Goal: Contribute content: Add original content to the website for others to see

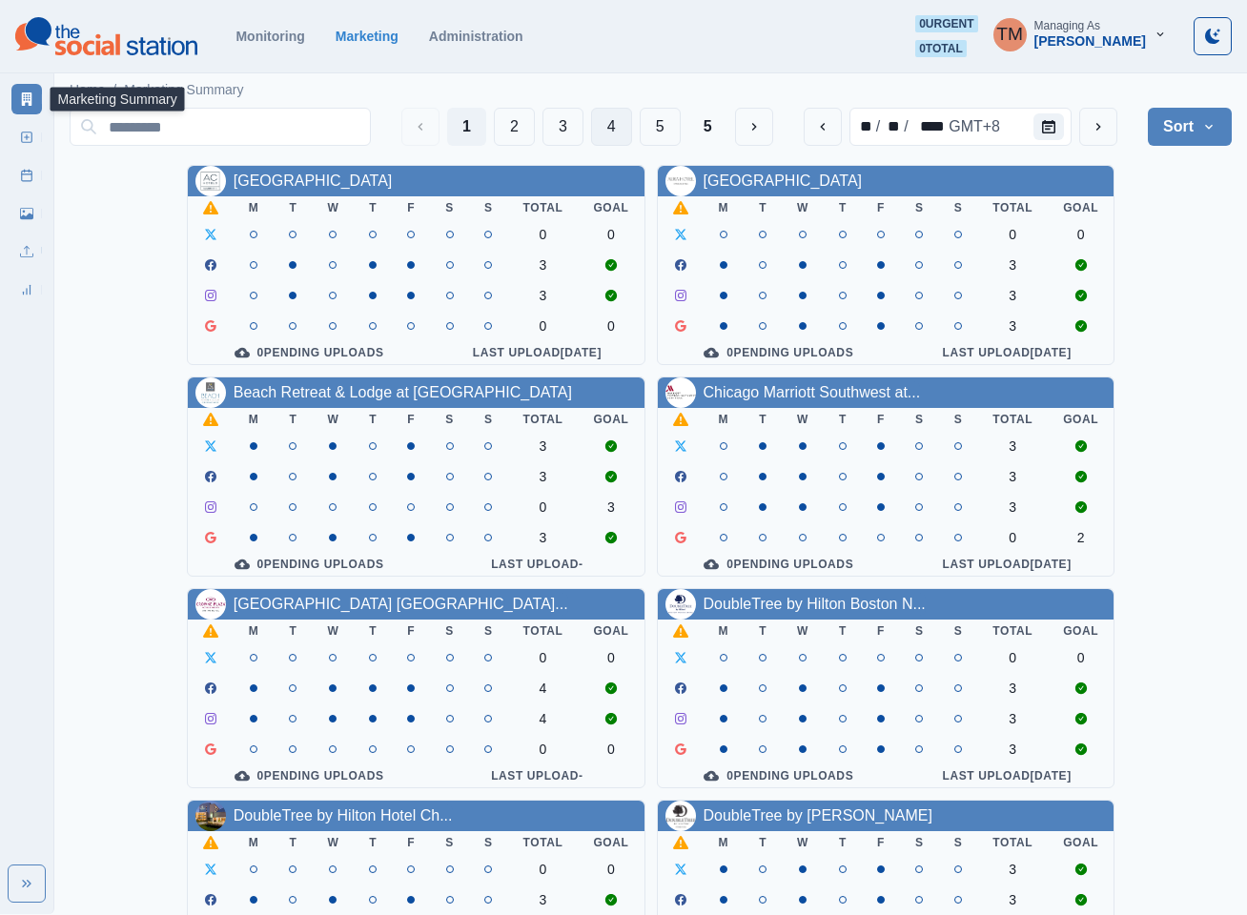
click at [616, 127] on button "4" at bounding box center [611, 127] width 41 height 38
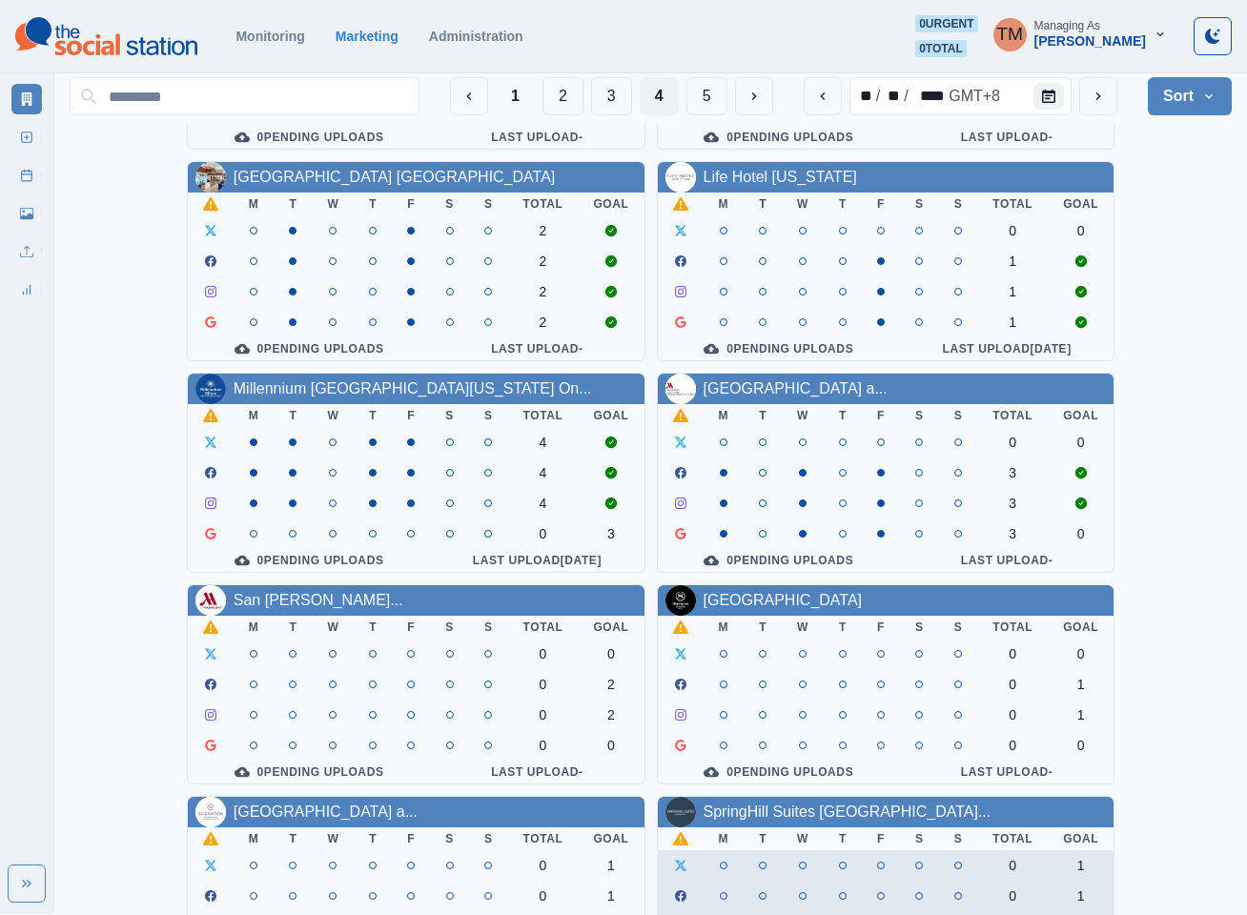
scroll to position [572, 0]
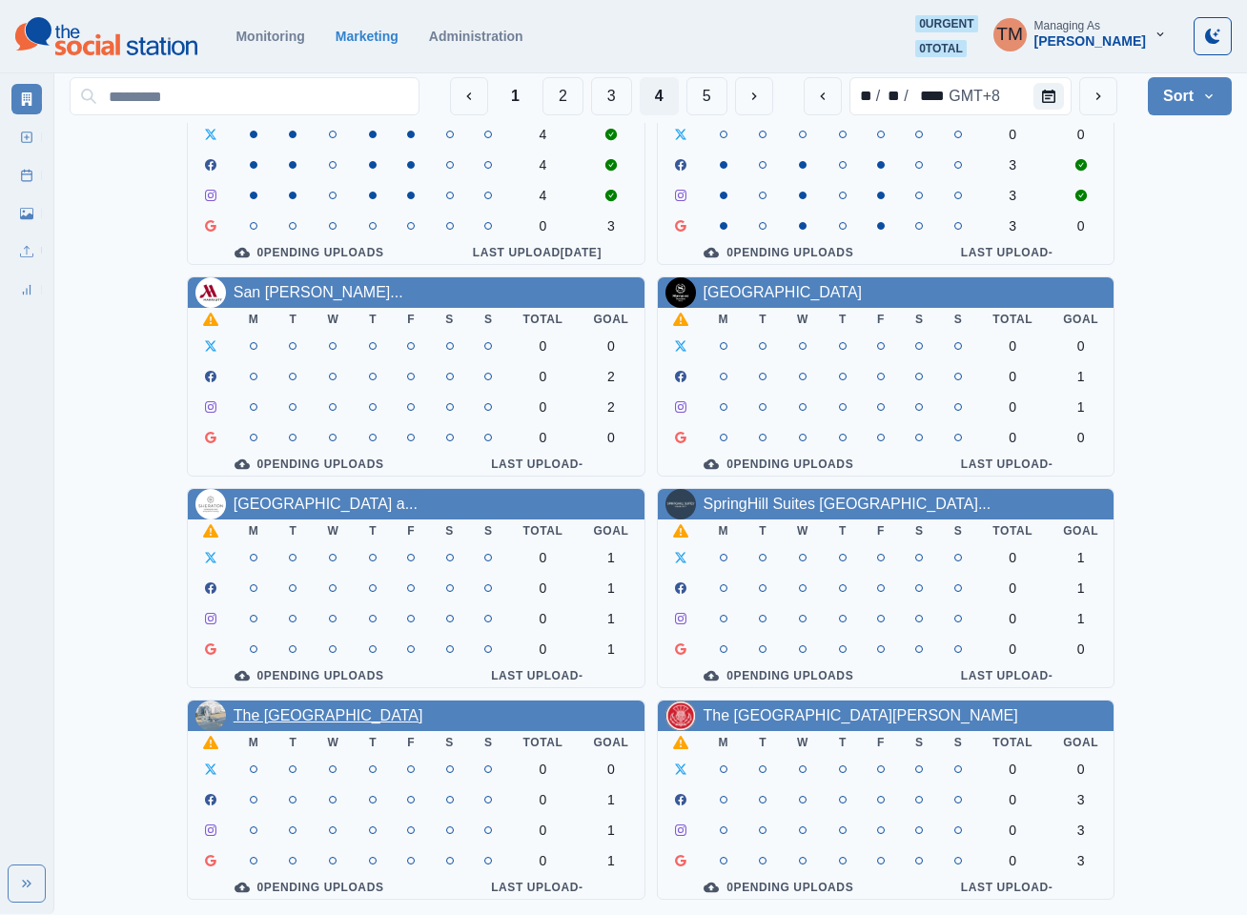
click at [309, 707] on link "The Breakers Resort Inn" at bounding box center [329, 715] width 190 height 16
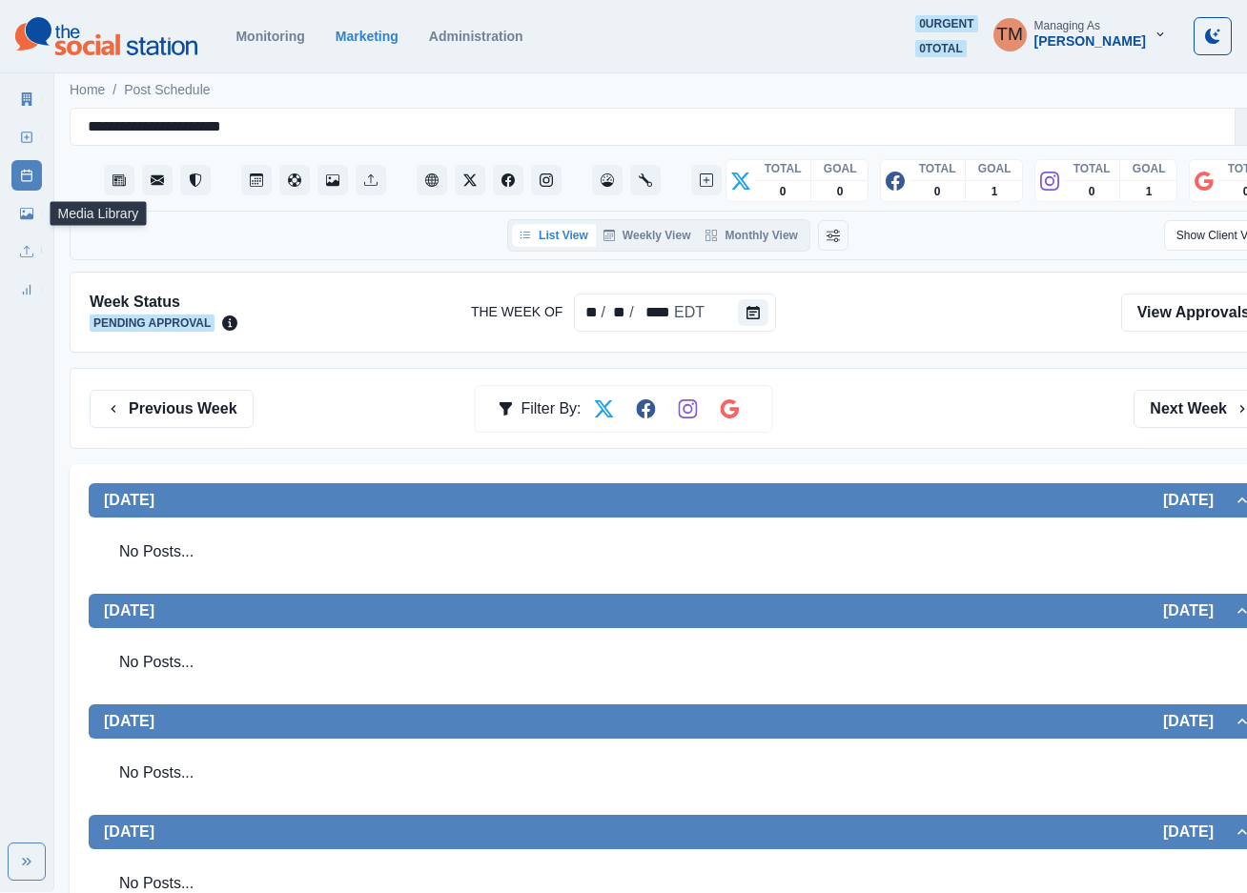
click at [26, 220] on link "Media Library" at bounding box center [26, 213] width 31 height 31
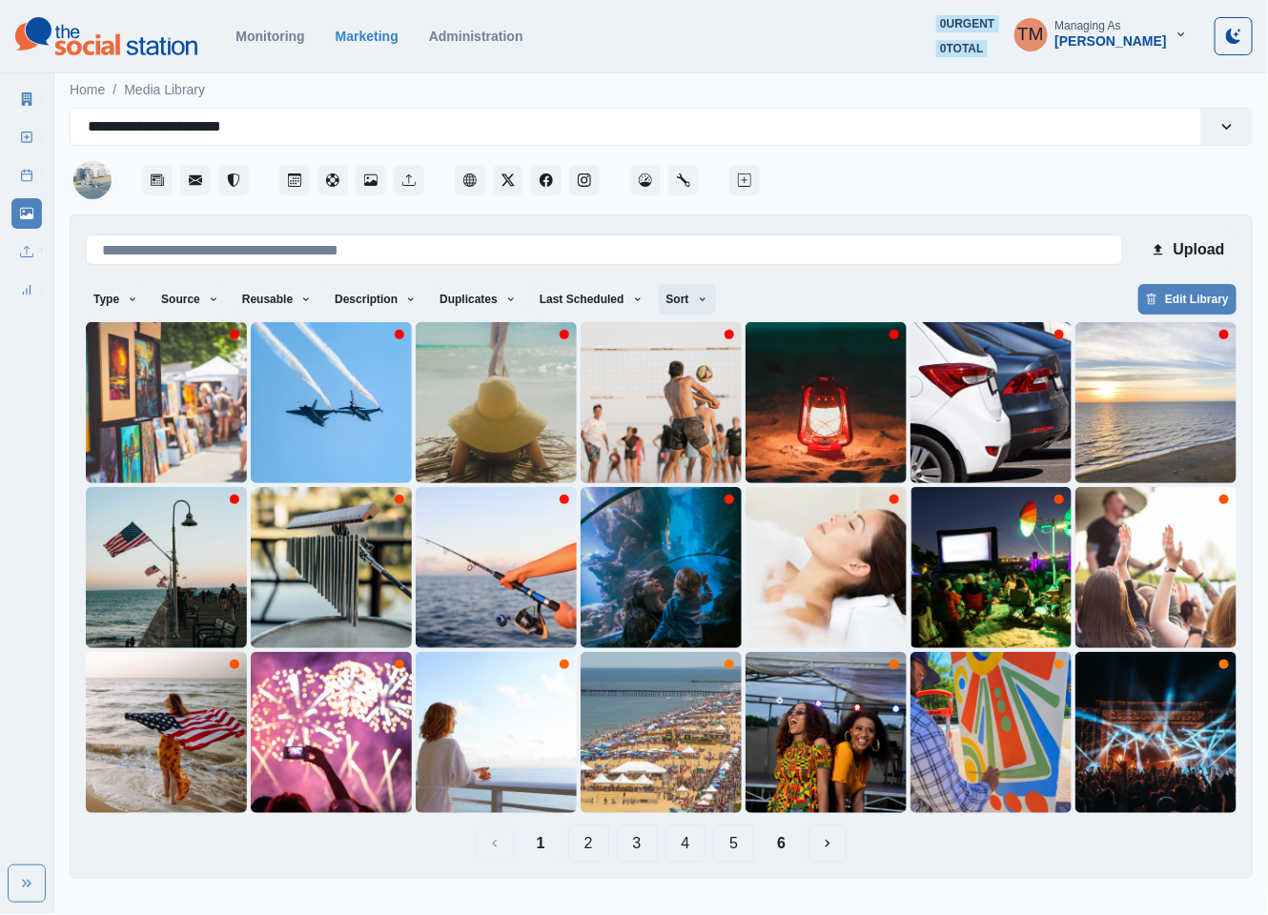
click at [697, 298] on icon "button" at bounding box center [702, 299] width 11 height 11
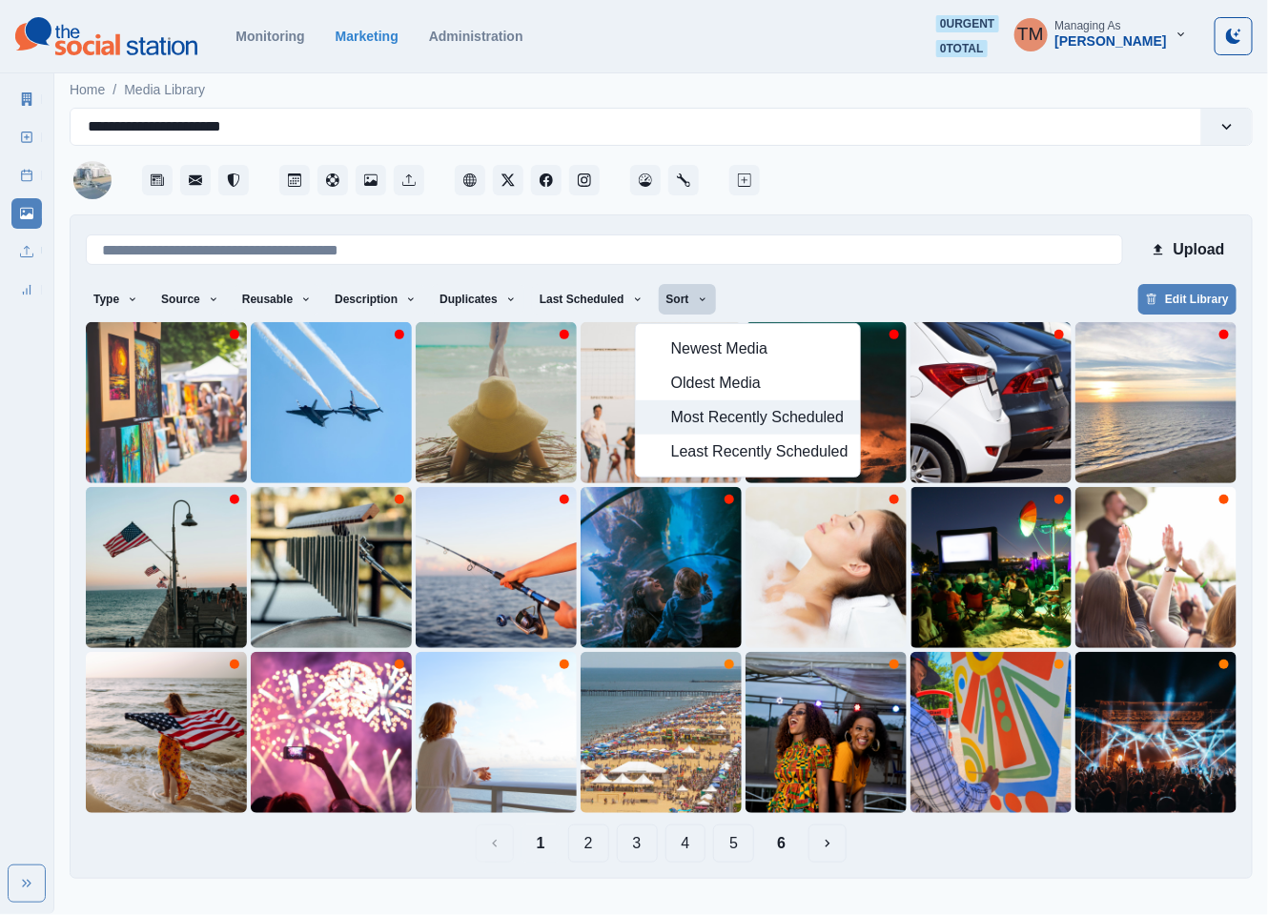
click at [716, 417] on span "Most Recently Scheduled" at bounding box center [759, 417] width 177 height 23
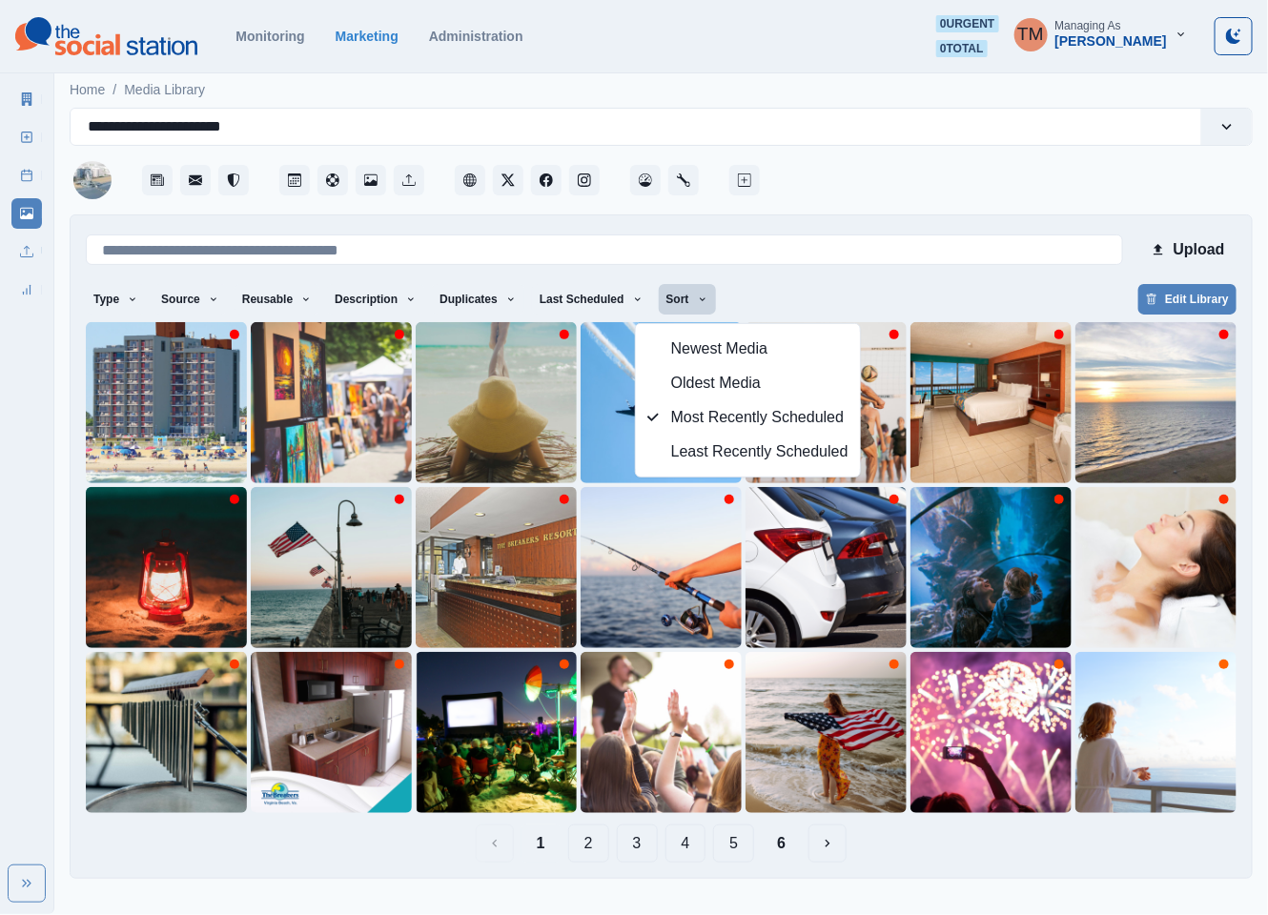
click at [698, 847] on button "4" at bounding box center [685, 843] width 41 height 38
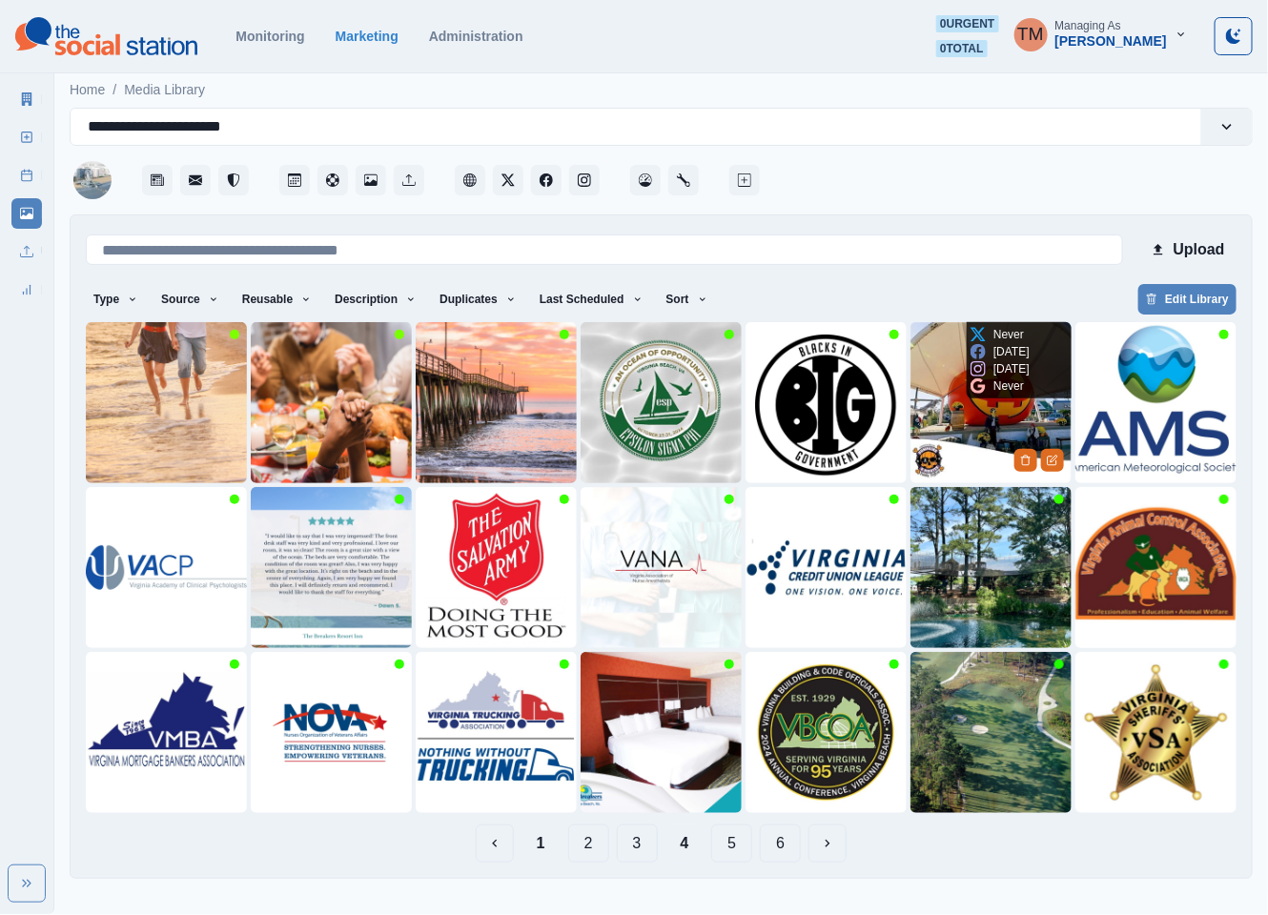
click at [936, 423] on img at bounding box center [990, 402] width 161 height 161
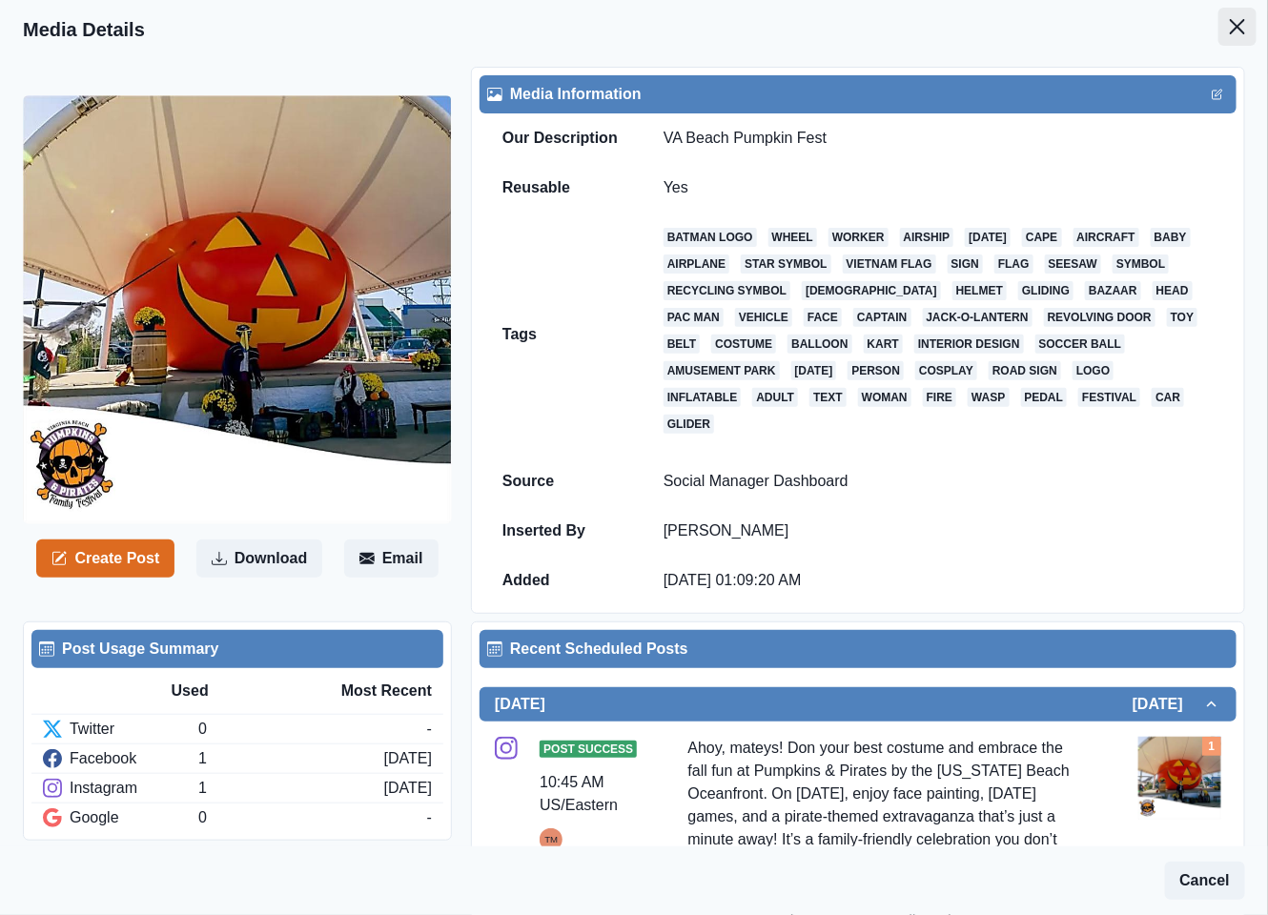
click at [1218, 12] on button "Close" at bounding box center [1237, 27] width 38 height 38
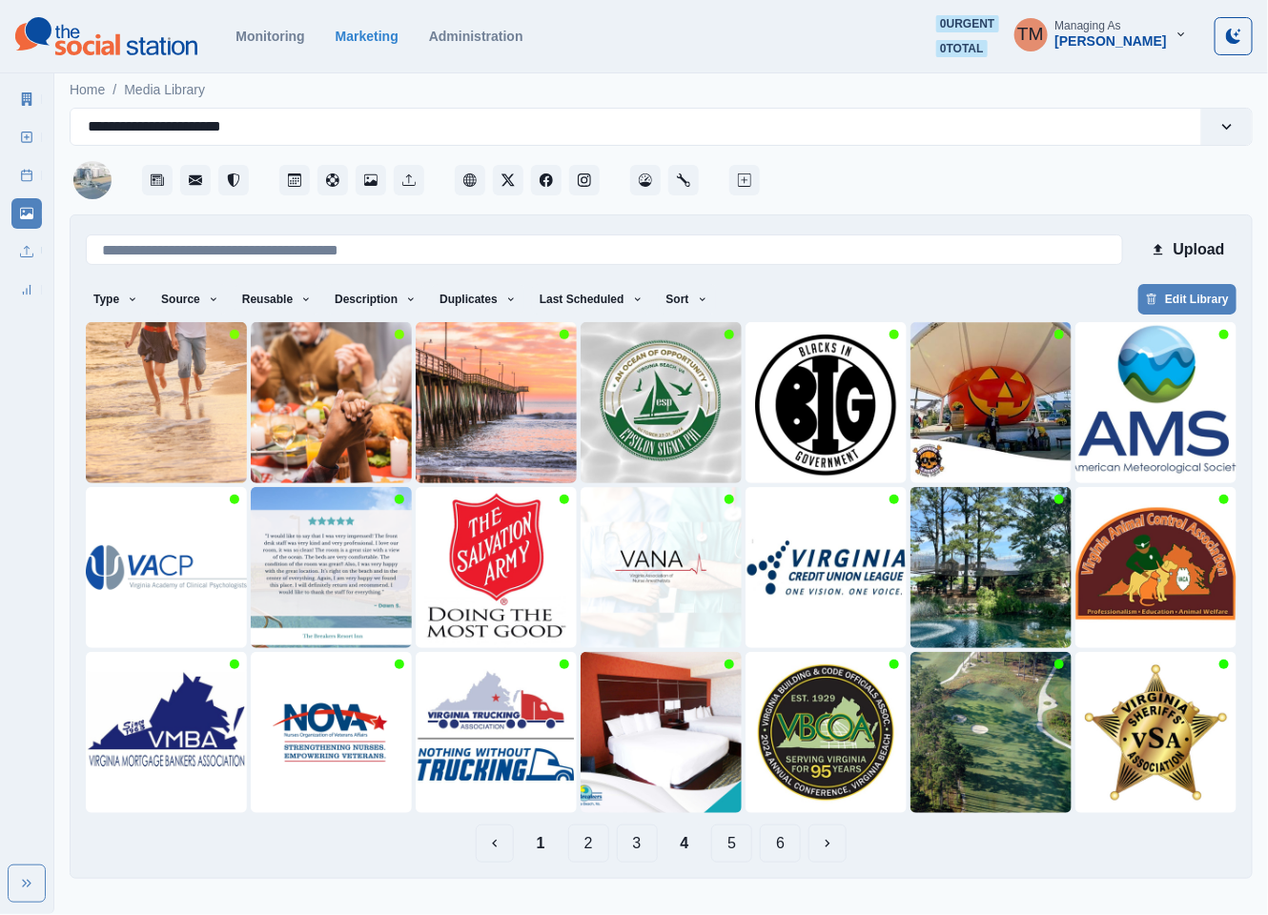
click at [632, 841] on button "3" at bounding box center [637, 843] width 41 height 38
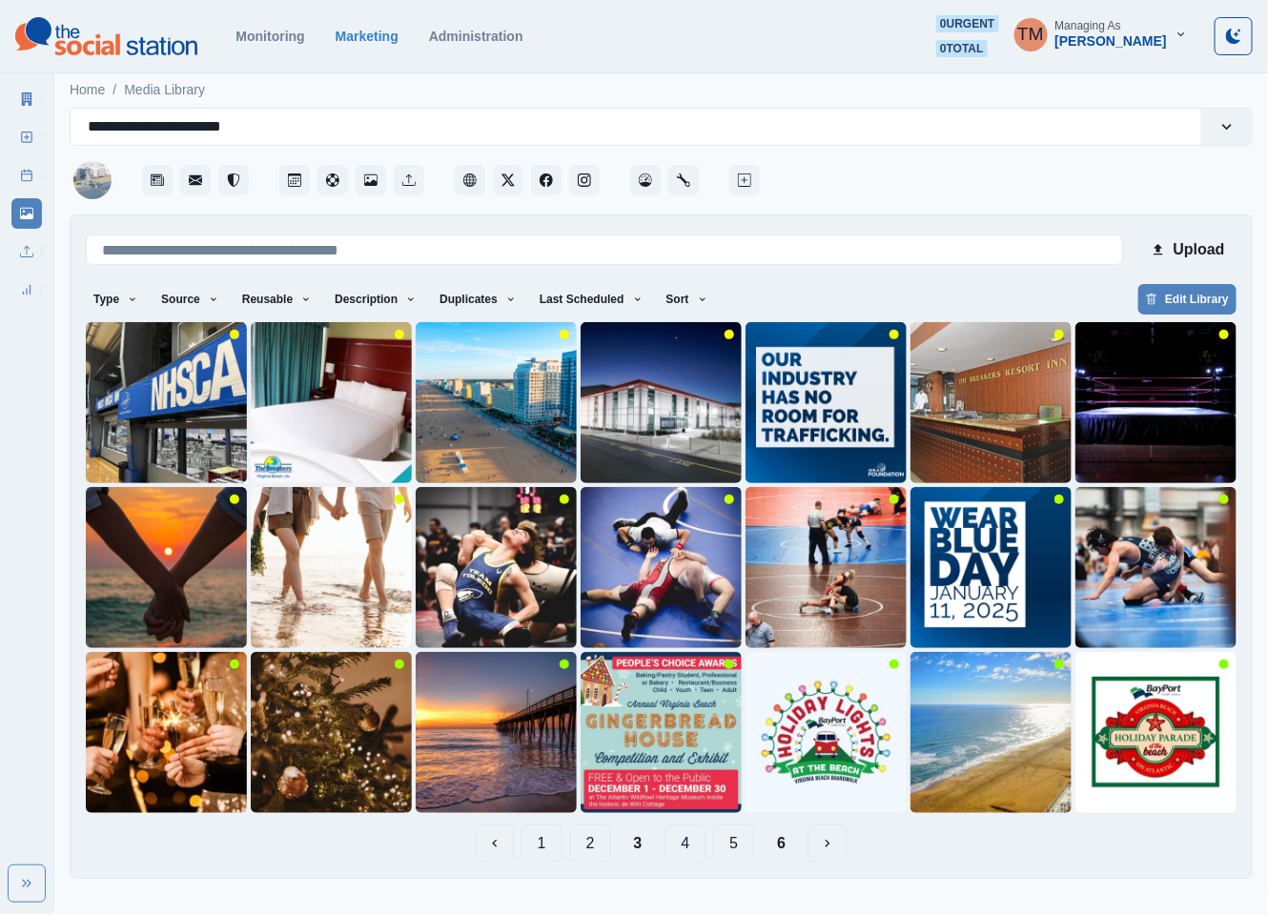
click at [693, 842] on button "4" at bounding box center [685, 843] width 41 height 38
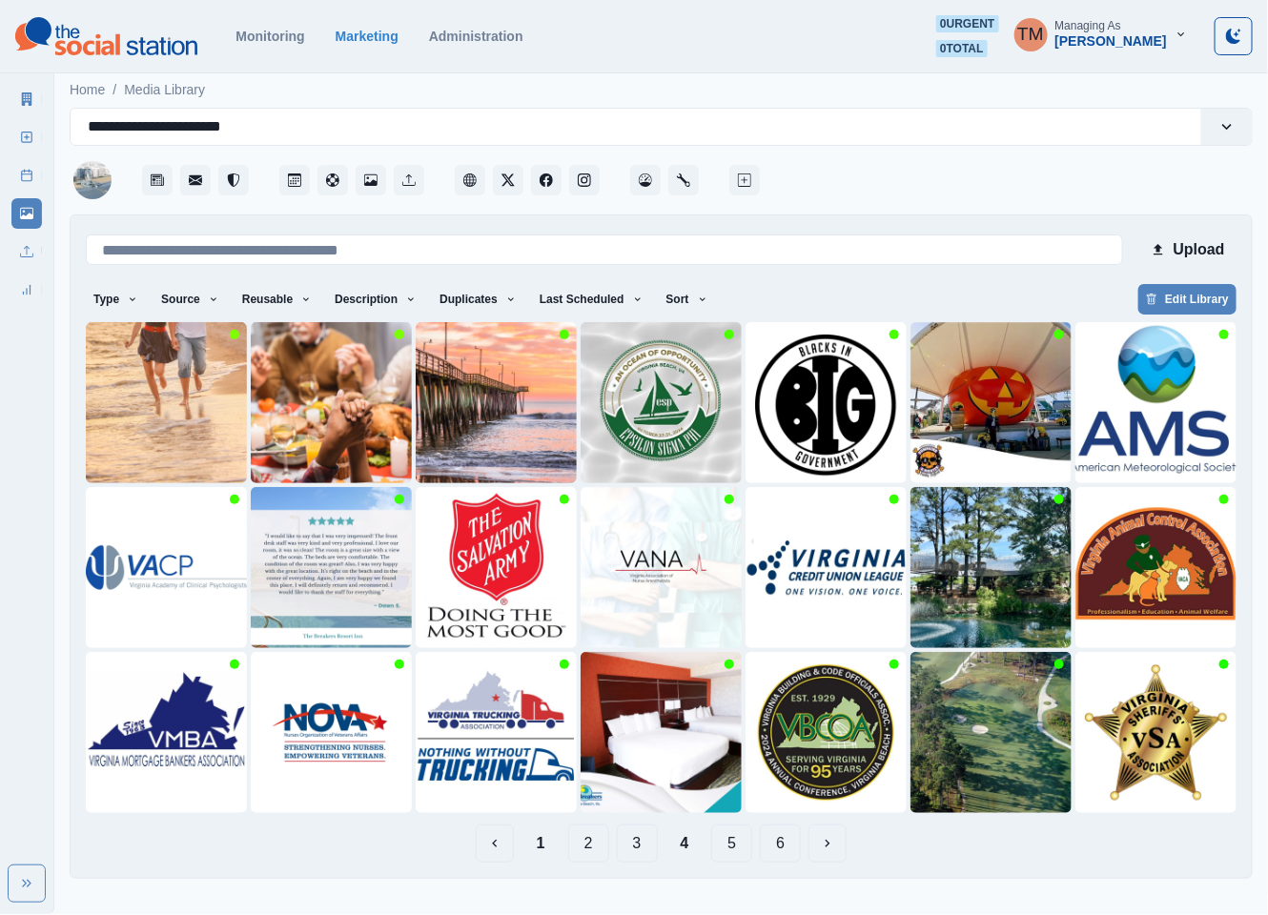
click at [735, 842] on button "5" at bounding box center [731, 843] width 41 height 38
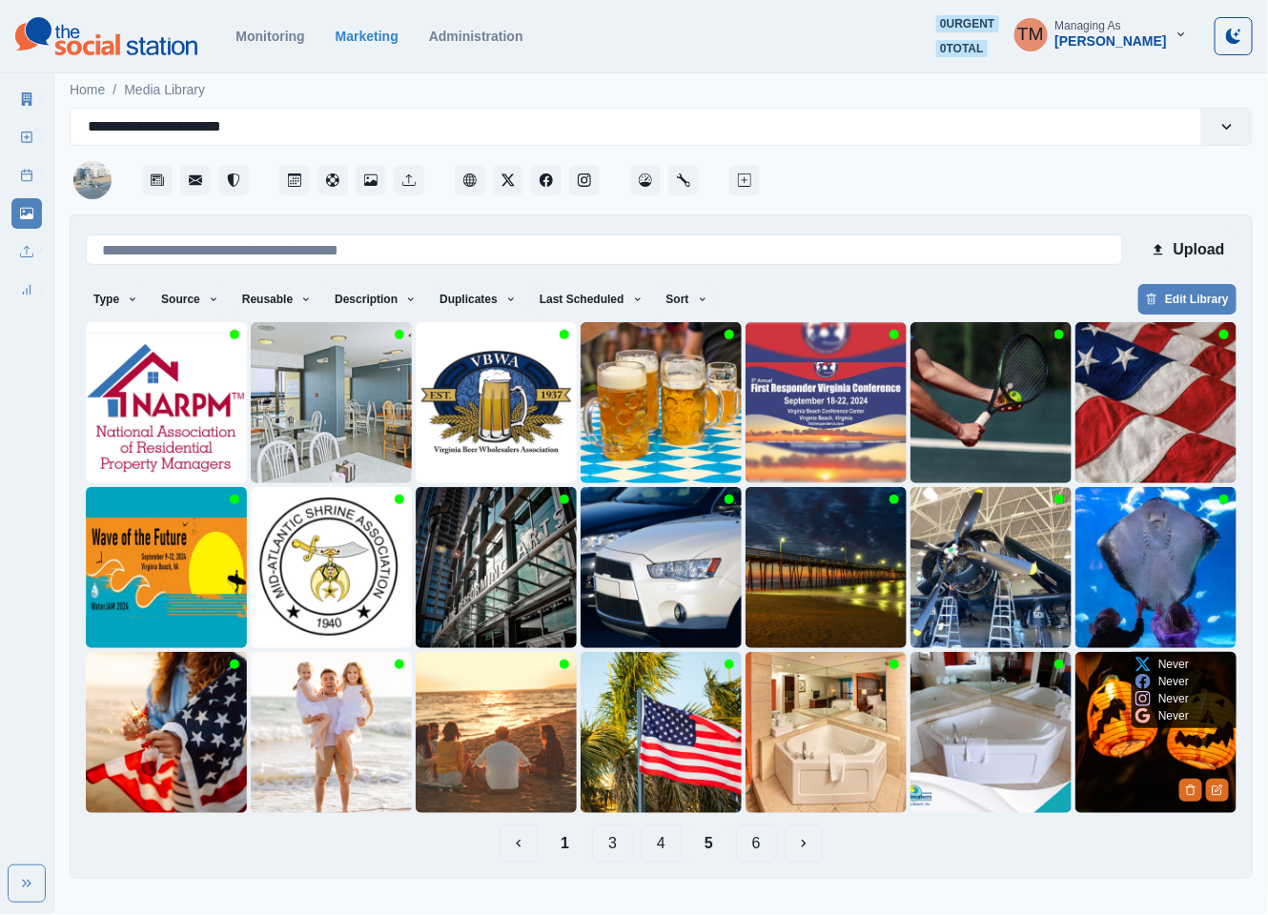
click at [1095, 759] on img at bounding box center [1155, 732] width 161 height 161
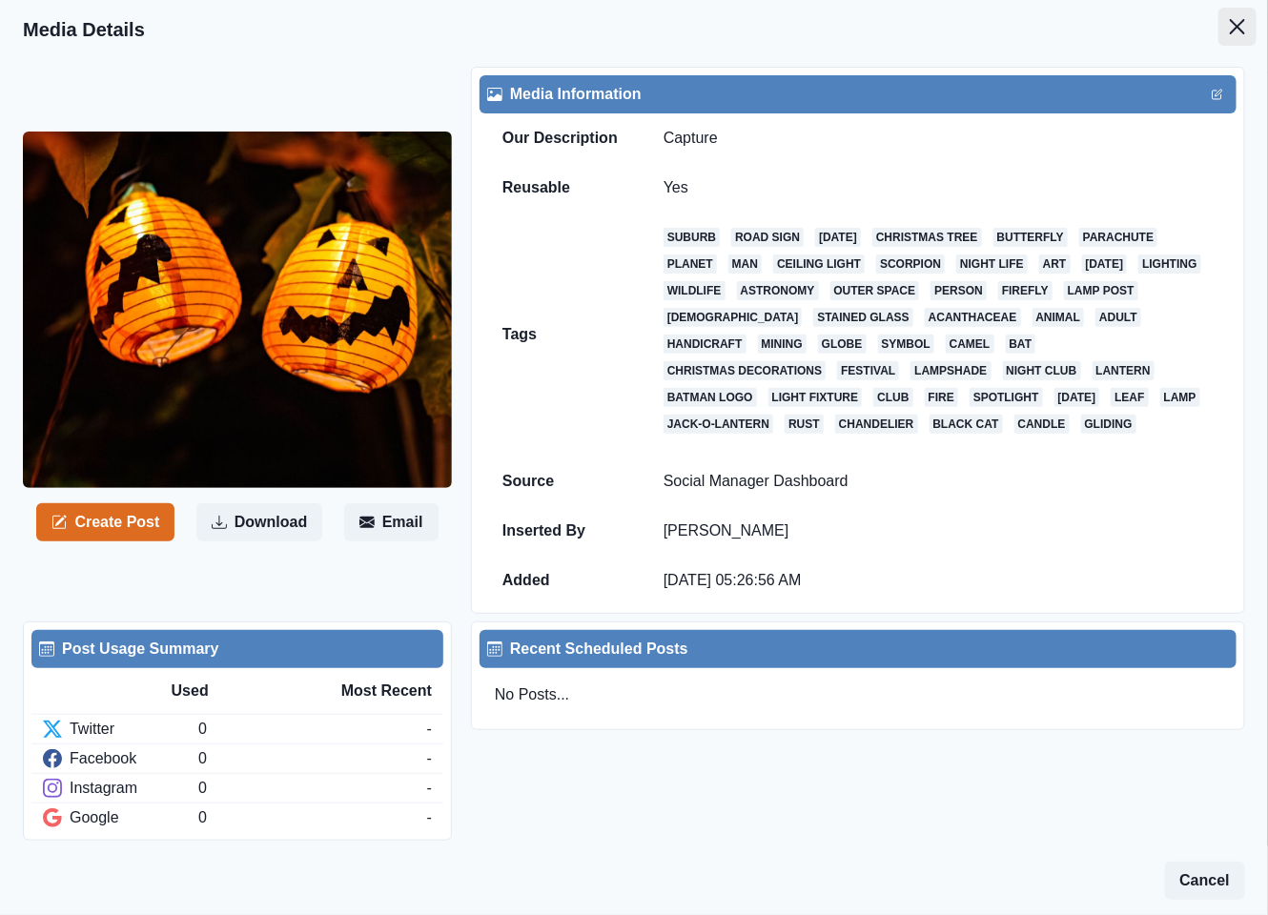
click at [1230, 29] on icon "Close" at bounding box center [1237, 26] width 15 height 15
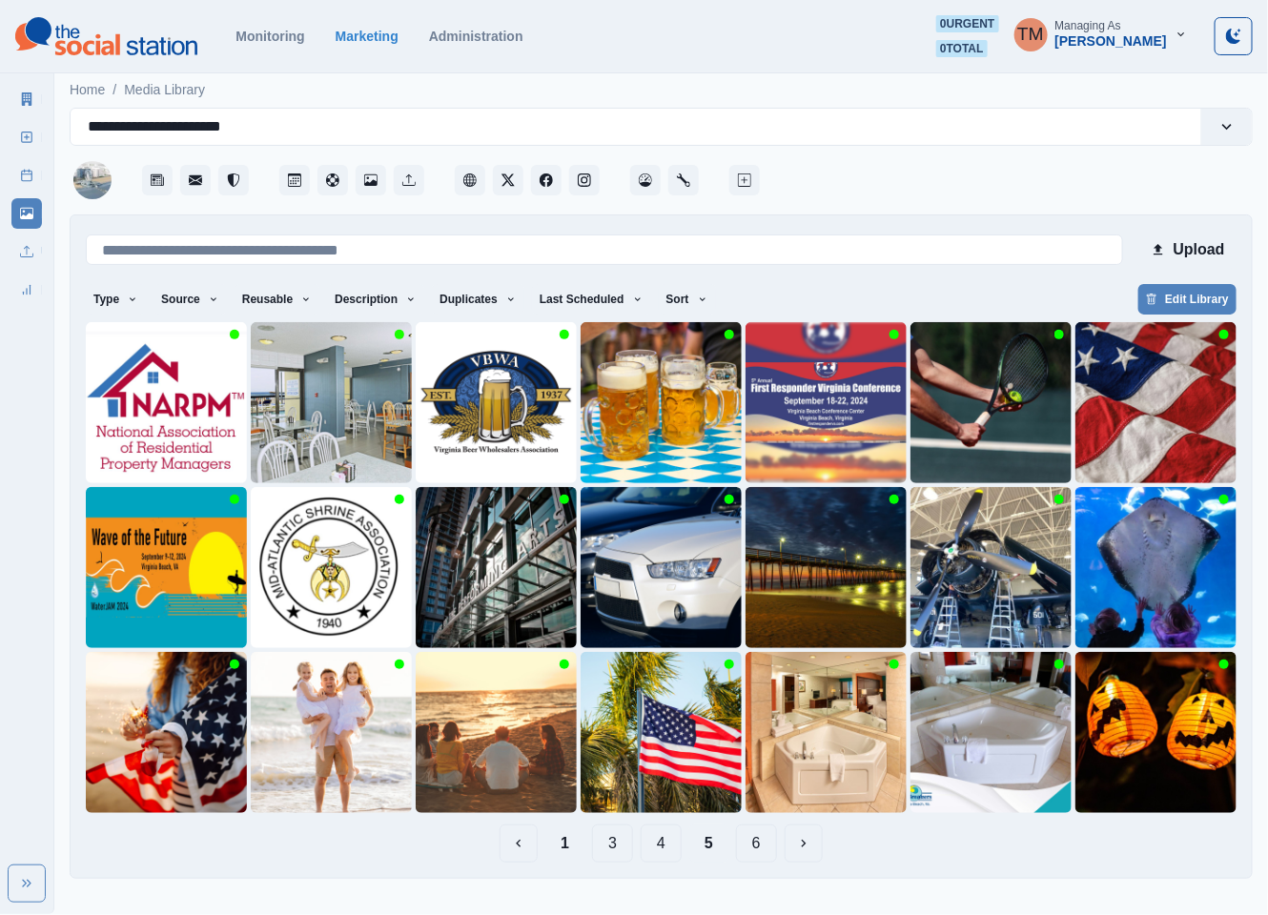
click at [752, 844] on button "6" at bounding box center [756, 843] width 41 height 38
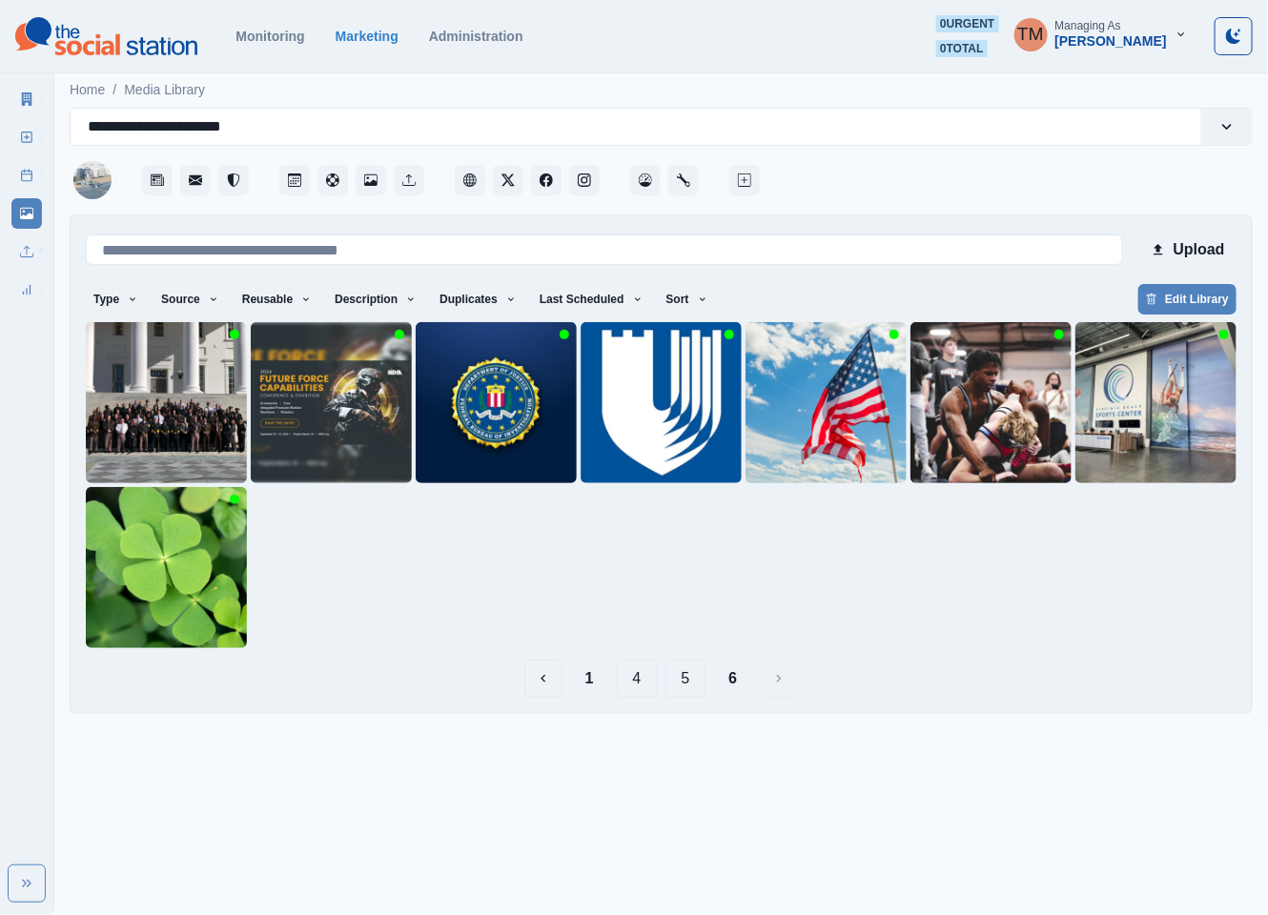
click at [683, 679] on button "5" at bounding box center [685, 679] width 41 height 38
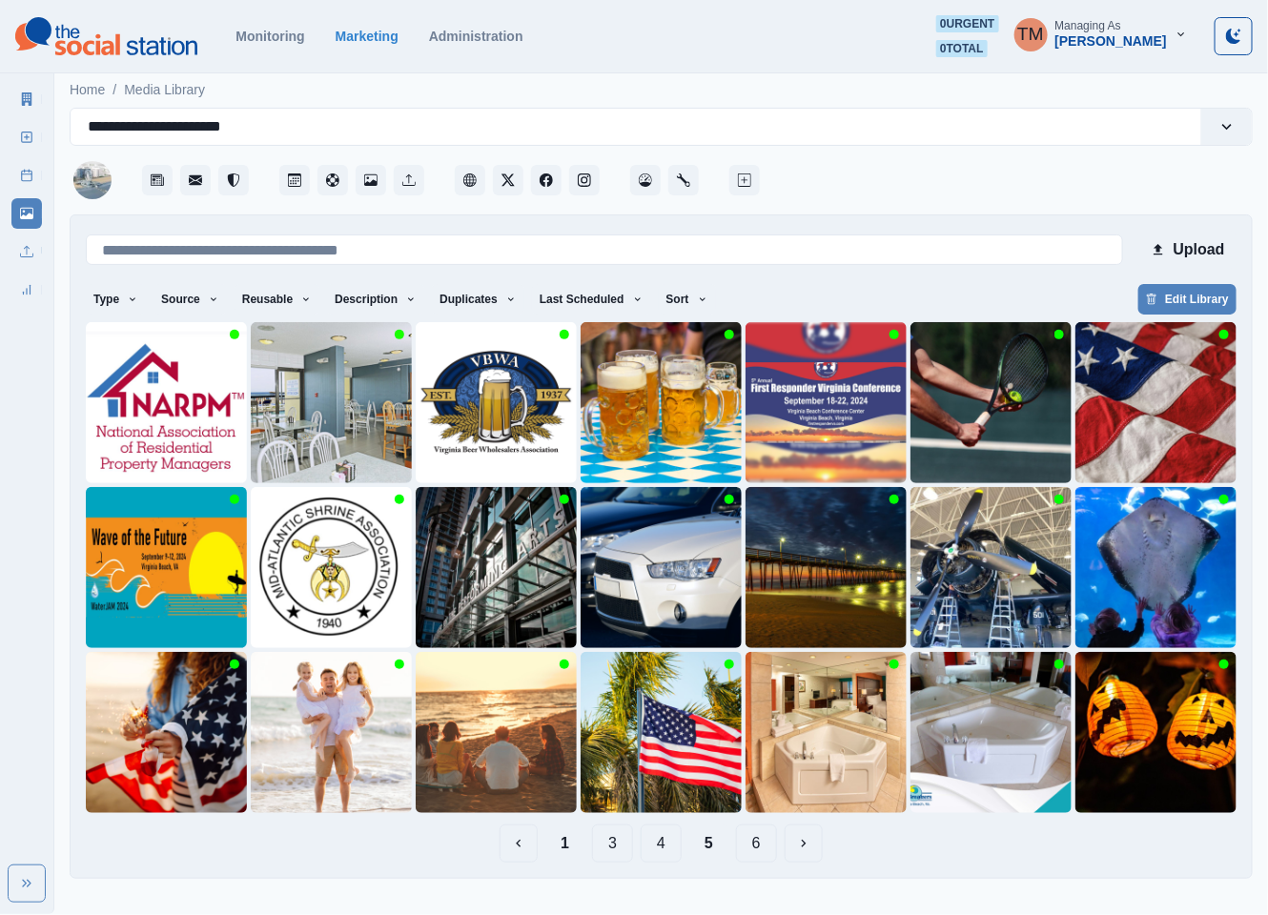
click at [661, 844] on button "4" at bounding box center [661, 843] width 41 height 38
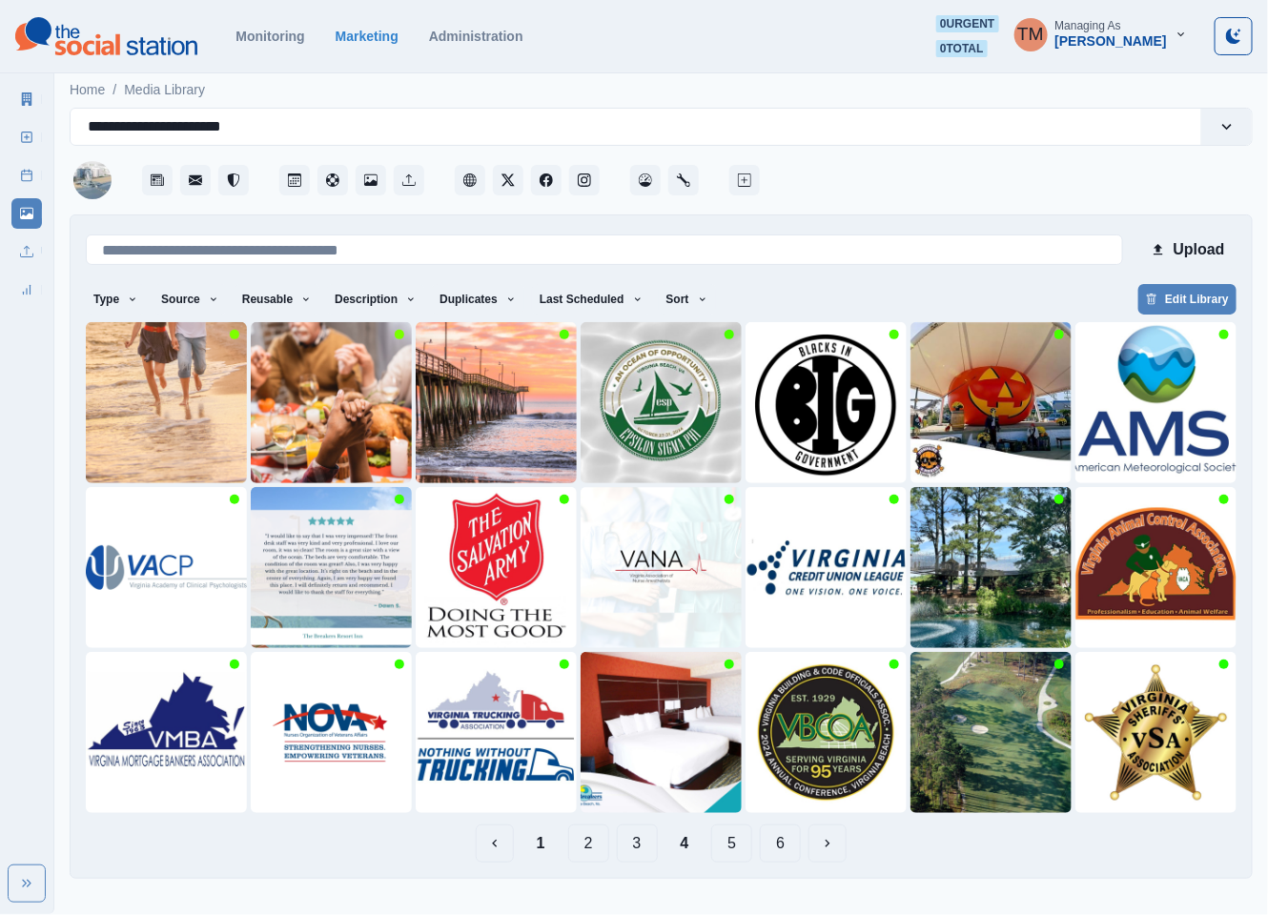
click at [635, 845] on button "3" at bounding box center [637, 843] width 41 height 38
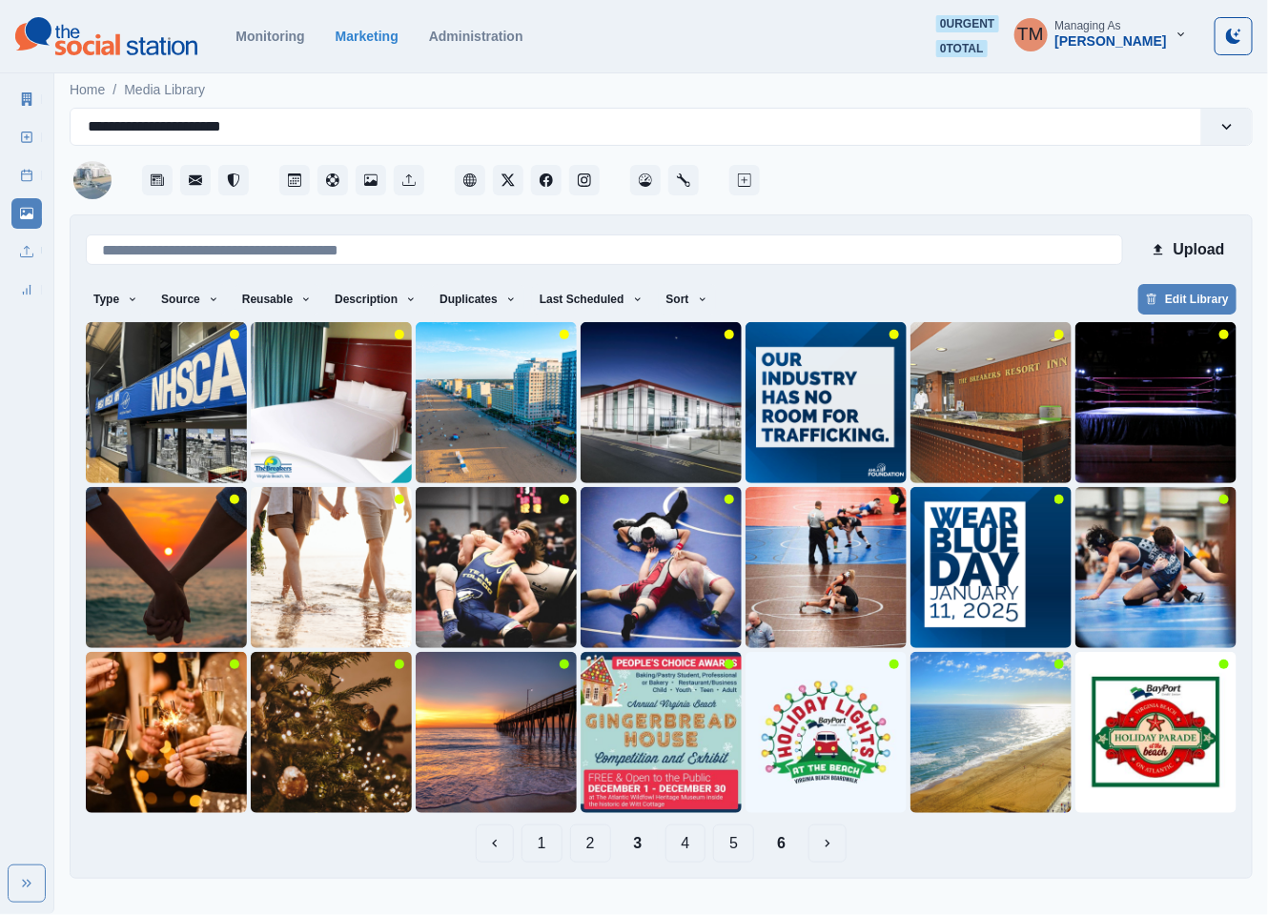
click at [586, 849] on button "2" at bounding box center [590, 843] width 41 height 38
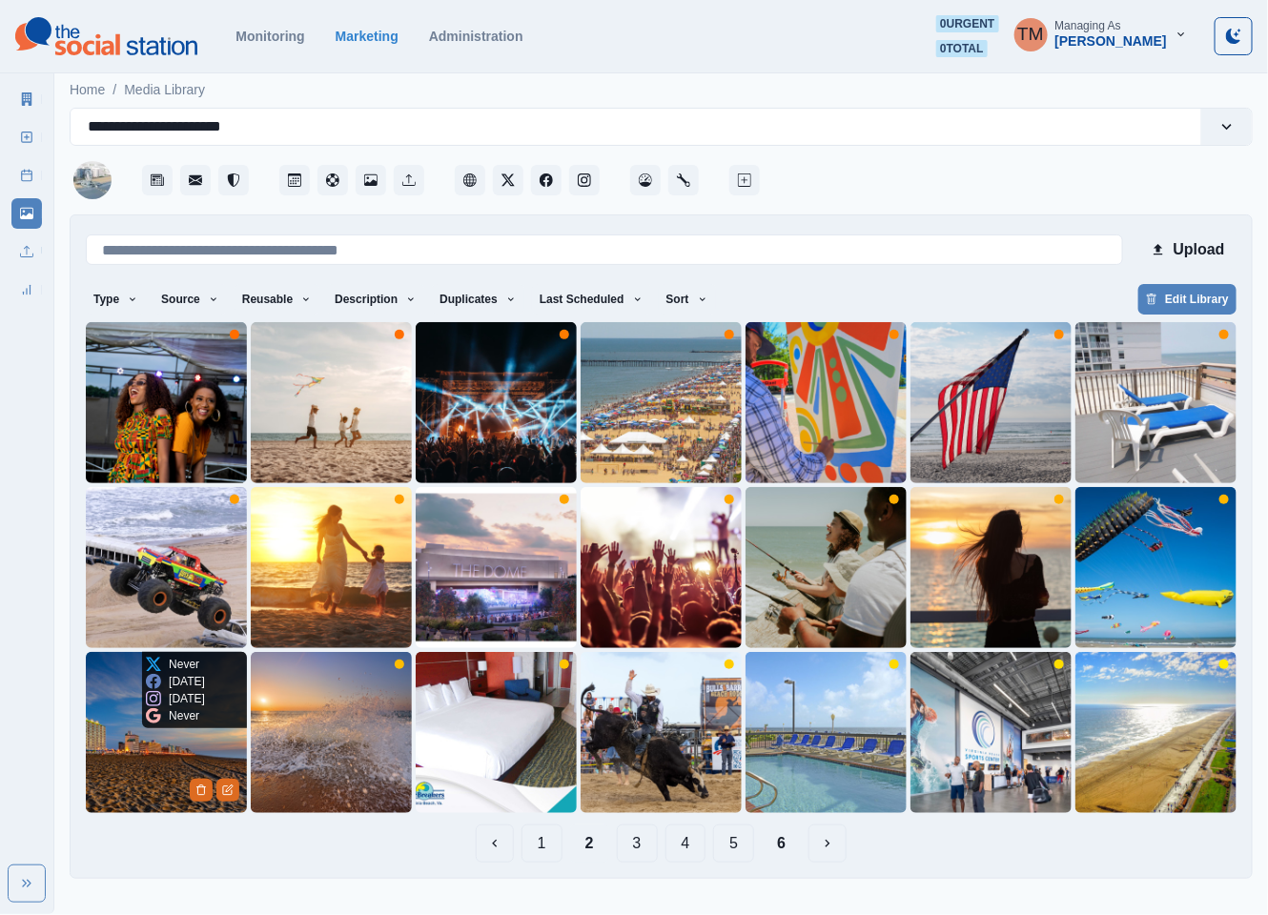
click at [132, 750] on img at bounding box center [166, 732] width 161 height 161
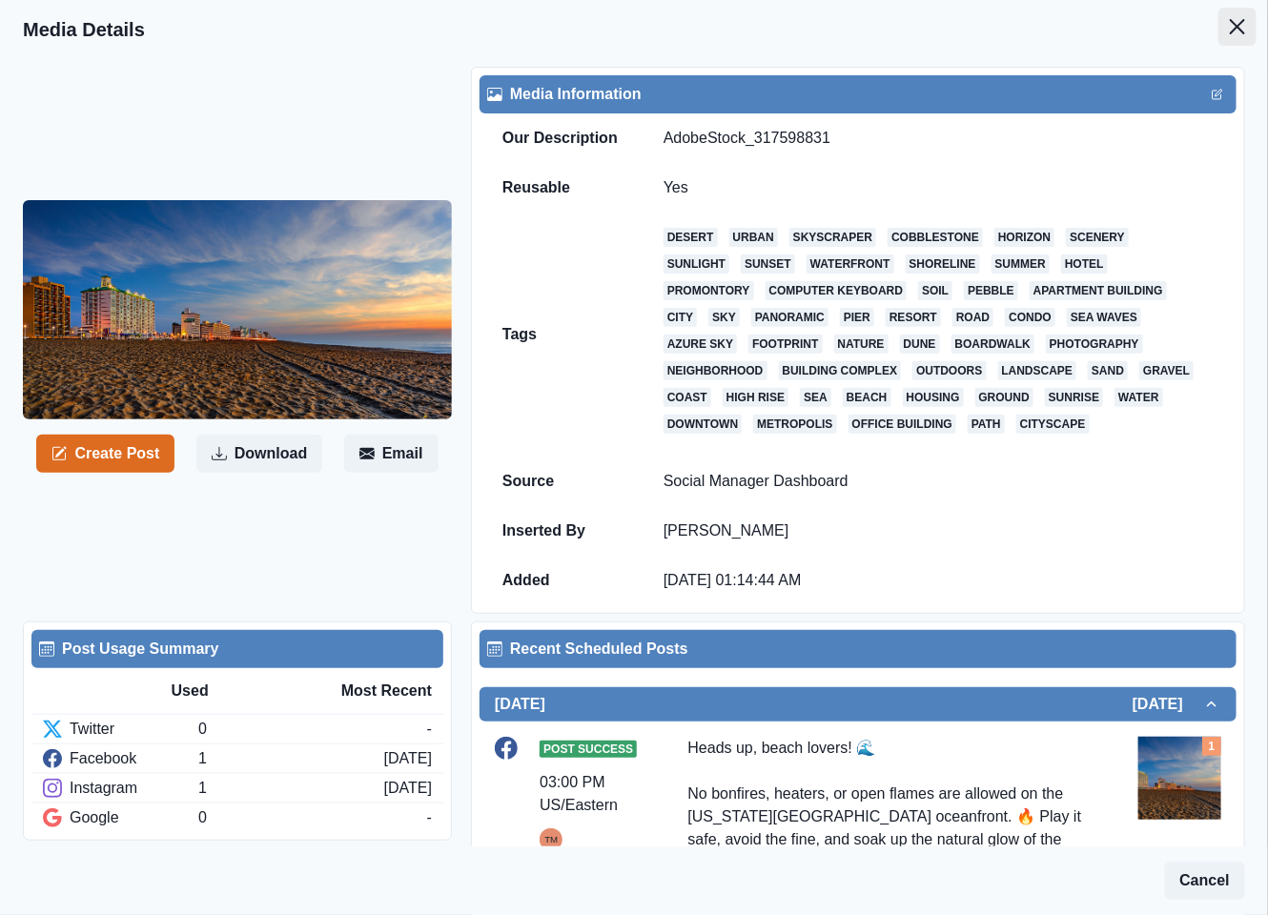
click at [1230, 21] on icon "Close" at bounding box center [1237, 26] width 15 height 15
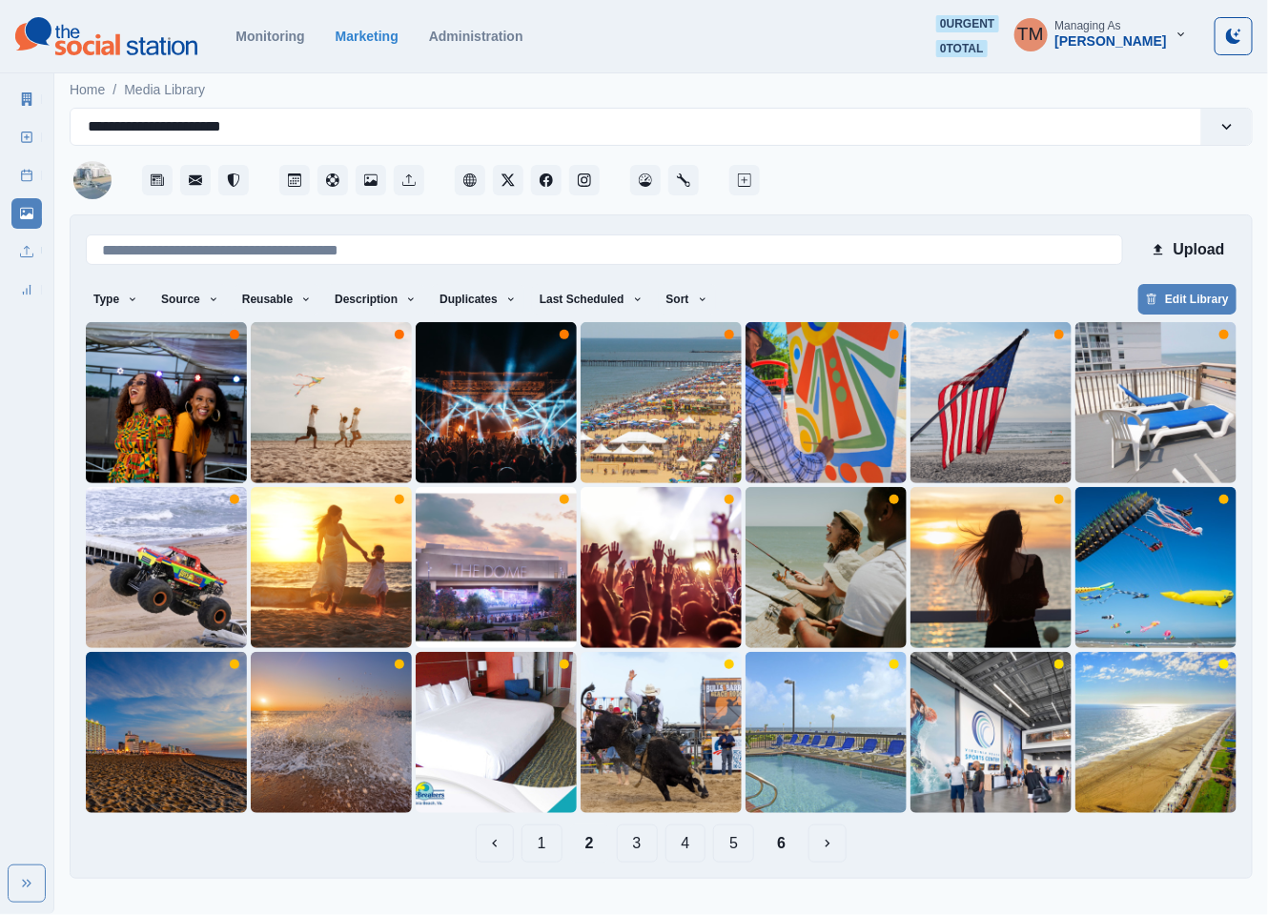
click at [543, 846] on button "1" at bounding box center [541, 843] width 41 height 38
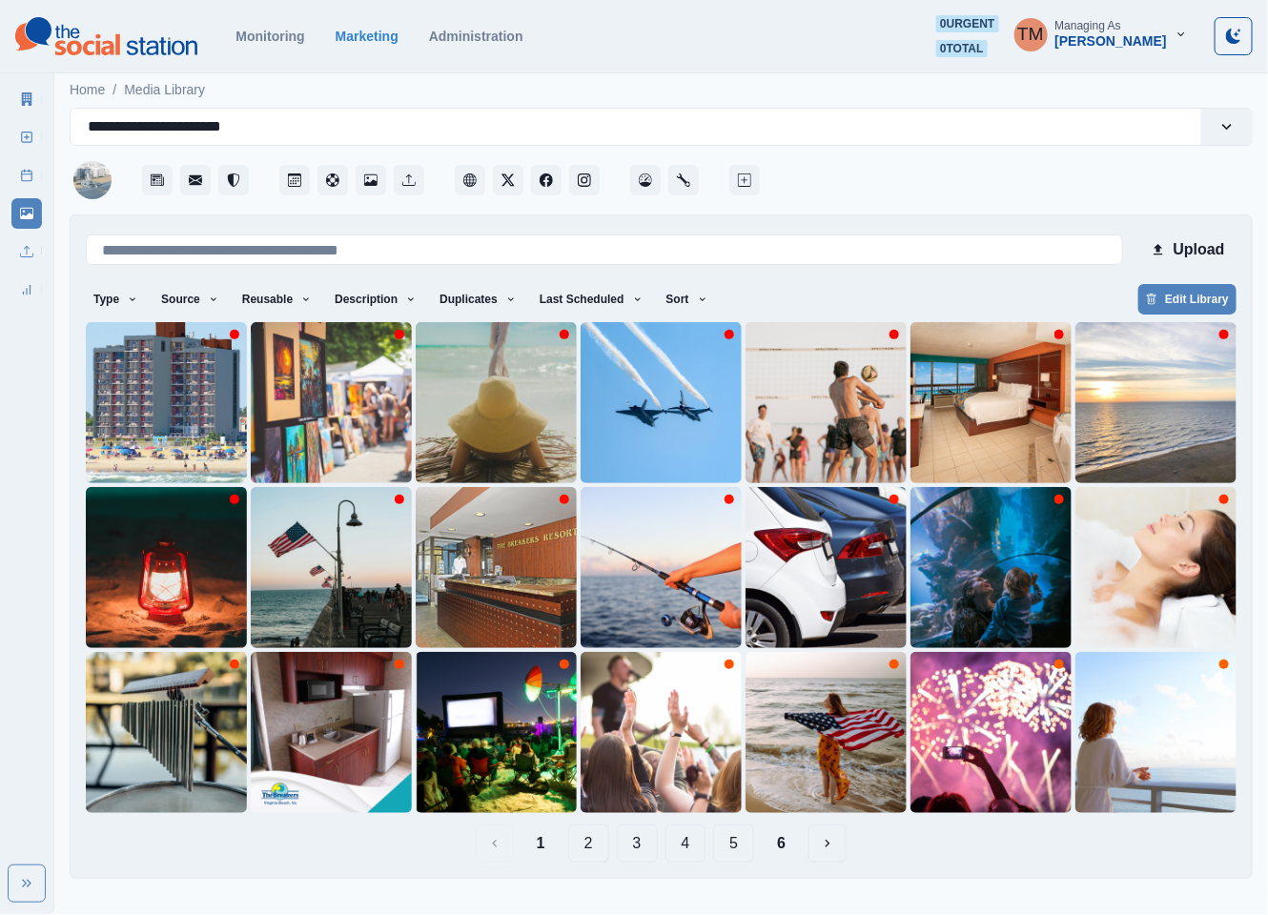
click at [579, 844] on button "2" at bounding box center [588, 843] width 41 height 38
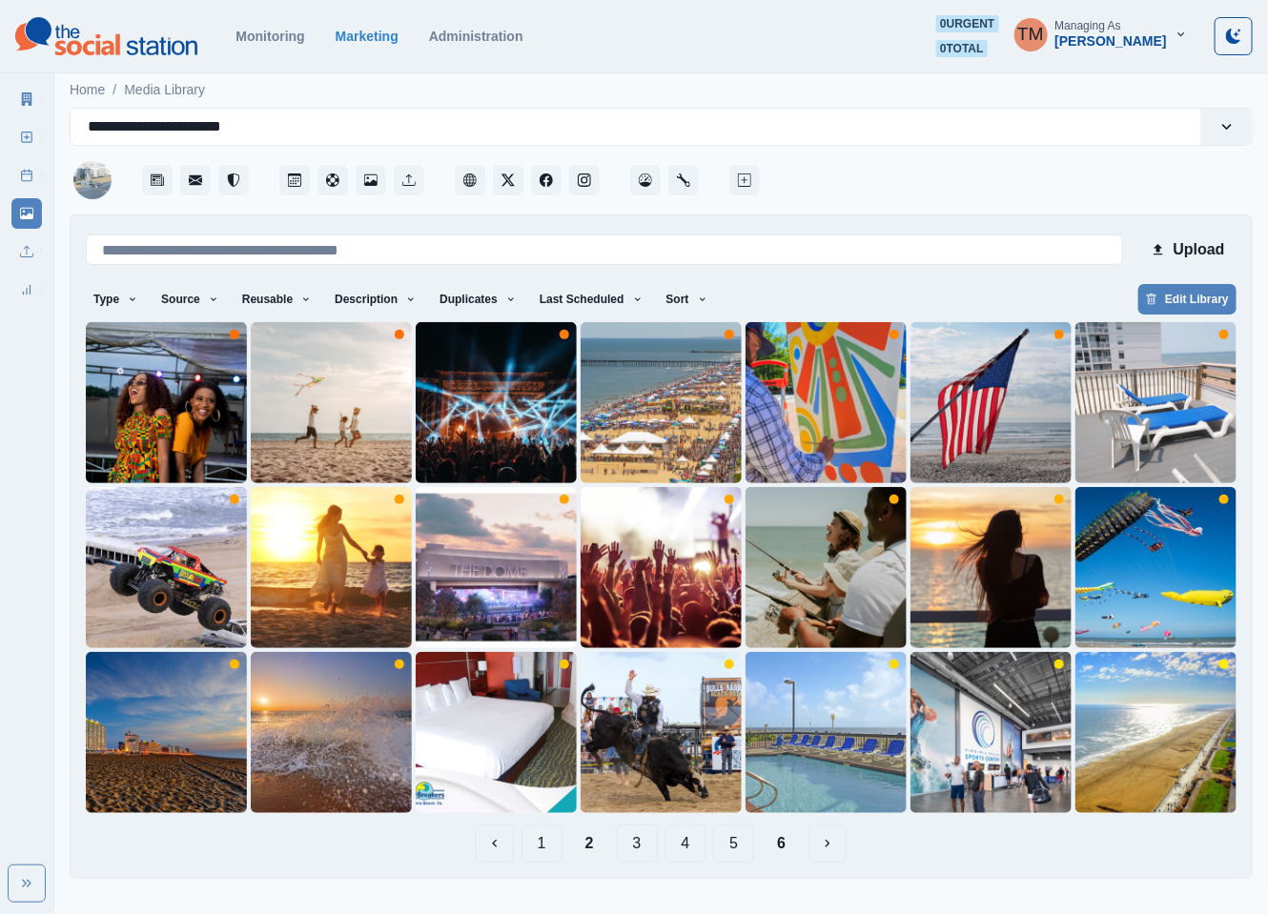
click at [635, 836] on button "3" at bounding box center [637, 843] width 41 height 38
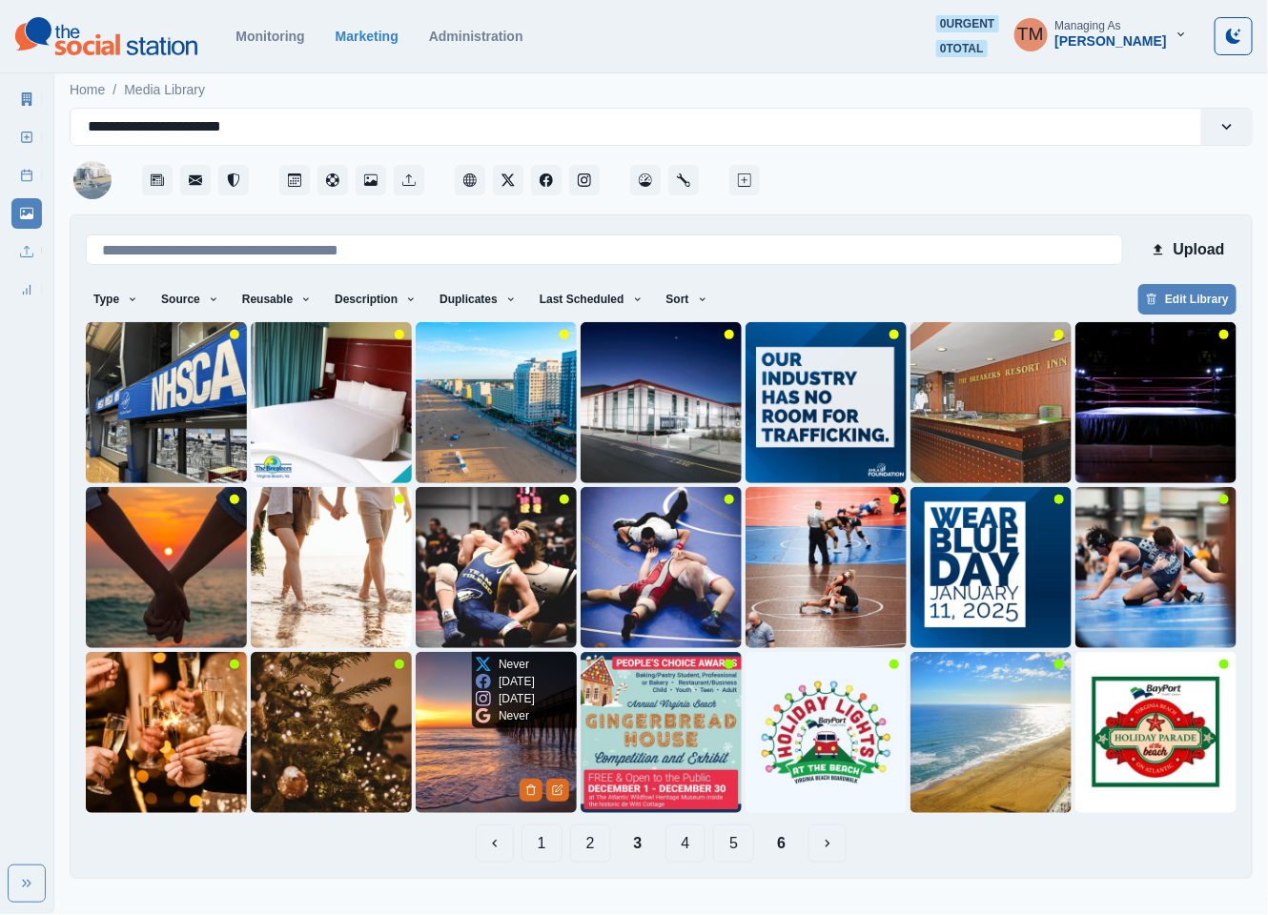
click at [475, 776] on img at bounding box center [496, 732] width 161 height 161
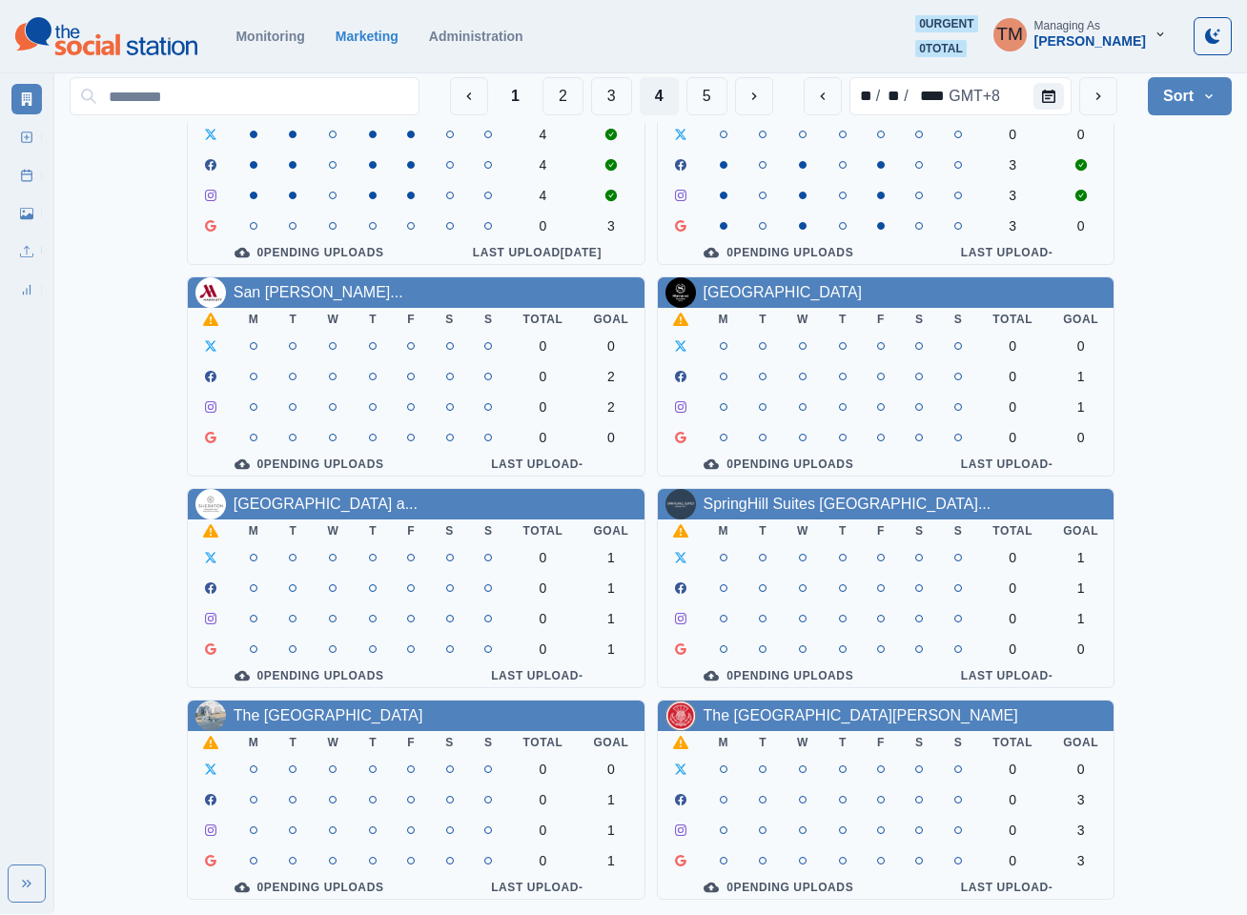
scroll to position [572, 0]
click at [802, 707] on link "The [GEOGRAPHIC_DATA][PERSON_NAME]" at bounding box center [860, 715] width 315 height 16
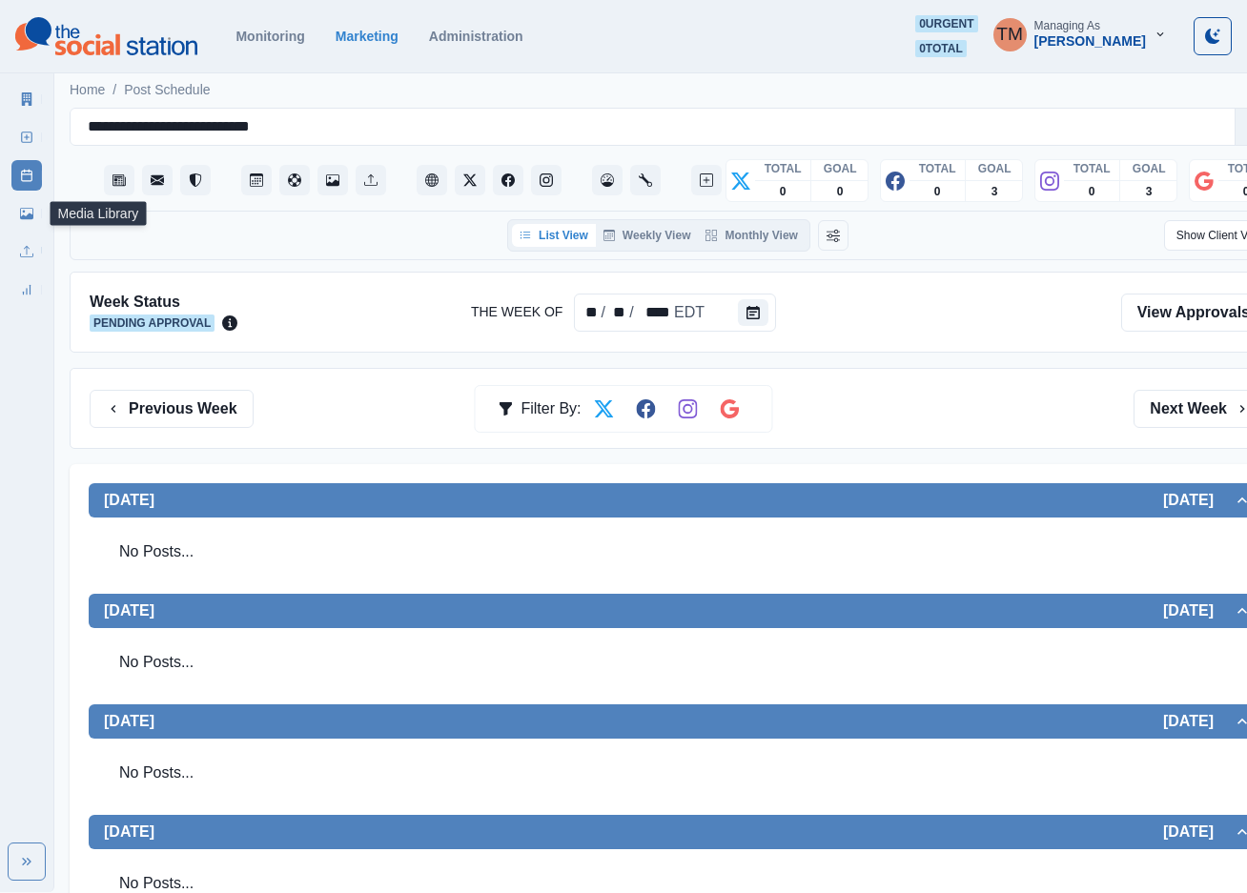
click at [24, 223] on link "Media Library" at bounding box center [26, 213] width 31 height 31
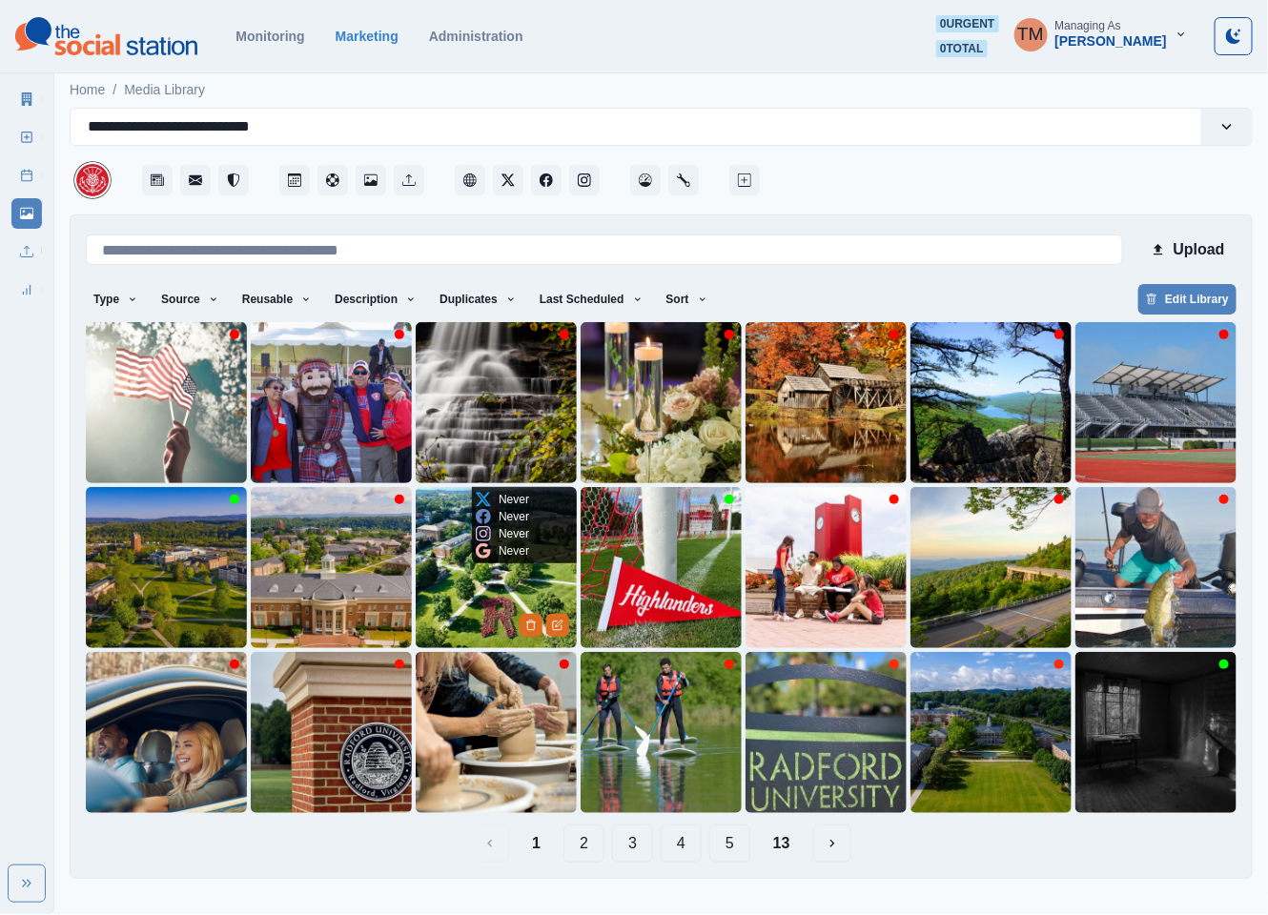
click at [480, 601] on img at bounding box center [496, 567] width 161 height 161
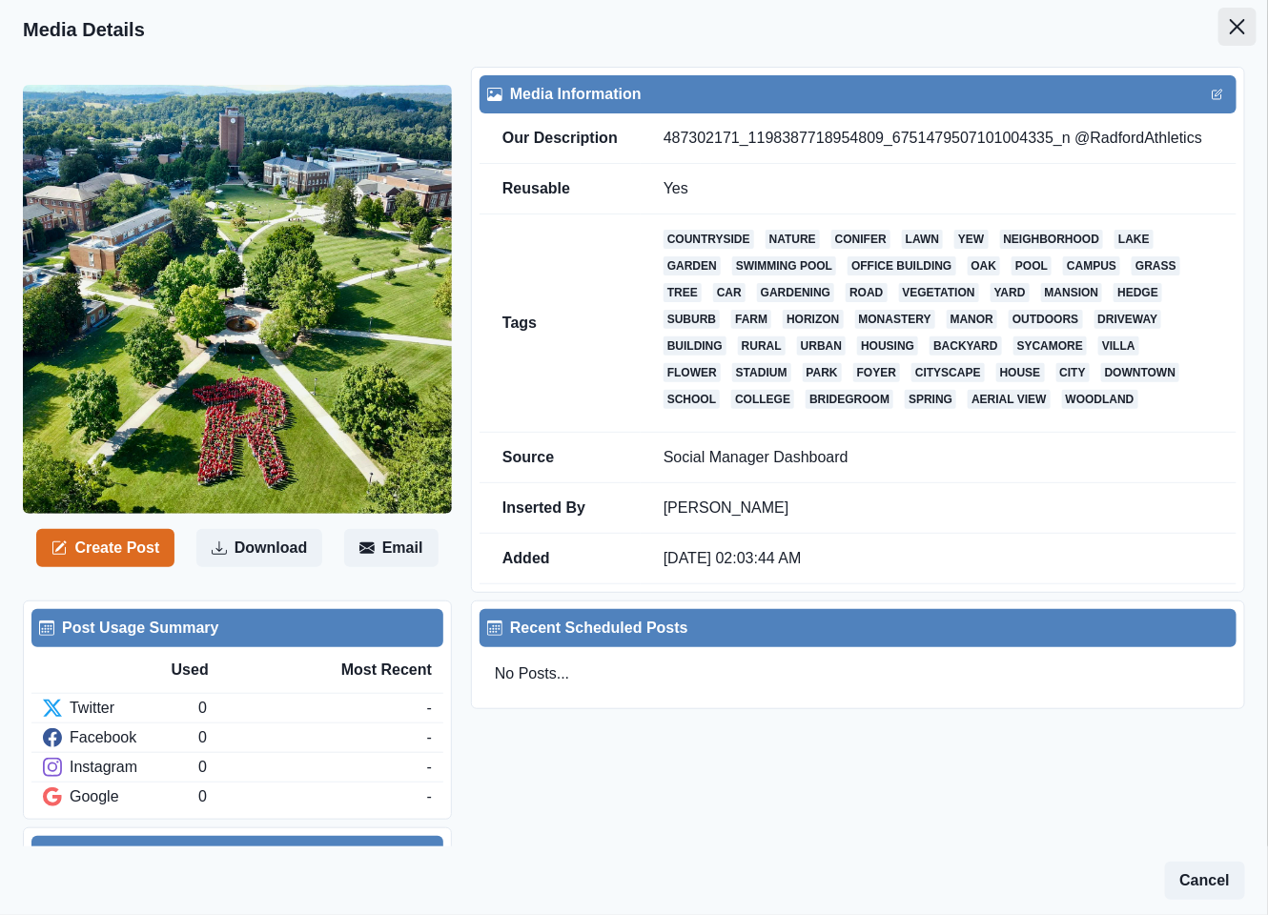
click at [1230, 32] on icon "Close" at bounding box center [1237, 26] width 15 height 15
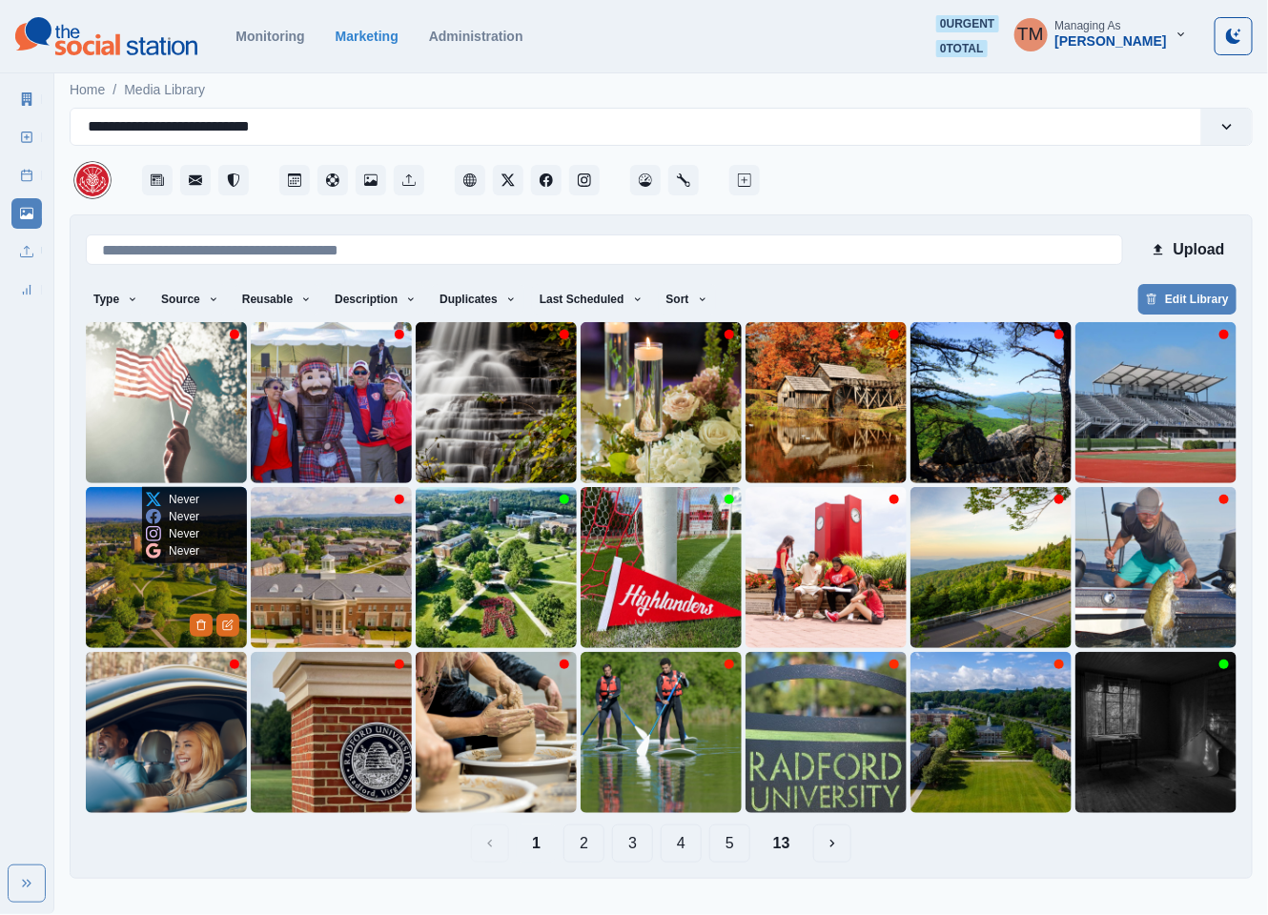
click at [112, 583] on img at bounding box center [166, 567] width 161 height 161
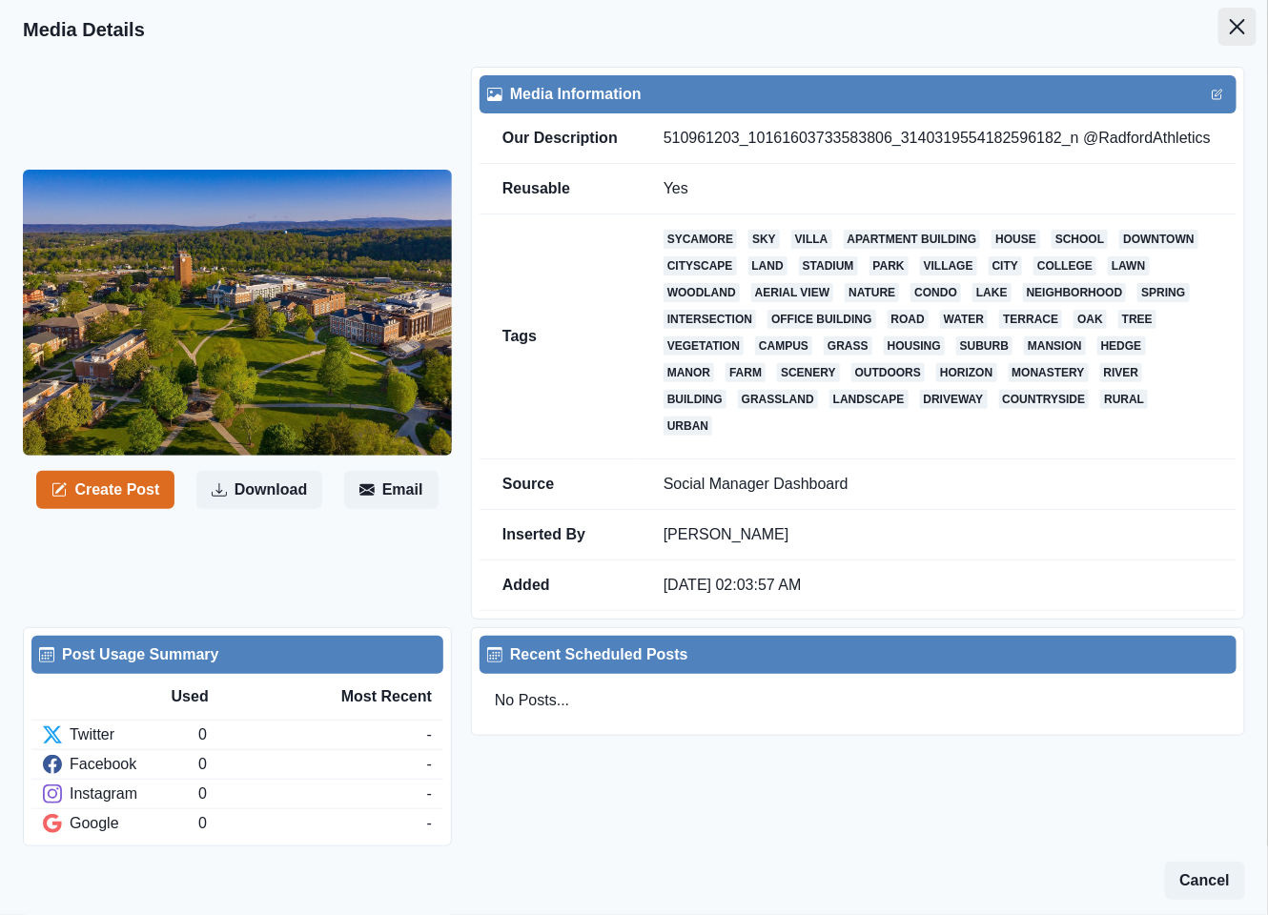
click at [1230, 29] on icon "Close" at bounding box center [1237, 26] width 15 height 15
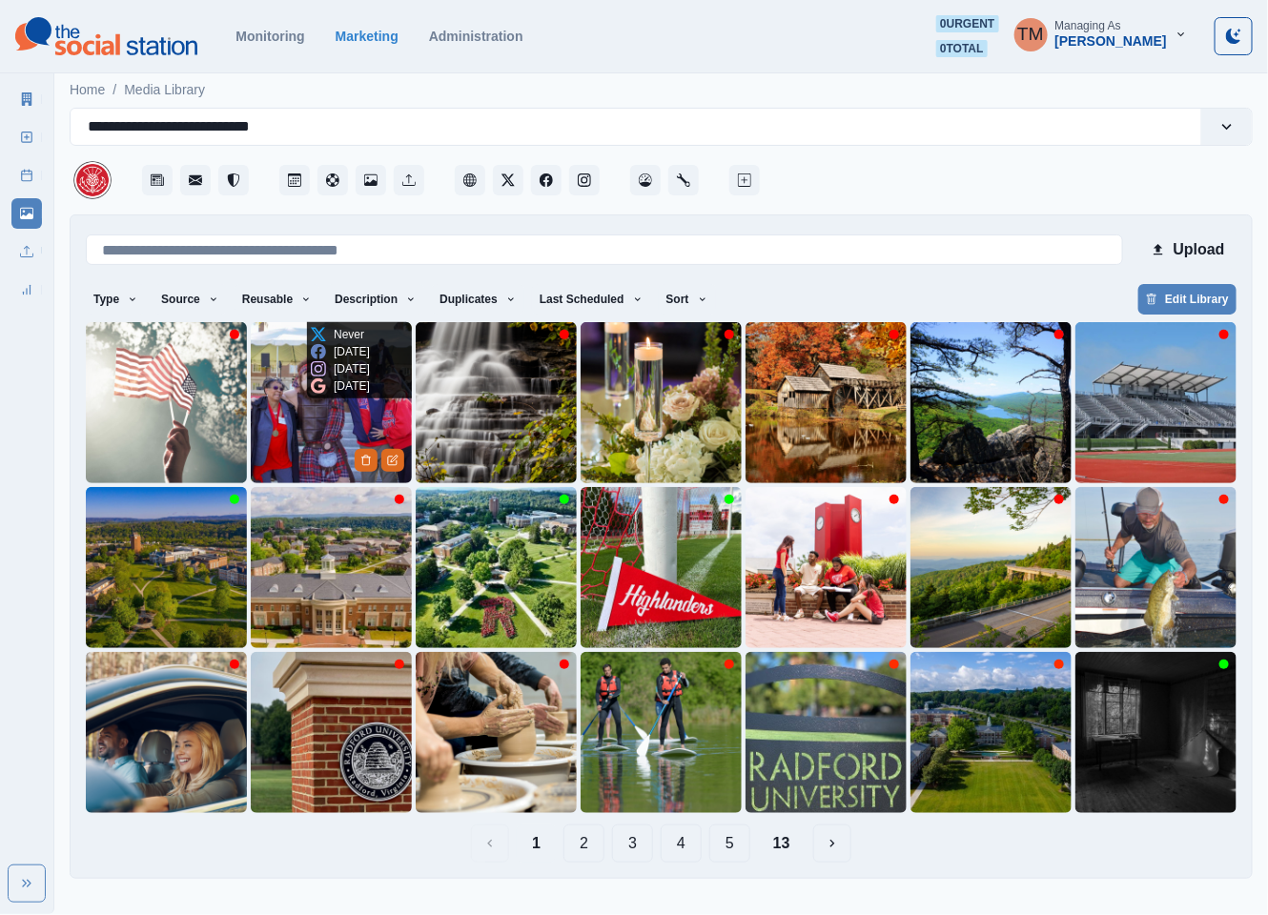
click at [289, 450] on img at bounding box center [331, 402] width 161 height 161
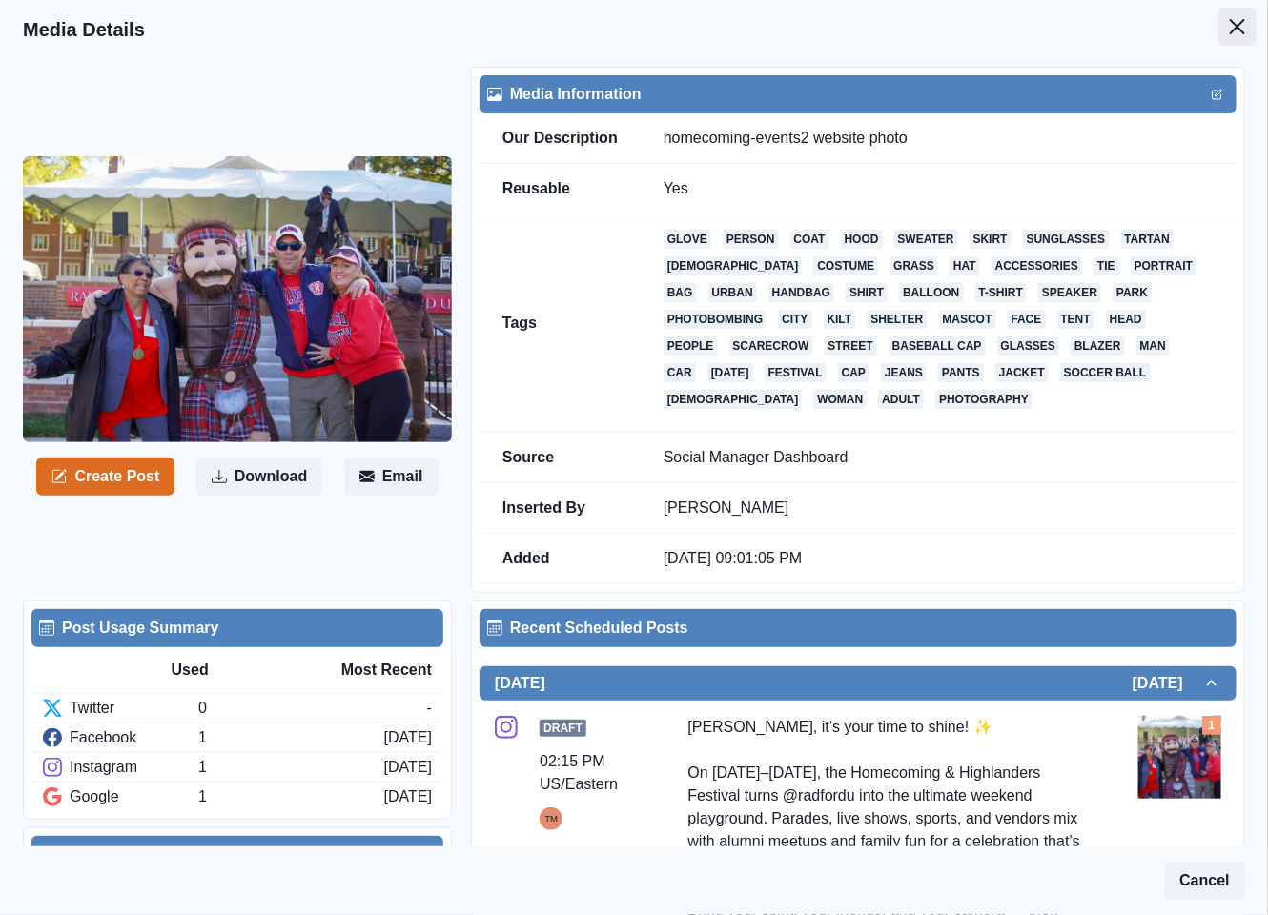
click at [1230, 27] on icon "Close" at bounding box center [1237, 26] width 15 height 15
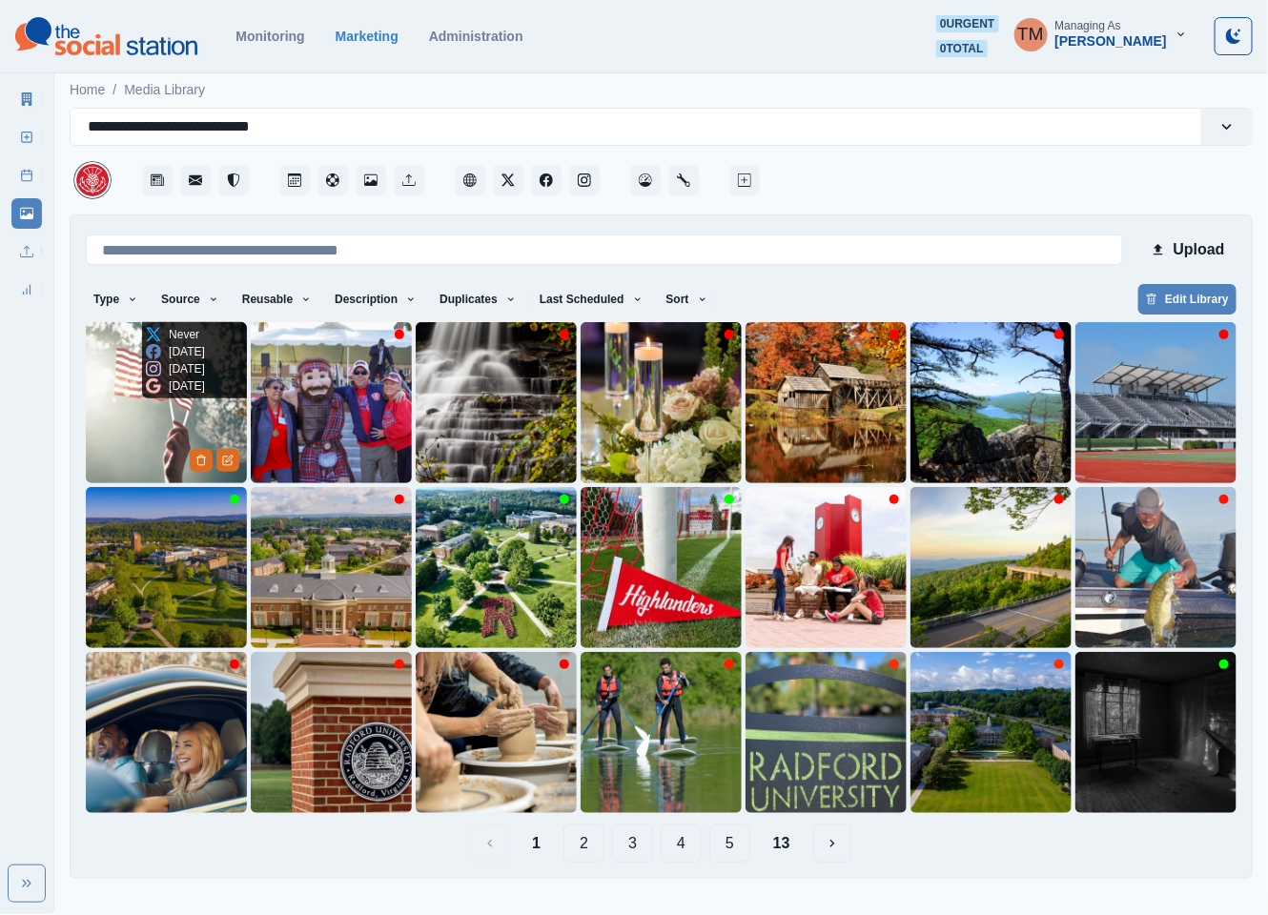
click at [103, 407] on img at bounding box center [166, 402] width 161 height 161
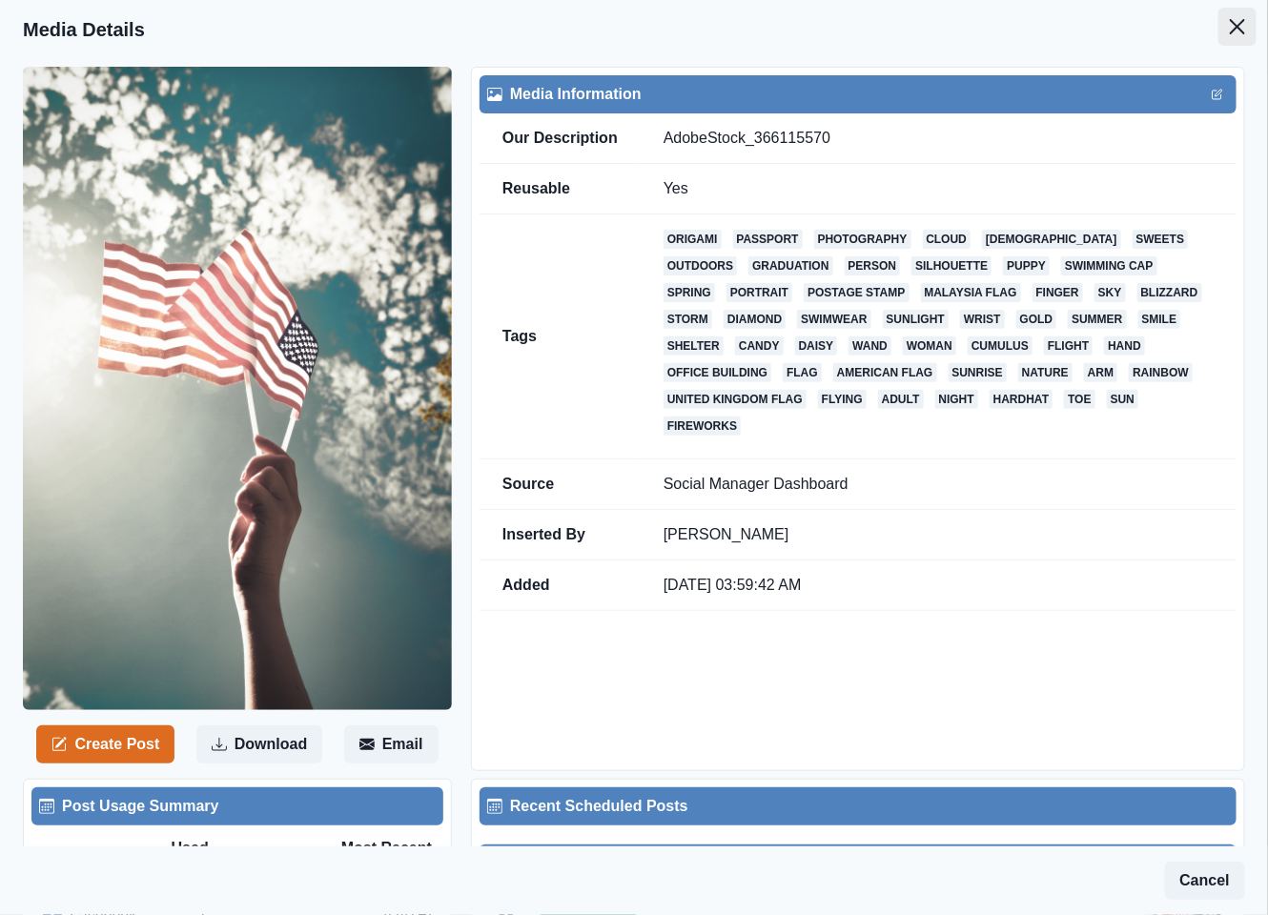
click at [1218, 31] on button "Close" at bounding box center [1237, 27] width 38 height 38
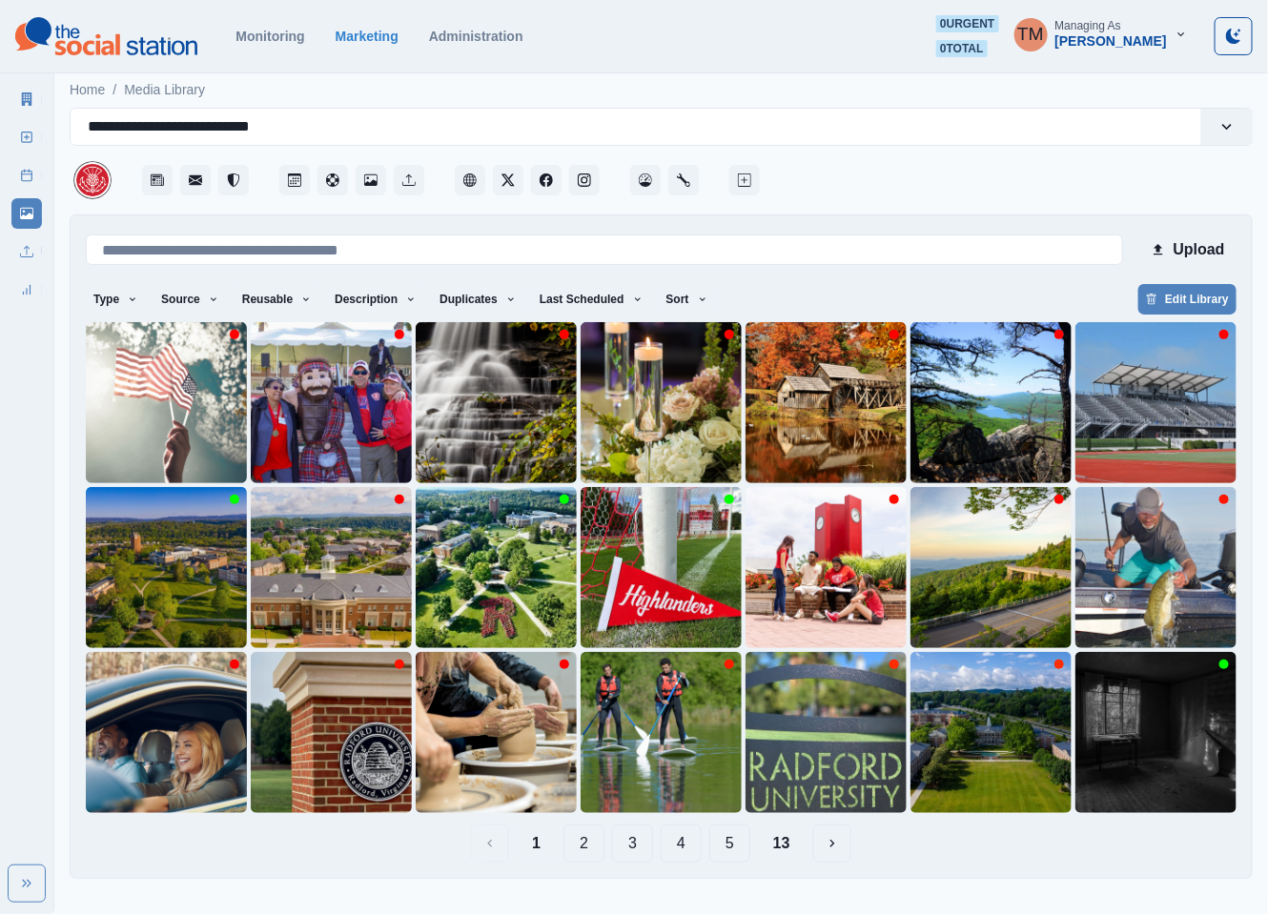
click at [587, 847] on button "2" at bounding box center [583, 843] width 41 height 38
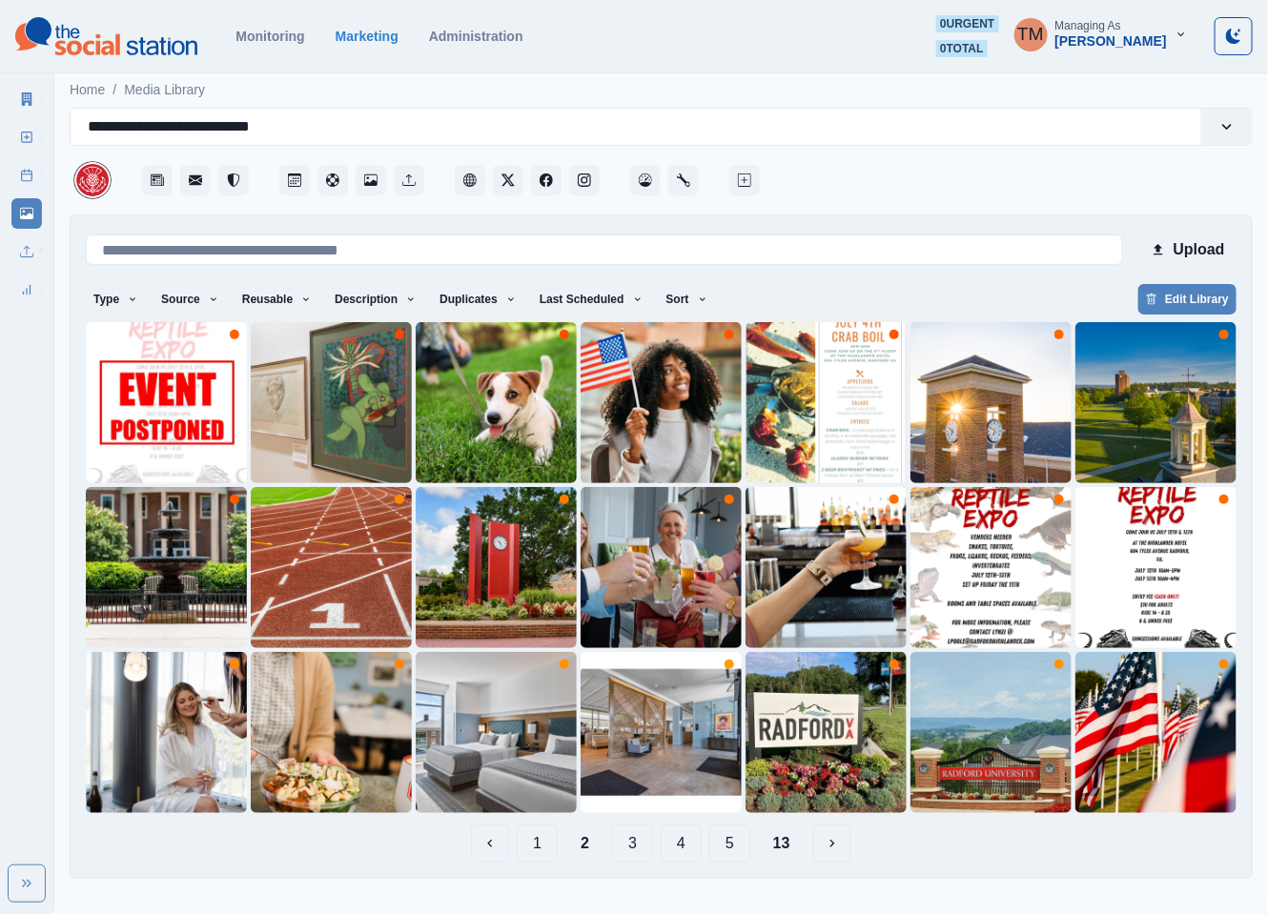
click at [643, 853] on button "3" at bounding box center [632, 843] width 41 height 38
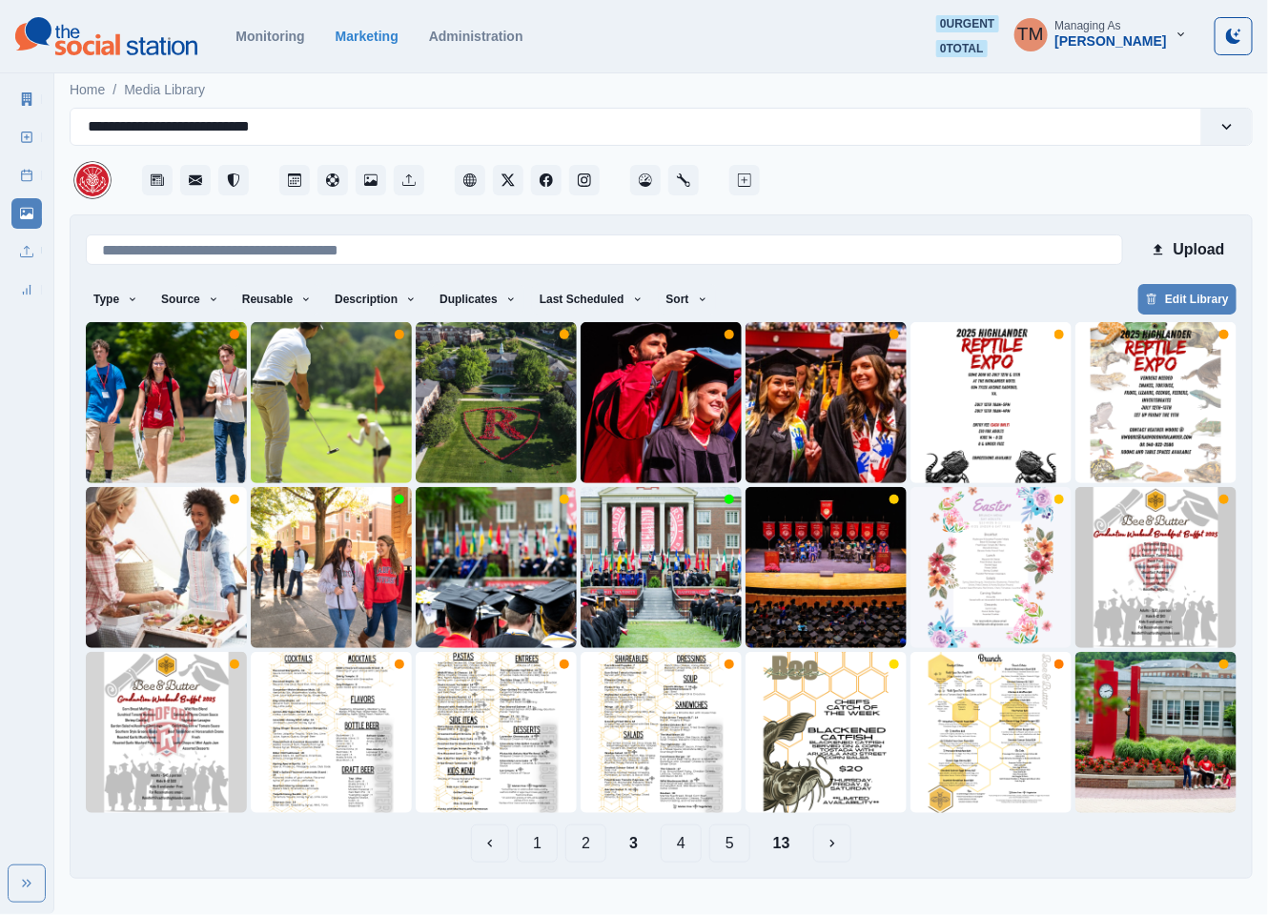
click at [541, 849] on button "1" at bounding box center [537, 843] width 41 height 38
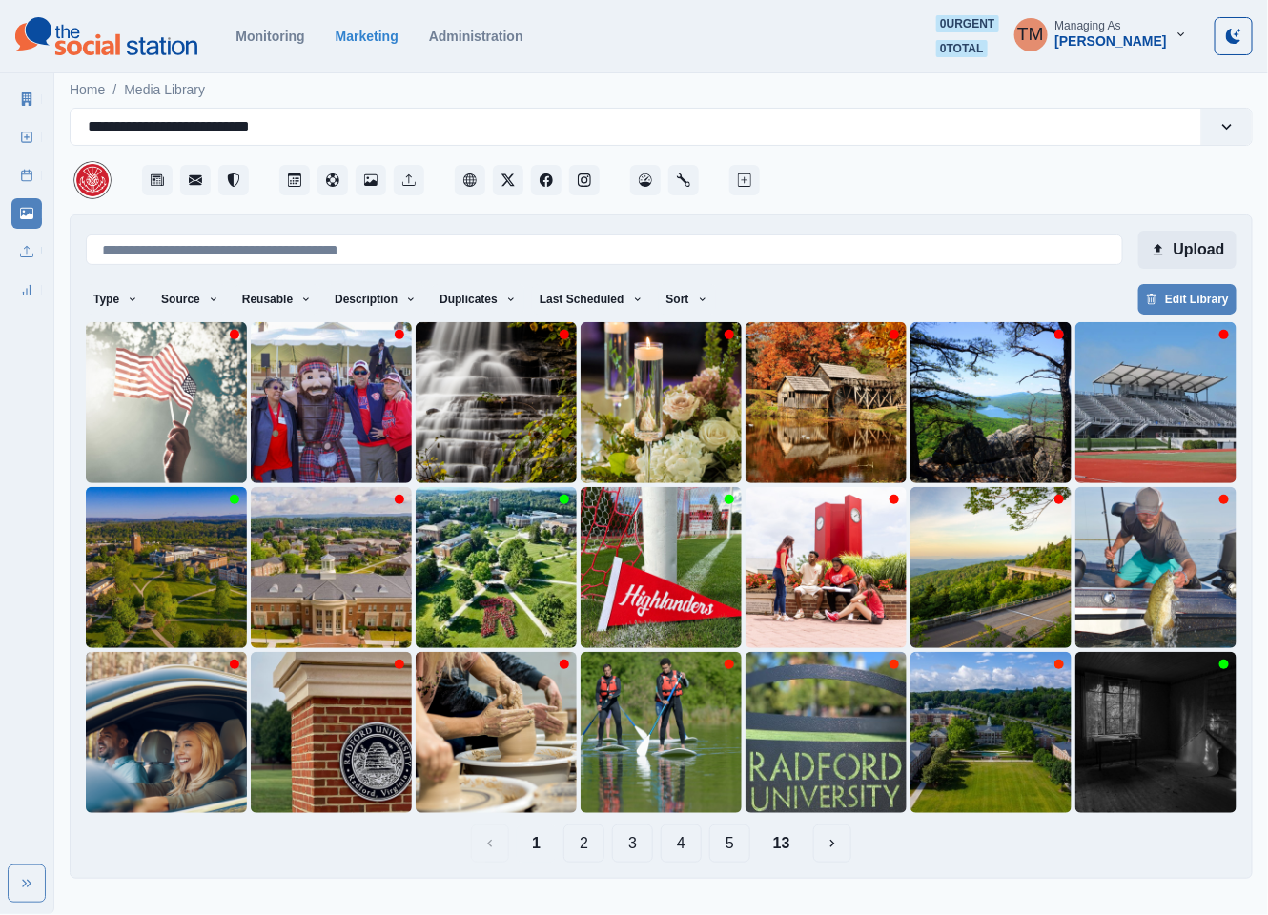
click at [1212, 241] on button "Upload" at bounding box center [1187, 250] width 98 height 38
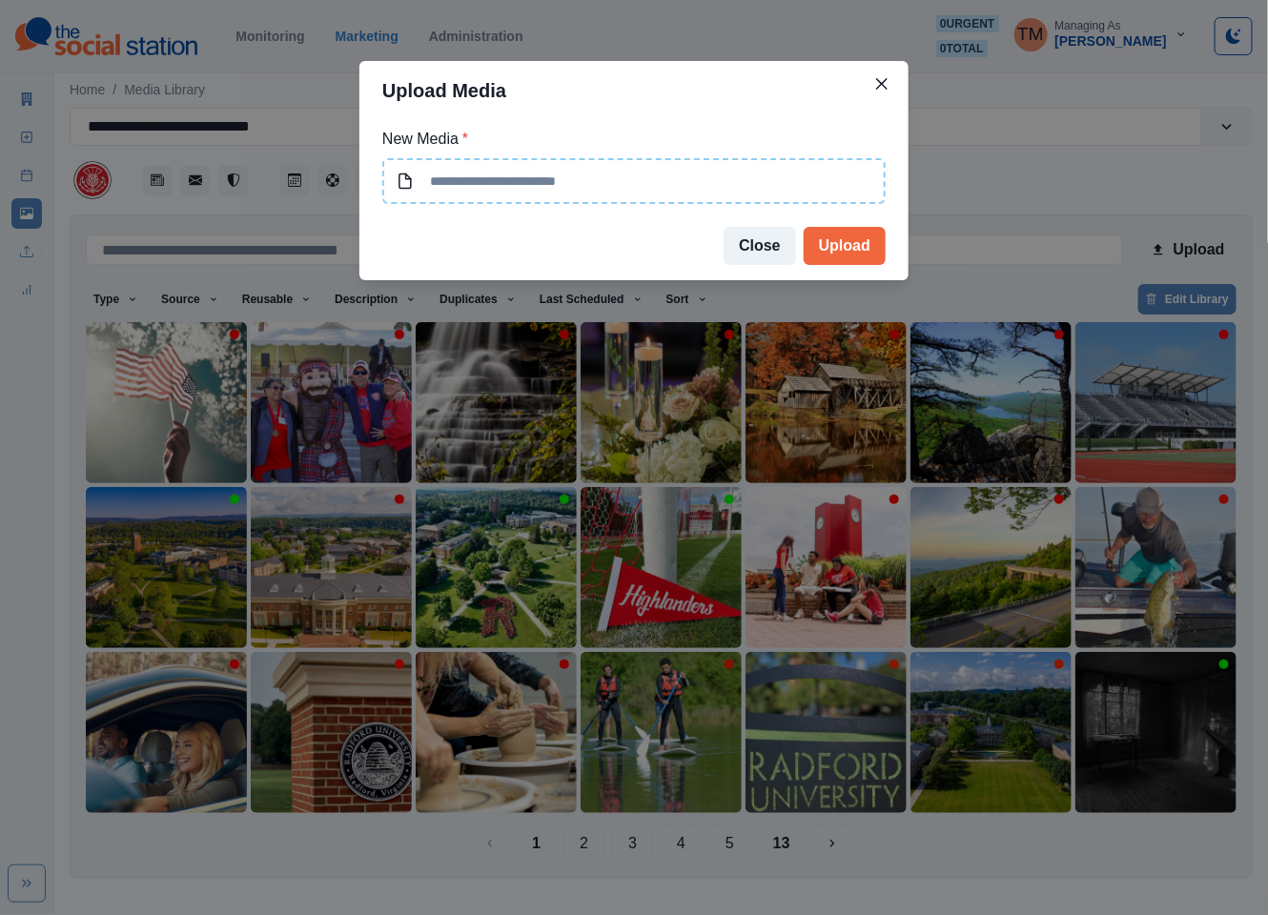
type input "**********"
drag, startPoint x: 845, startPoint y: 244, endPoint x: 786, endPoint y: 249, distance: 58.3
click at [846, 244] on button "Upload" at bounding box center [845, 246] width 82 height 38
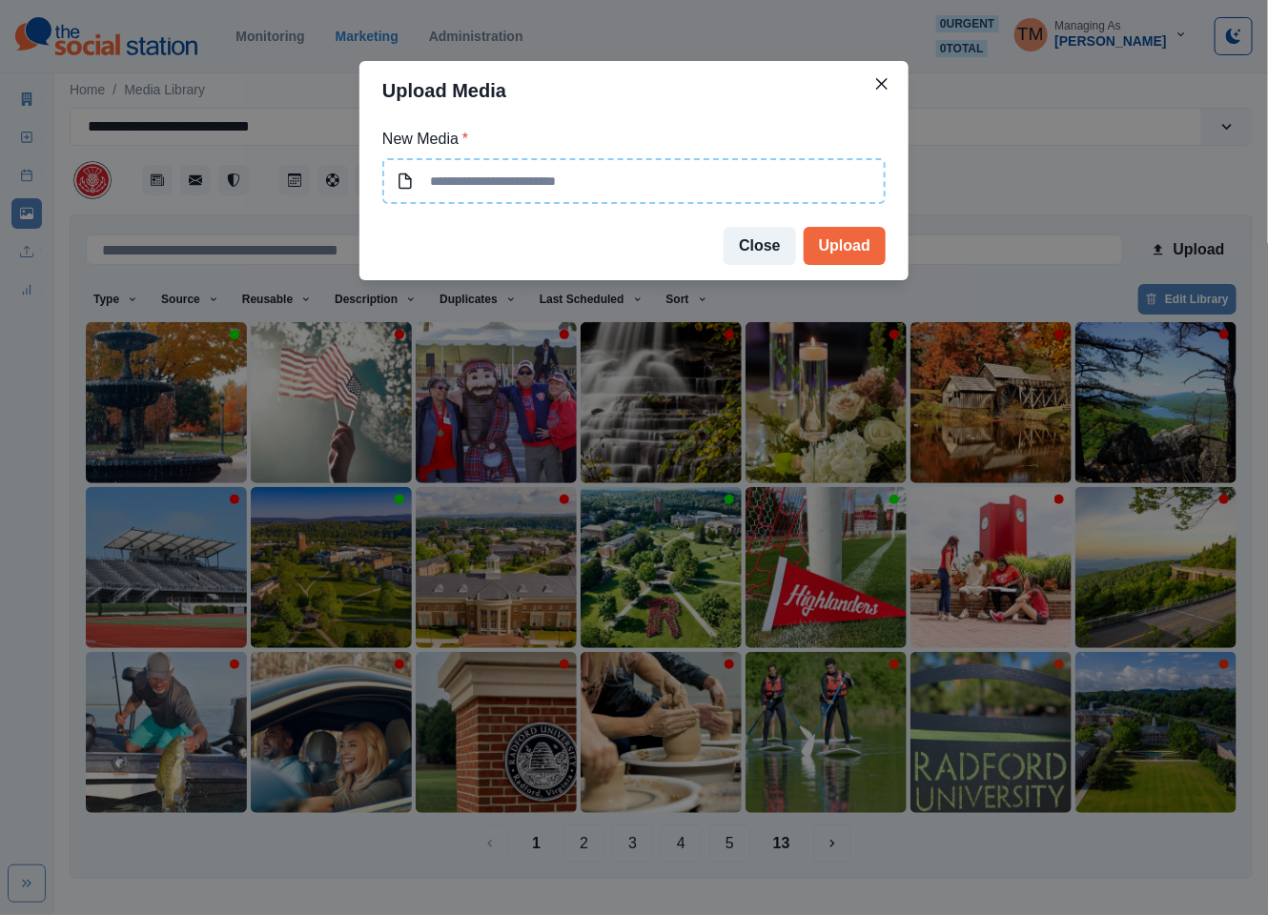
type input "**********"
click at [850, 244] on button "Upload" at bounding box center [845, 246] width 82 height 38
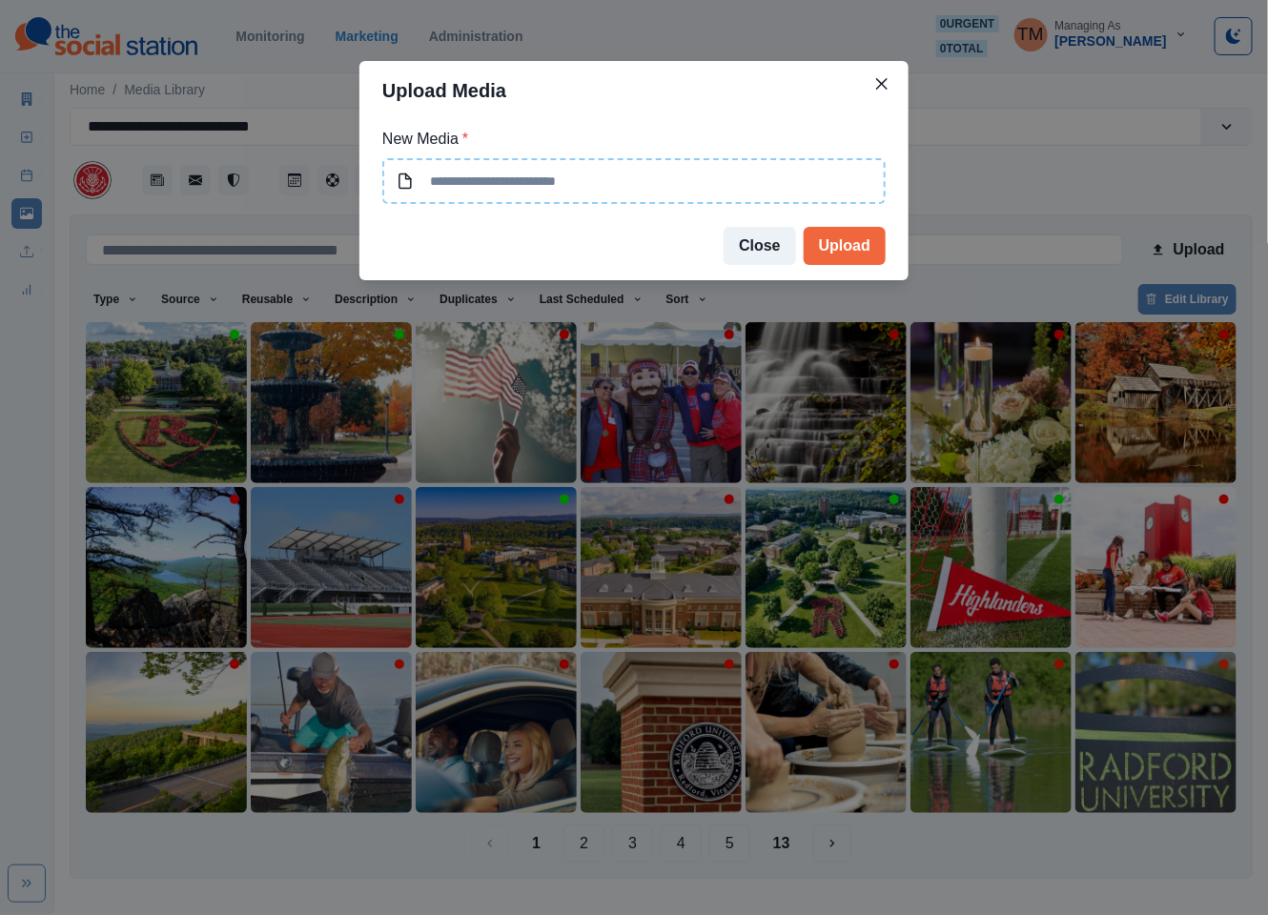
type input "**********"
click at [852, 263] on button "Upload" at bounding box center [845, 246] width 82 height 38
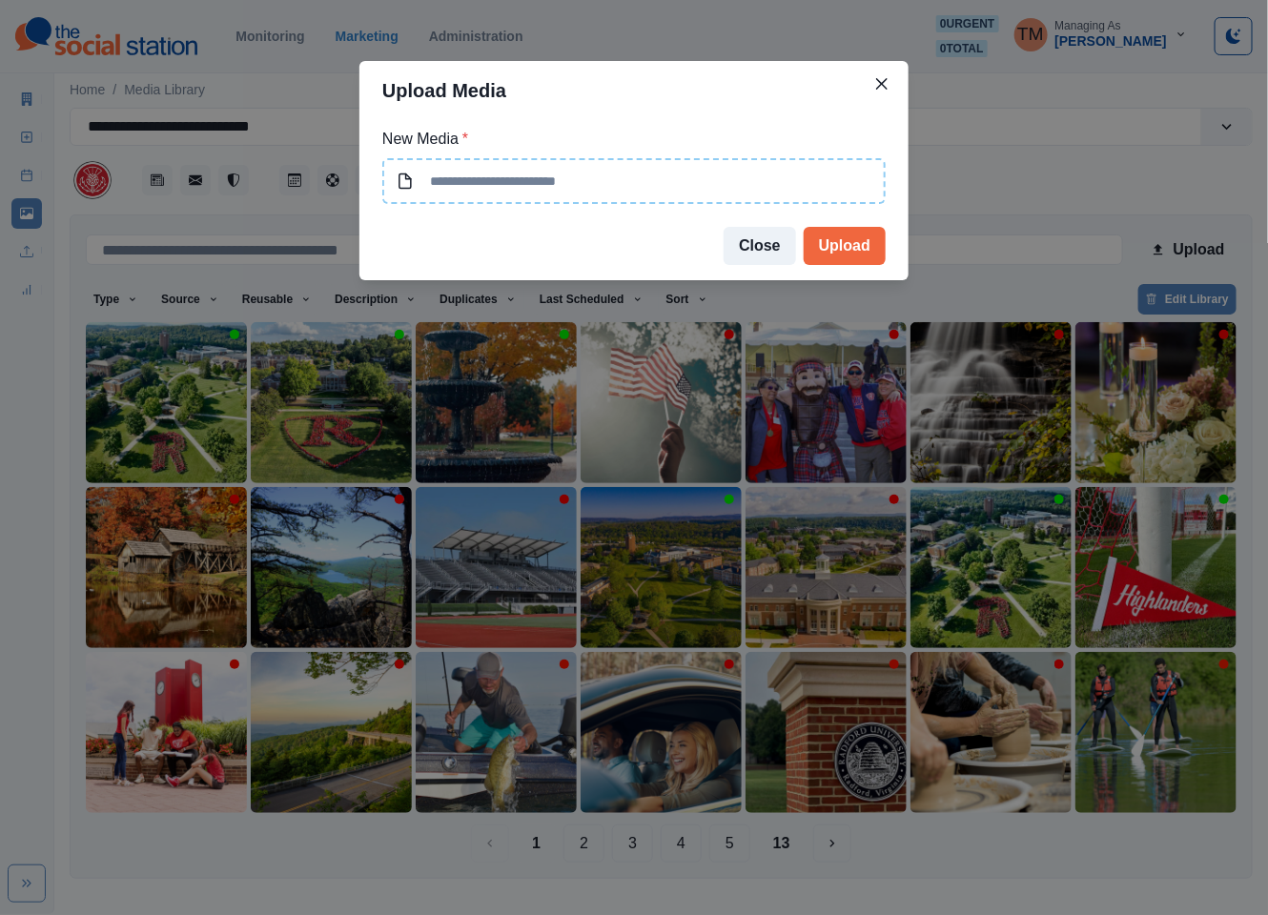
type input "**********"
click at [838, 252] on button "Upload" at bounding box center [845, 246] width 82 height 38
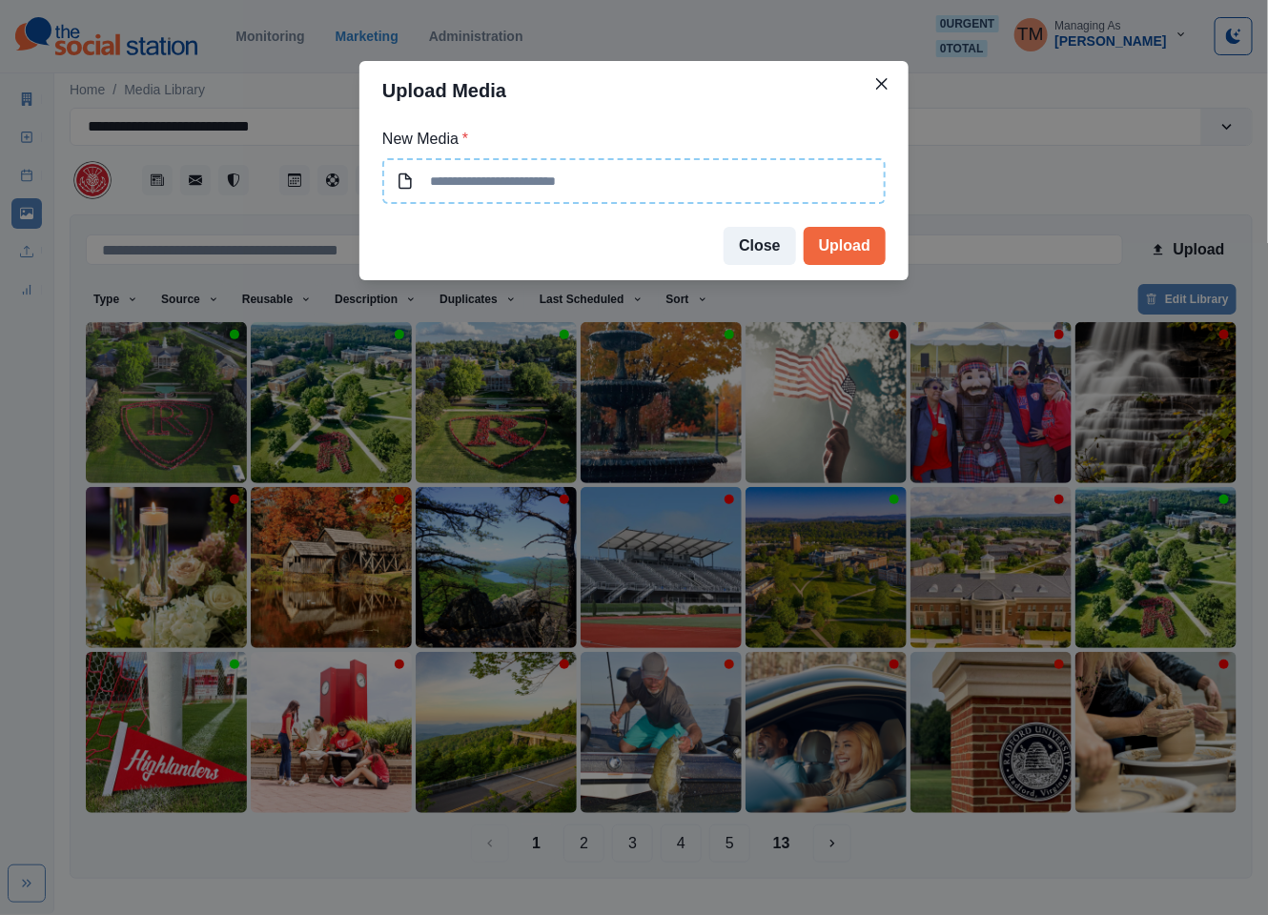
click at [363, 435] on div "Upload Media New Media * Close Upload" at bounding box center [634, 457] width 1268 height 915
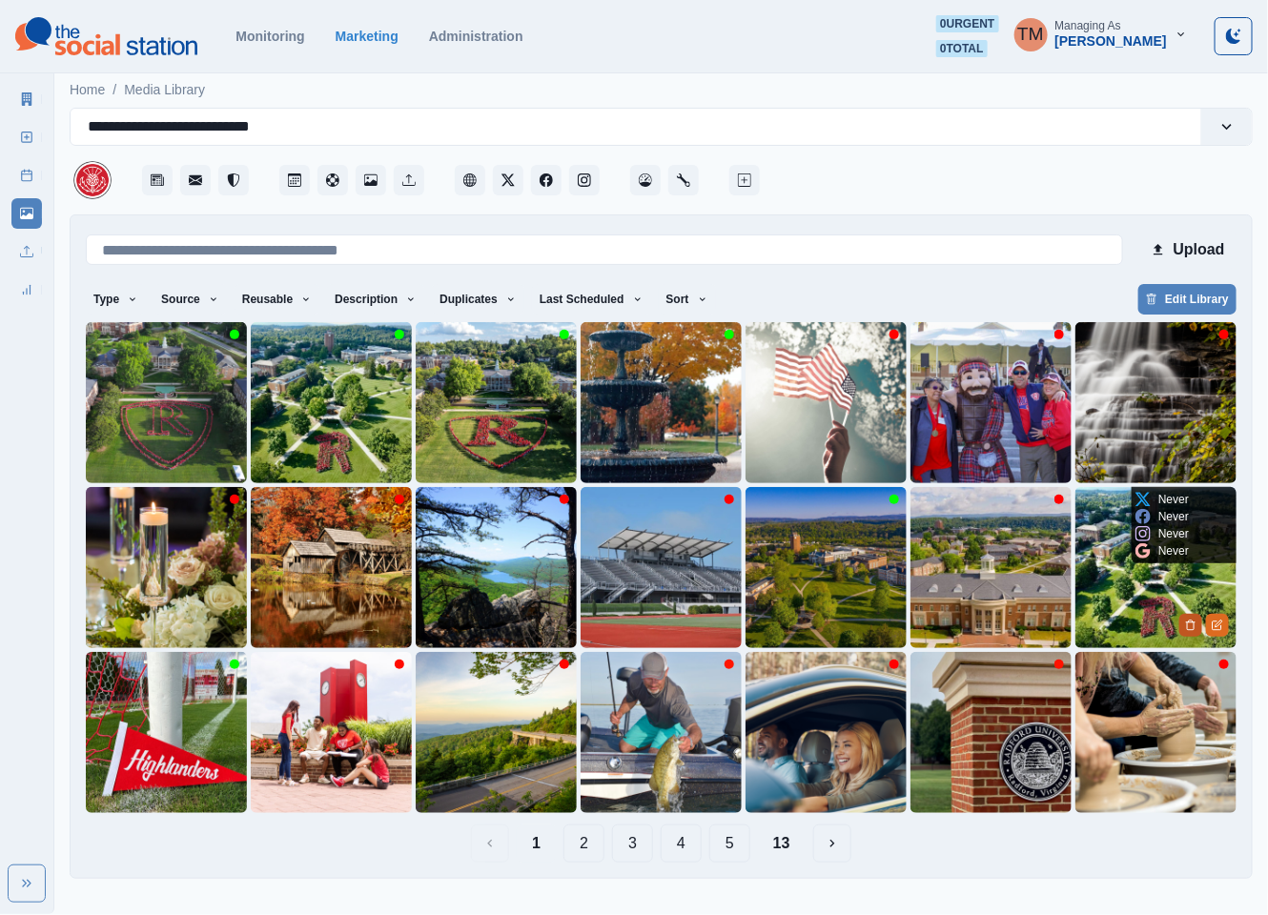
click at [1195, 620] on icon "Delete Media" at bounding box center [1190, 625] width 11 height 11
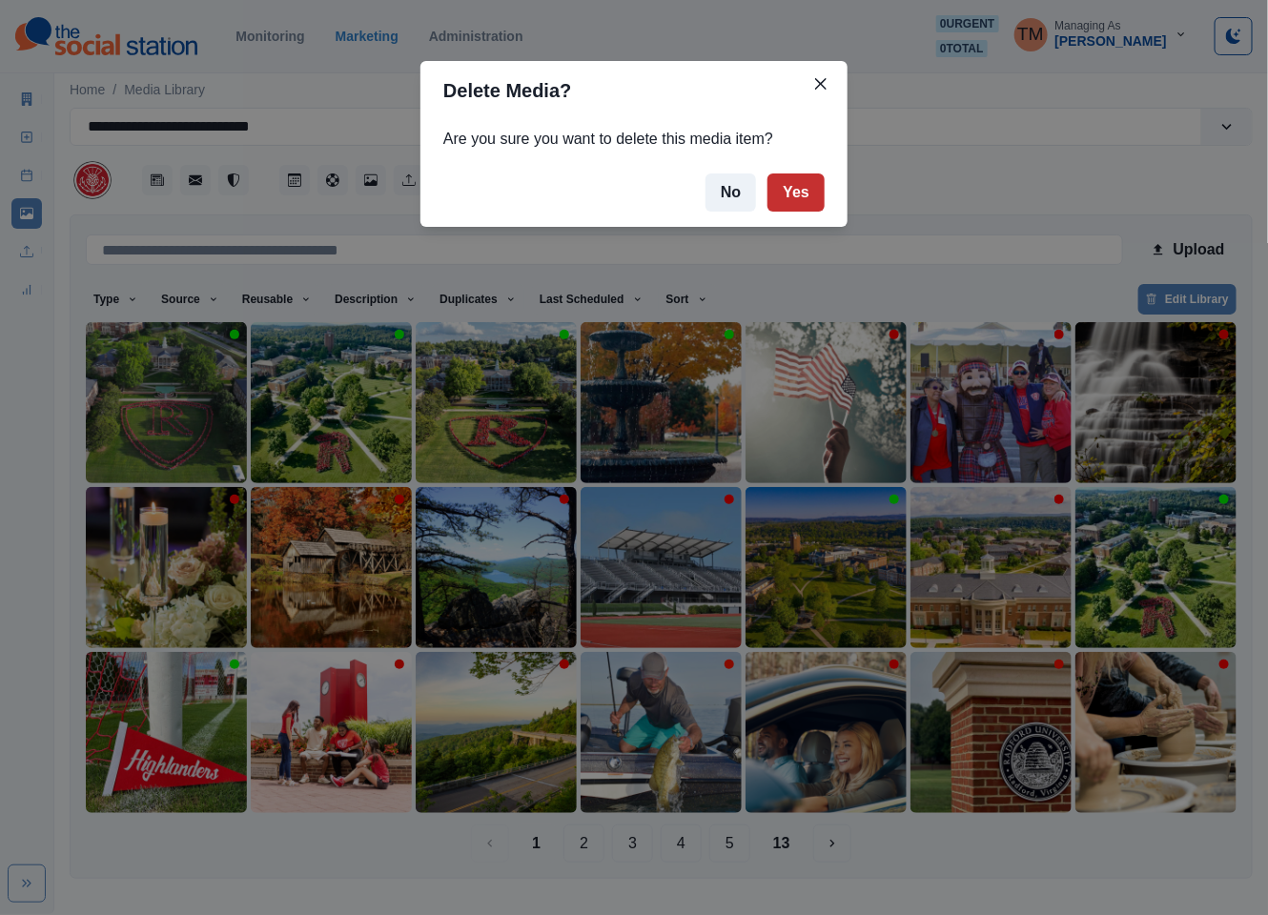
click at [798, 190] on button "Yes" at bounding box center [795, 192] width 57 height 38
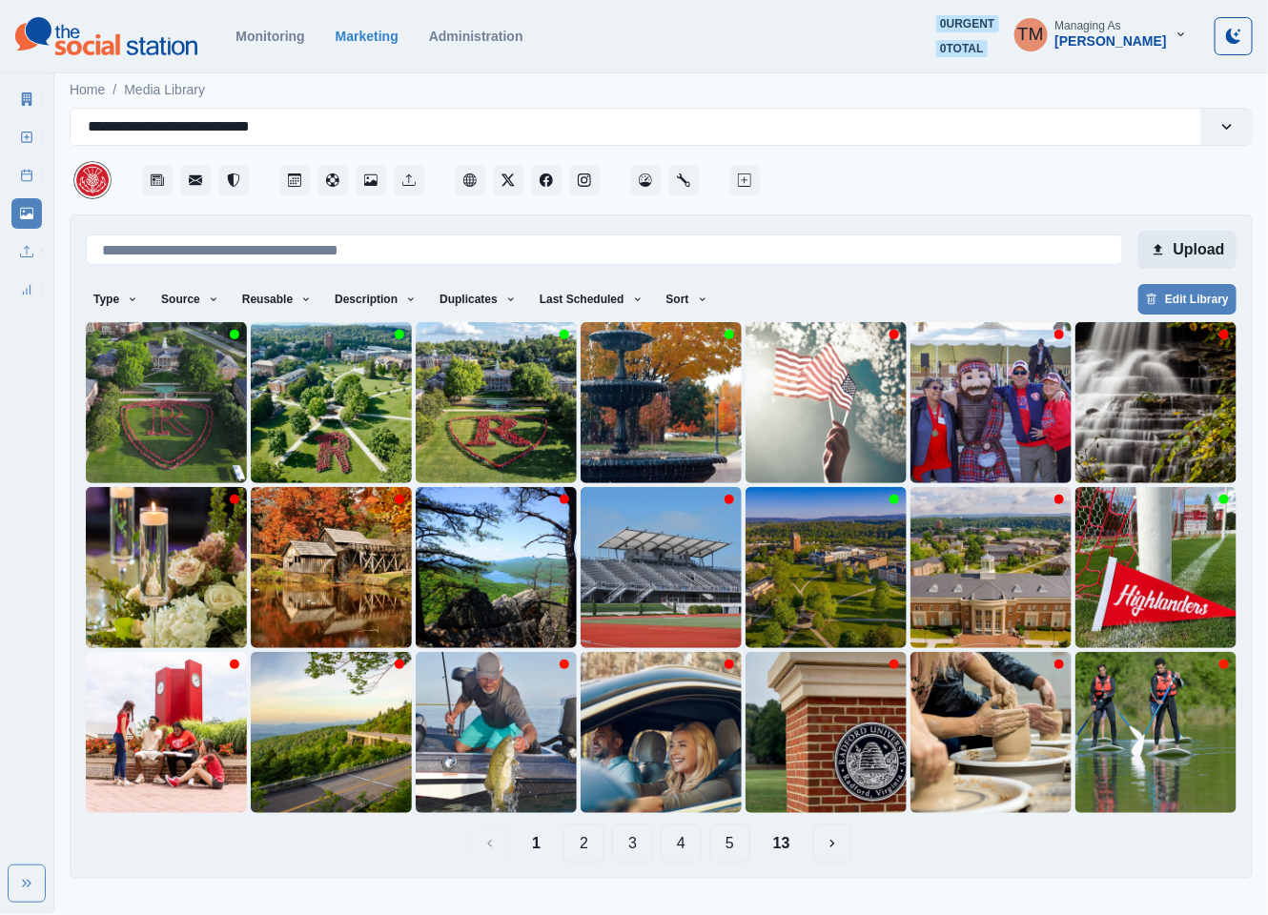
click at [1193, 249] on button "Upload" at bounding box center [1187, 250] width 98 height 38
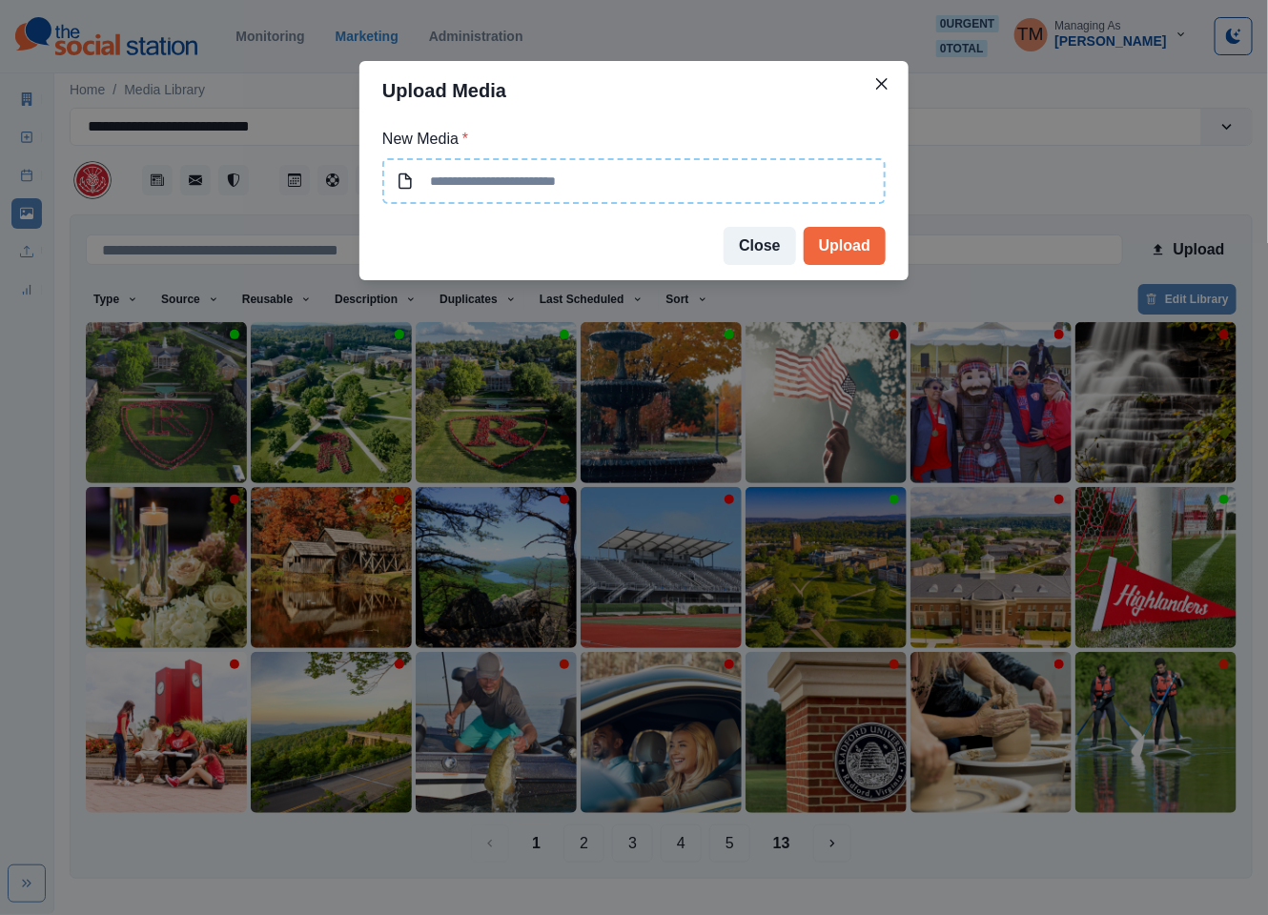
type input "**********"
click at [855, 241] on button "Upload" at bounding box center [845, 246] width 82 height 38
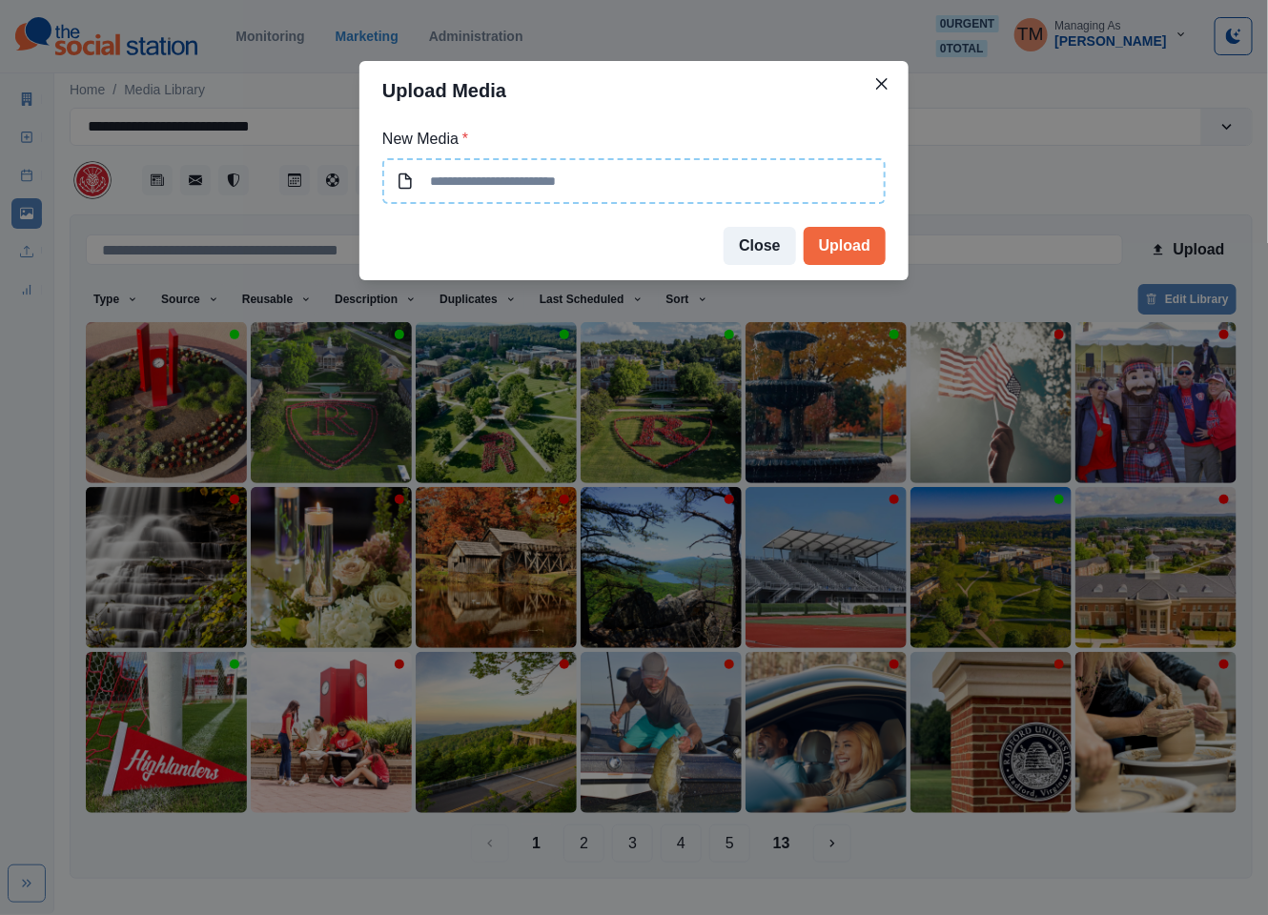
type input "**********"
click at [835, 249] on button "Upload" at bounding box center [845, 246] width 82 height 38
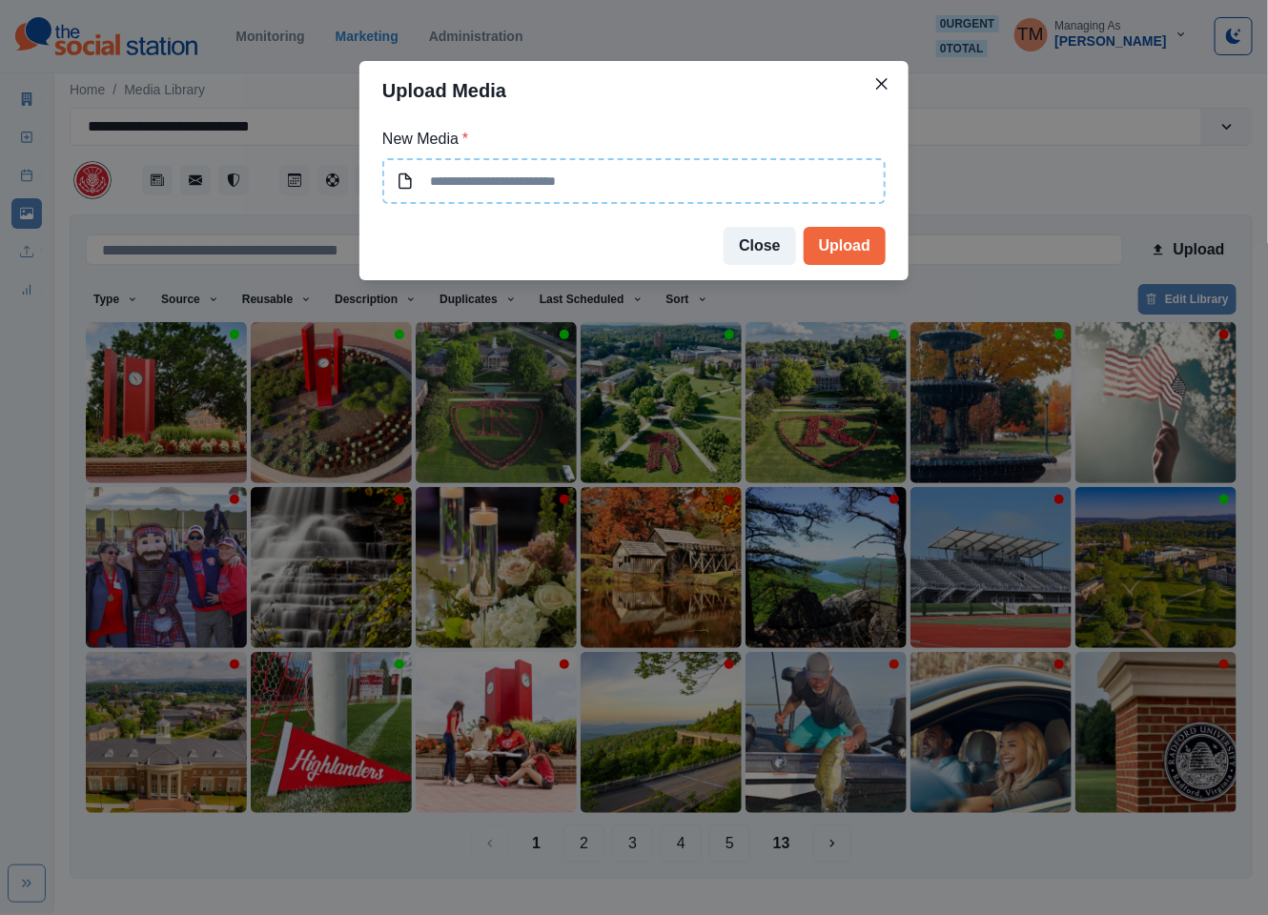
type input "**********"
click at [845, 243] on button "Upload" at bounding box center [845, 246] width 82 height 38
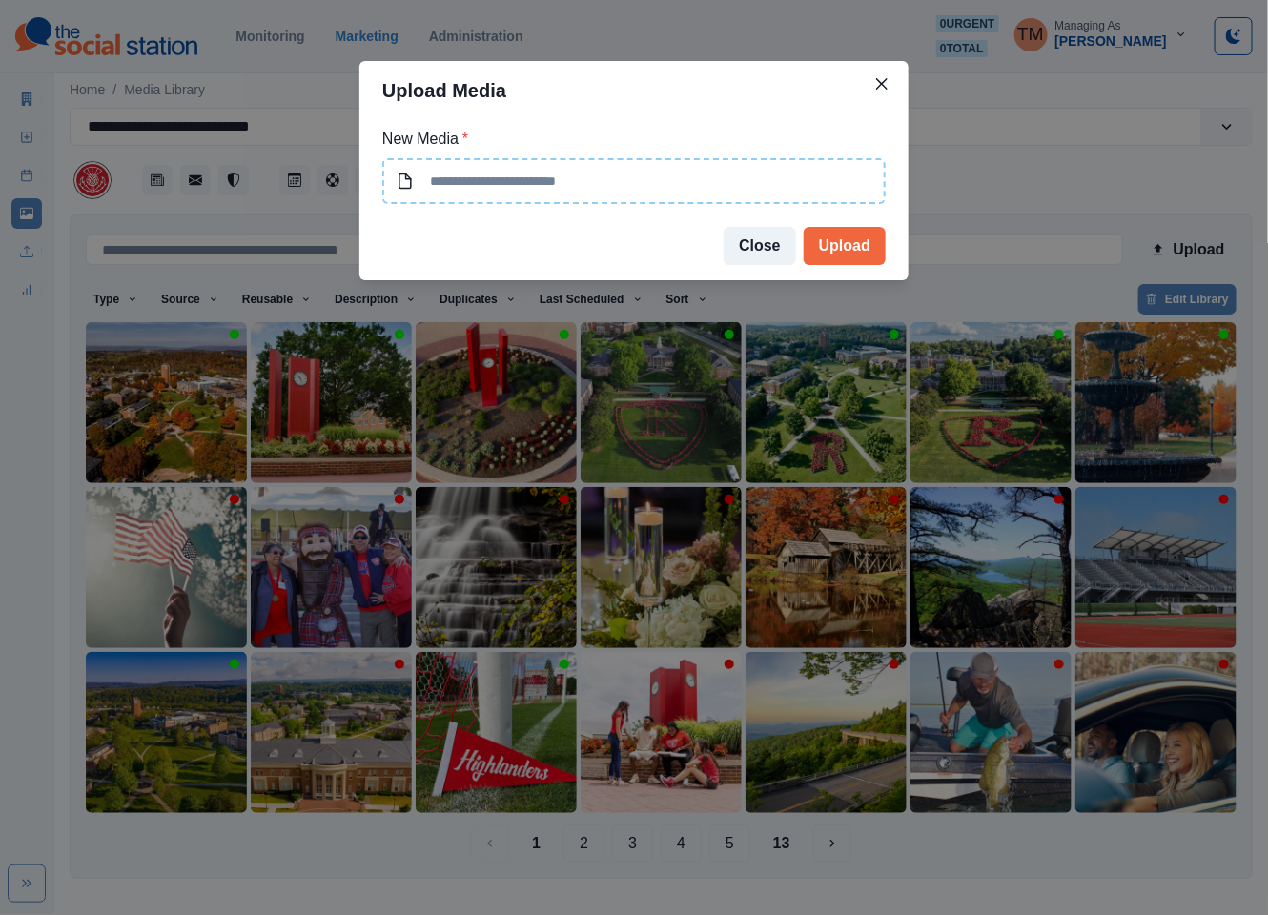
type input "**********"
click at [846, 247] on button "Upload" at bounding box center [845, 246] width 82 height 38
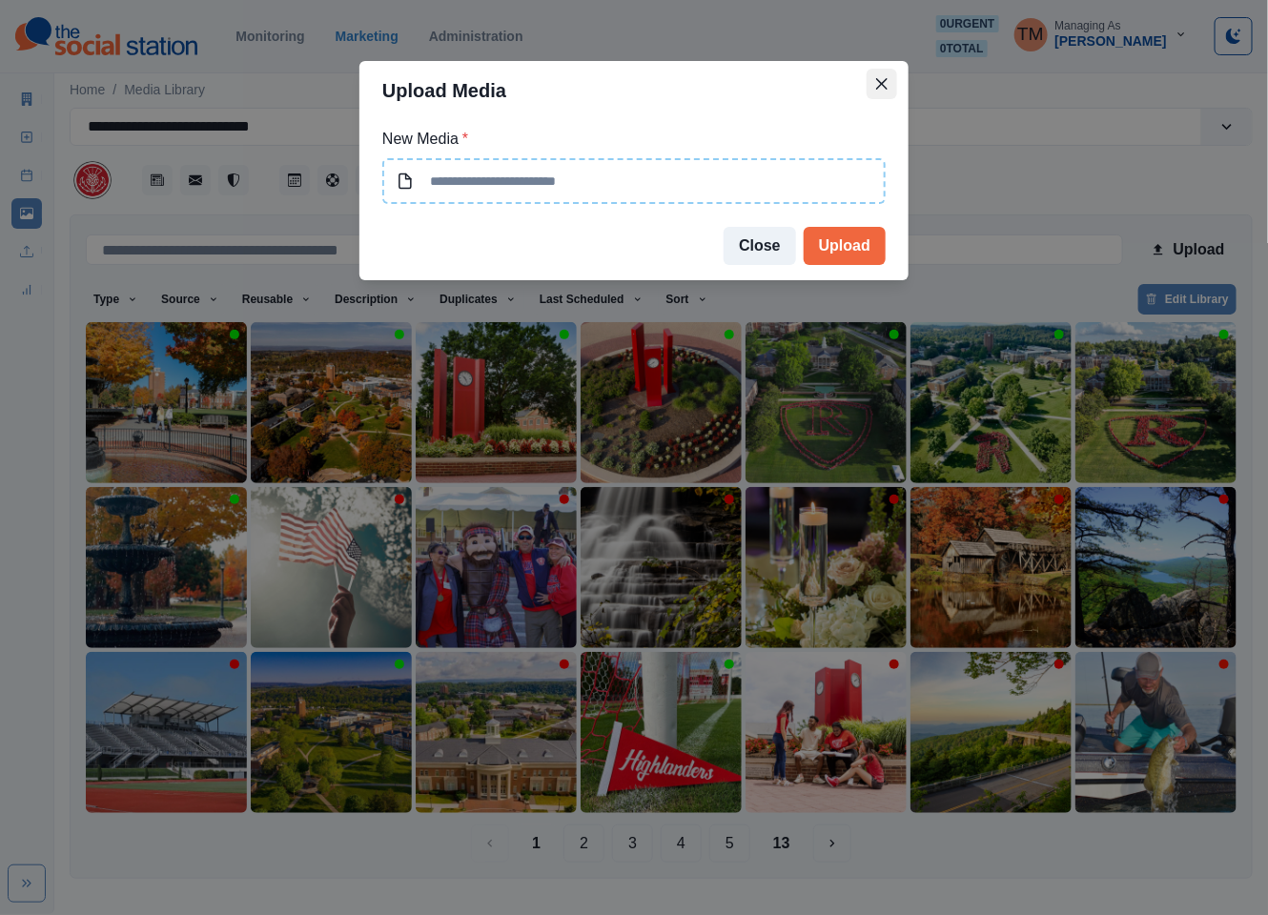
click at [887, 83] on button "Close" at bounding box center [881, 84] width 31 height 31
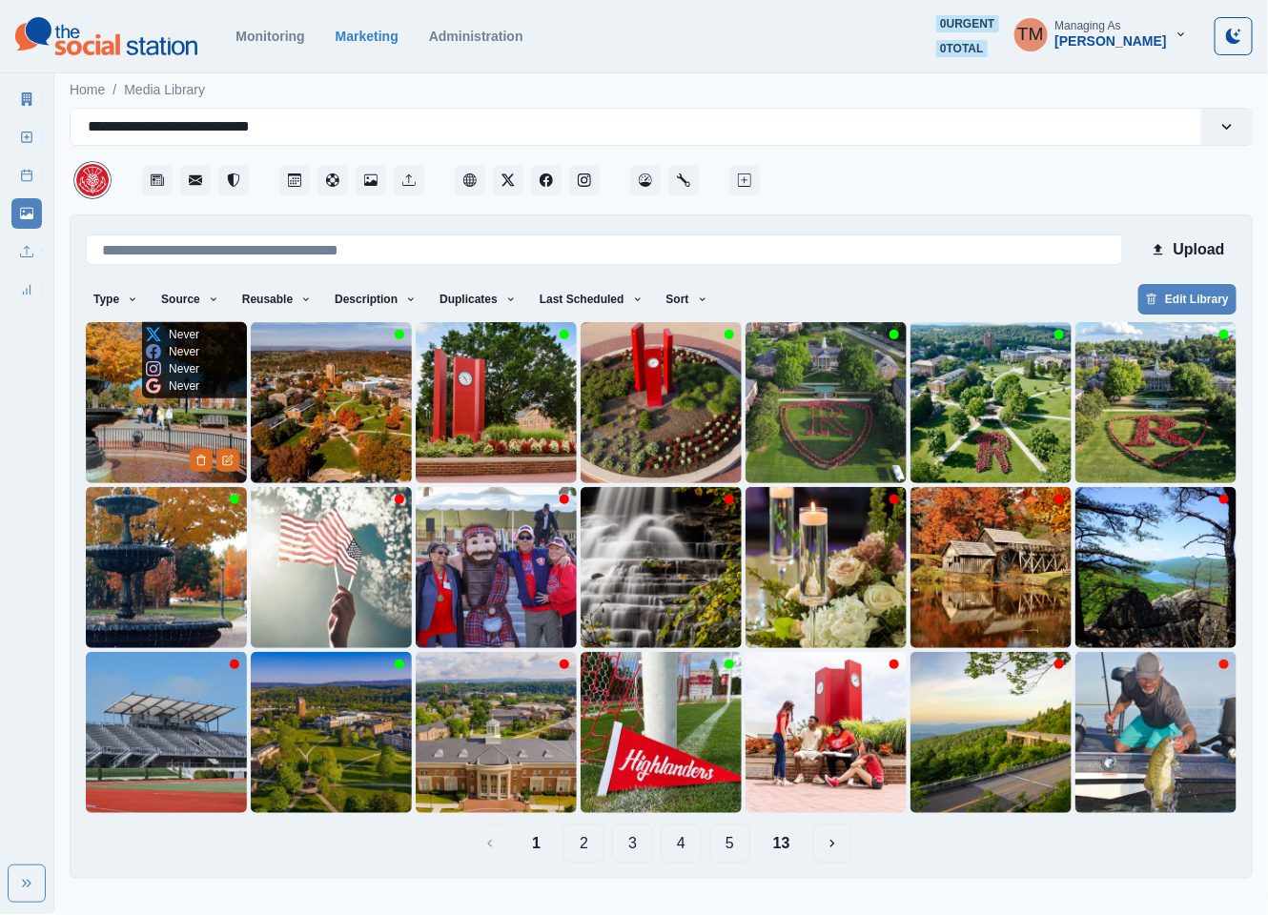
click at [137, 417] on img at bounding box center [166, 402] width 161 height 161
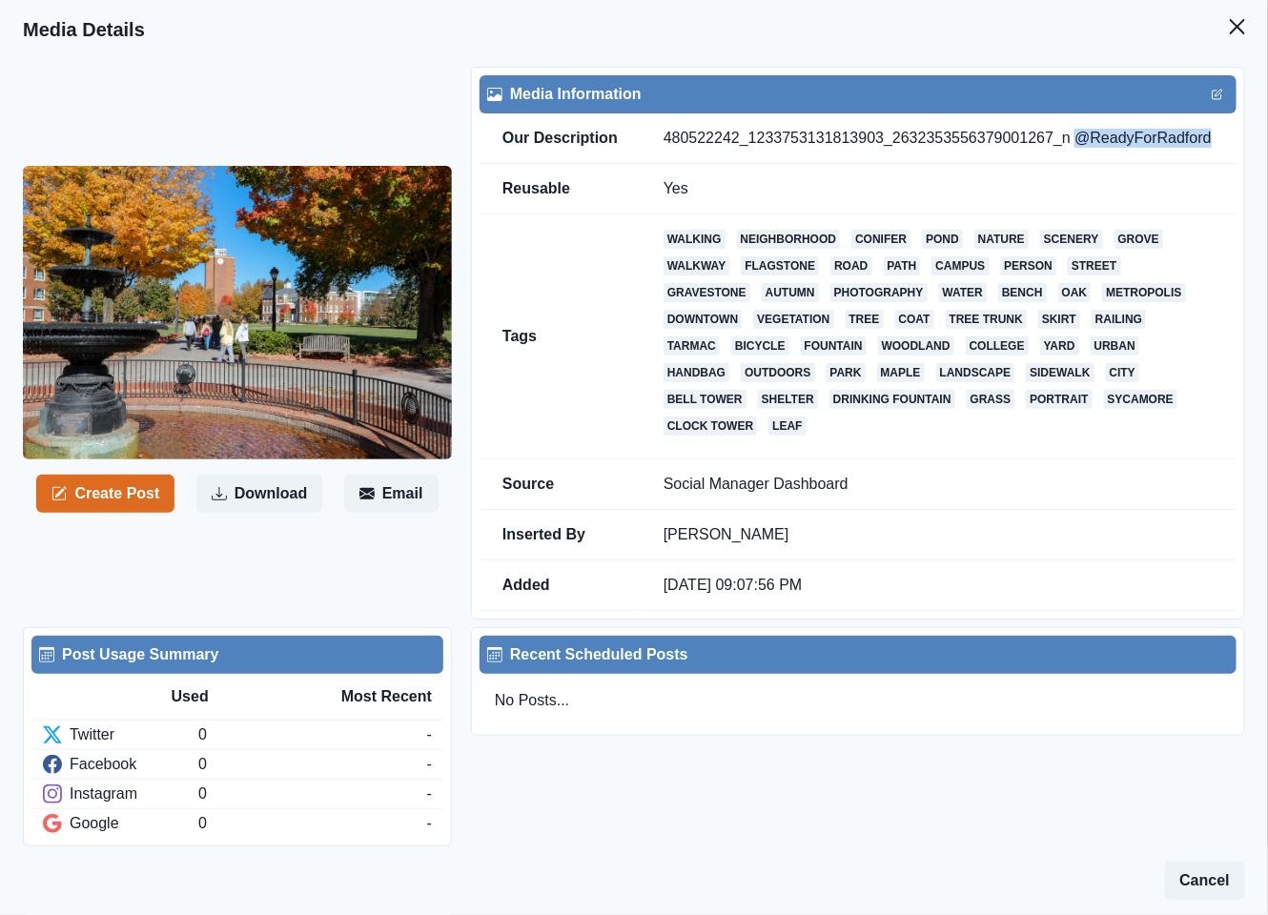
drag, startPoint x: 1059, startPoint y: 138, endPoint x: 1191, endPoint y: 141, distance: 131.6
click at [1191, 141] on td "480522242_1233753131813903_2632353556379001267_n @ReadyForRadford" at bounding box center [939, 138] width 596 height 51
copy td "@ReadyForRadford"
click at [1218, 10] on button "Close" at bounding box center [1237, 27] width 38 height 38
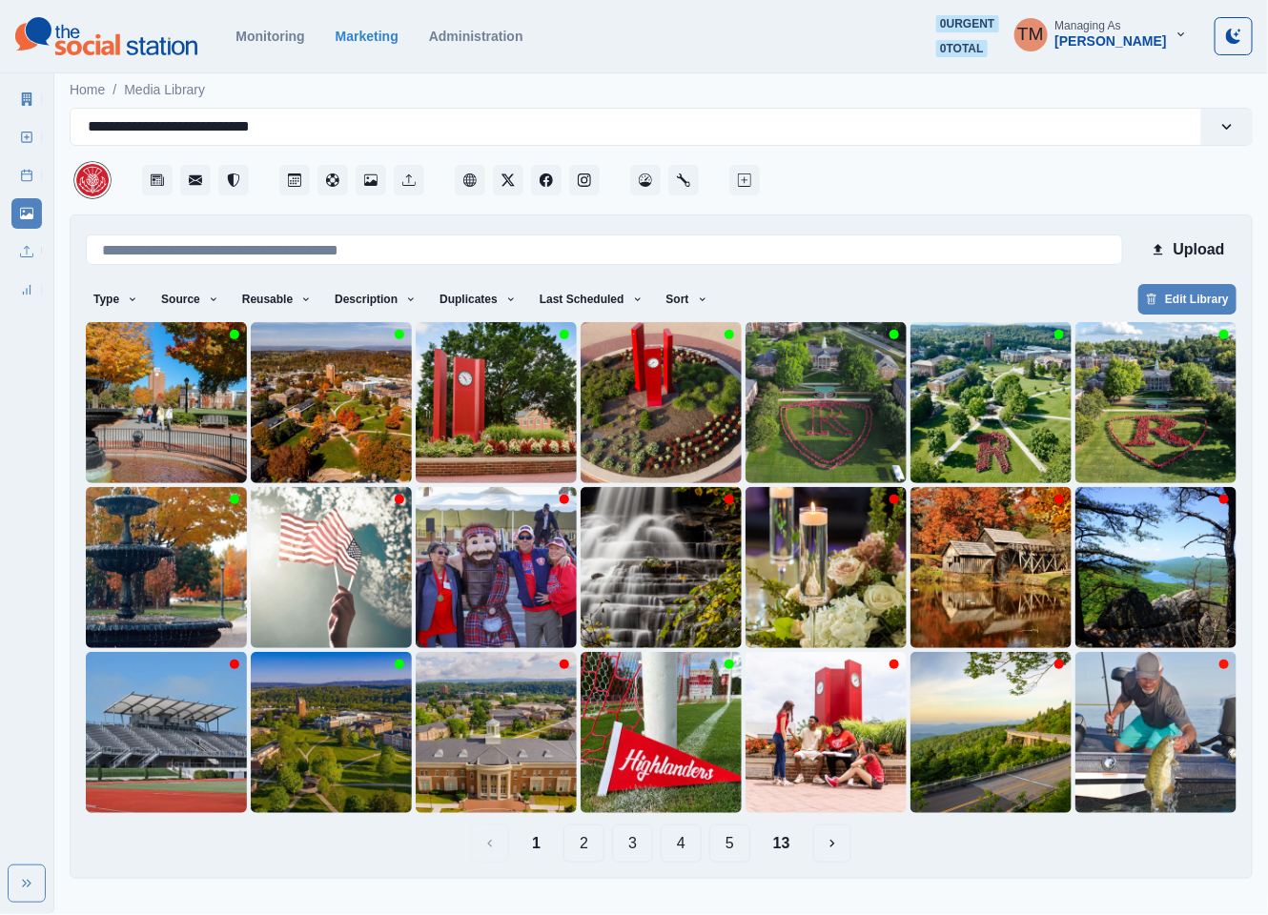
click at [1081, 855] on div "1 2 3 4 5 13" at bounding box center [661, 843] width 1150 height 38
click at [632, 842] on button "3" at bounding box center [632, 843] width 41 height 38
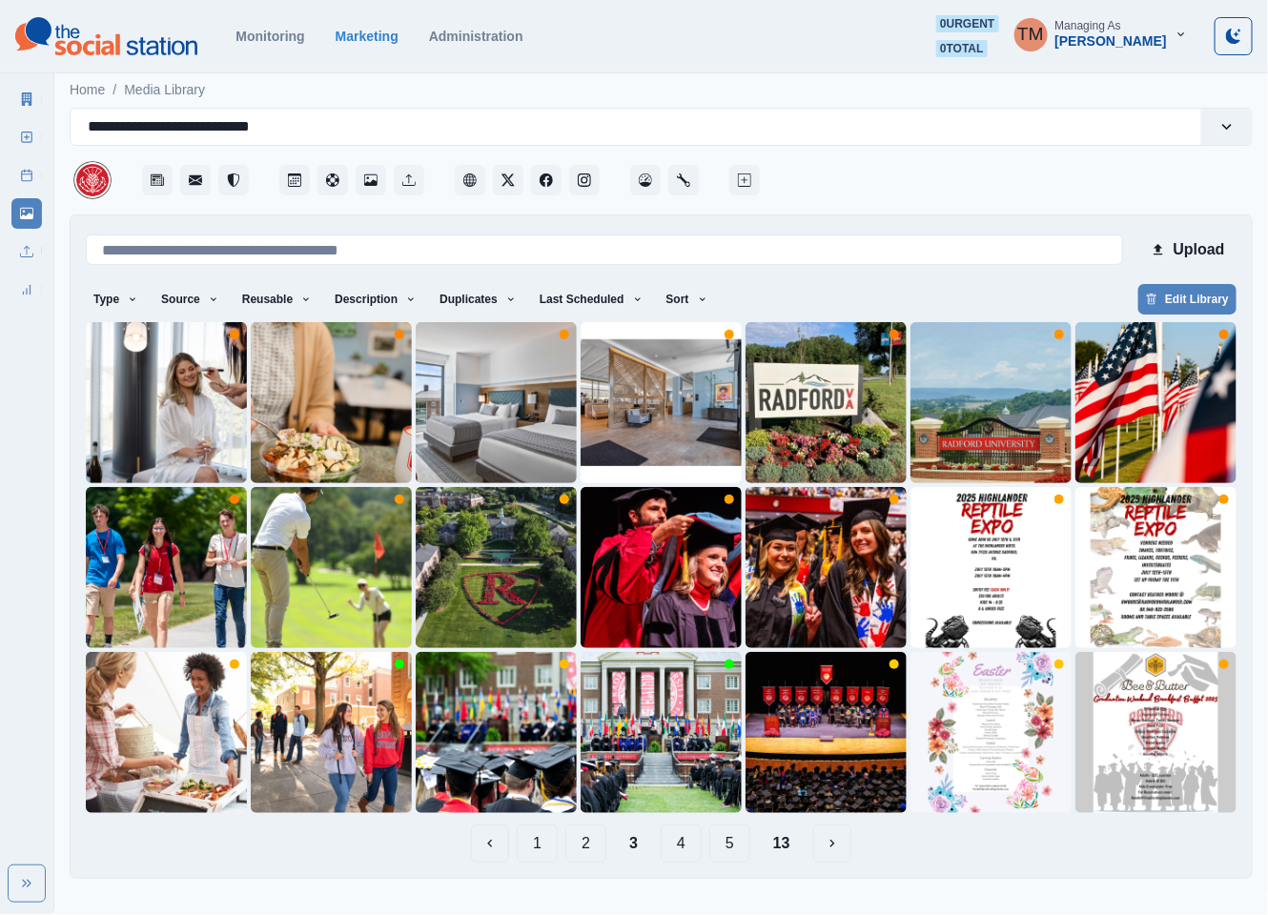
click at [550, 850] on button "1" at bounding box center [537, 843] width 41 height 38
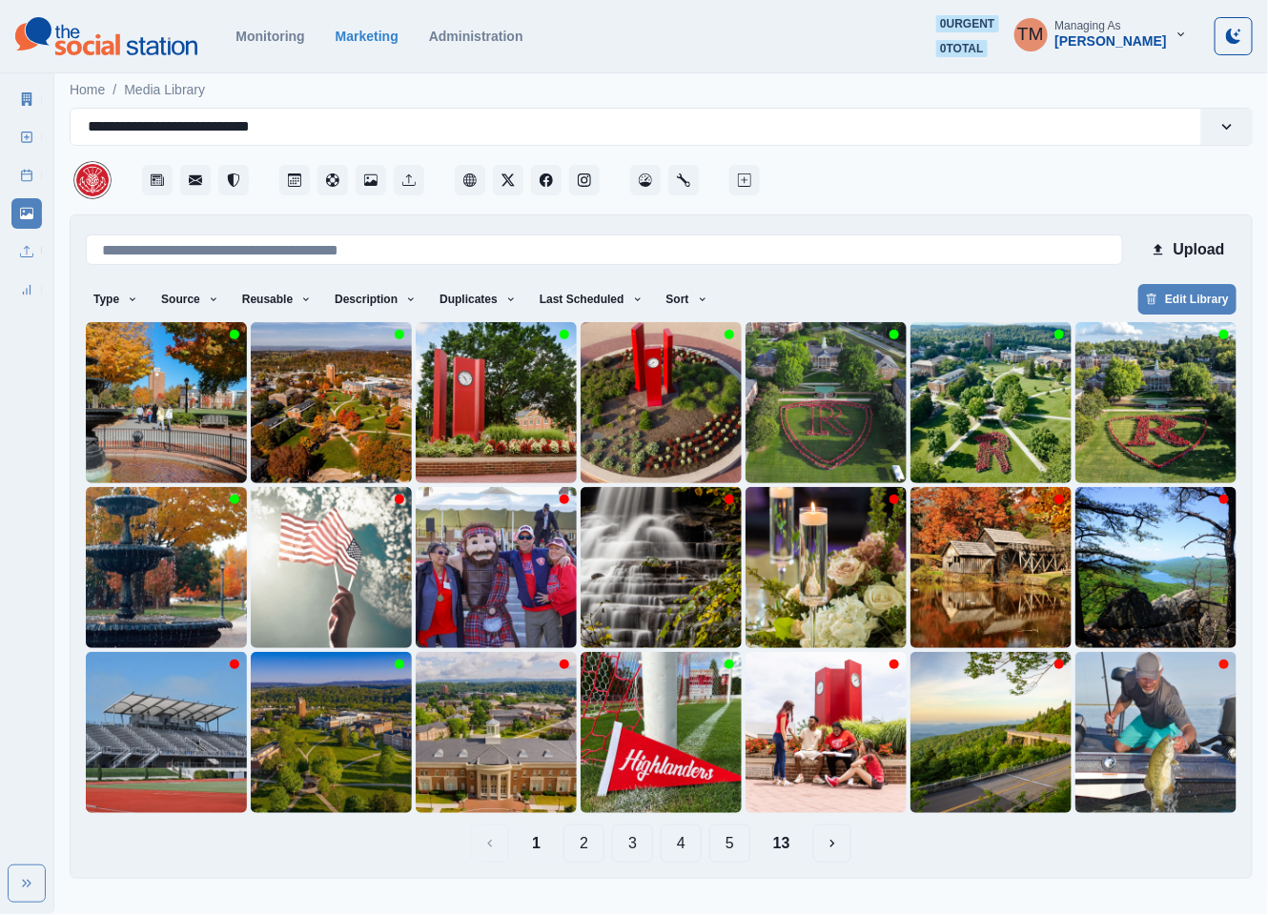
click at [681, 853] on button "4" at bounding box center [681, 843] width 41 height 38
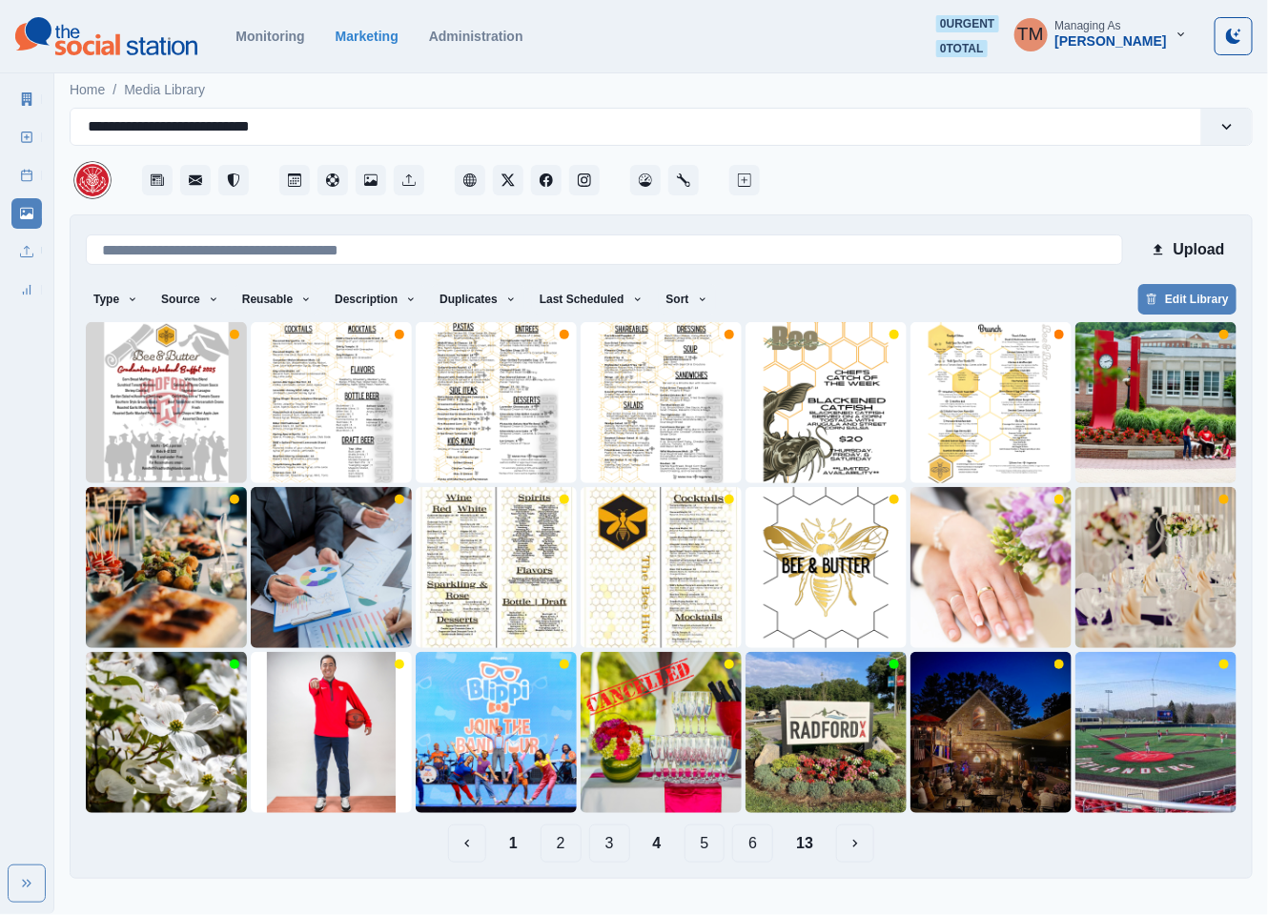
click at [609, 844] on button "3" at bounding box center [609, 843] width 41 height 38
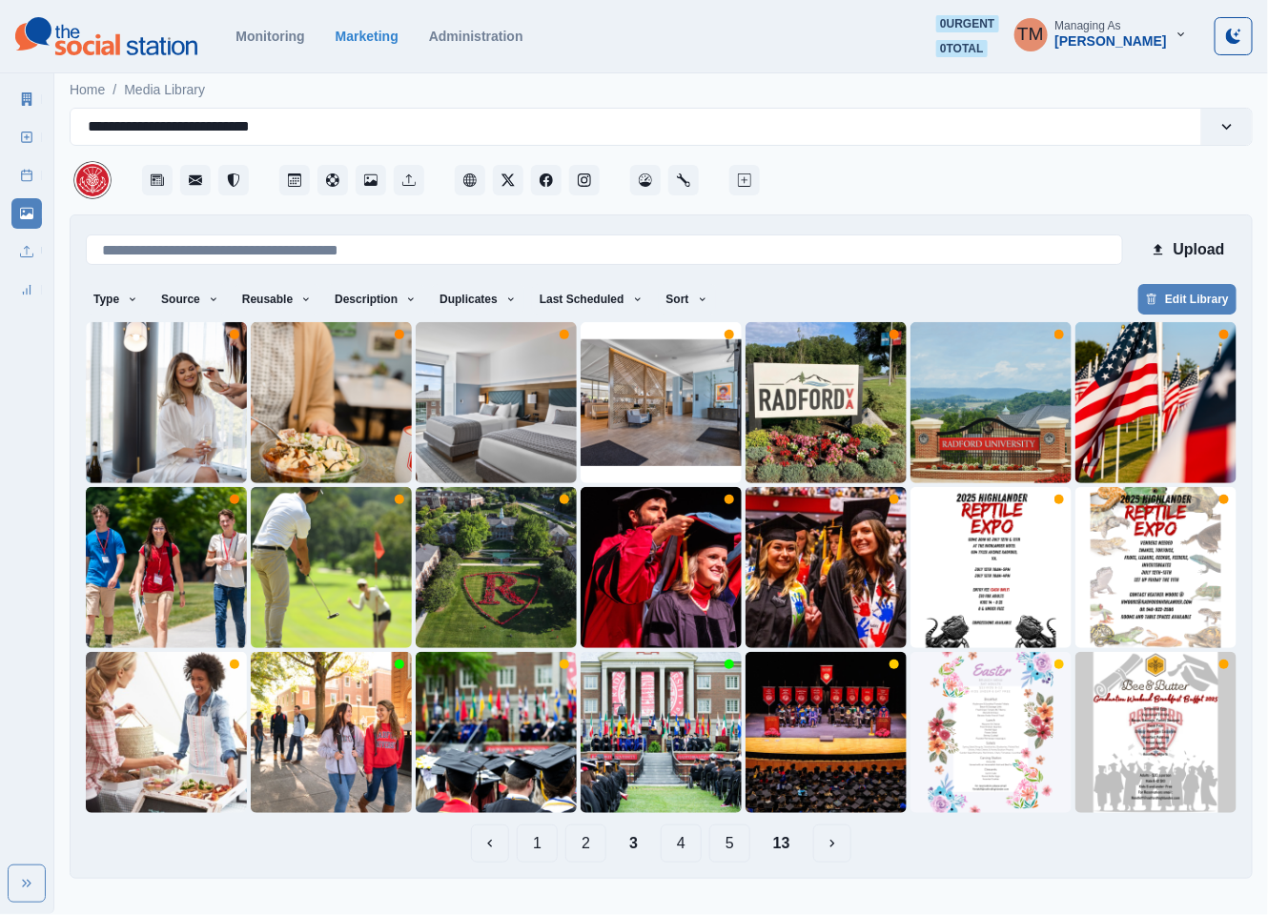
click at [540, 847] on button "1" at bounding box center [537, 843] width 41 height 38
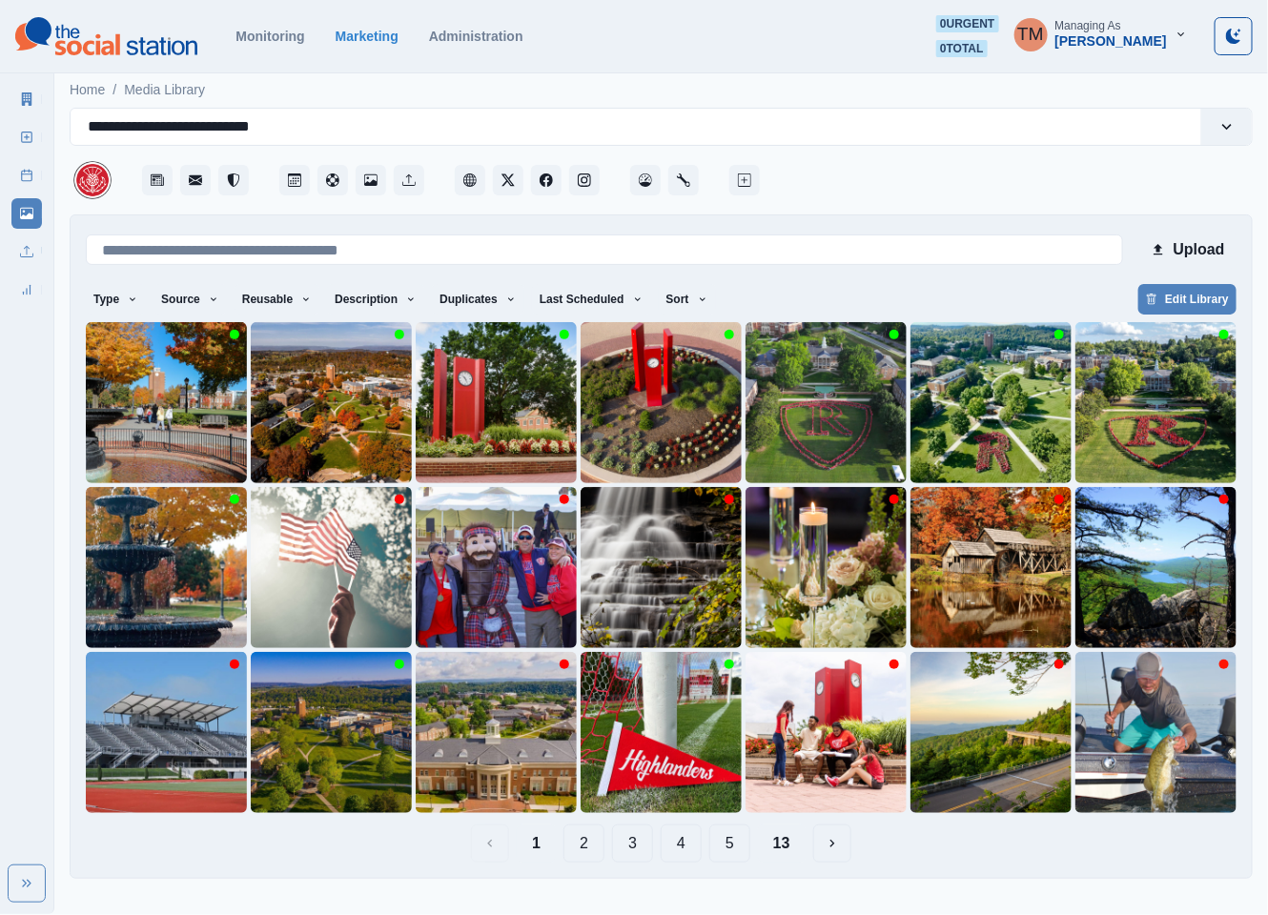
click at [782, 846] on button "13" at bounding box center [782, 843] width 48 height 38
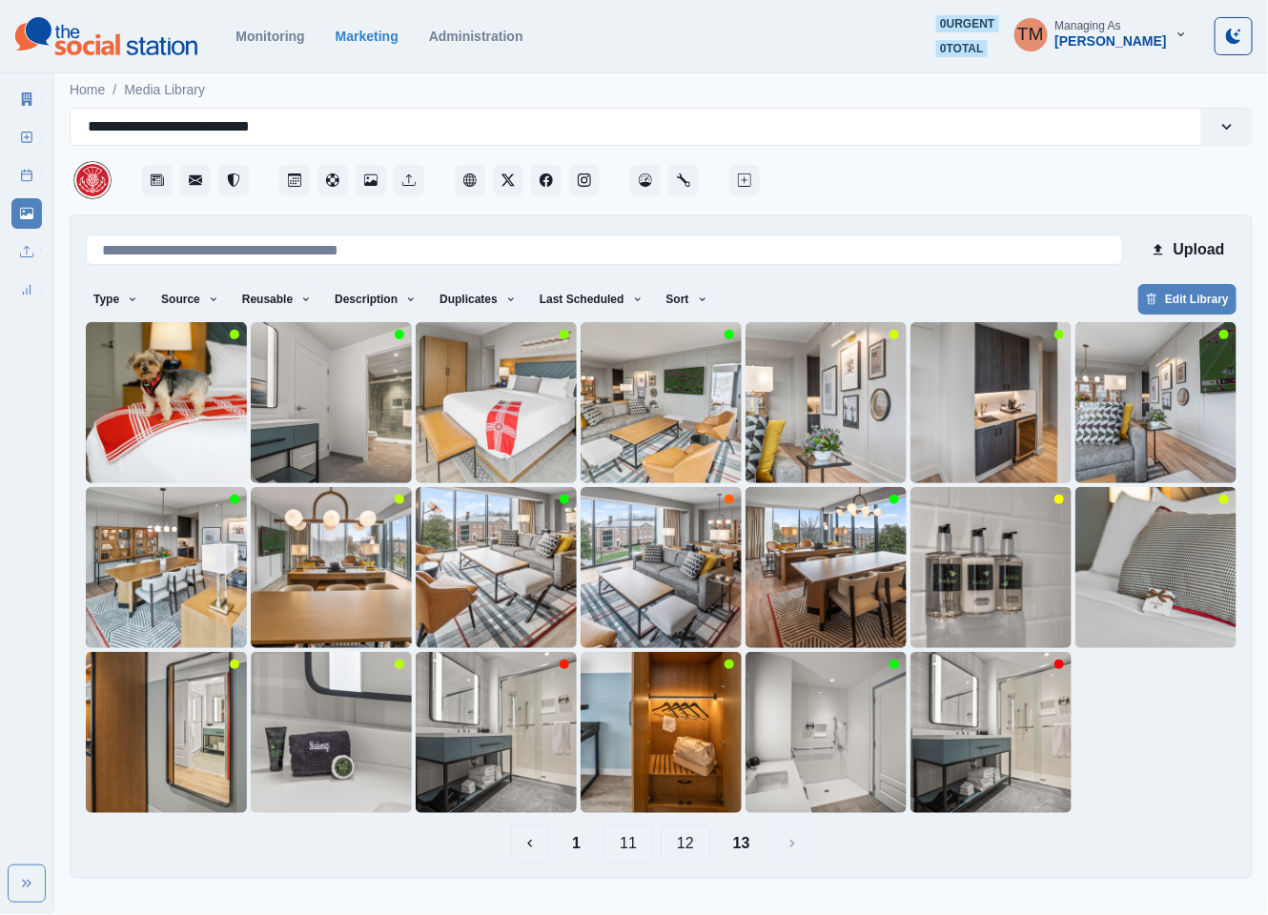
click at [696, 845] on button "12" at bounding box center [686, 843] width 50 height 38
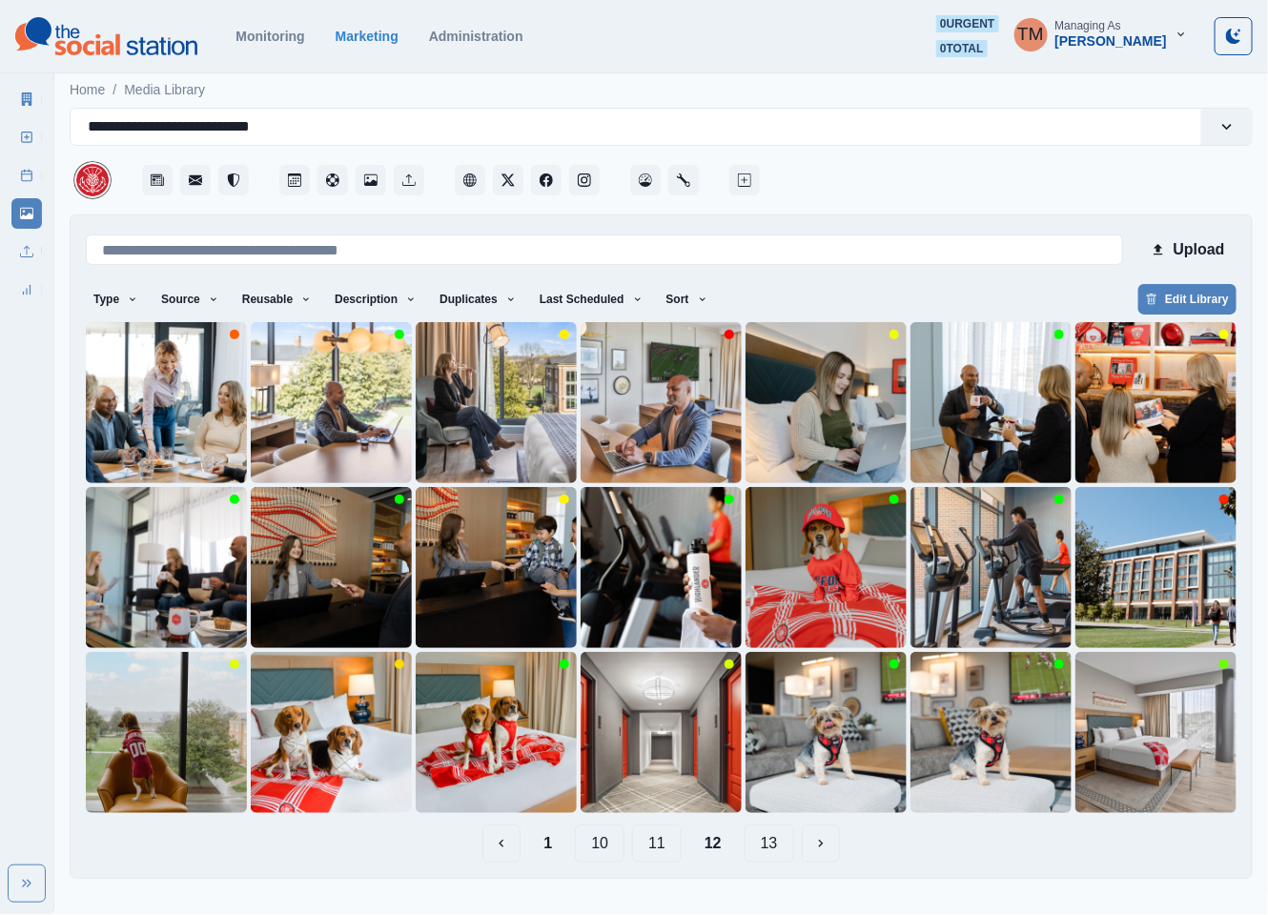
click at [652, 846] on button "11" at bounding box center [657, 843] width 50 height 38
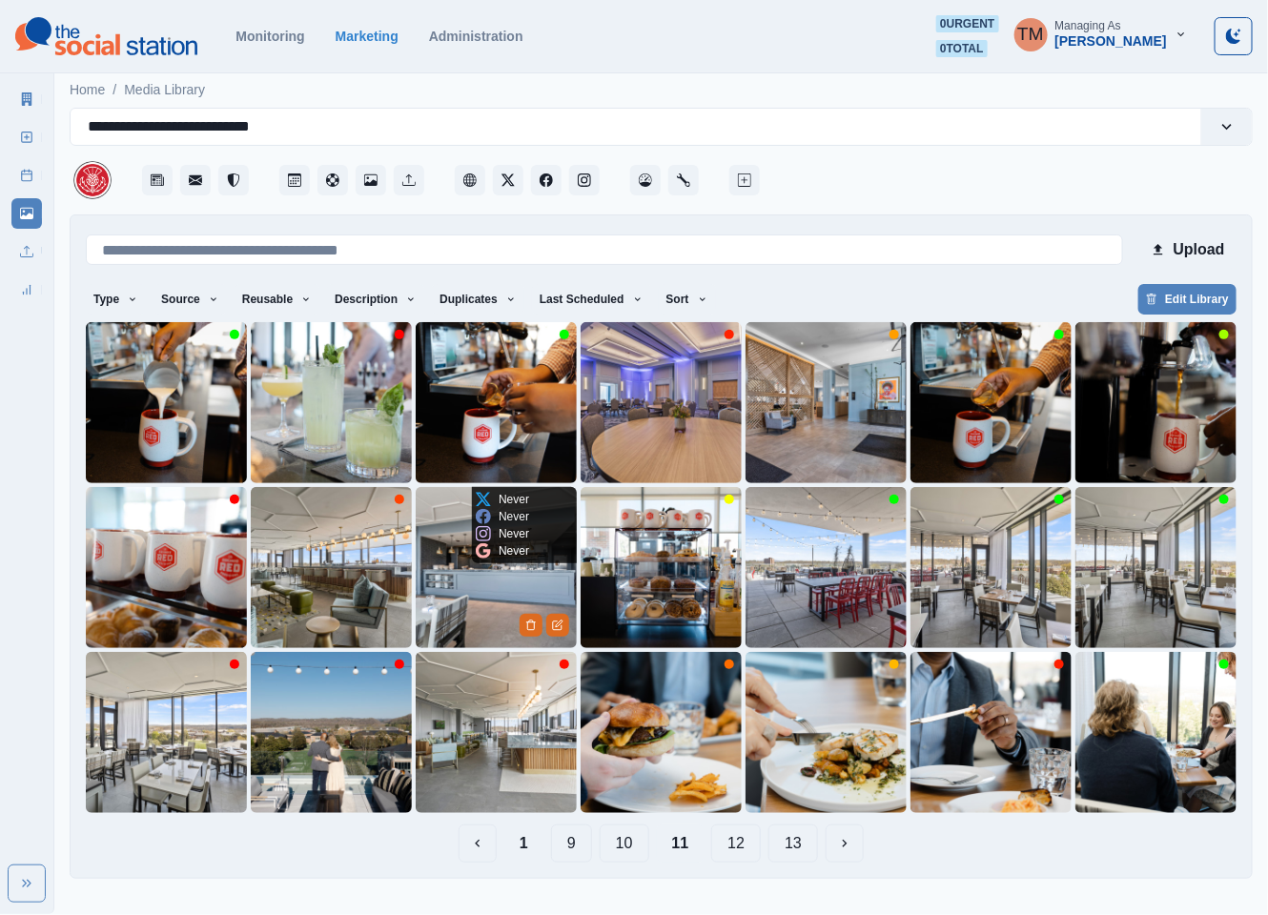
click at [490, 586] on img at bounding box center [496, 567] width 161 height 161
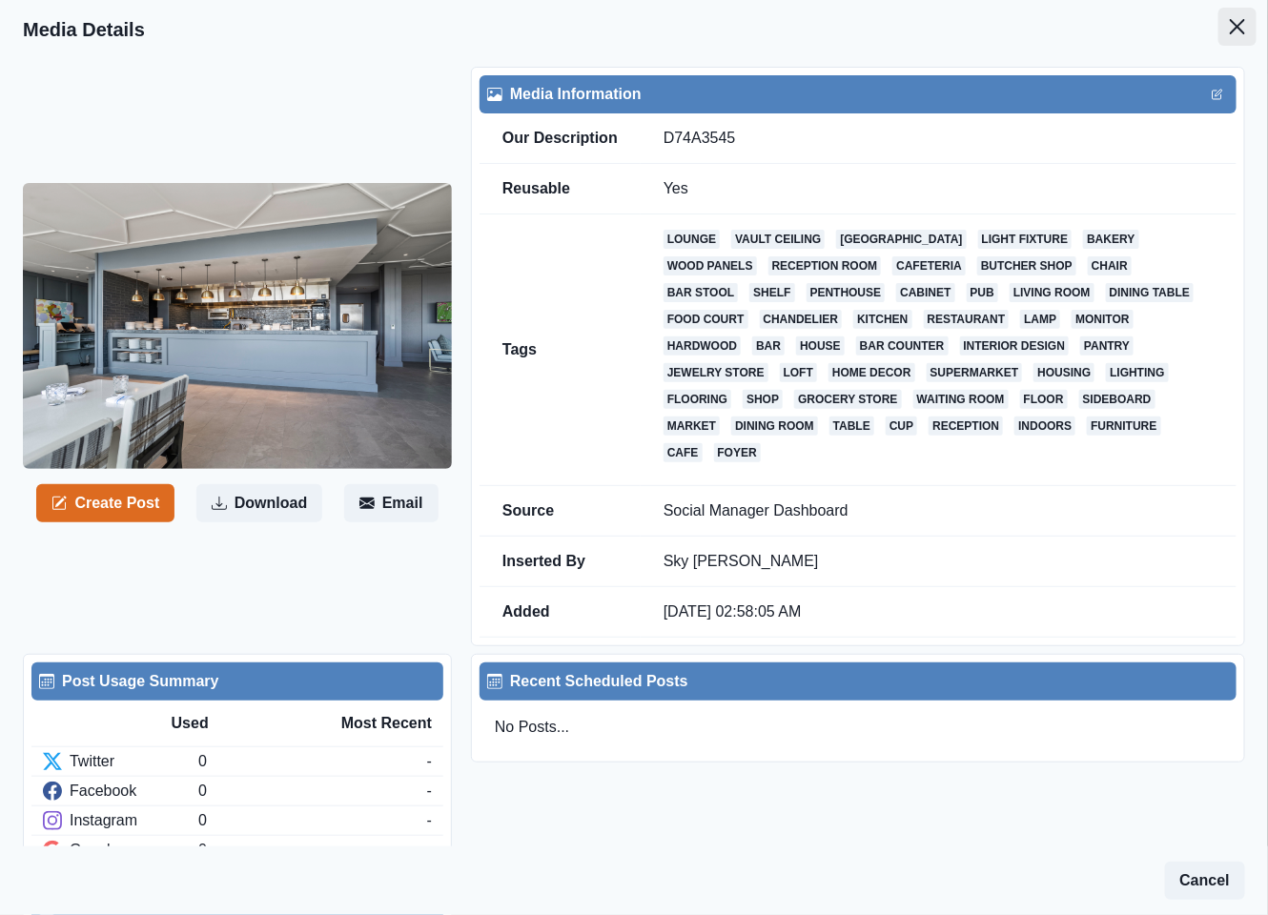
click at [1230, 32] on icon "Close" at bounding box center [1237, 26] width 15 height 15
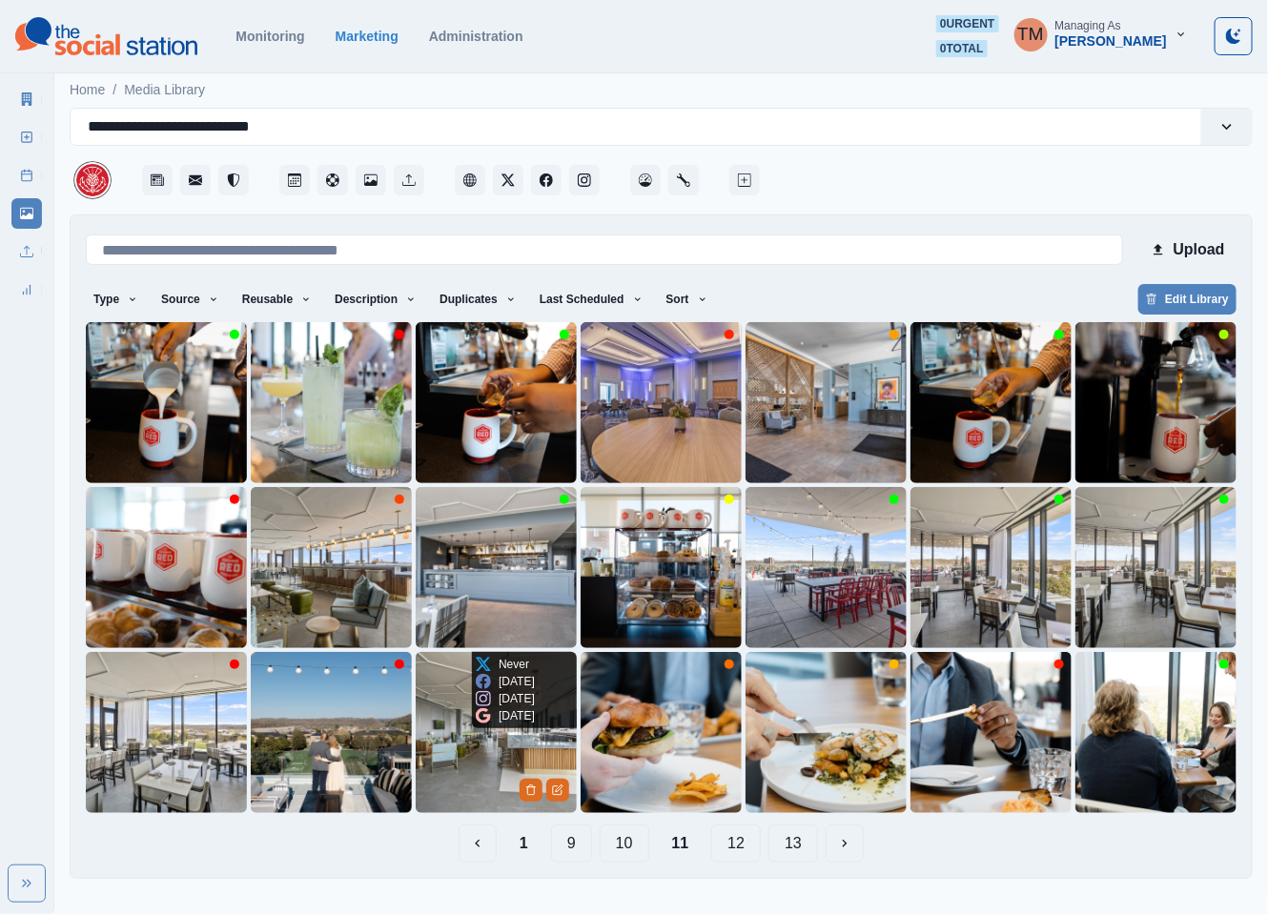
click at [452, 762] on img at bounding box center [496, 732] width 161 height 161
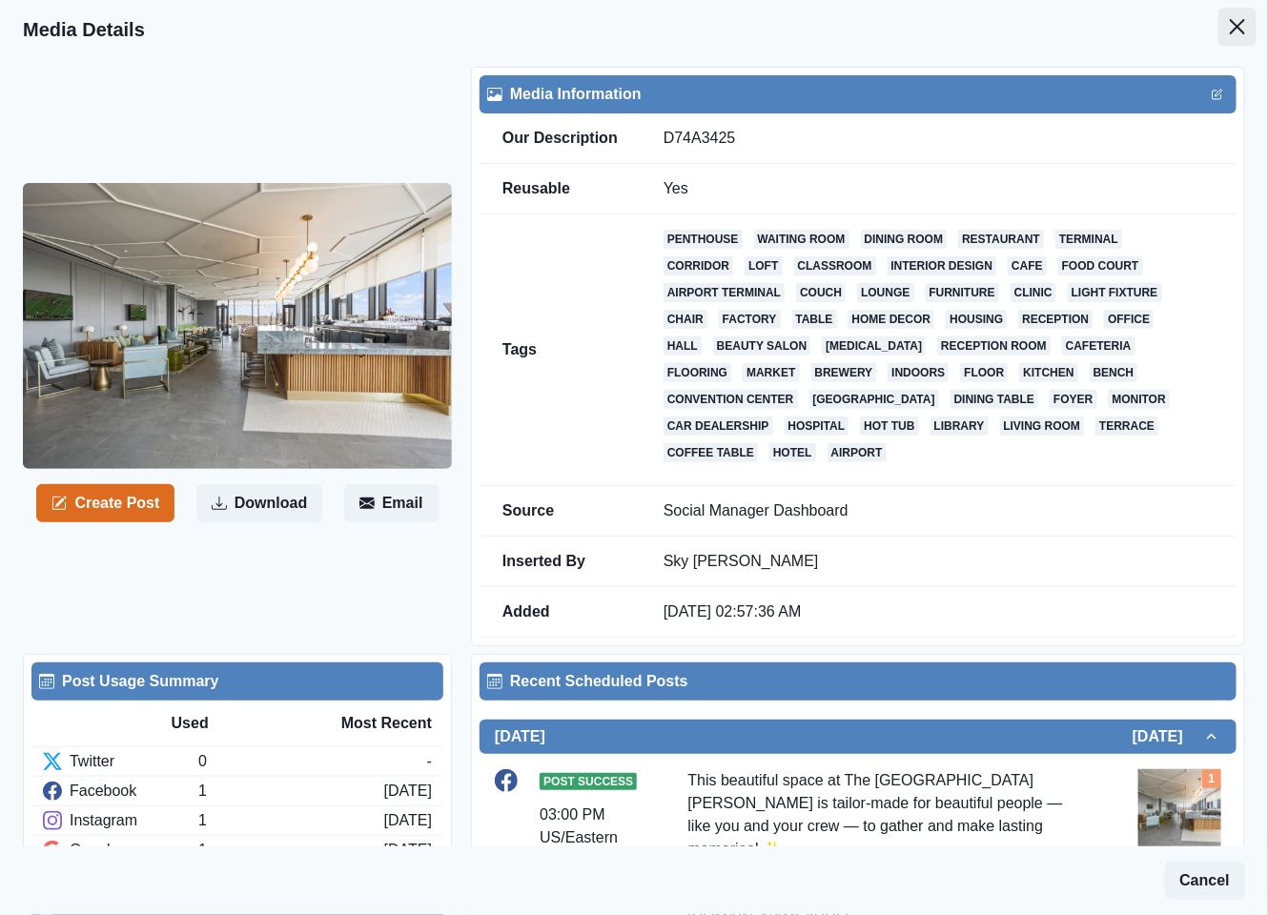
click at [1230, 27] on icon "Close" at bounding box center [1237, 26] width 15 height 15
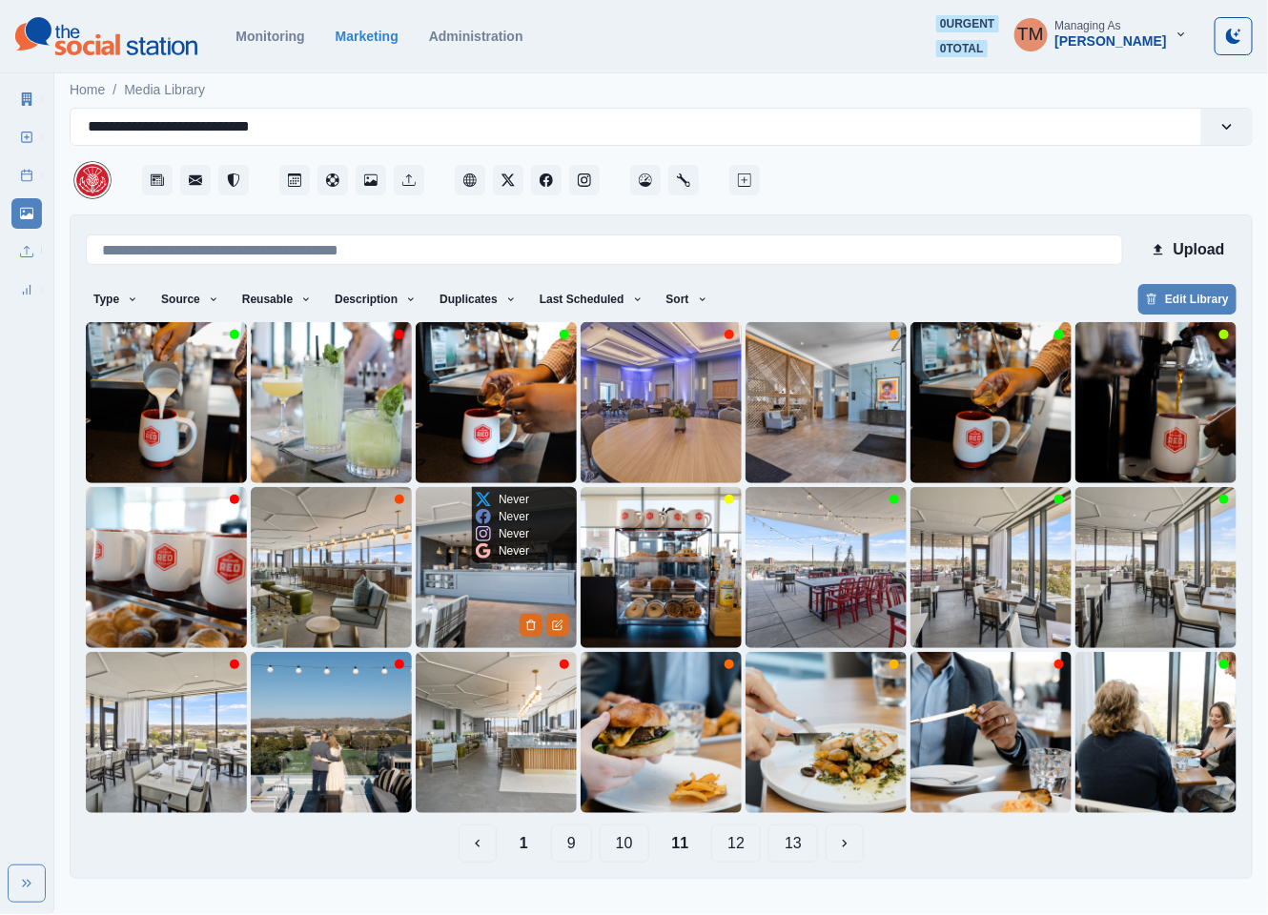
click at [478, 615] on img at bounding box center [496, 567] width 161 height 161
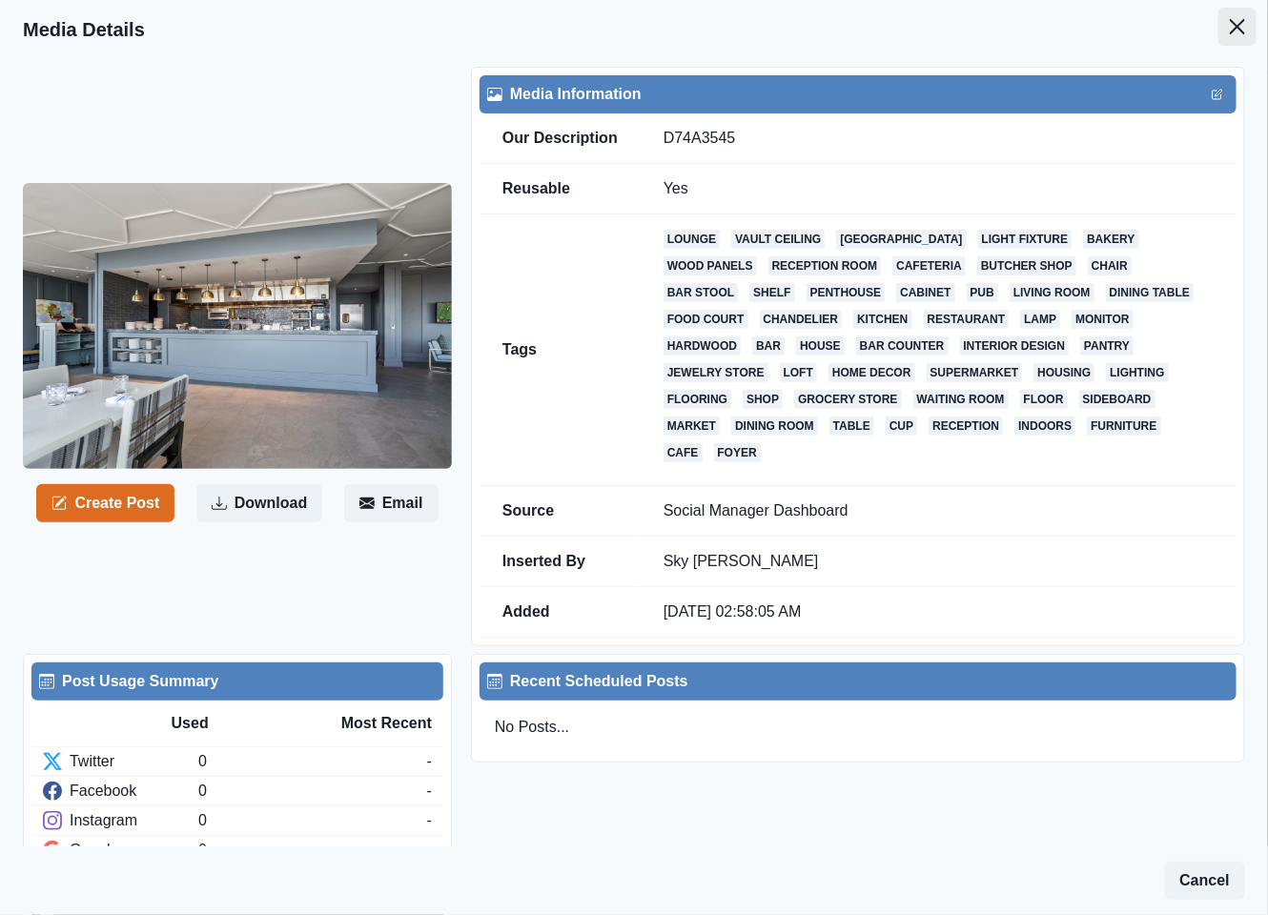
click at [1230, 30] on icon "Close" at bounding box center [1237, 26] width 15 height 15
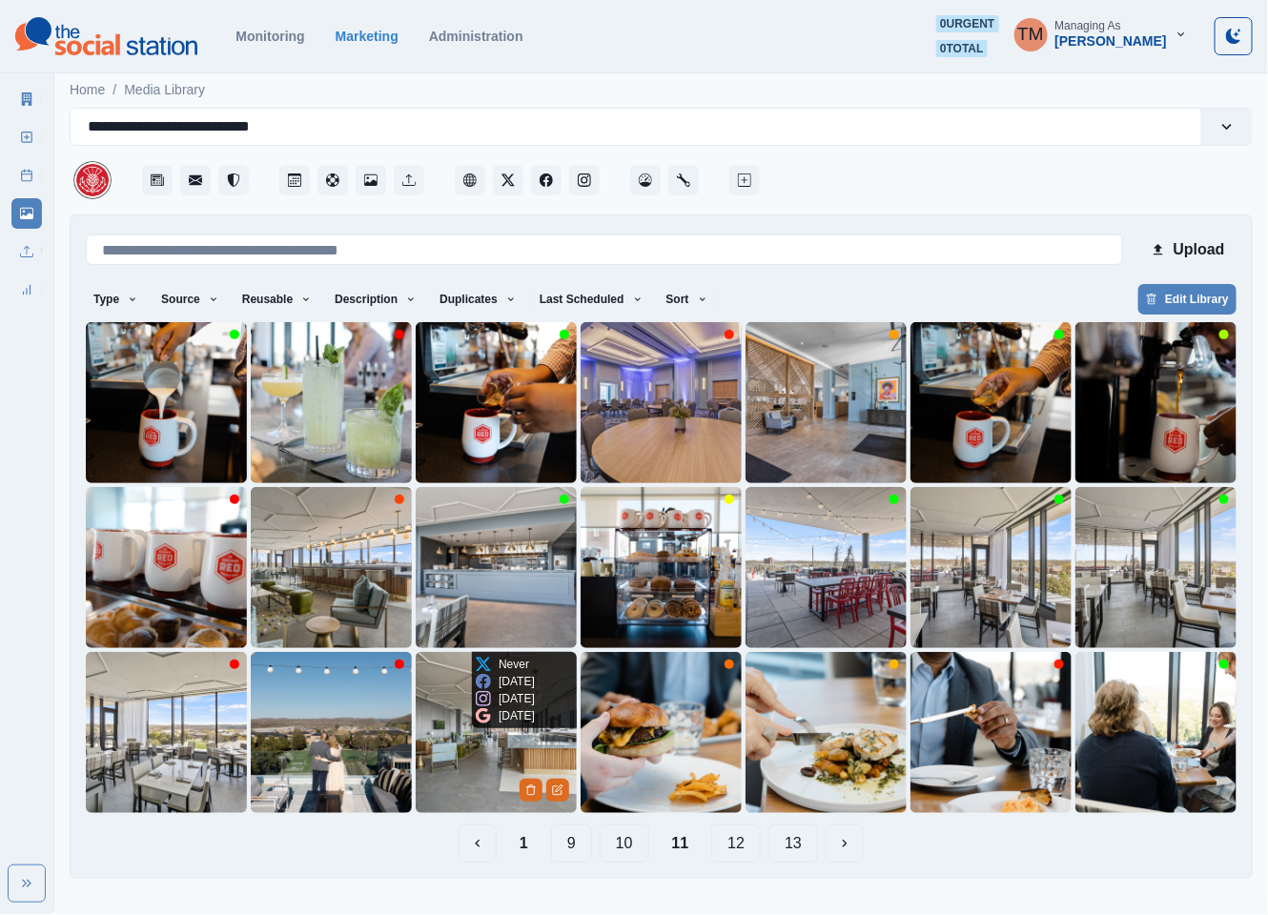
click at [453, 764] on img at bounding box center [496, 732] width 161 height 161
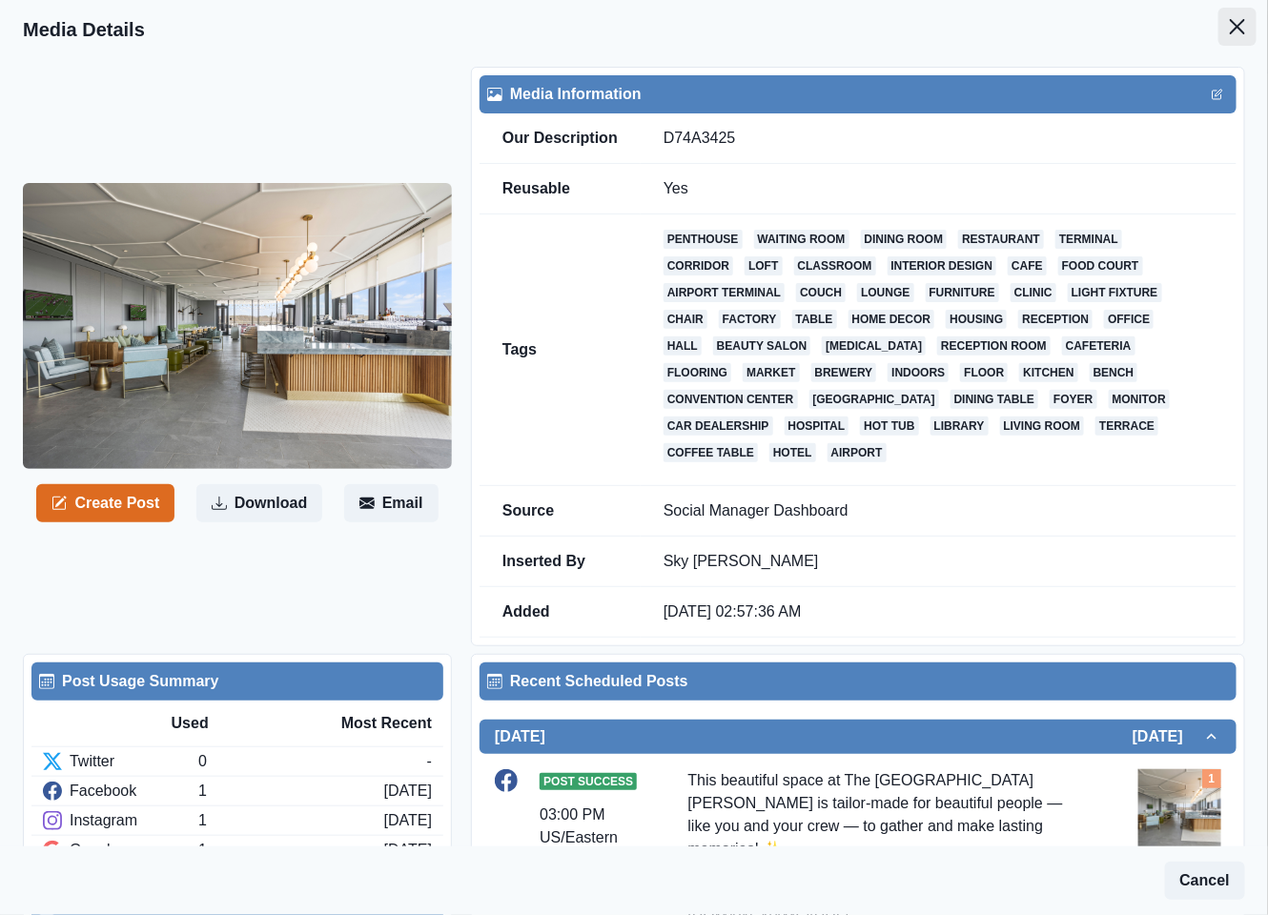
click at [1230, 23] on icon "Close" at bounding box center [1237, 26] width 15 height 15
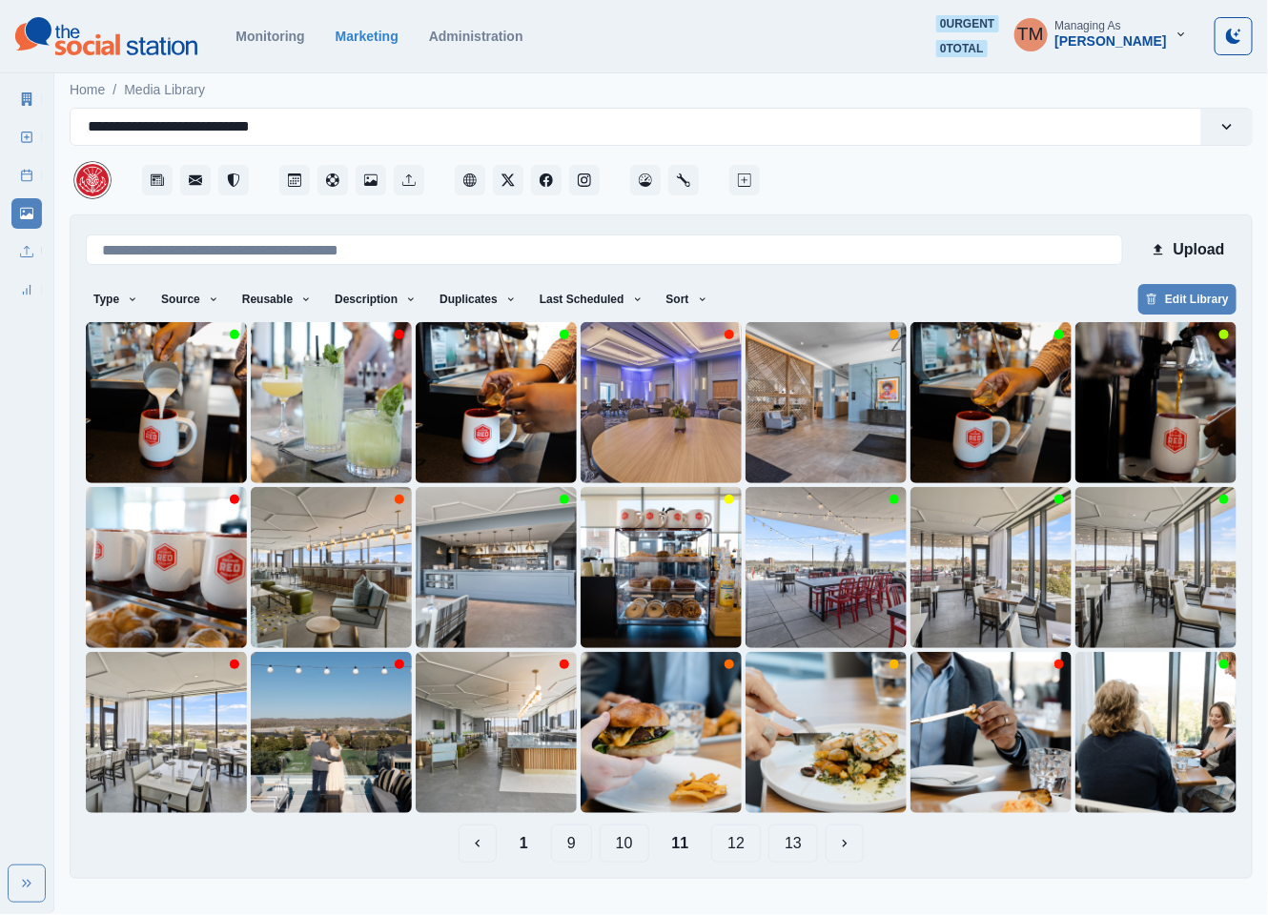
click at [746, 853] on button "12" at bounding box center [736, 843] width 50 height 38
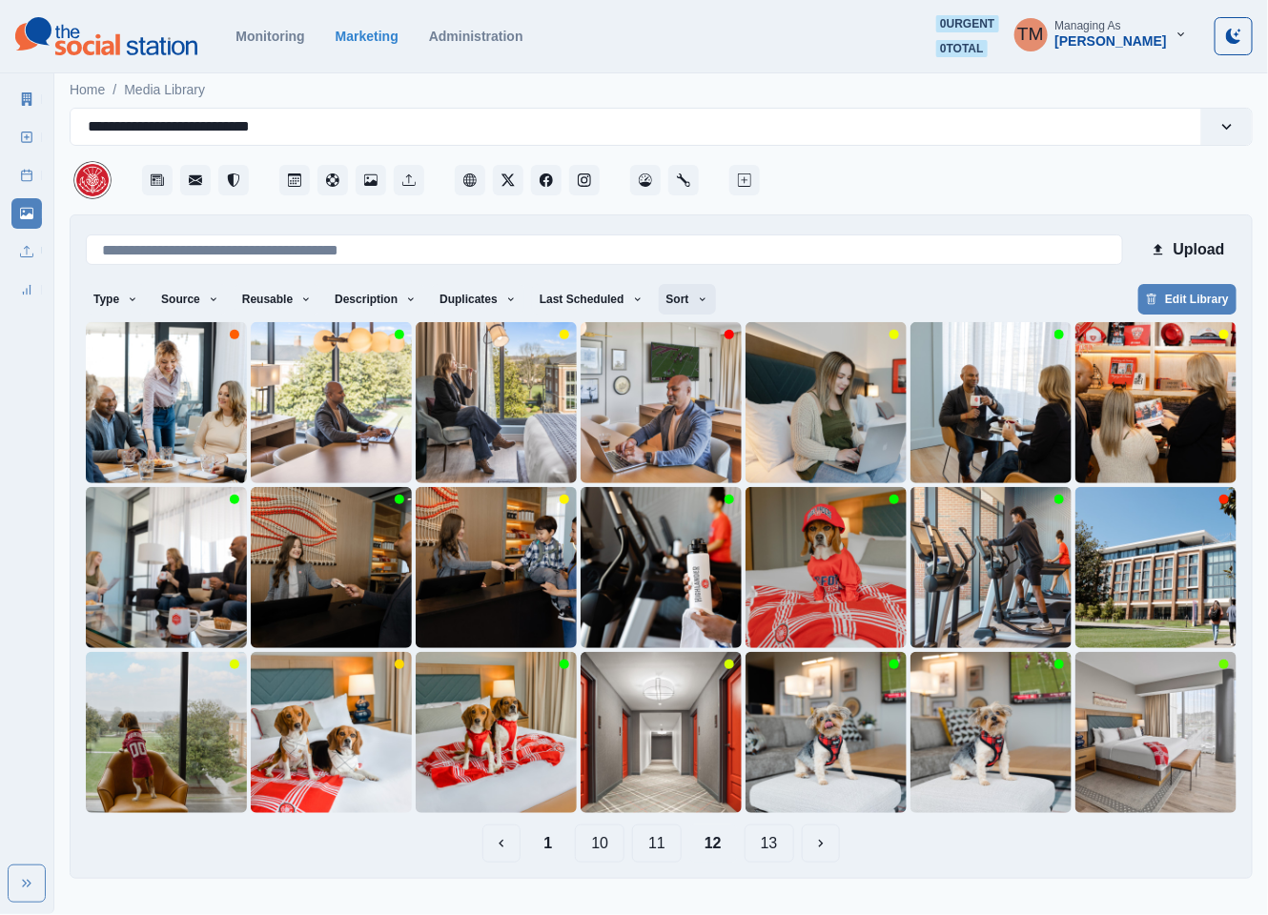
click at [661, 298] on button "Sort" at bounding box center [687, 299] width 57 height 31
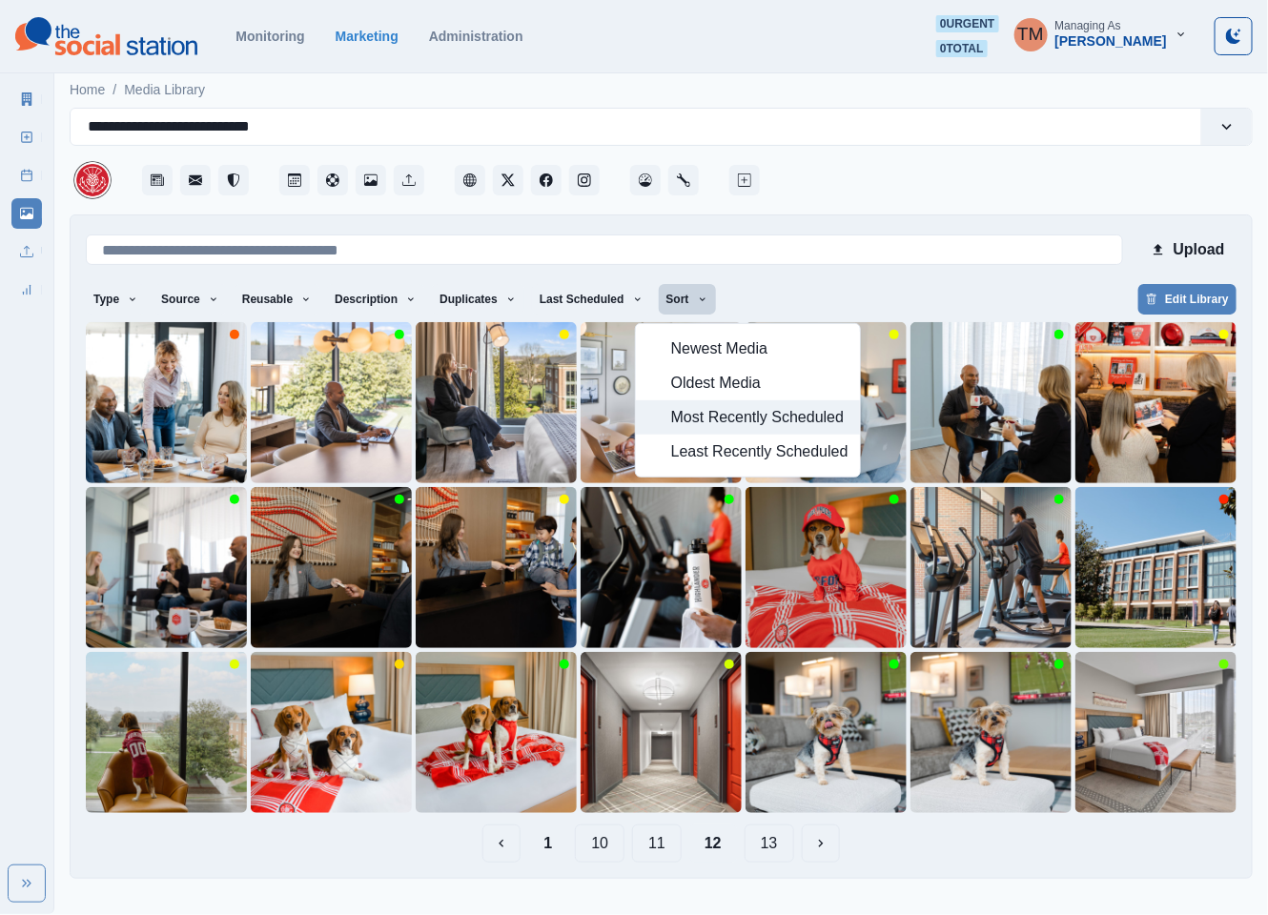
click at [696, 415] on span "Most Recently Scheduled" at bounding box center [759, 417] width 177 height 23
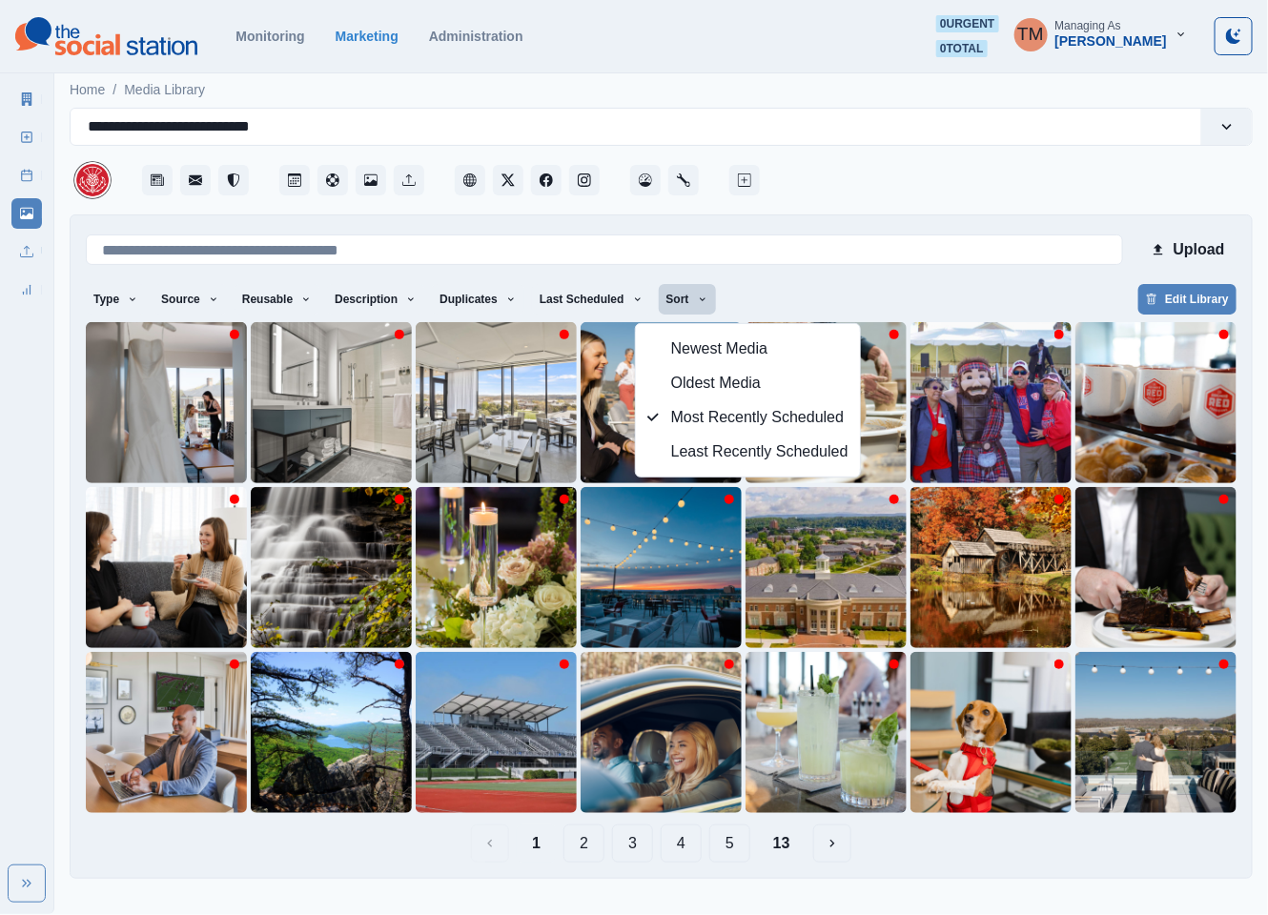
click at [866, 297] on div "Type Any Image Video Source Any Upload Social Manager Found: Instagram Found: G…" at bounding box center [661, 301] width 1150 height 34
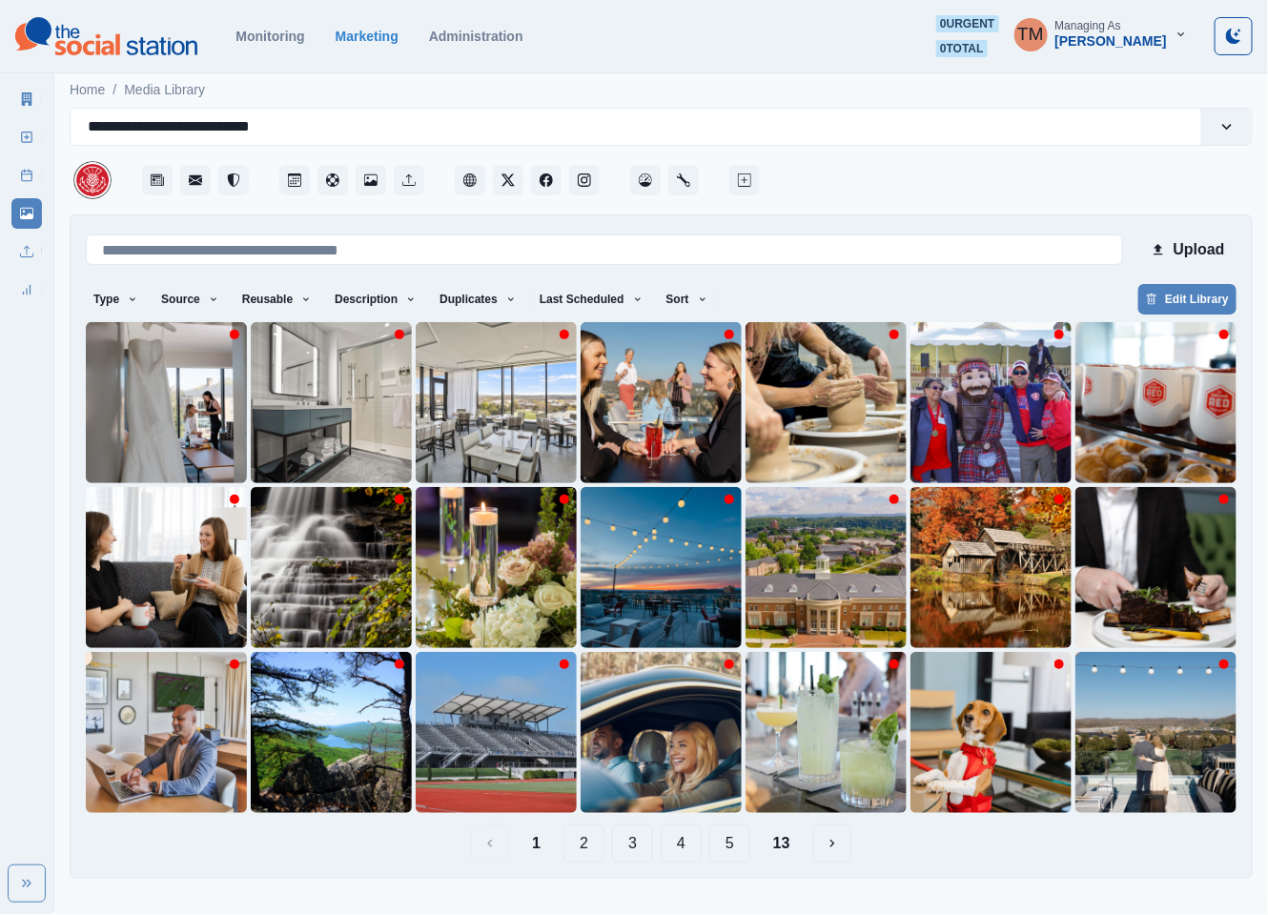
click at [790, 853] on button "13" at bounding box center [782, 843] width 48 height 38
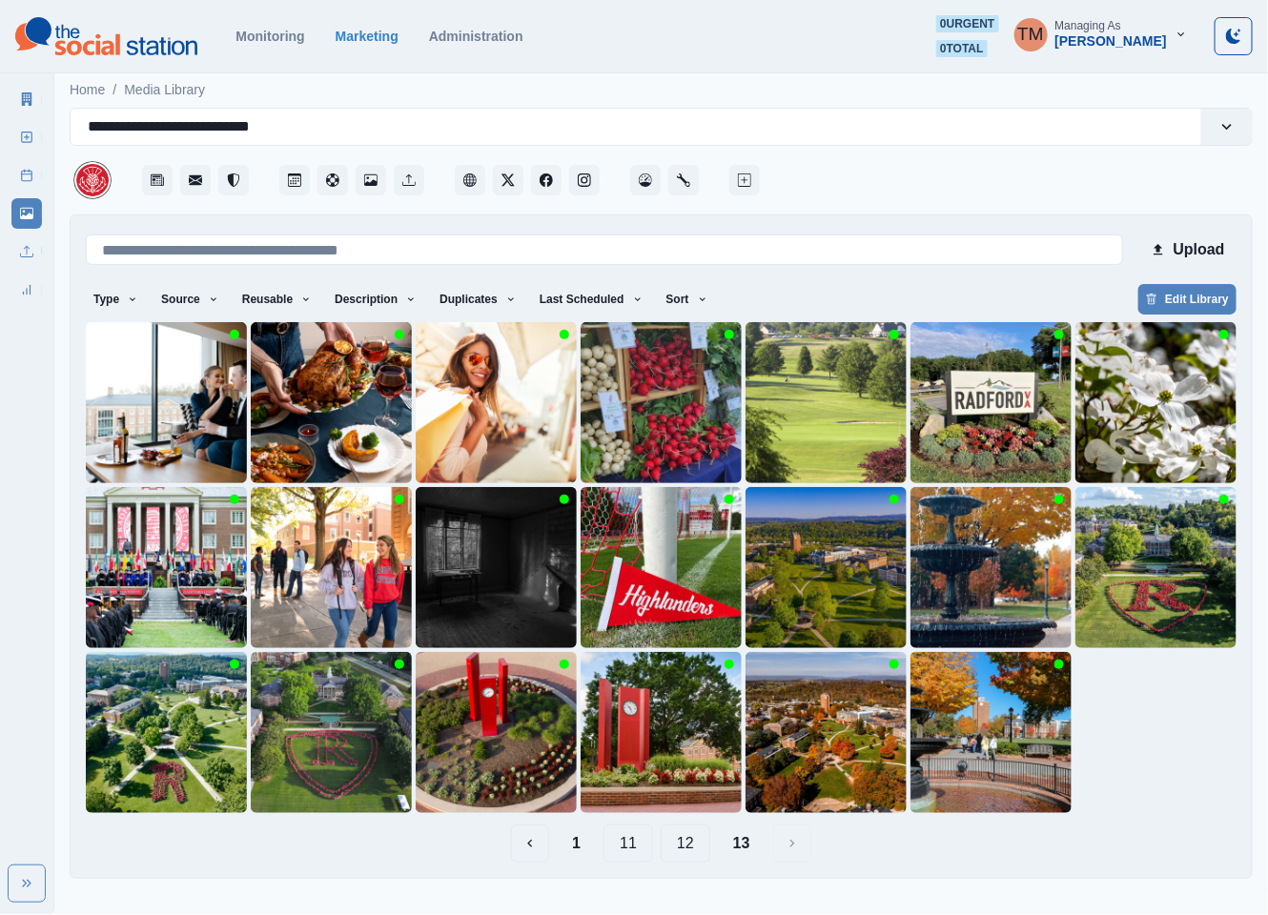
click at [692, 855] on button "12" at bounding box center [686, 843] width 50 height 38
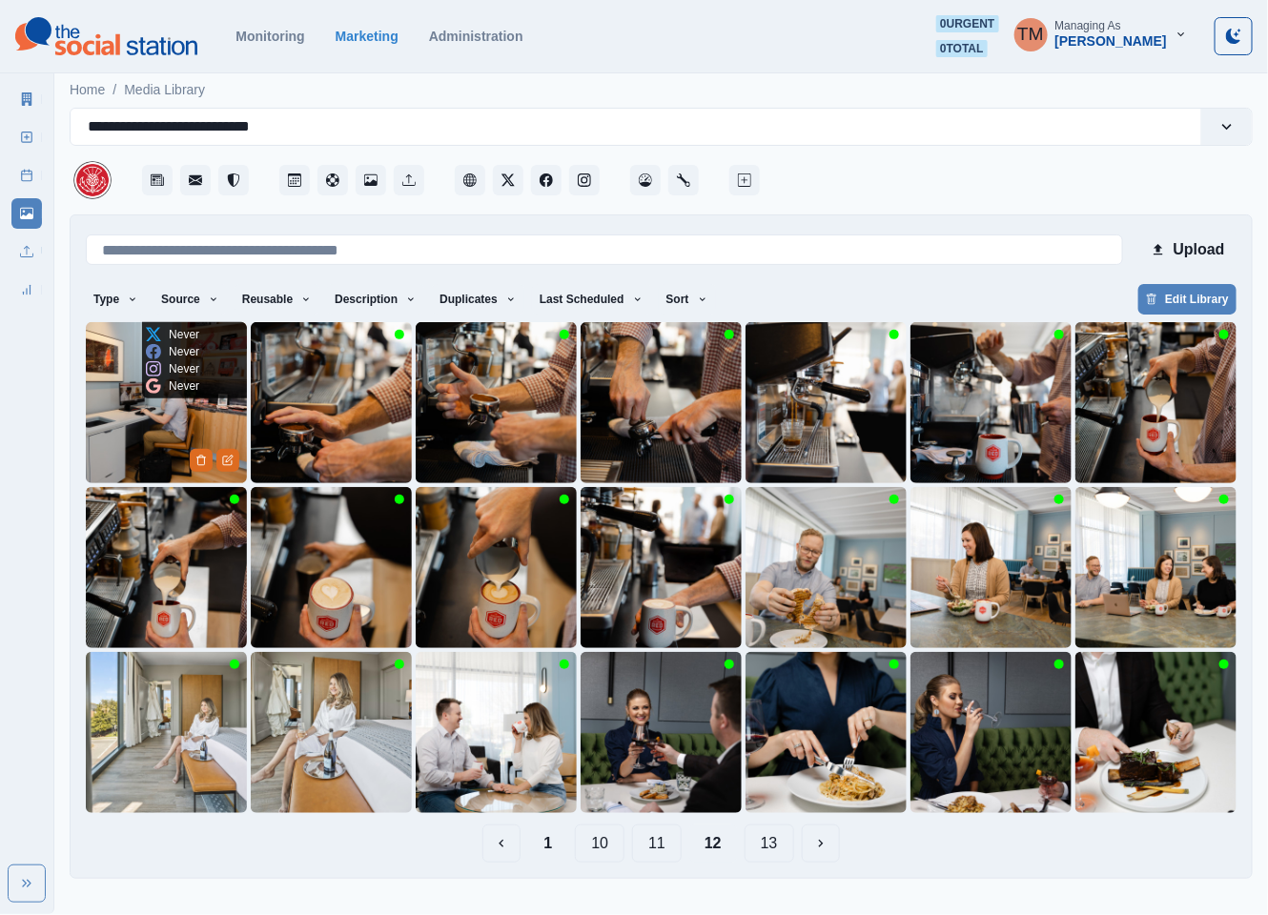
click at [100, 430] on img at bounding box center [166, 402] width 161 height 161
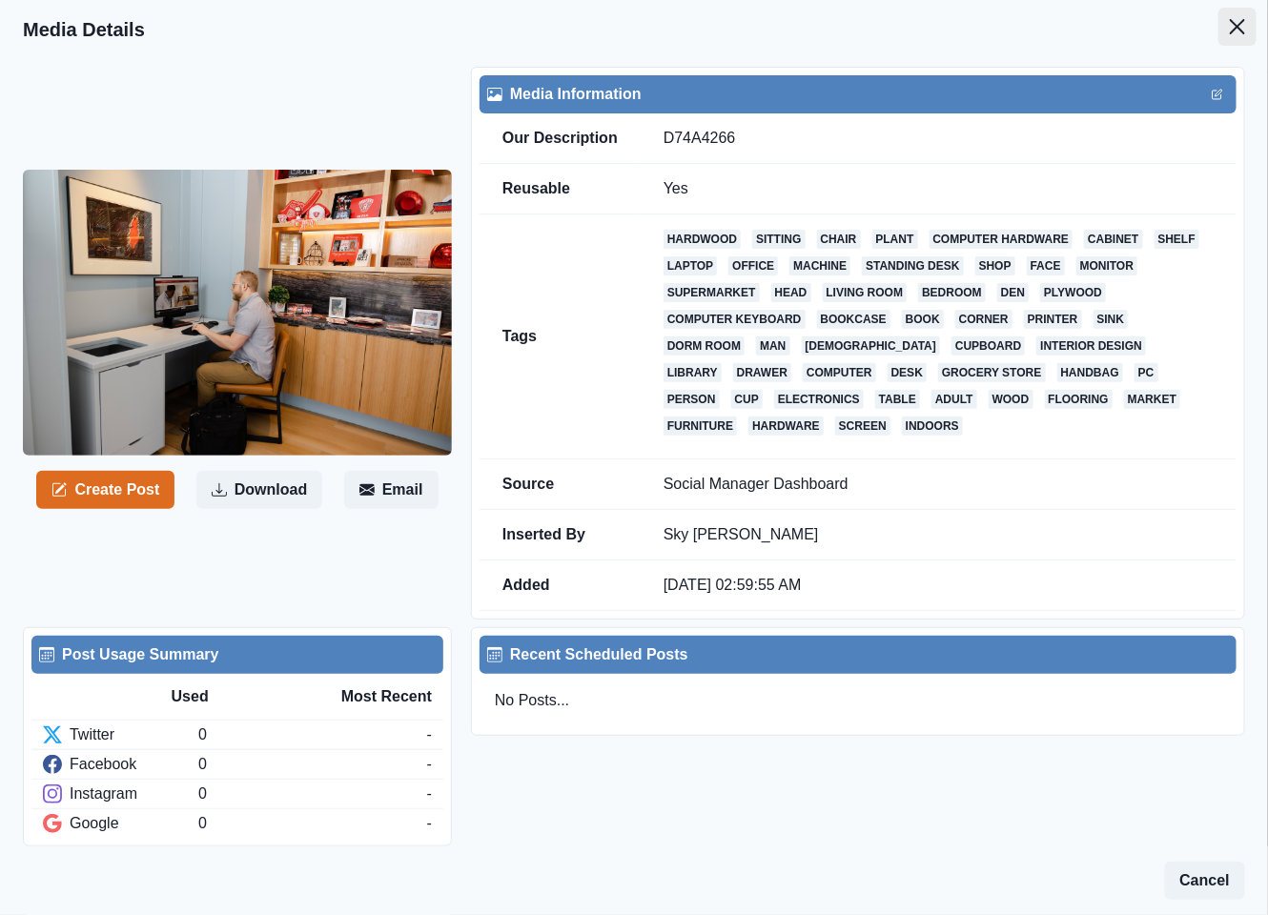
click at [1230, 26] on icon "Close" at bounding box center [1237, 26] width 15 height 15
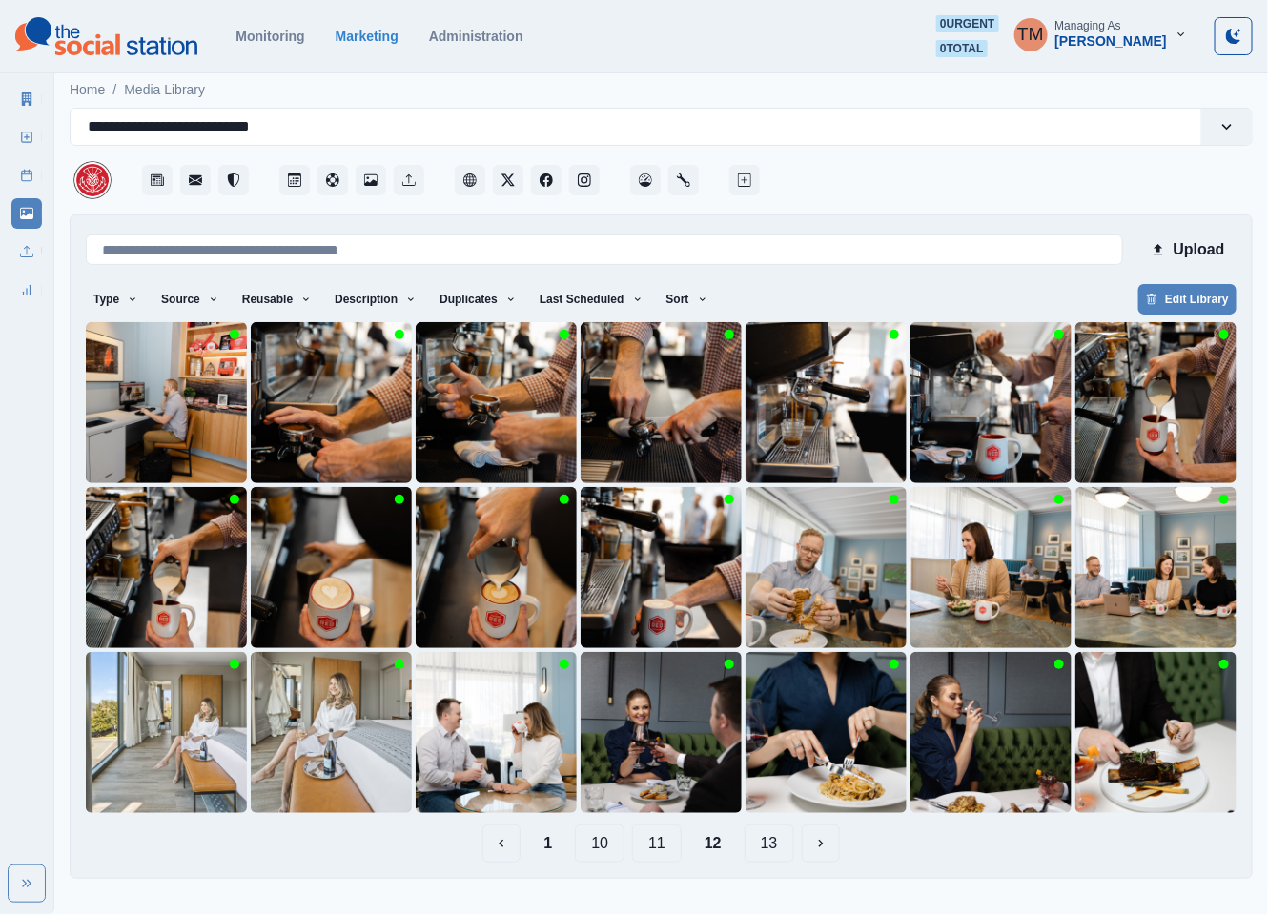
click at [641, 844] on button "11" at bounding box center [657, 843] width 50 height 38
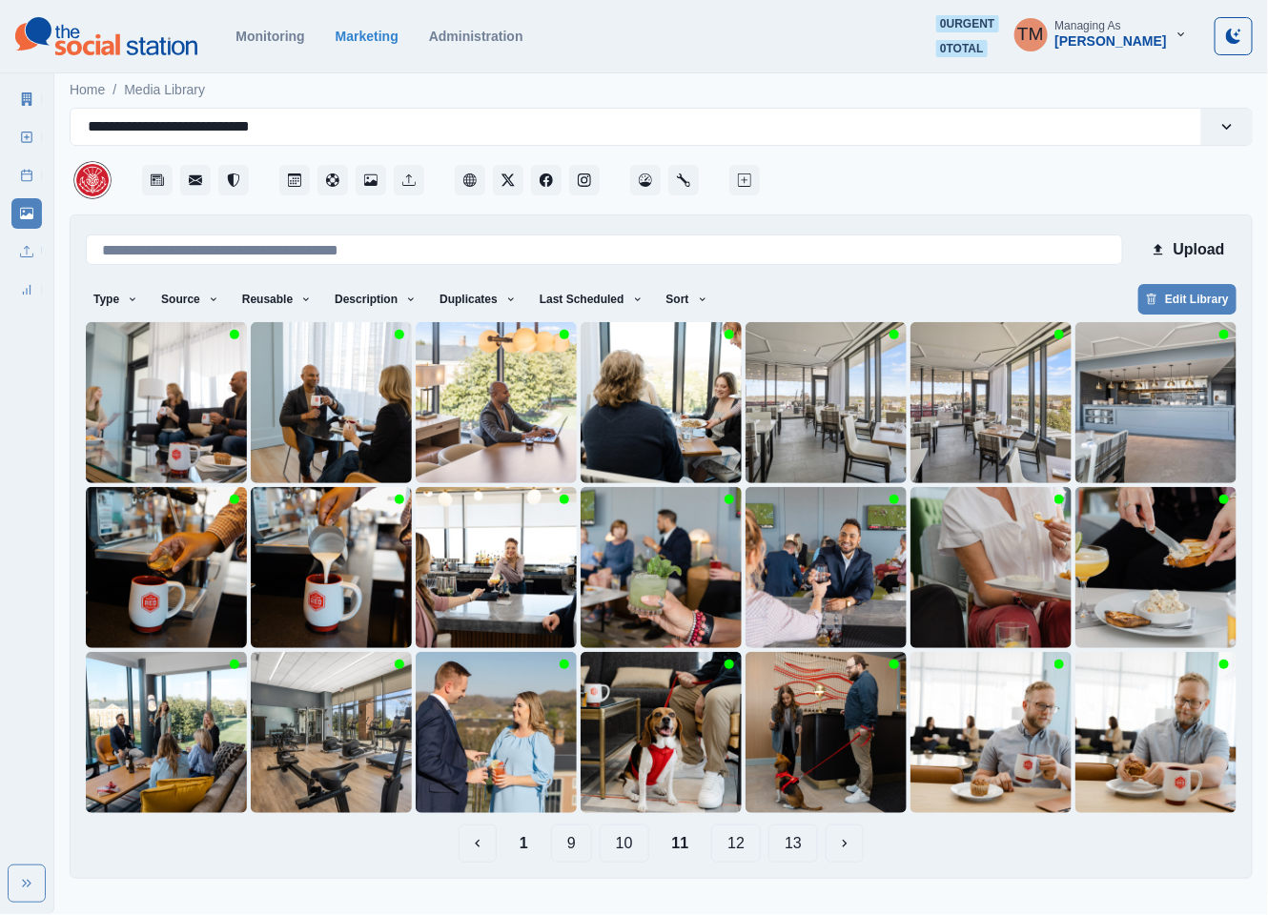
click at [629, 844] on button "10" at bounding box center [625, 843] width 50 height 38
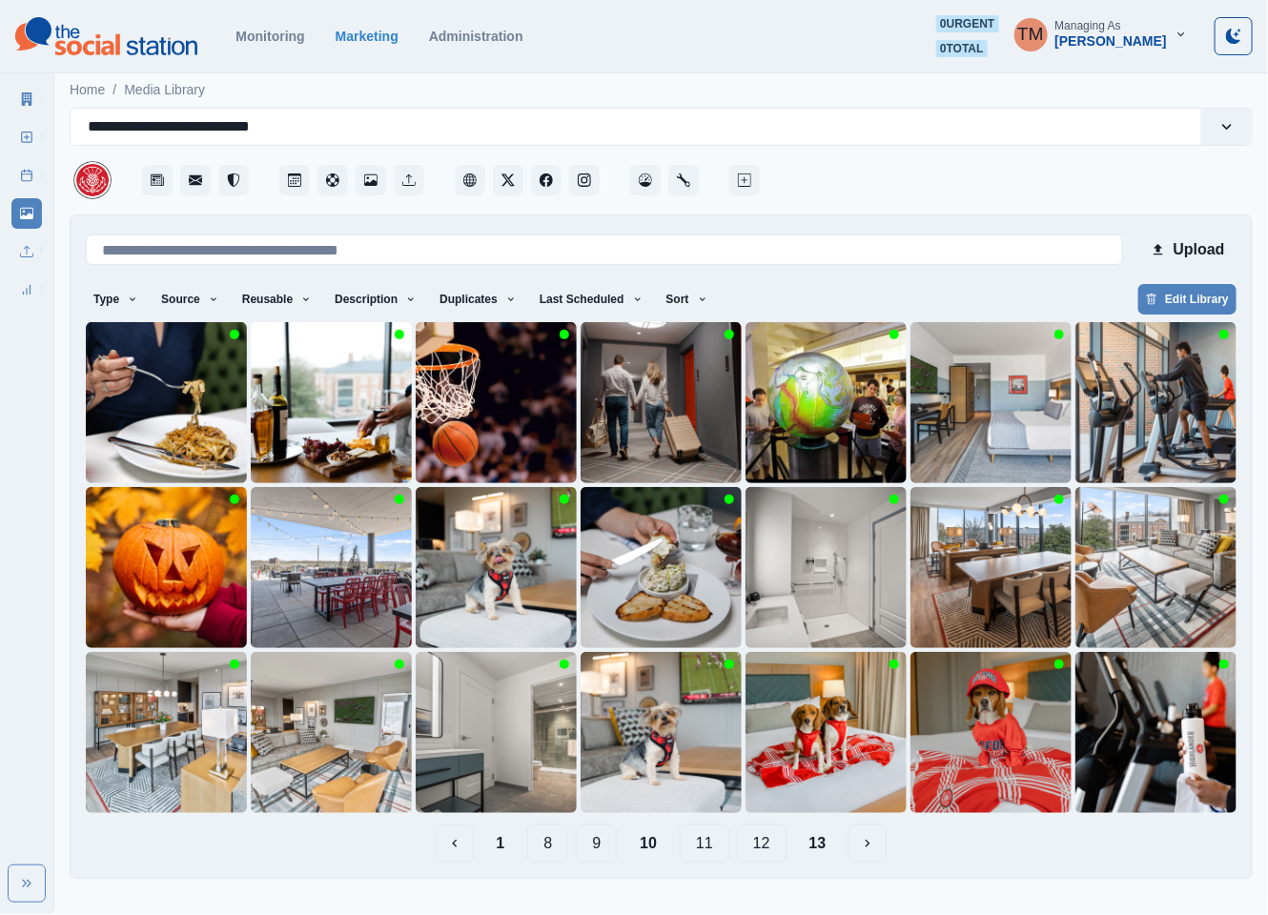
click at [515, 856] on button "1" at bounding box center [500, 843] width 39 height 38
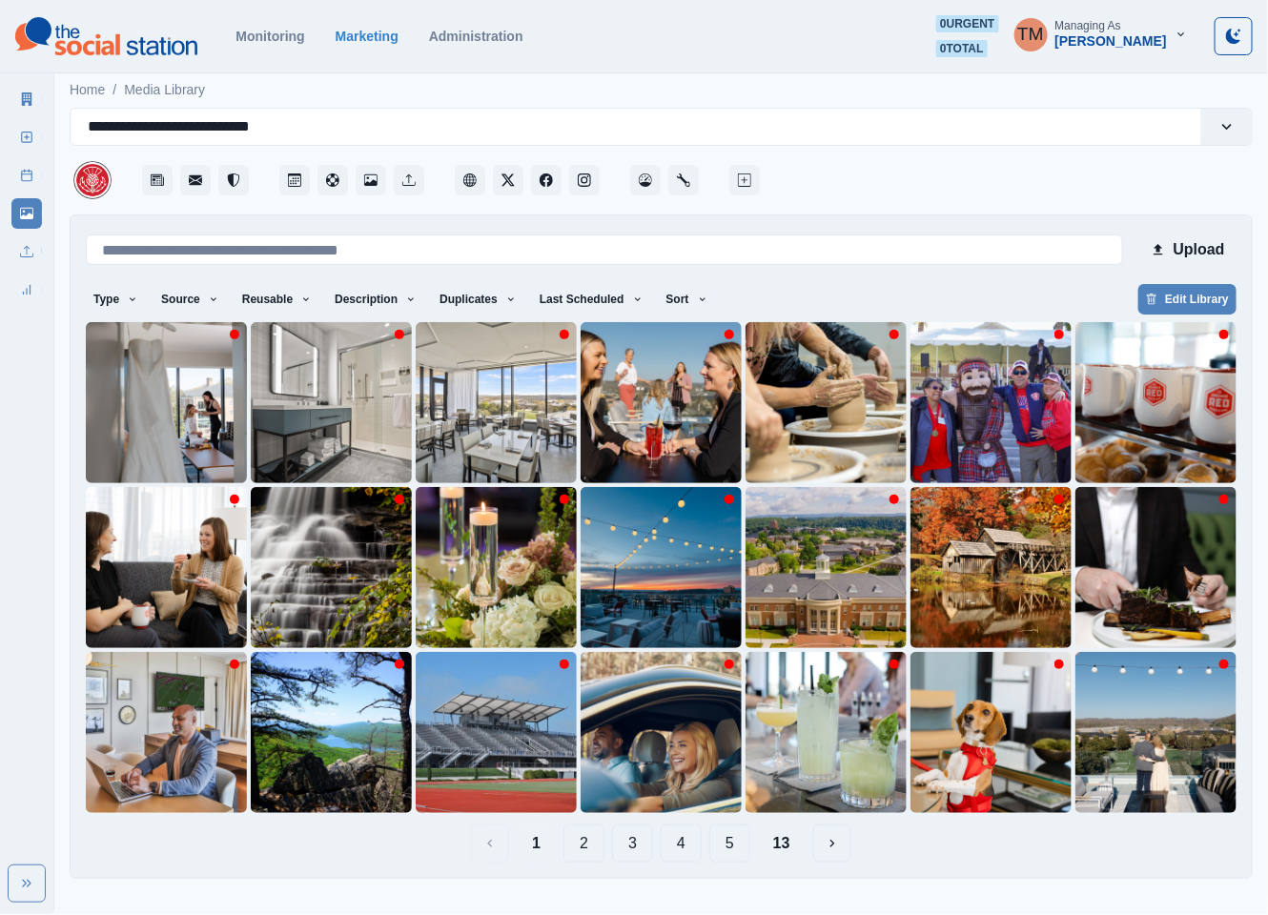
click at [727, 846] on button "5" at bounding box center [729, 843] width 41 height 38
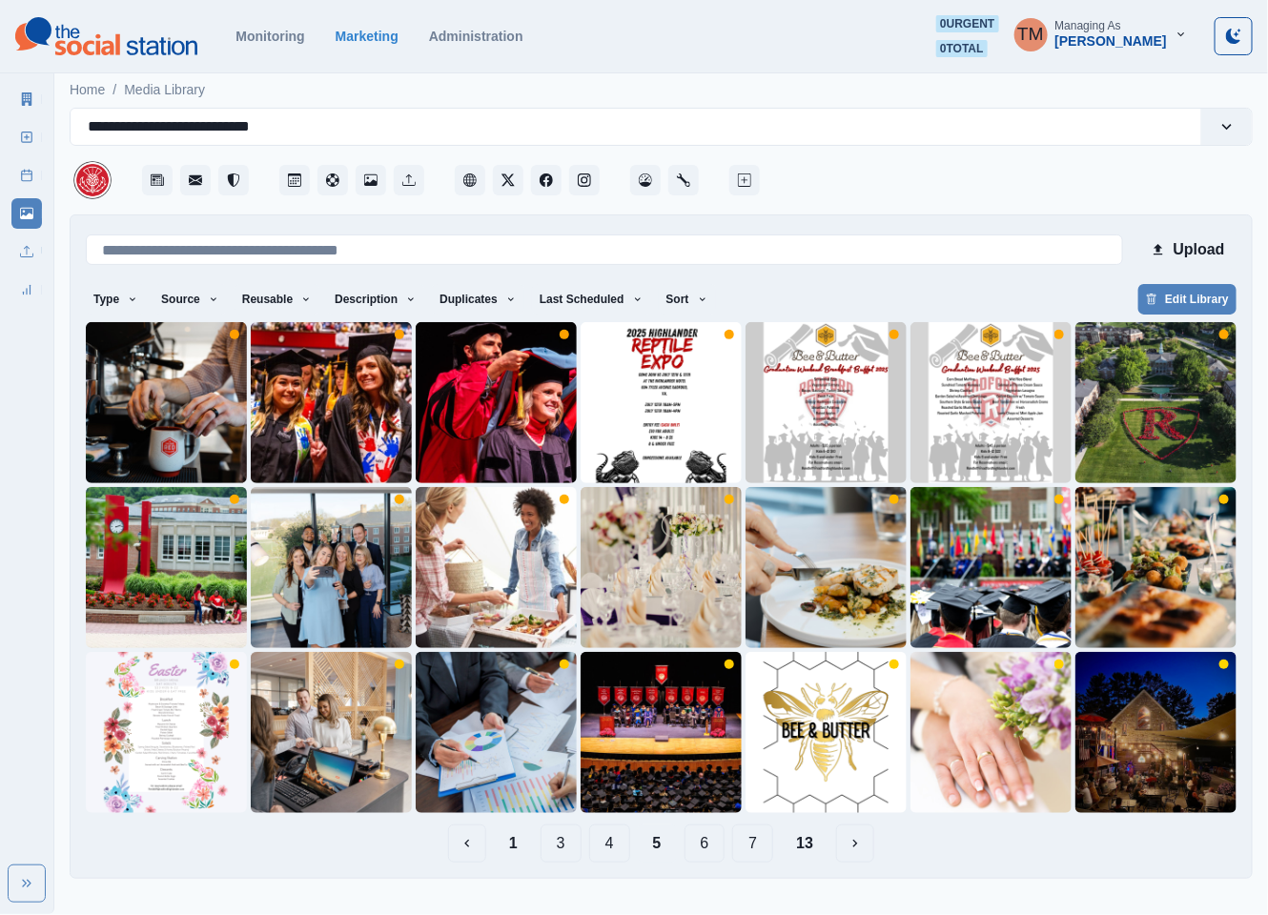
click at [713, 847] on button "6" at bounding box center [704, 843] width 41 height 38
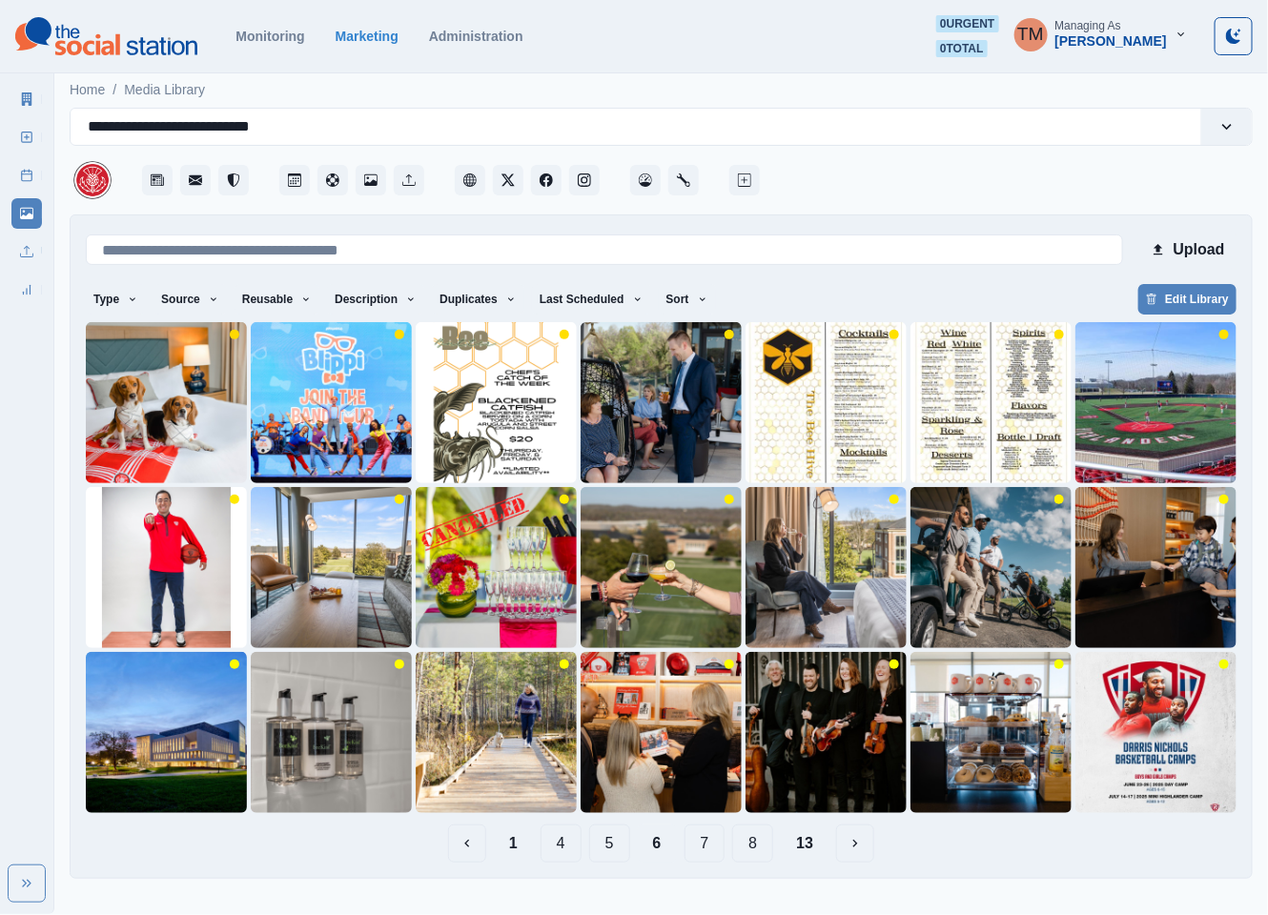
click at [701, 845] on button "7" at bounding box center [704, 843] width 41 height 38
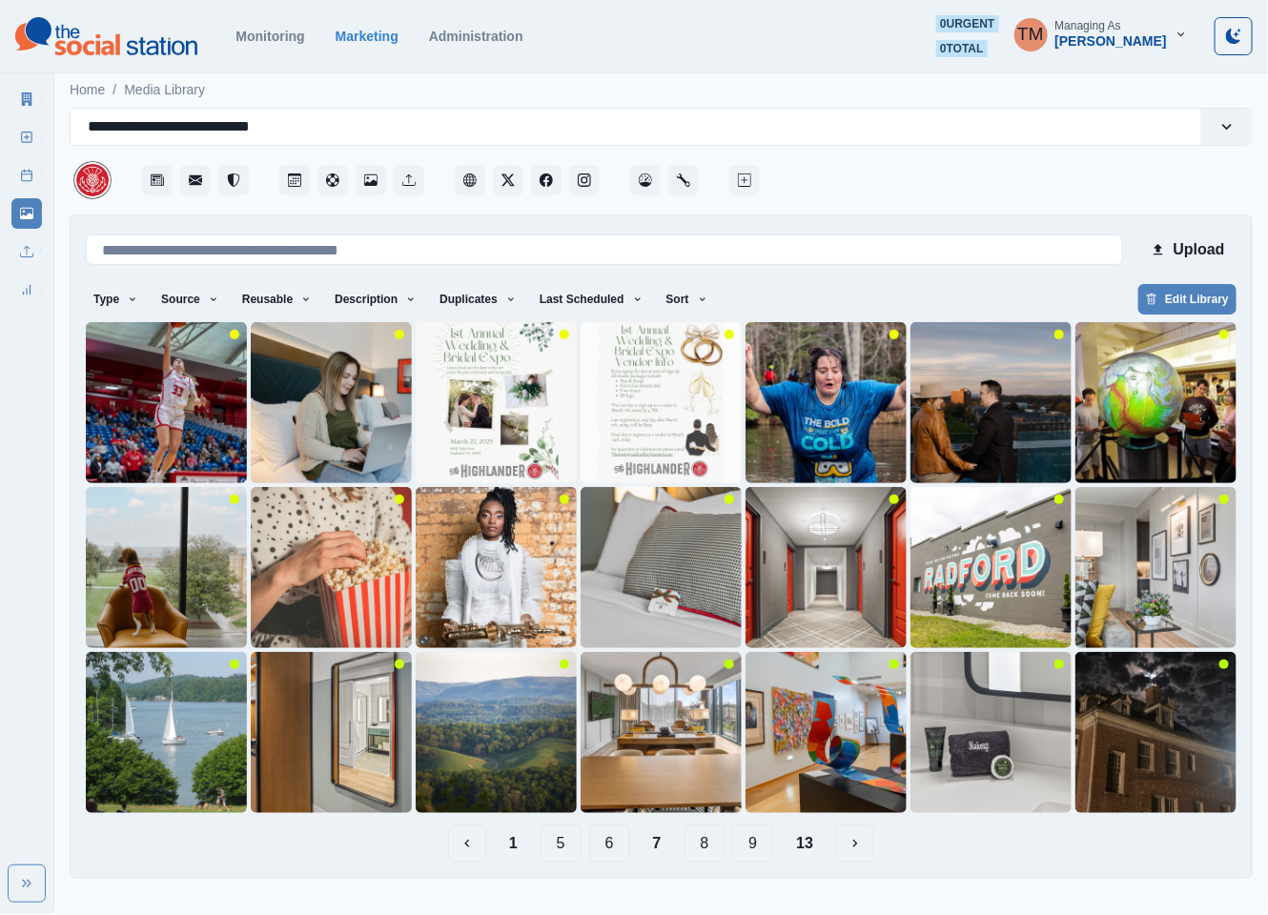
click at [698, 845] on button "8" at bounding box center [704, 843] width 41 height 38
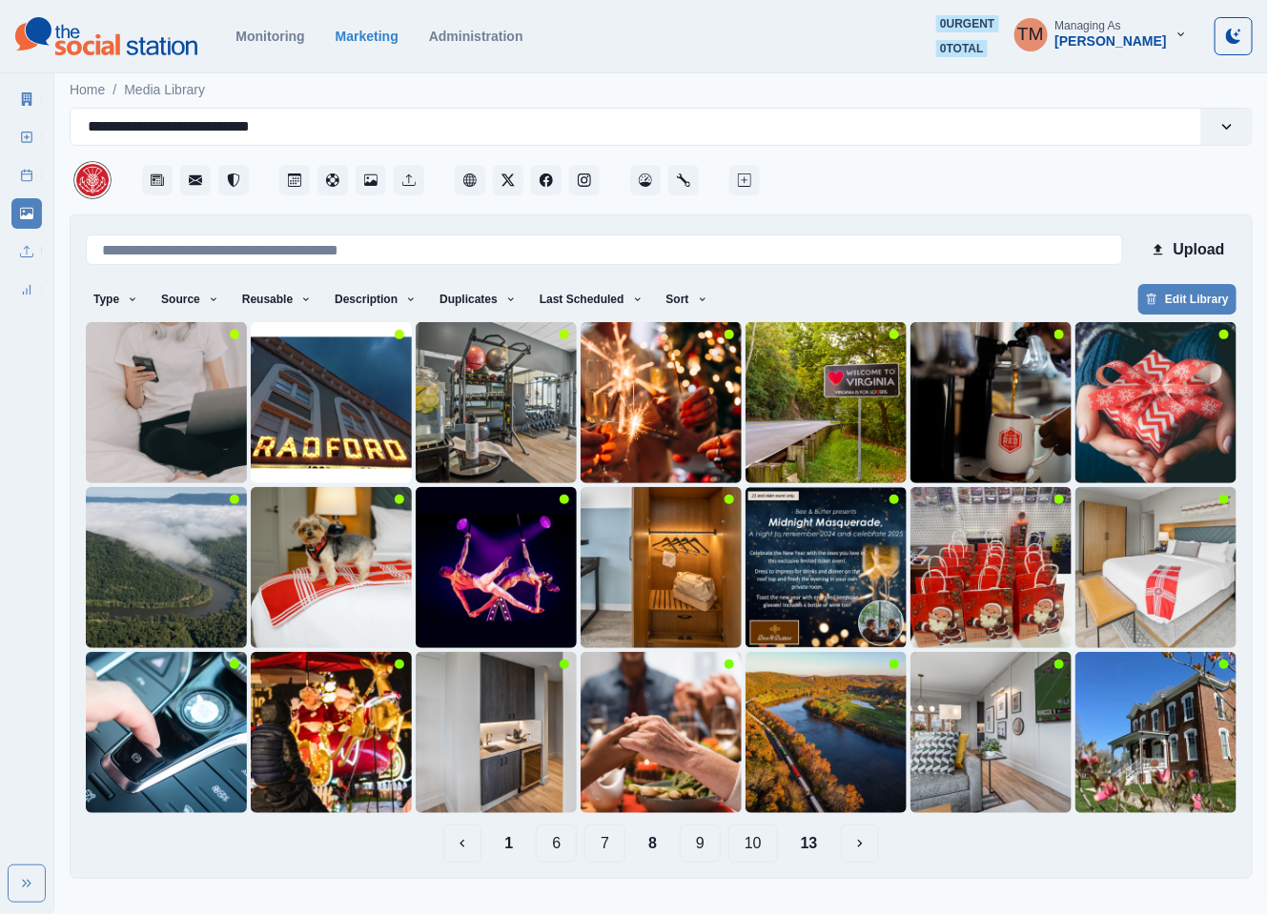
click at [619, 846] on button "7" at bounding box center [604, 843] width 41 height 38
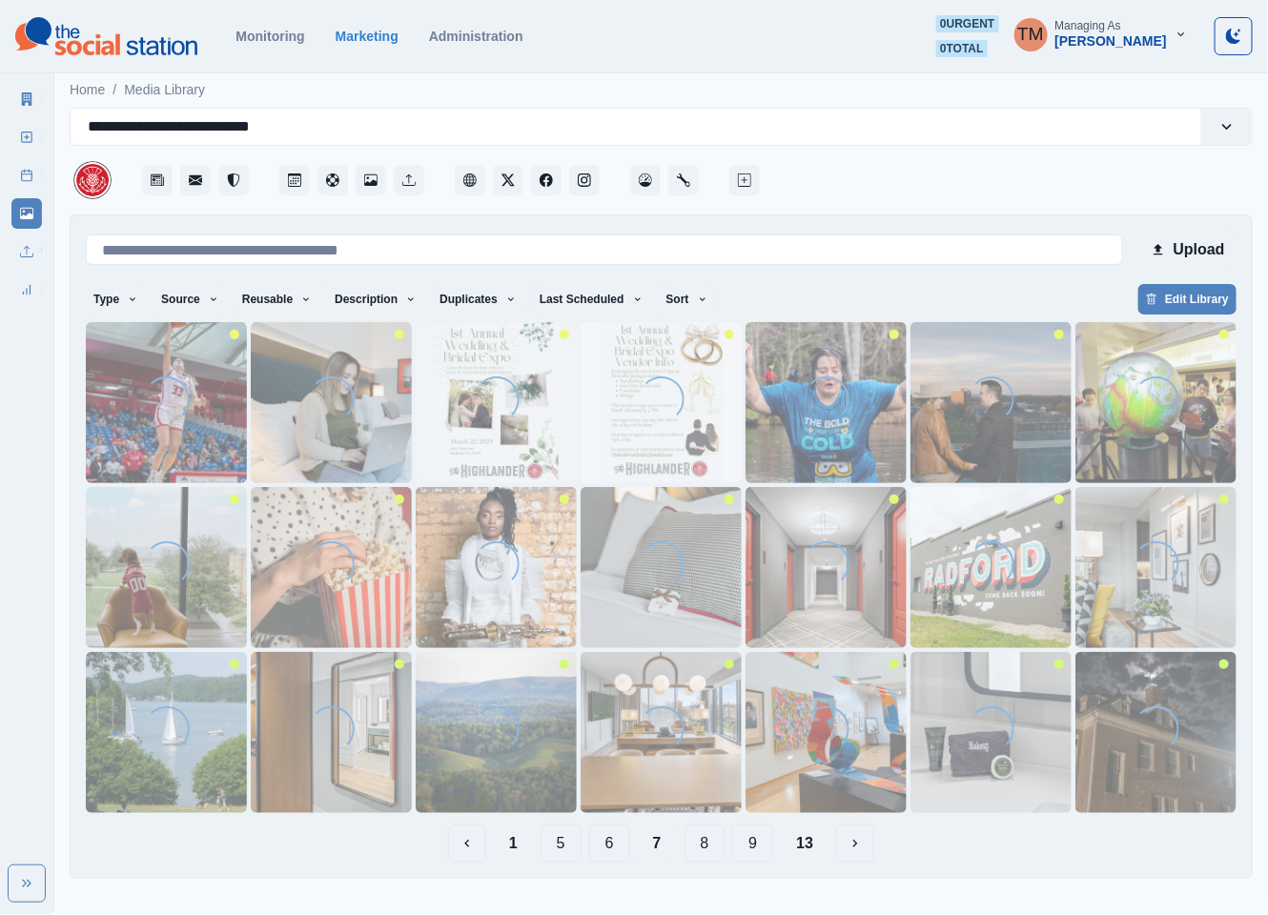
click at [703, 842] on button "8" at bounding box center [704, 843] width 41 height 38
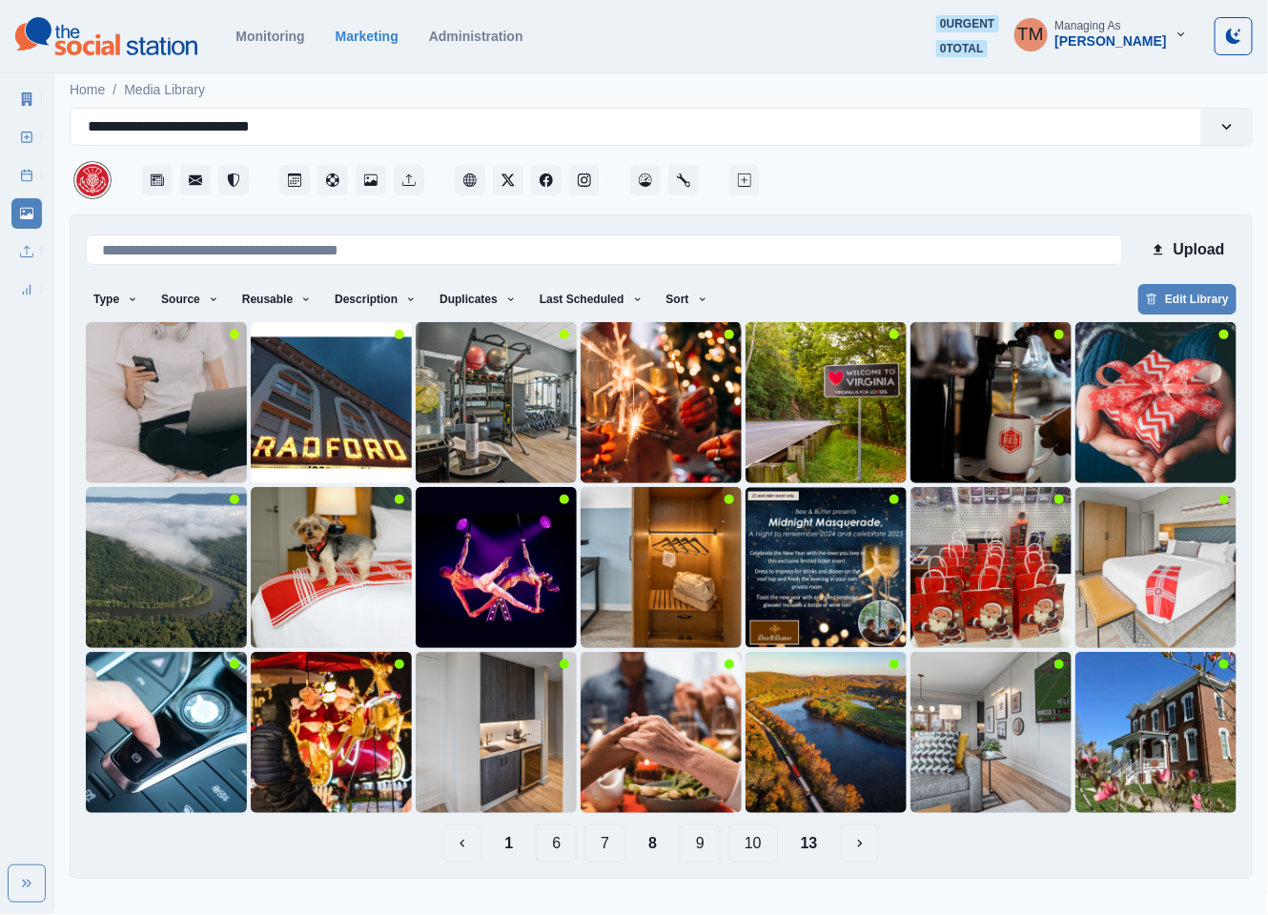
click at [719, 847] on button "9" at bounding box center [700, 843] width 41 height 38
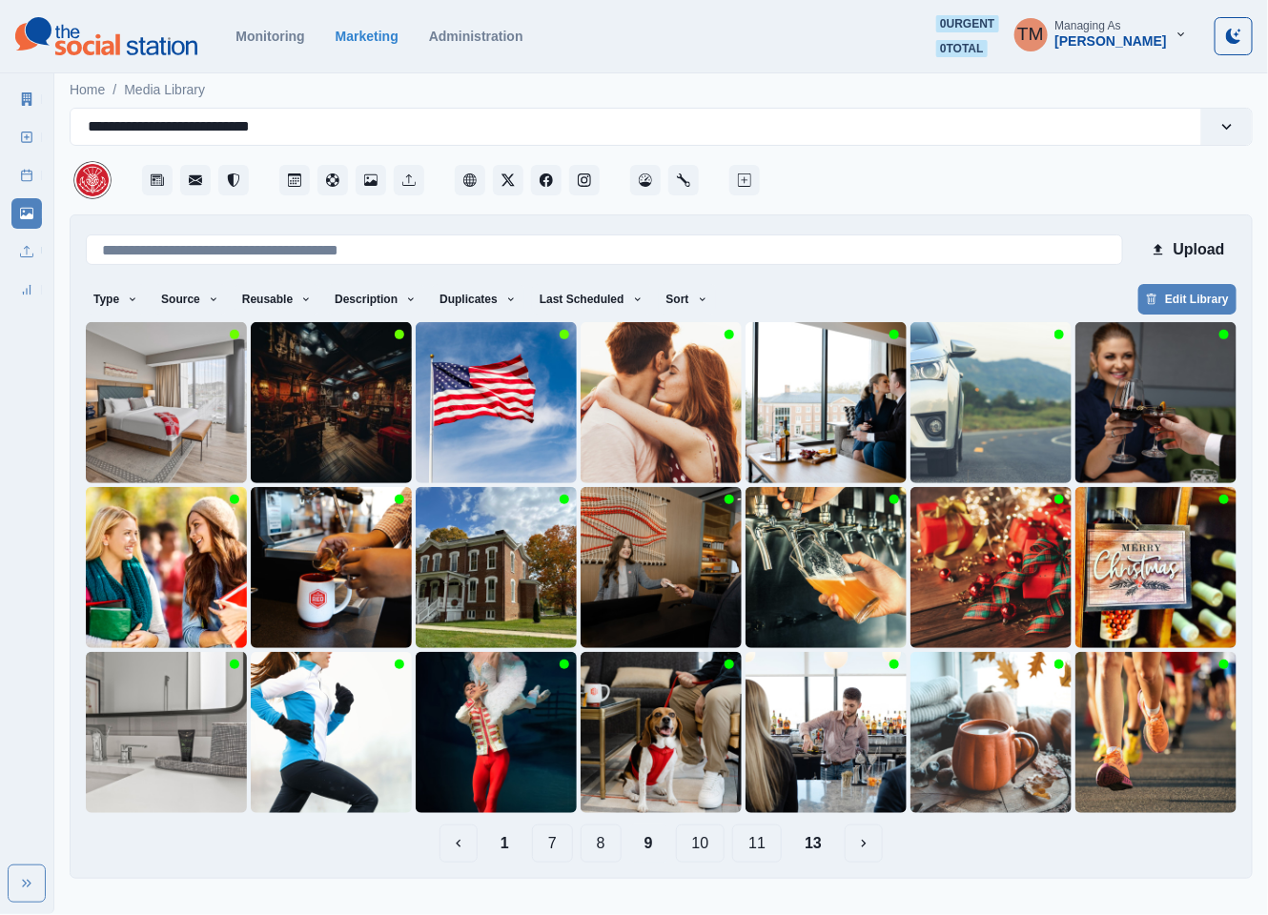
click at [721, 850] on button "10" at bounding box center [701, 843] width 50 height 38
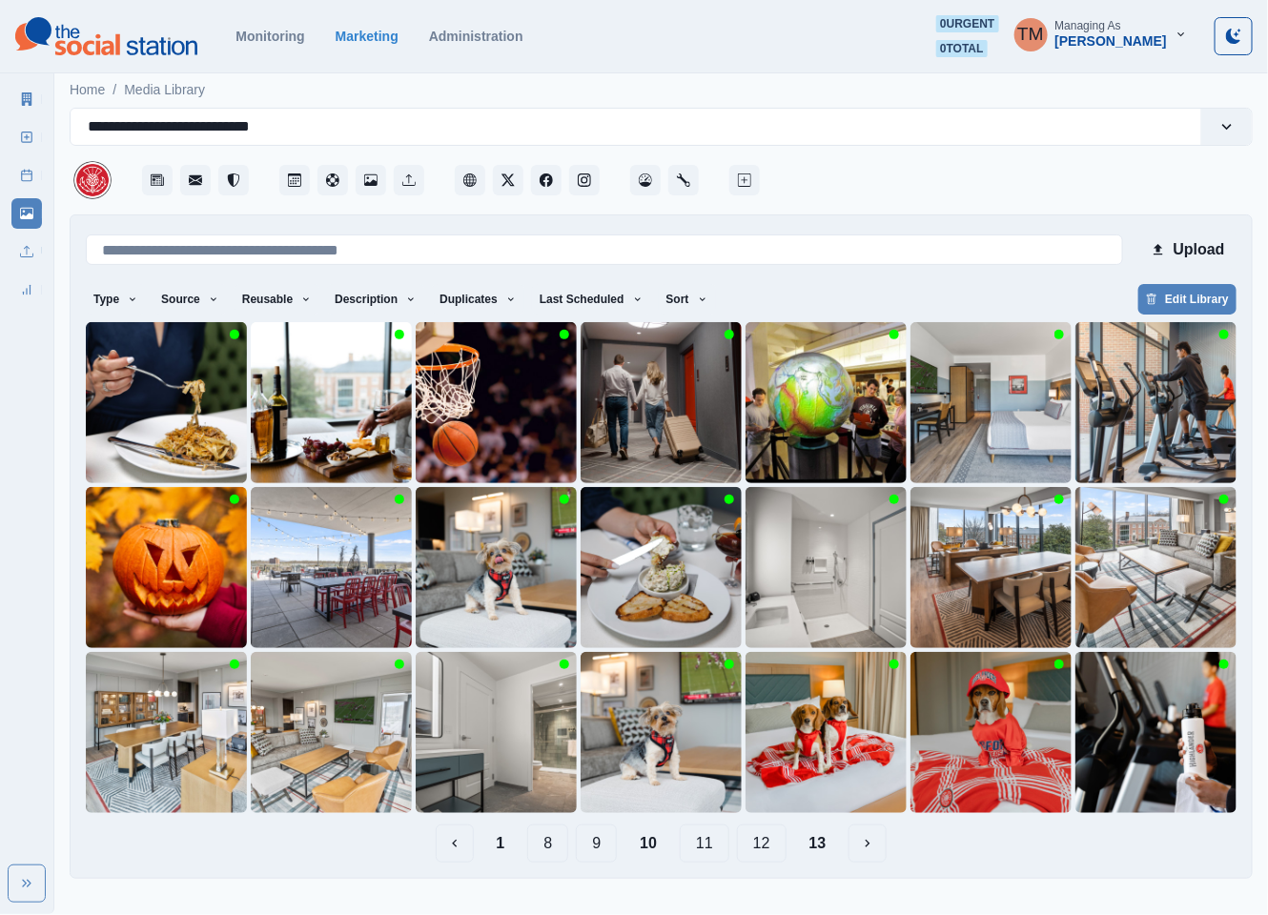
click at [710, 849] on button "11" at bounding box center [705, 843] width 50 height 38
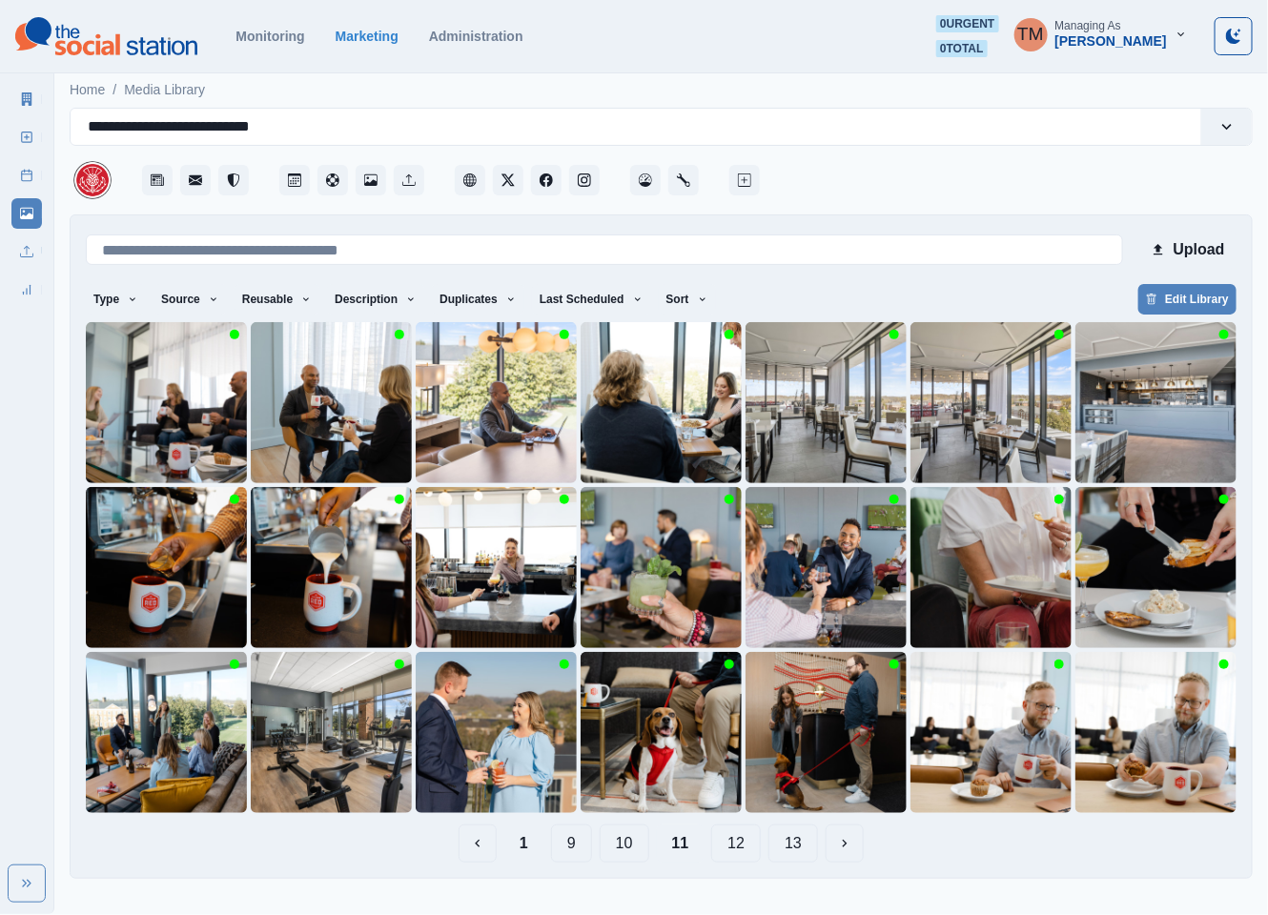
click at [746, 850] on button "12" at bounding box center [736, 843] width 50 height 38
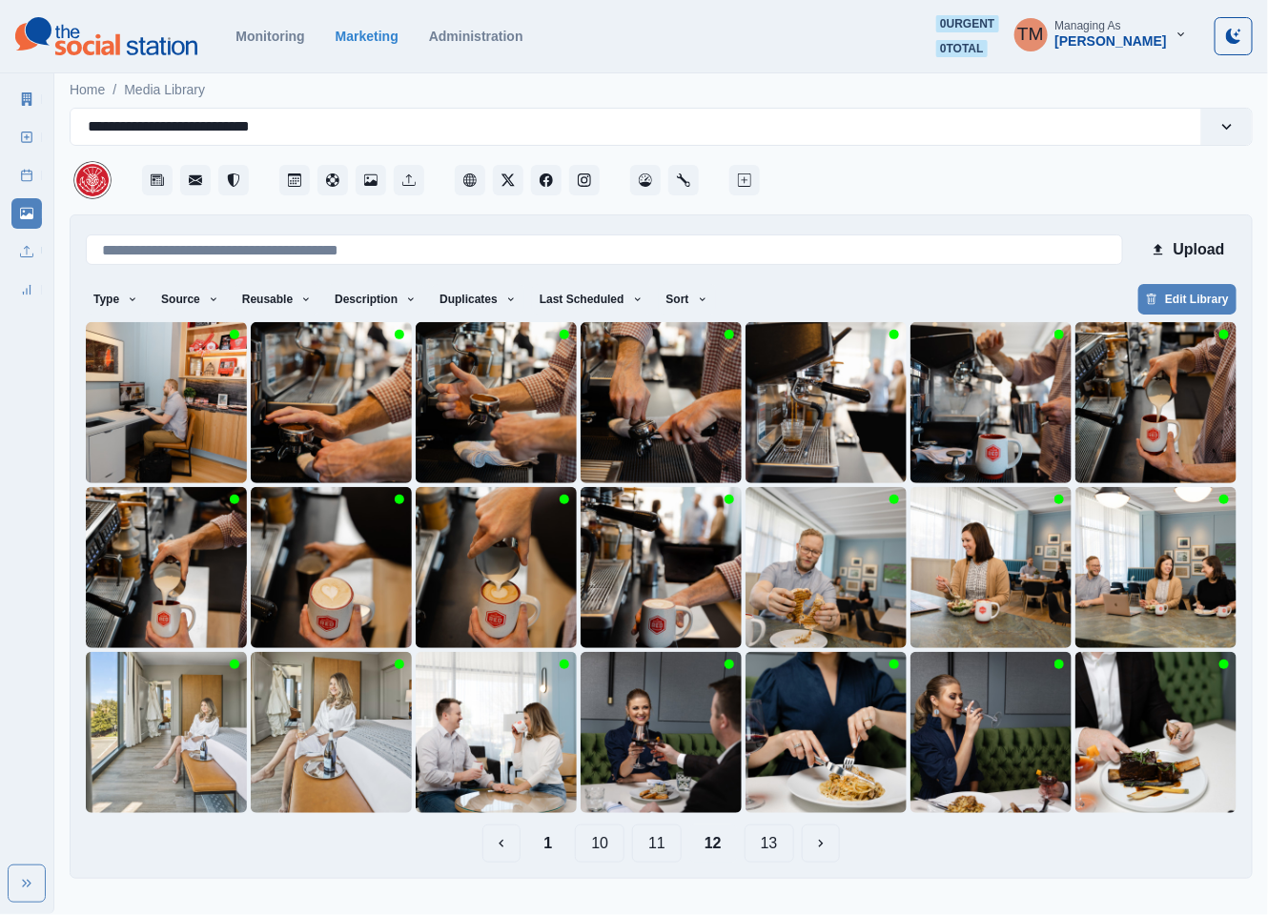
click at [766, 847] on button "13" at bounding box center [769, 843] width 50 height 38
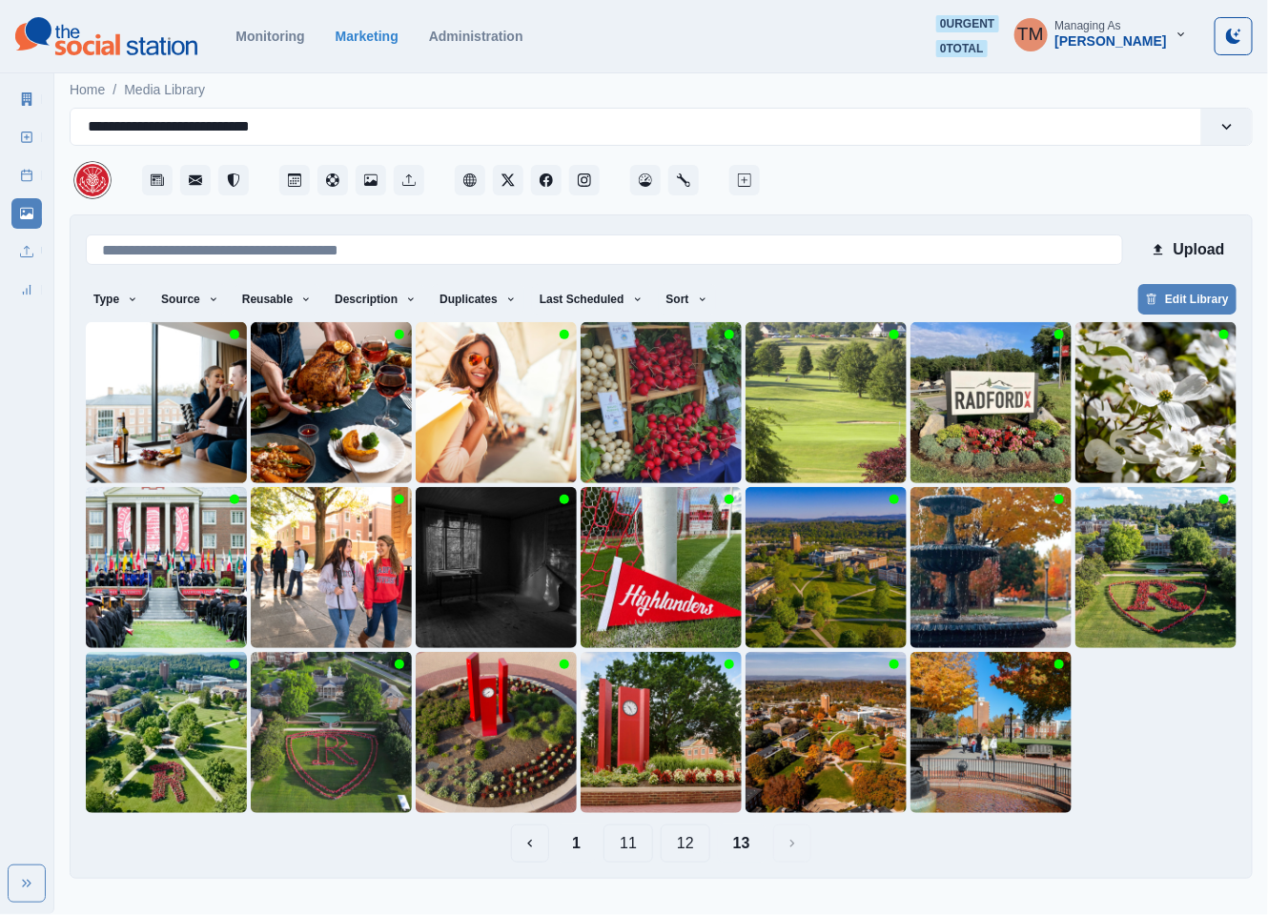
click at [586, 846] on button "1" at bounding box center [576, 843] width 39 height 38
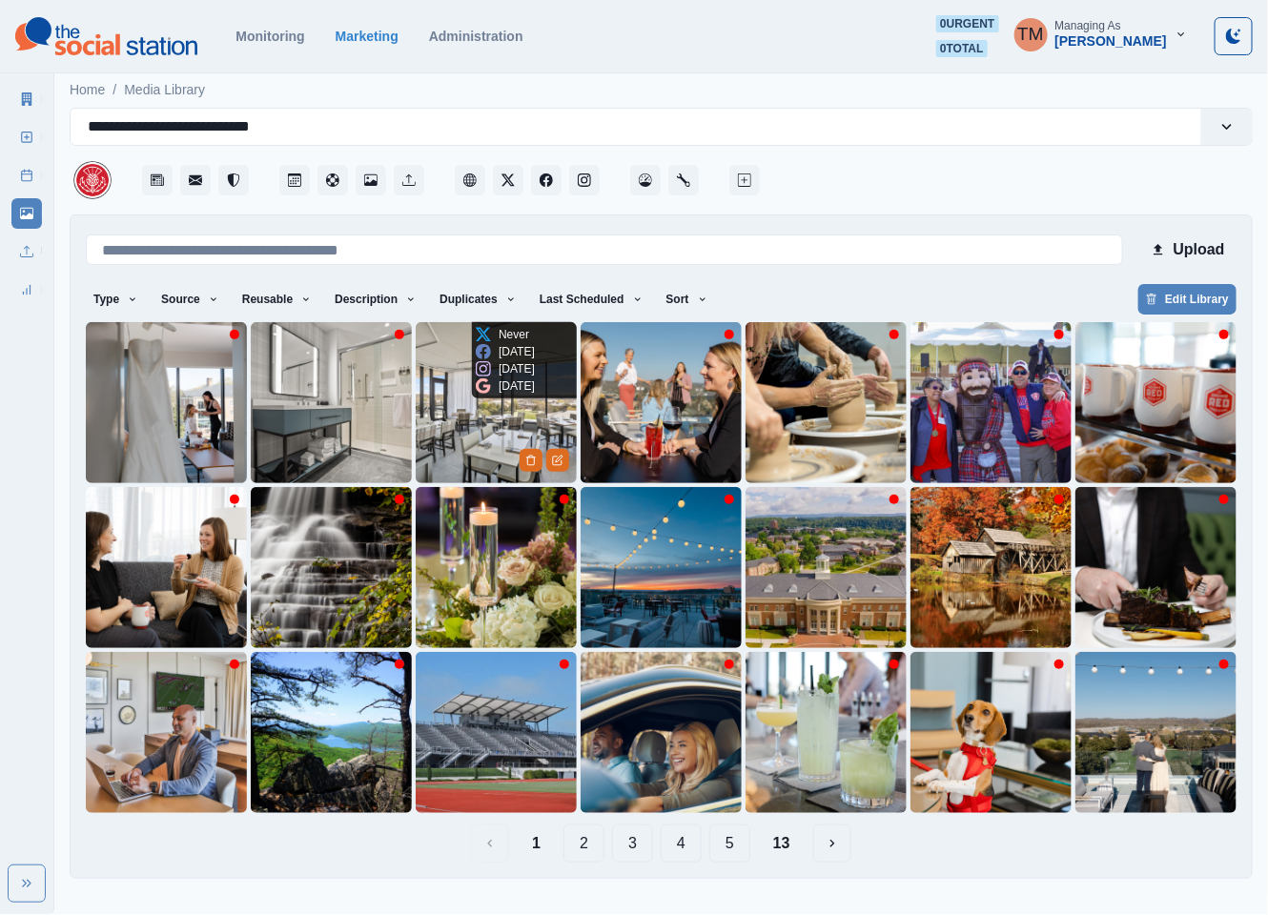
click at [438, 435] on img at bounding box center [496, 402] width 161 height 161
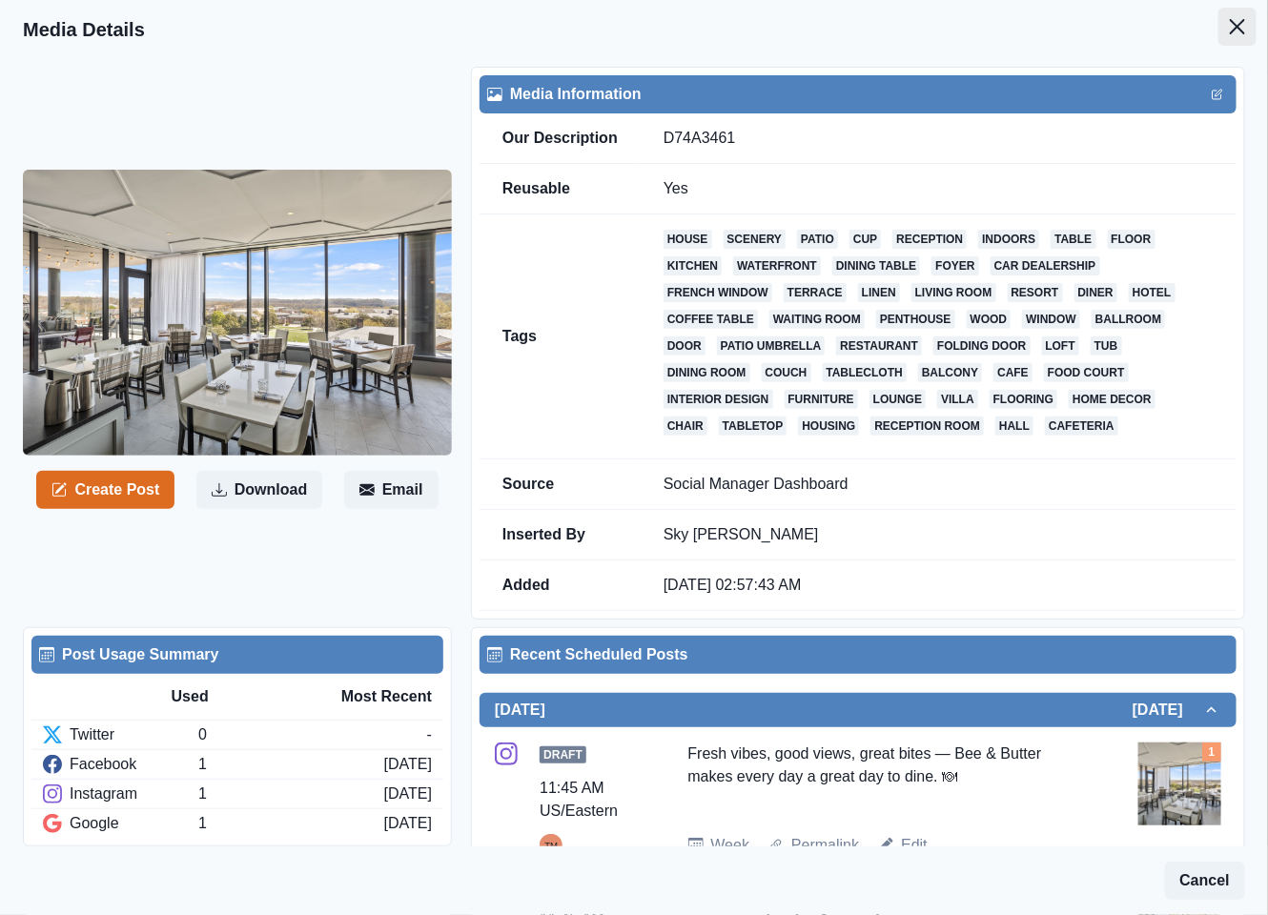
click at [1230, 26] on icon "Close" at bounding box center [1237, 26] width 15 height 15
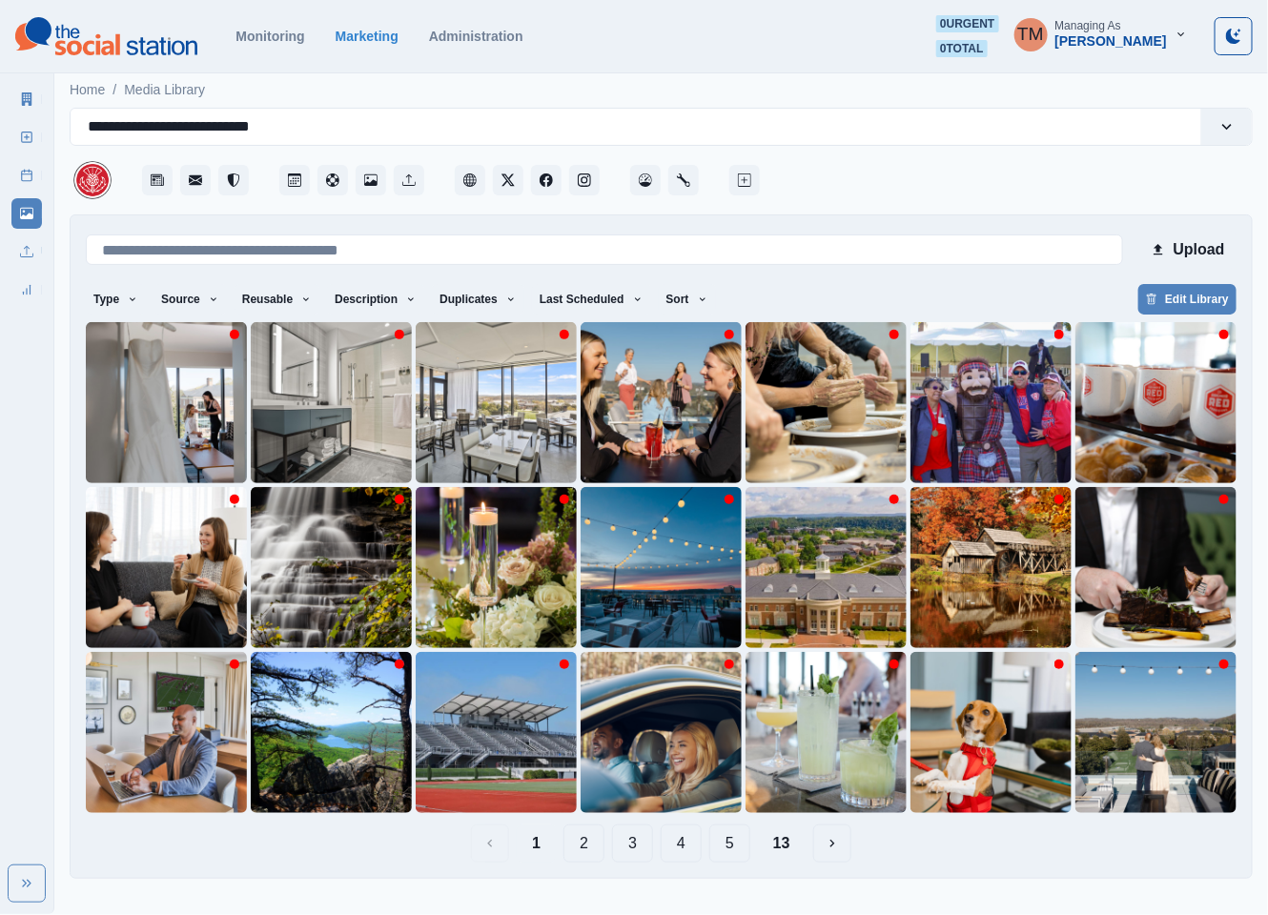
click at [584, 839] on button "2" at bounding box center [583, 843] width 41 height 38
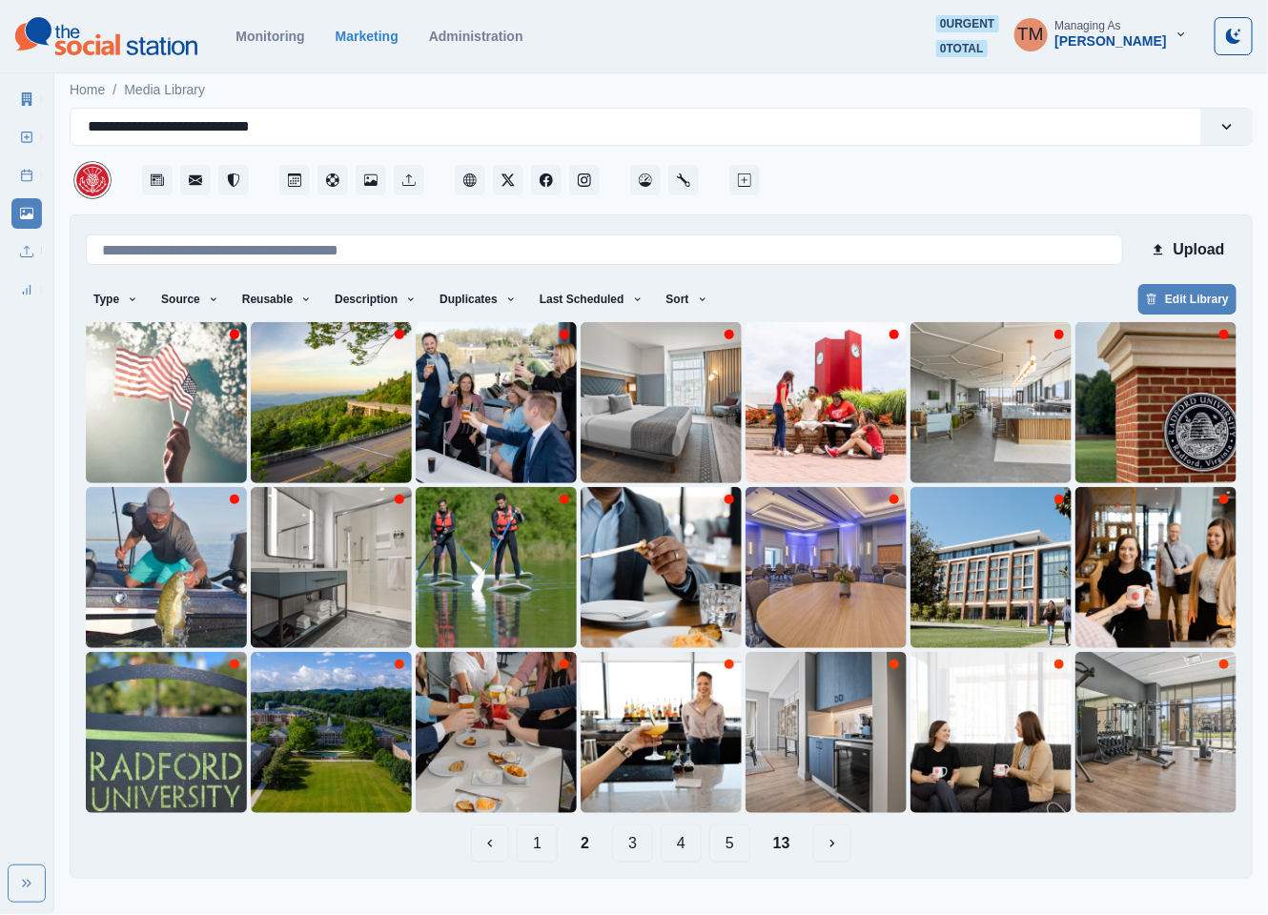
click at [535, 845] on button "1" at bounding box center [537, 843] width 41 height 38
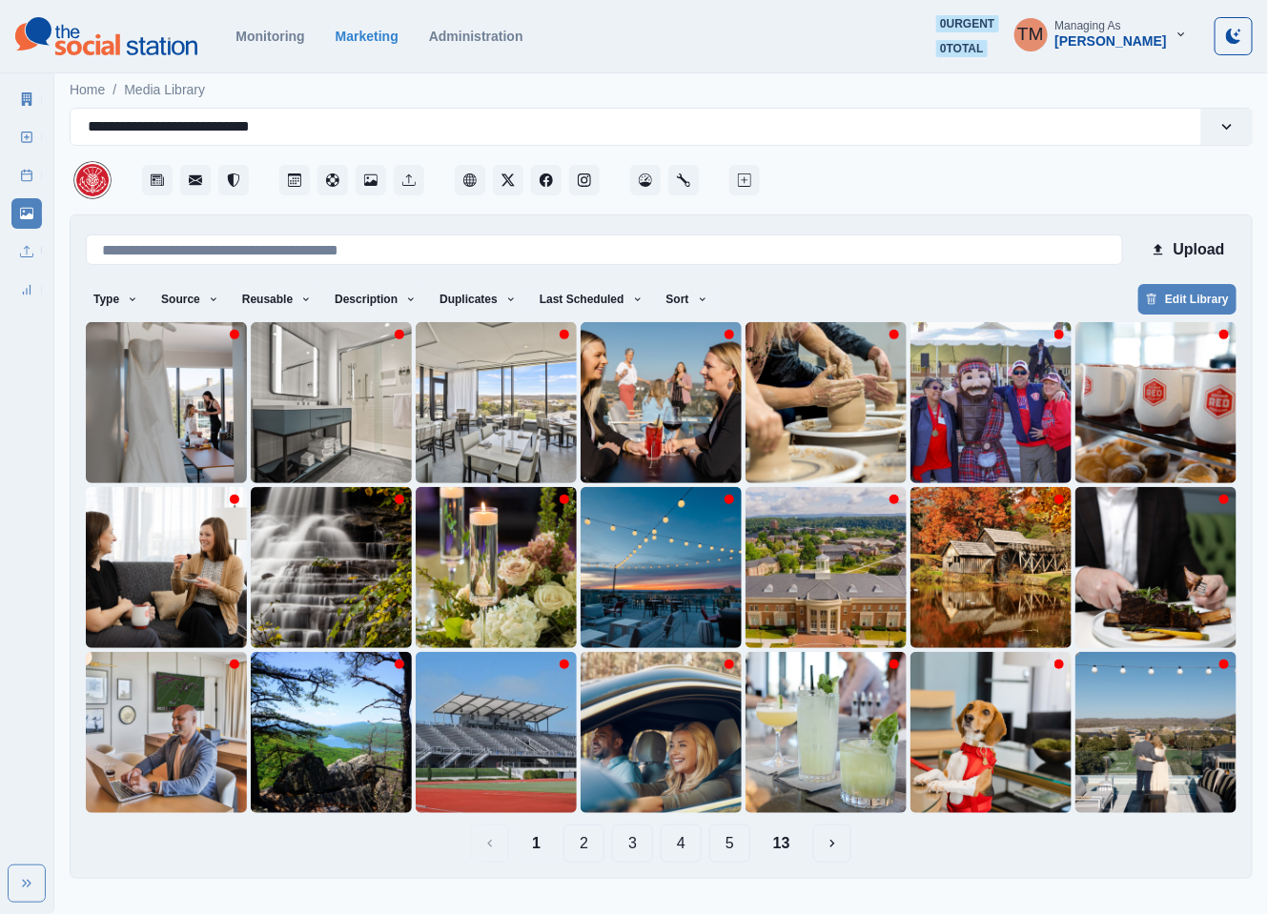
click at [598, 849] on button "2" at bounding box center [583, 843] width 41 height 38
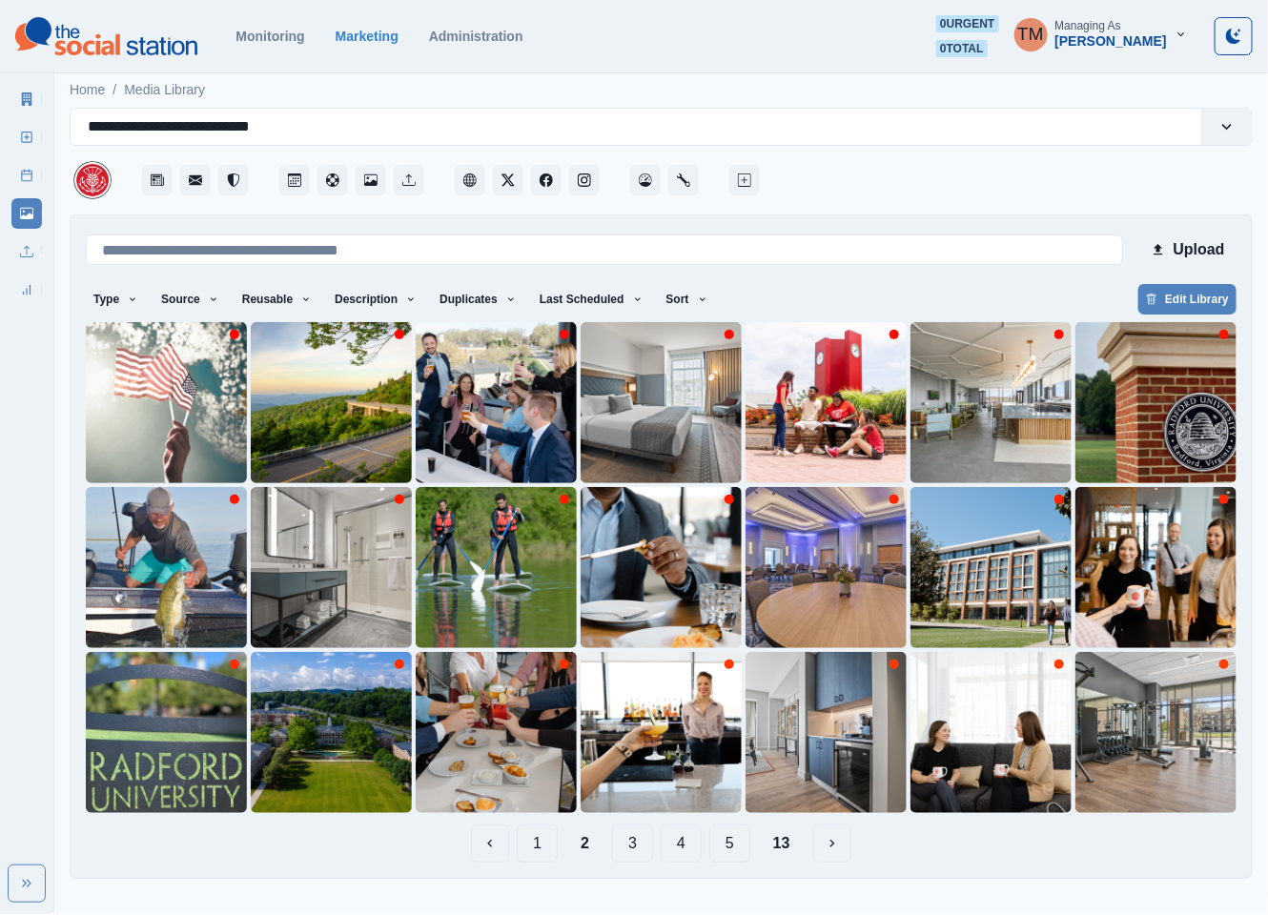
click at [635, 845] on button "3" at bounding box center [632, 843] width 41 height 38
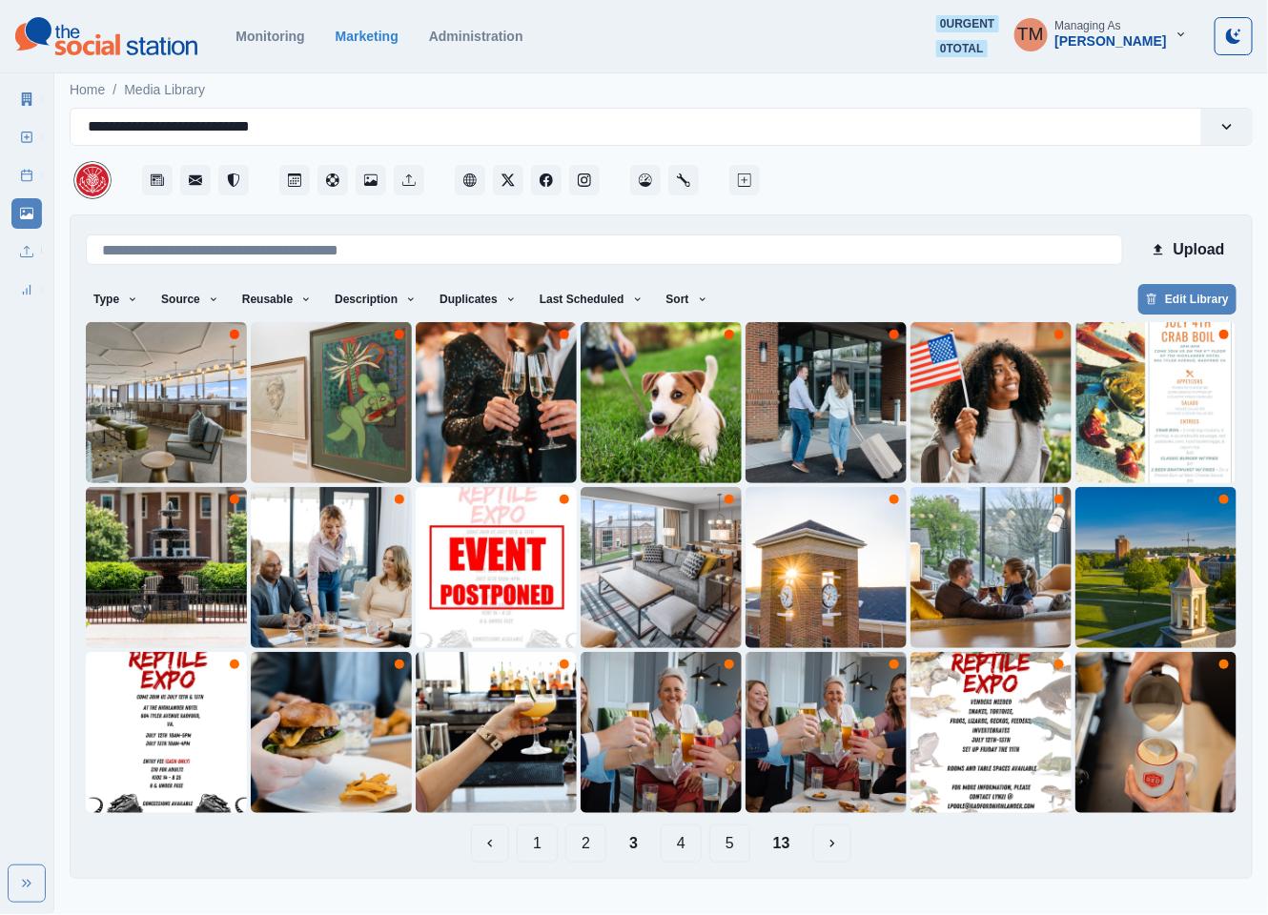
click at [682, 842] on button "4" at bounding box center [681, 843] width 41 height 38
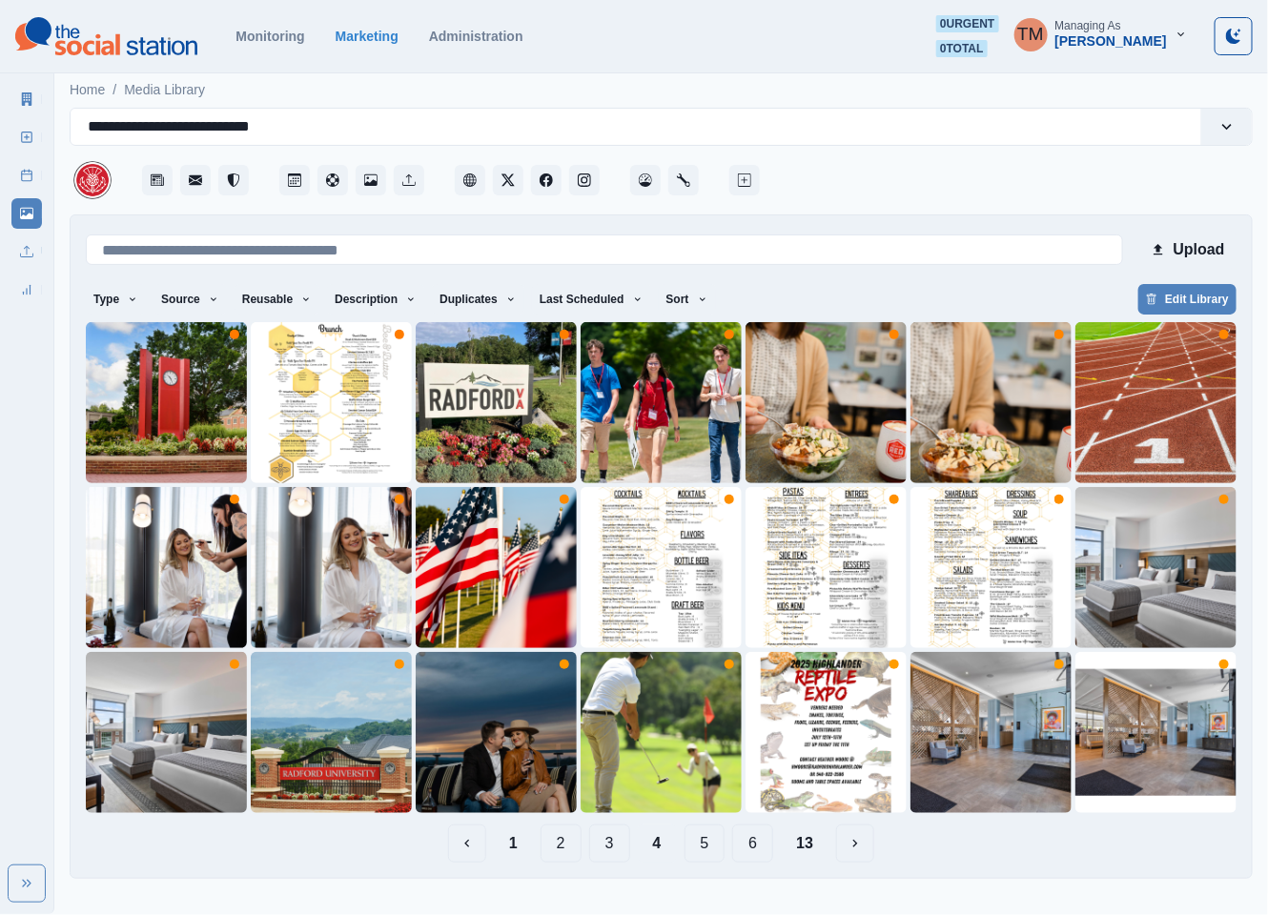
click at [699, 844] on button "5" at bounding box center [704, 843] width 41 height 38
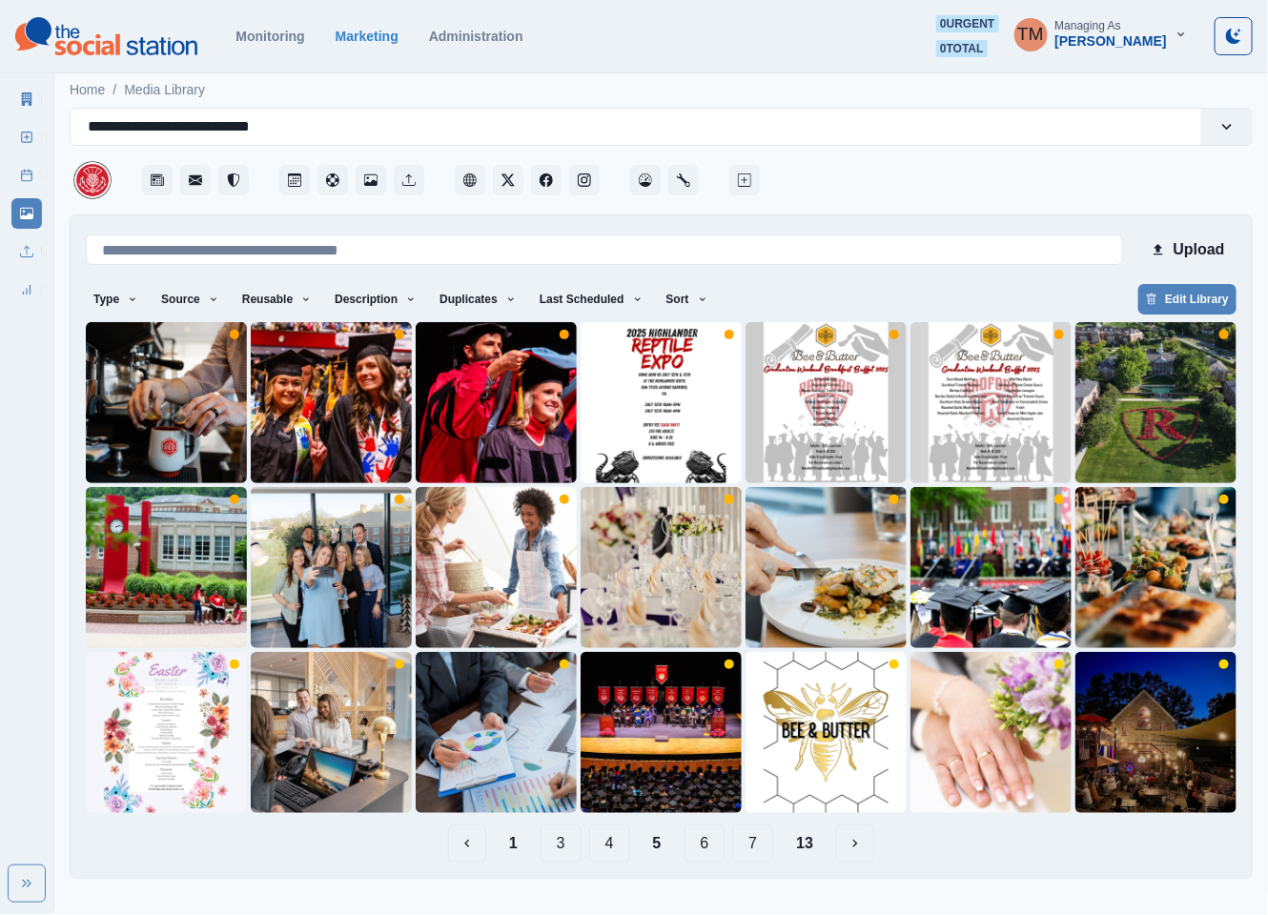
click at [1016, 856] on div "1 3 4 5 6 7 13" at bounding box center [661, 843] width 1150 height 38
click at [703, 841] on button "6" at bounding box center [704, 843] width 41 height 38
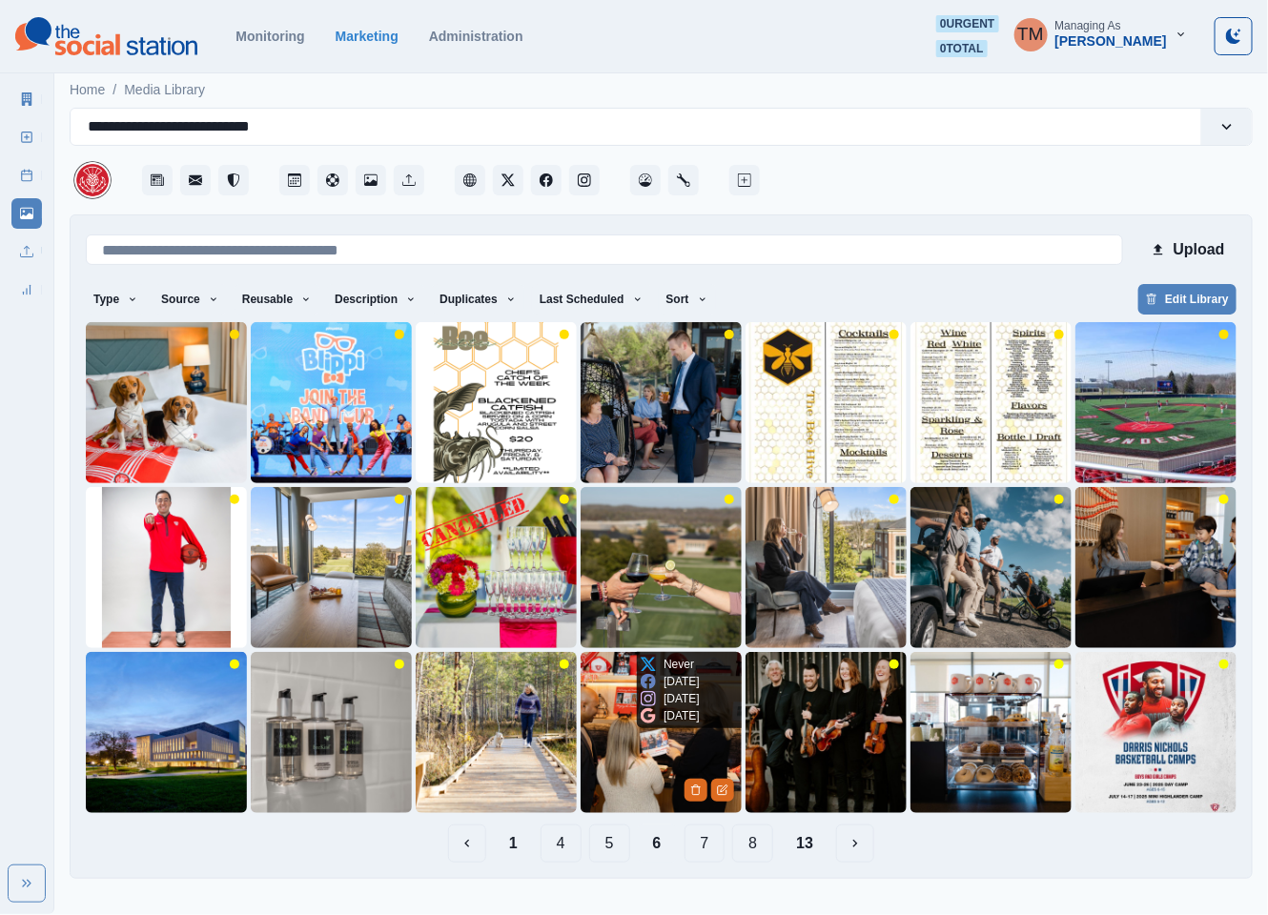
click at [629, 775] on img at bounding box center [660, 732] width 161 height 161
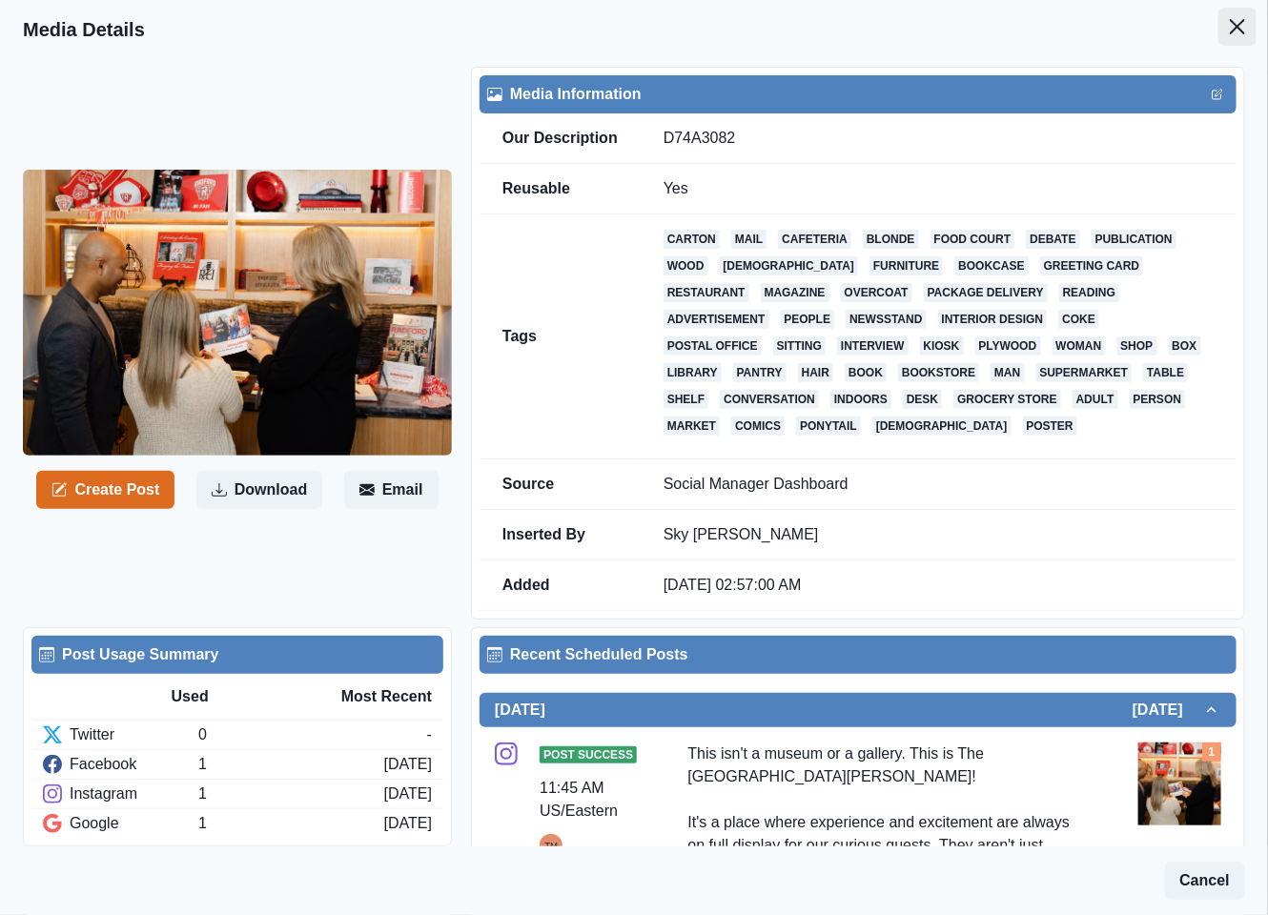
click at [1230, 32] on icon "Close" at bounding box center [1237, 26] width 15 height 15
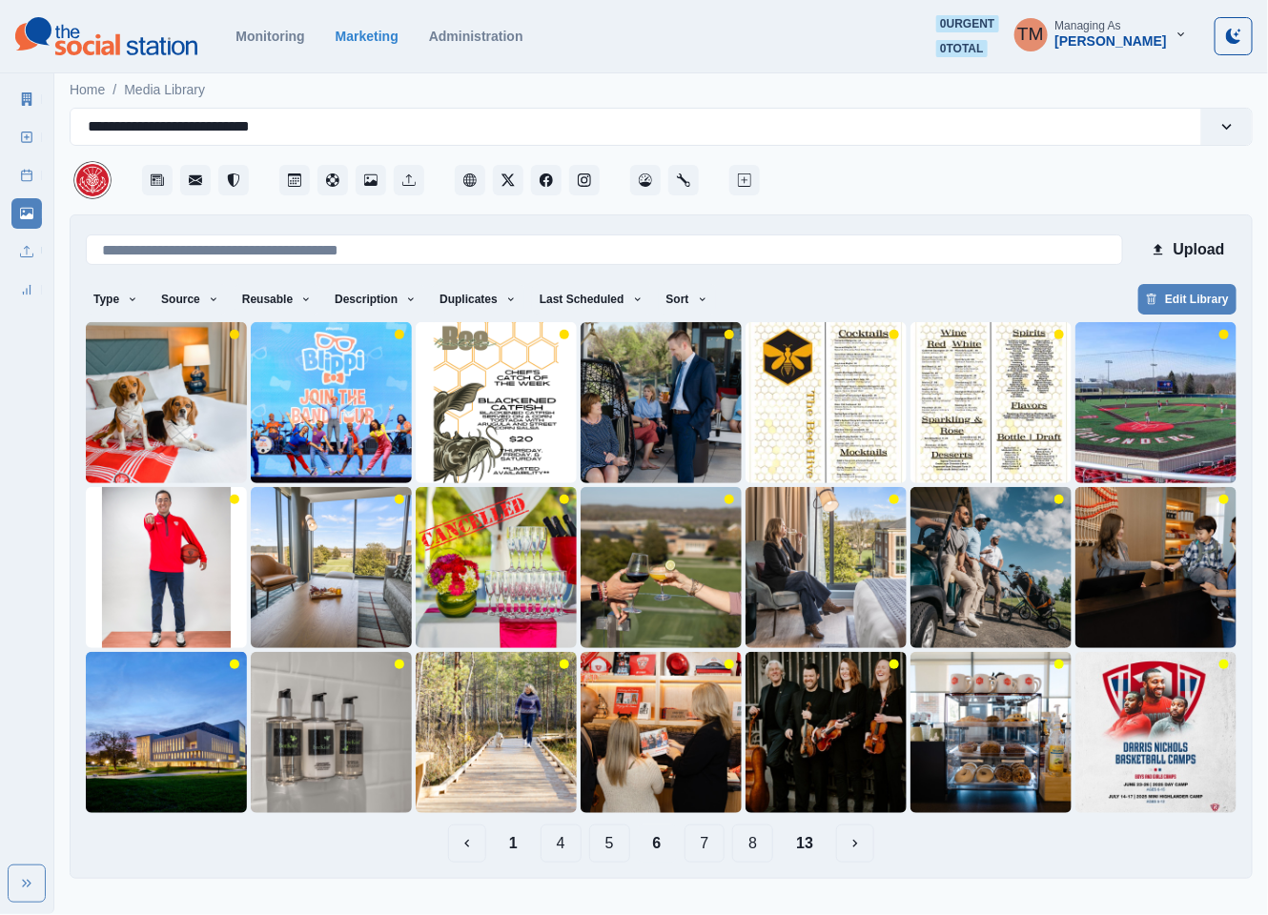
click at [703, 844] on button "7" at bounding box center [704, 843] width 41 height 38
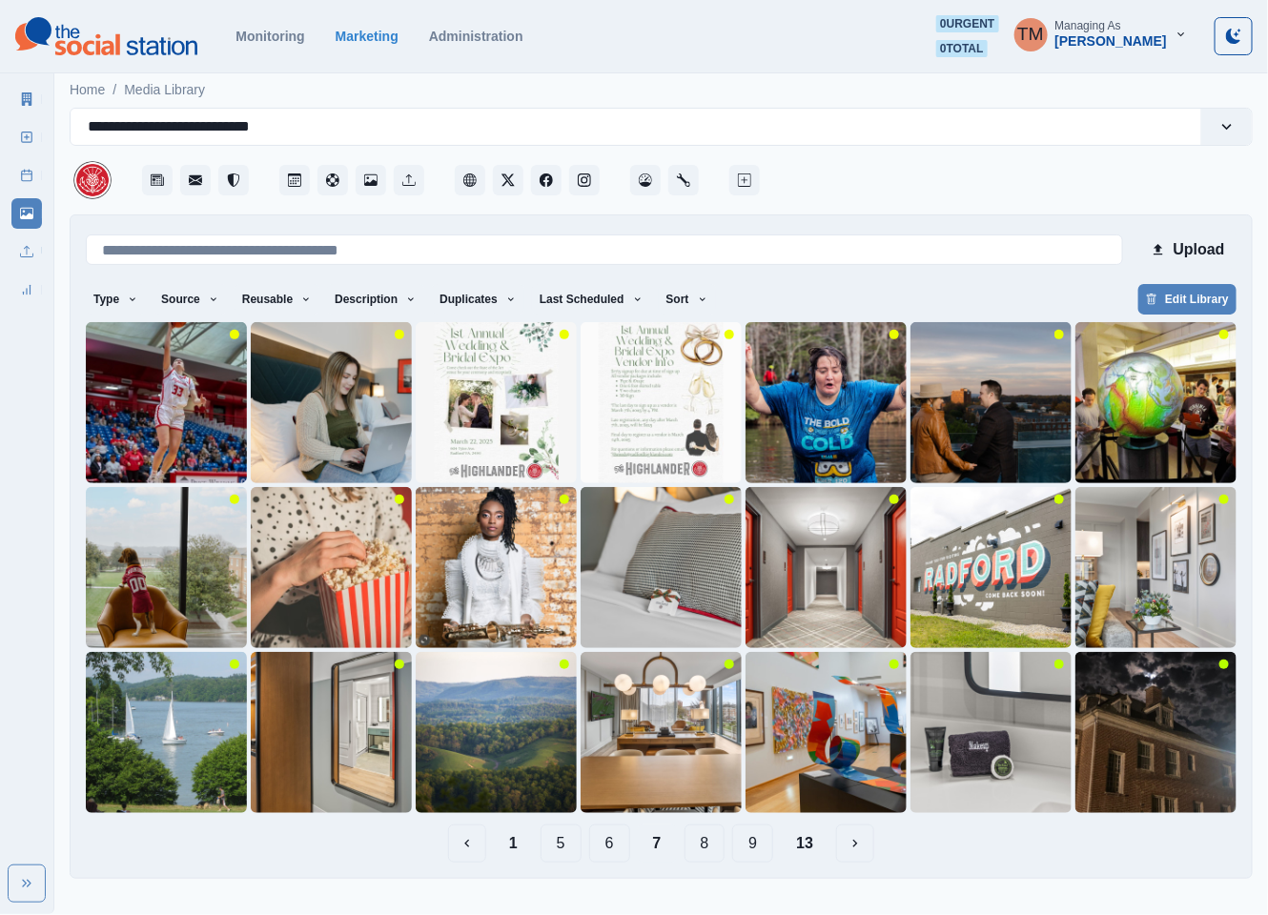
click at [723, 847] on button "8" at bounding box center [704, 843] width 41 height 38
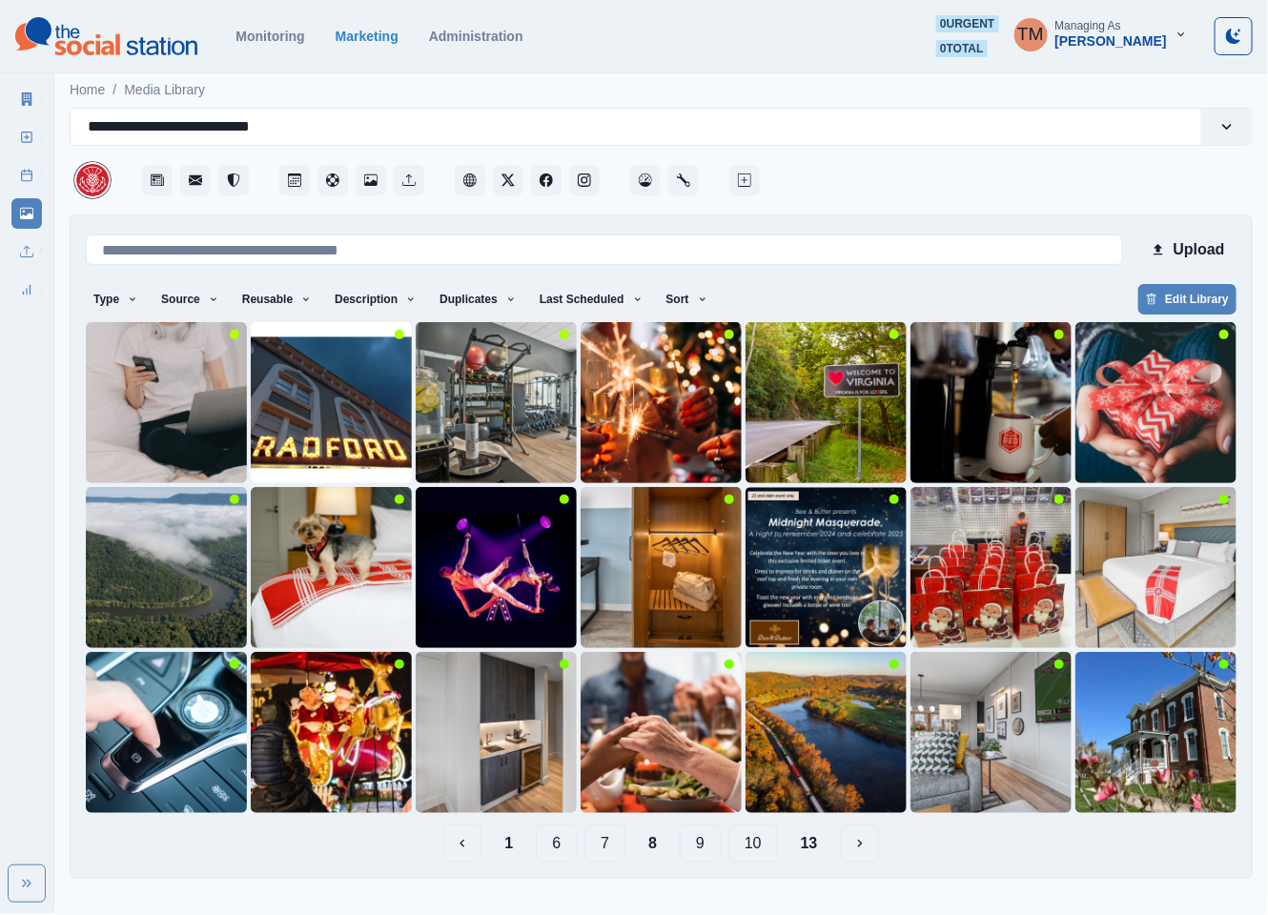
click at [702, 846] on button "9" at bounding box center [700, 843] width 41 height 38
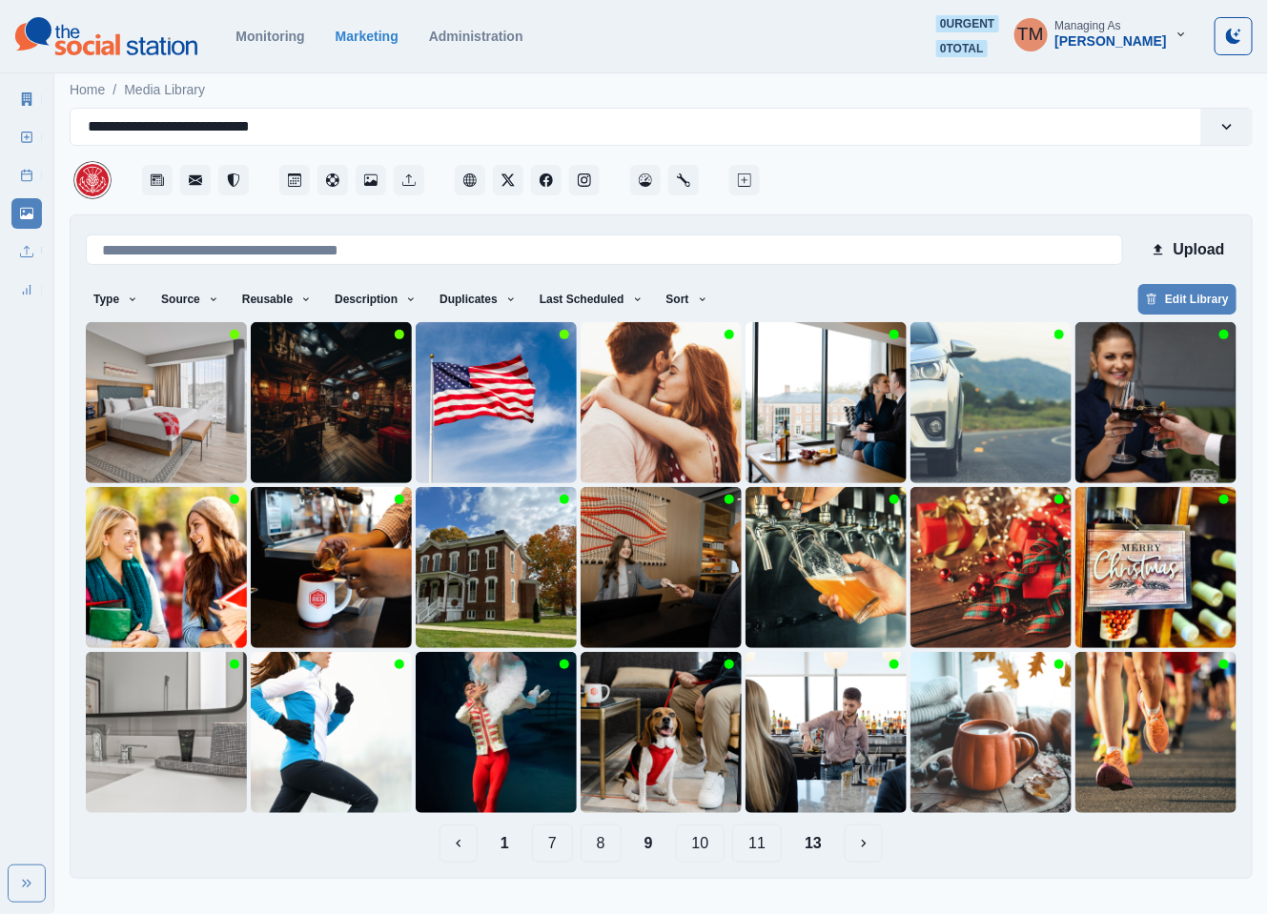
click at [704, 845] on button "10" at bounding box center [701, 843] width 50 height 38
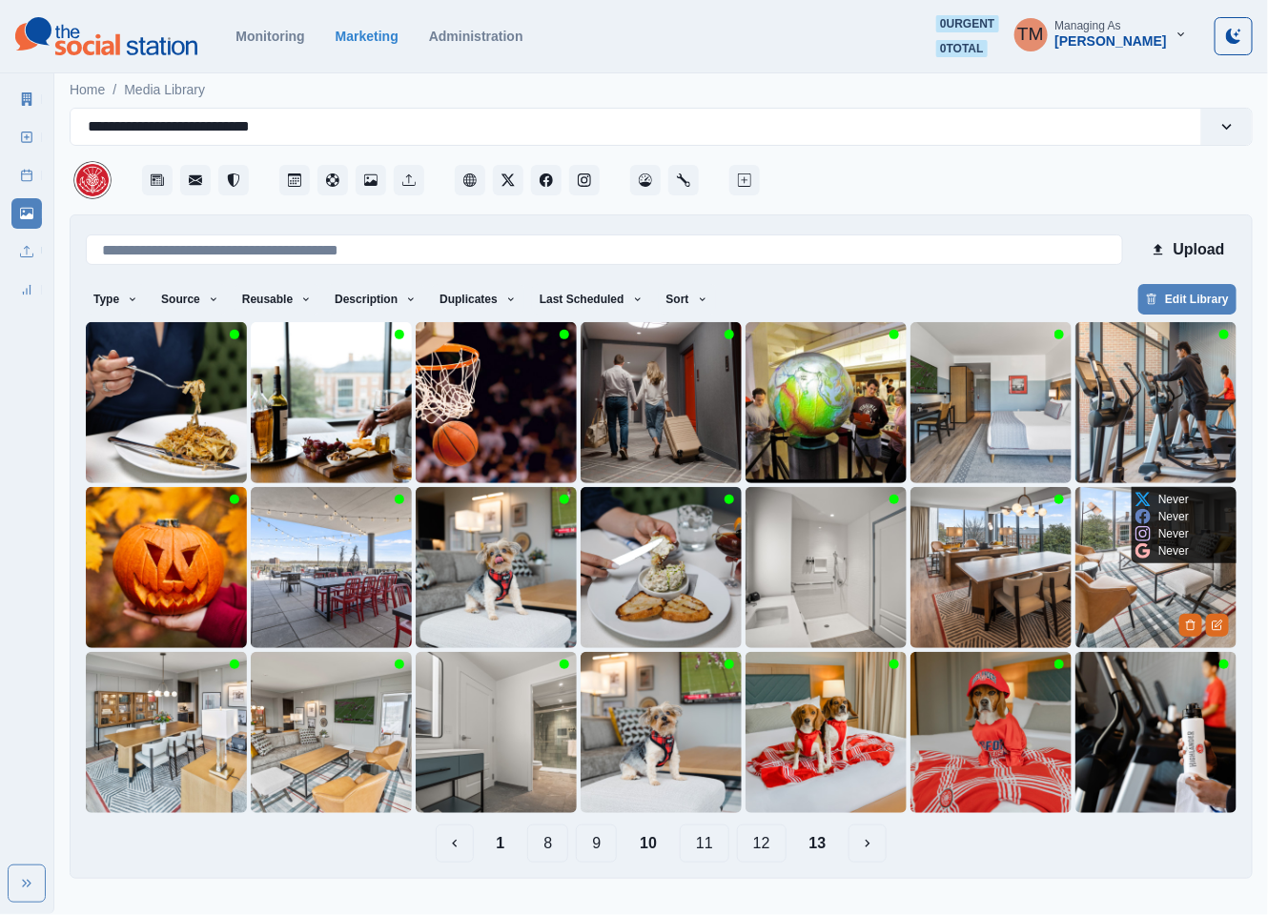
click at [1138, 590] on img at bounding box center [1155, 567] width 161 height 161
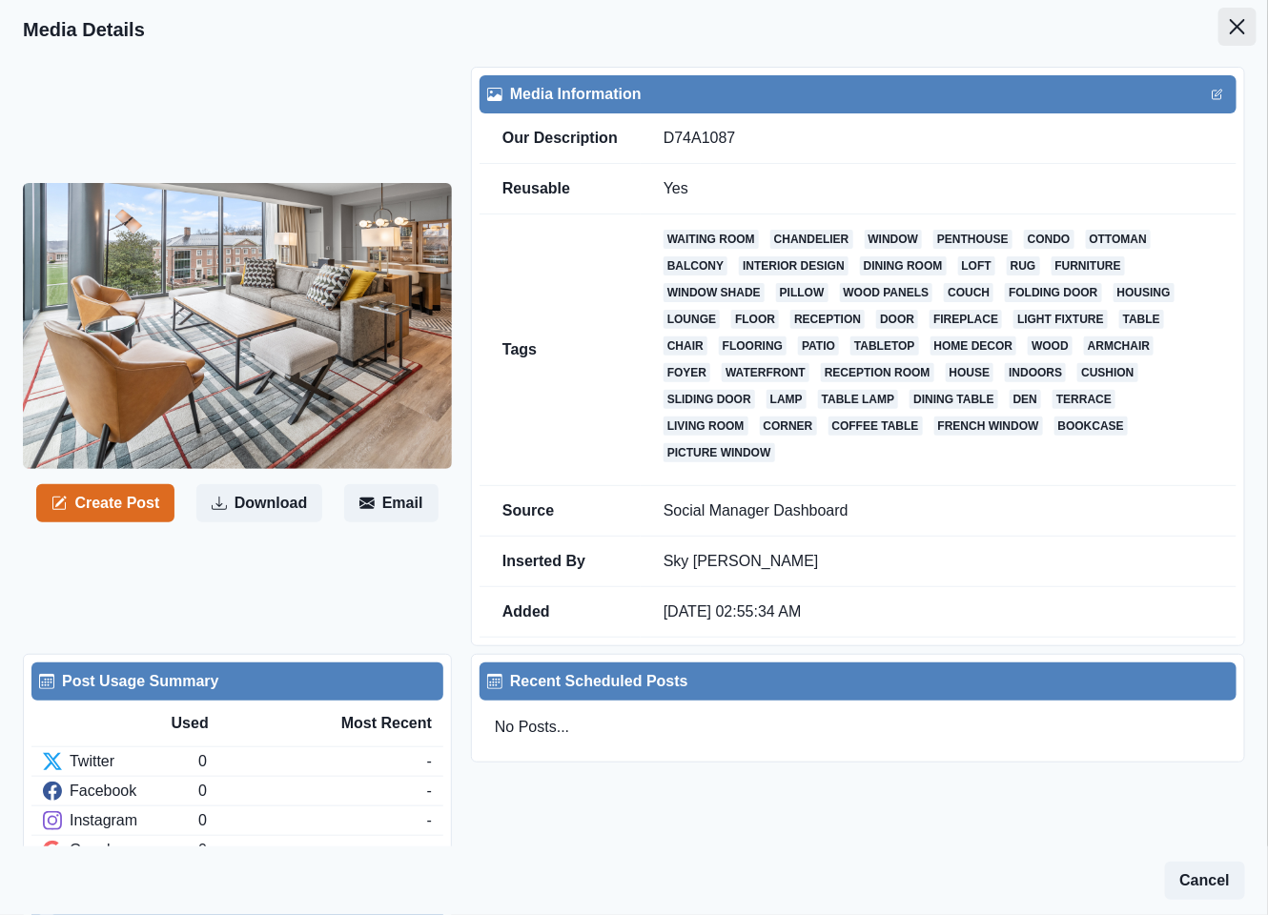
click at [1230, 30] on icon "Close" at bounding box center [1237, 26] width 15 height 15
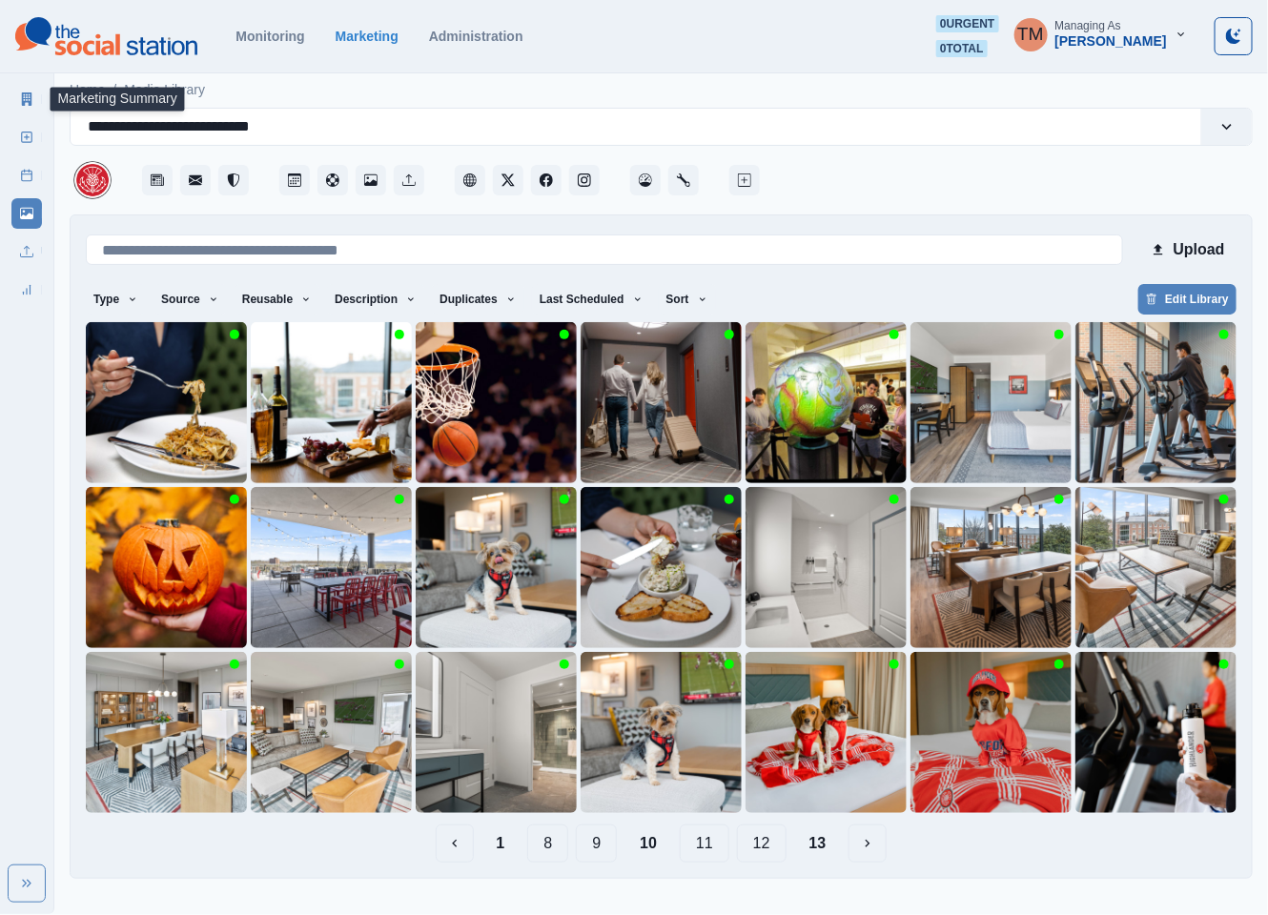
click at [30, 109] on link "Marketing Summary" at bounding box center [26, 99] width 31 height 31
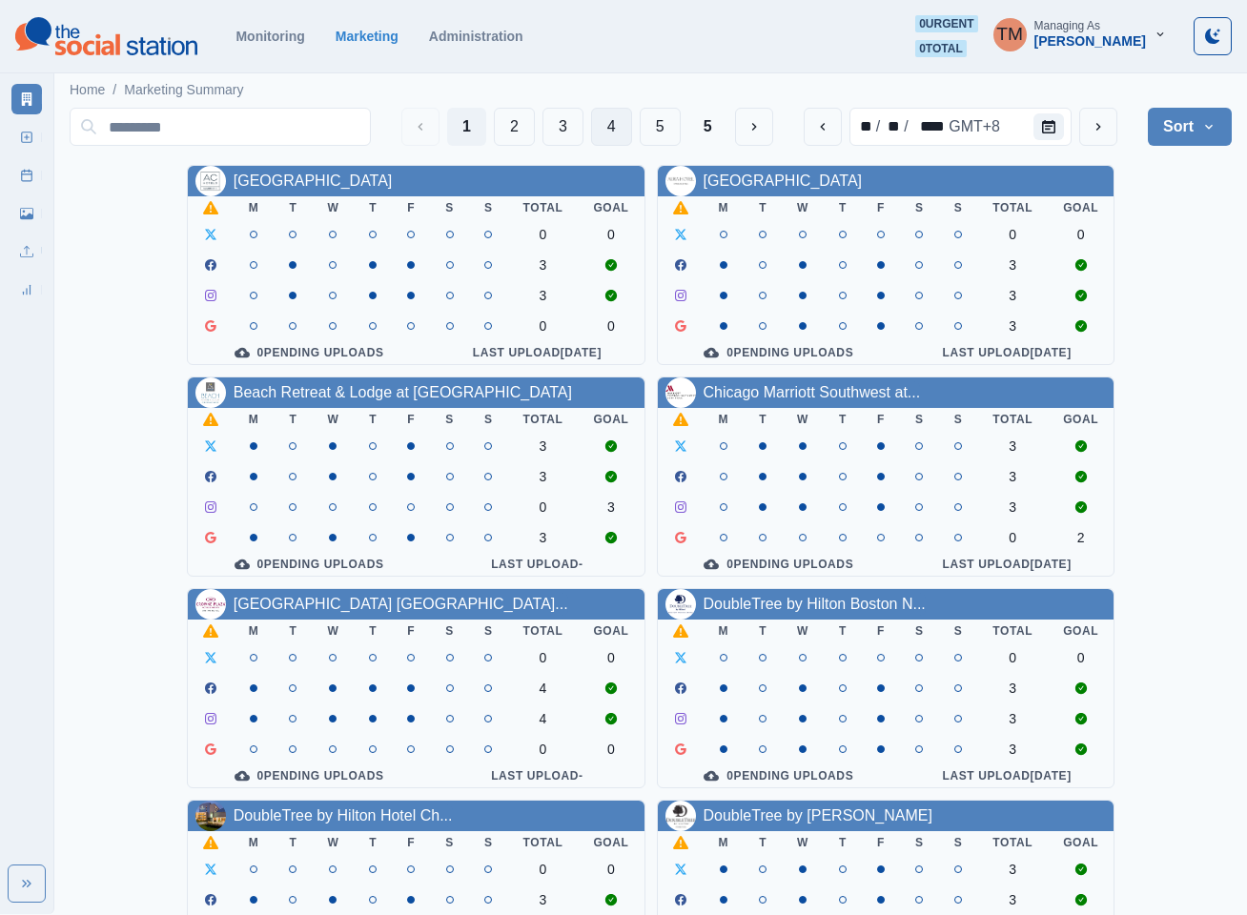
click at [623, 123] on button "4" at bounding box center [611, 127] width 41 height 38
click at [371, 127] on input at bounding box center [220, 127] width 301 height 38
click at [371, 126] on input at bounding box center [220, 127] width 301 height 38
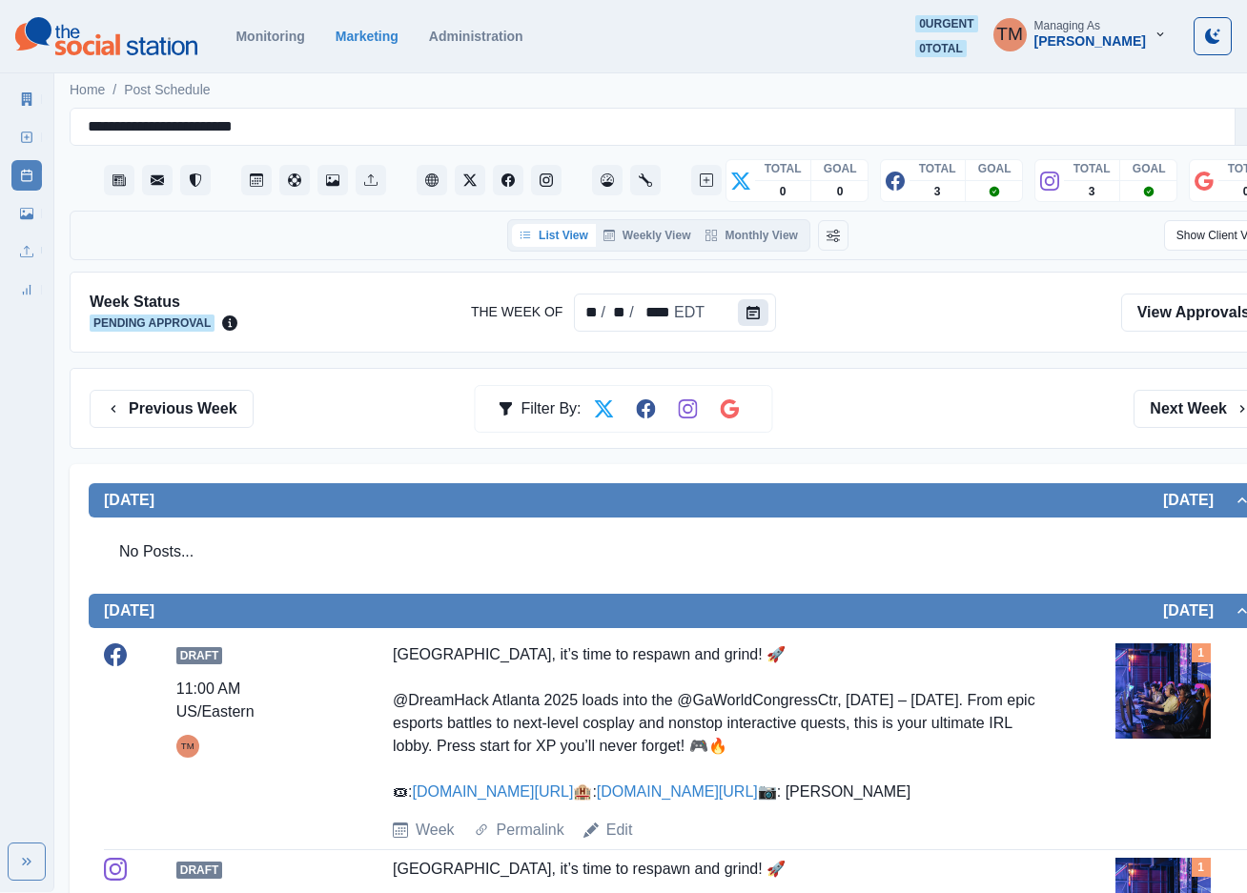
click at [746, 317] on icon "Calendar" at bounding box center [752, 312] width 13 height 13
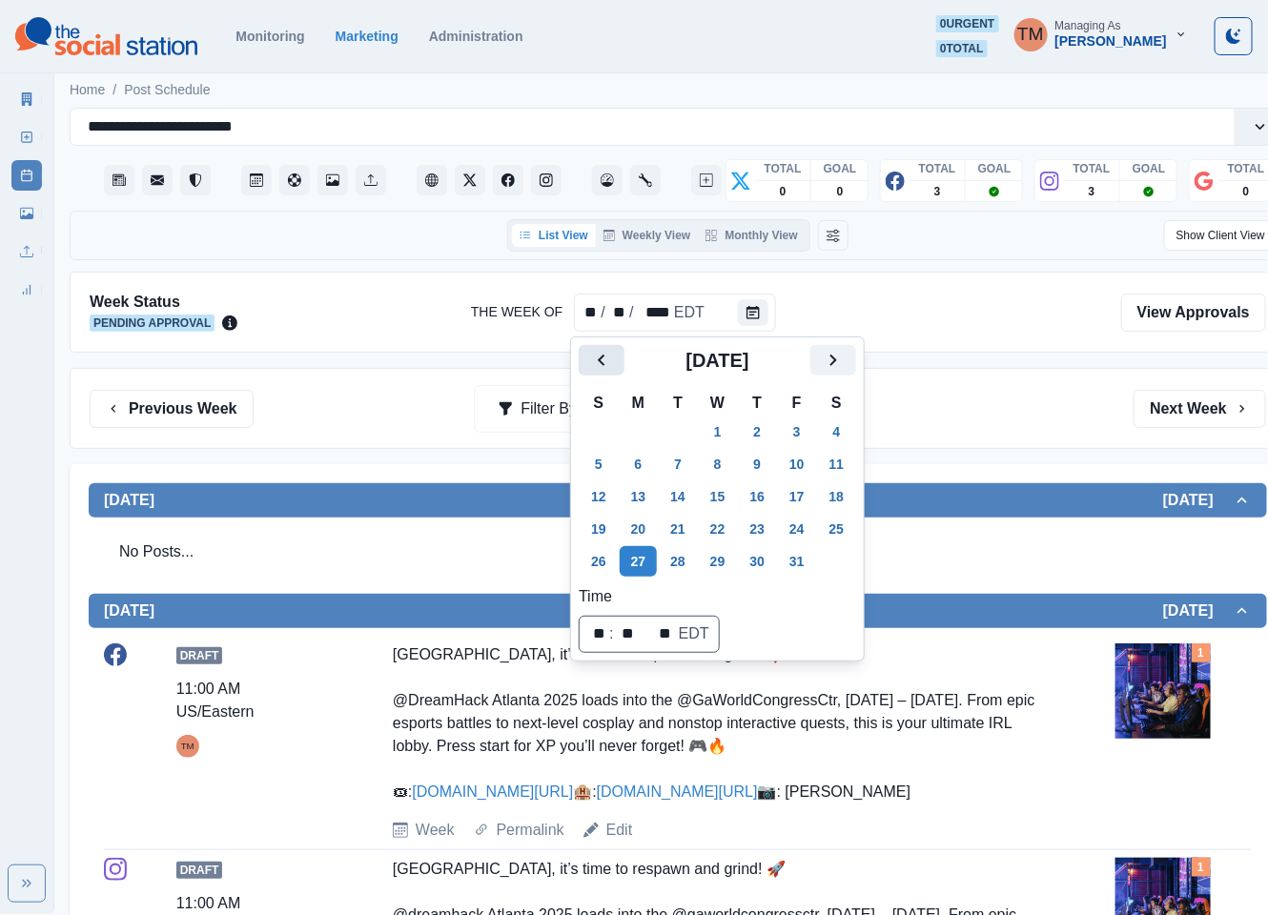
click at [595, 361] on icon "Previous" at bounding box center [601, 360] width 23 height 23
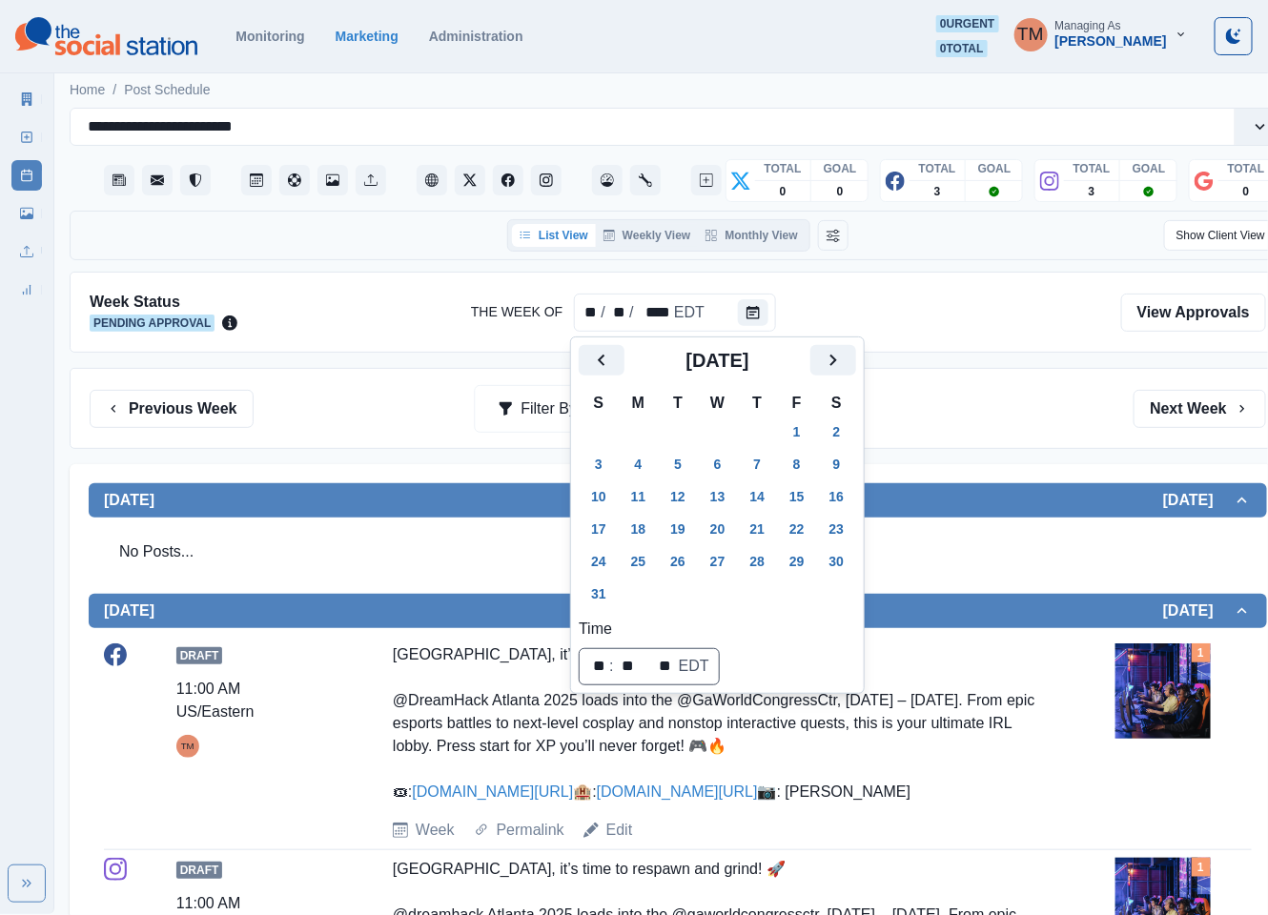
click at [826, 376] on div "August 2025" at bounding box center [717, 368] width 277 height 46
click at [839, 363] on icon "Next" at bounding box center [833, 360] width 23 height 23
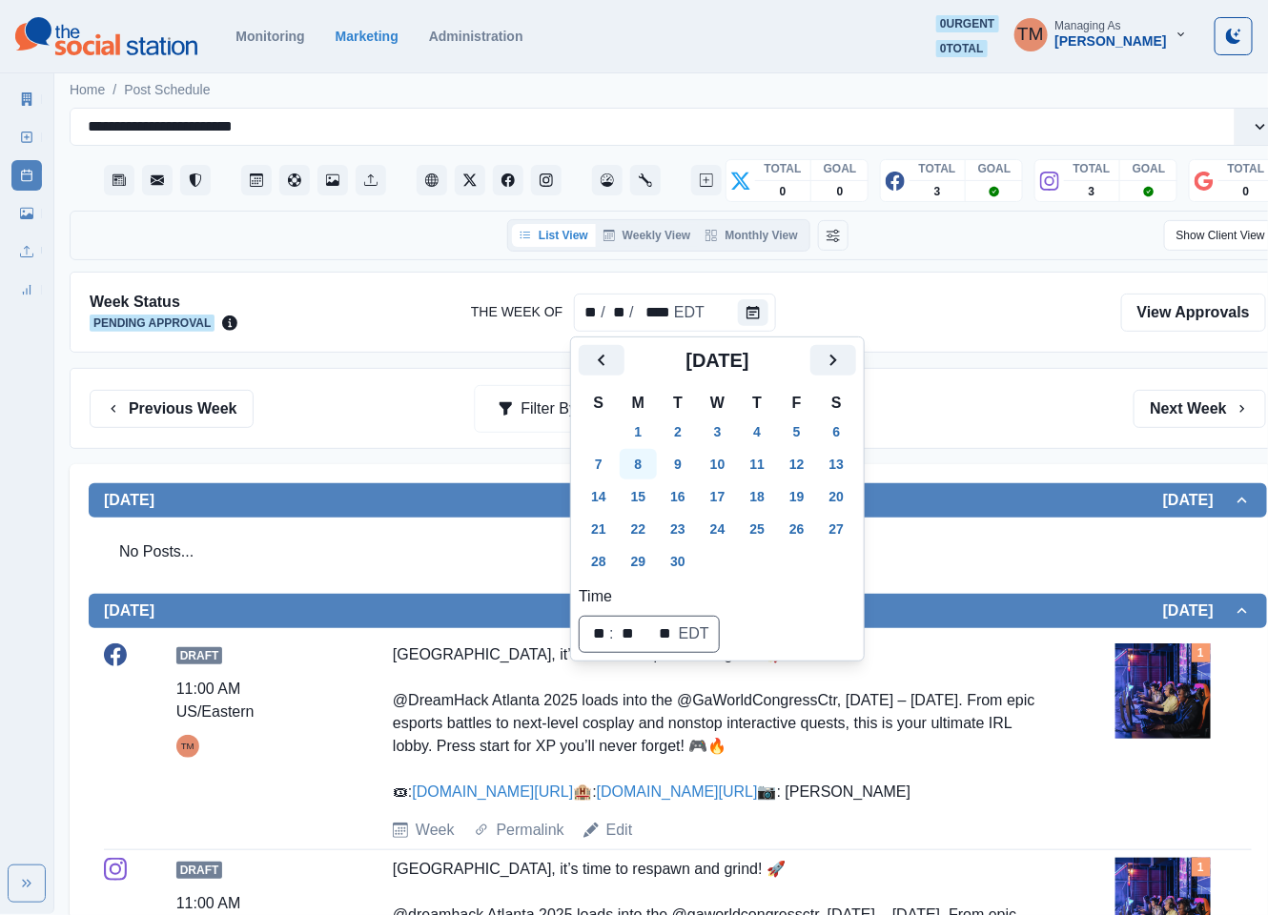
click at [630, 458] on button "8" at bounding box center [639, 464] width 38 height 31
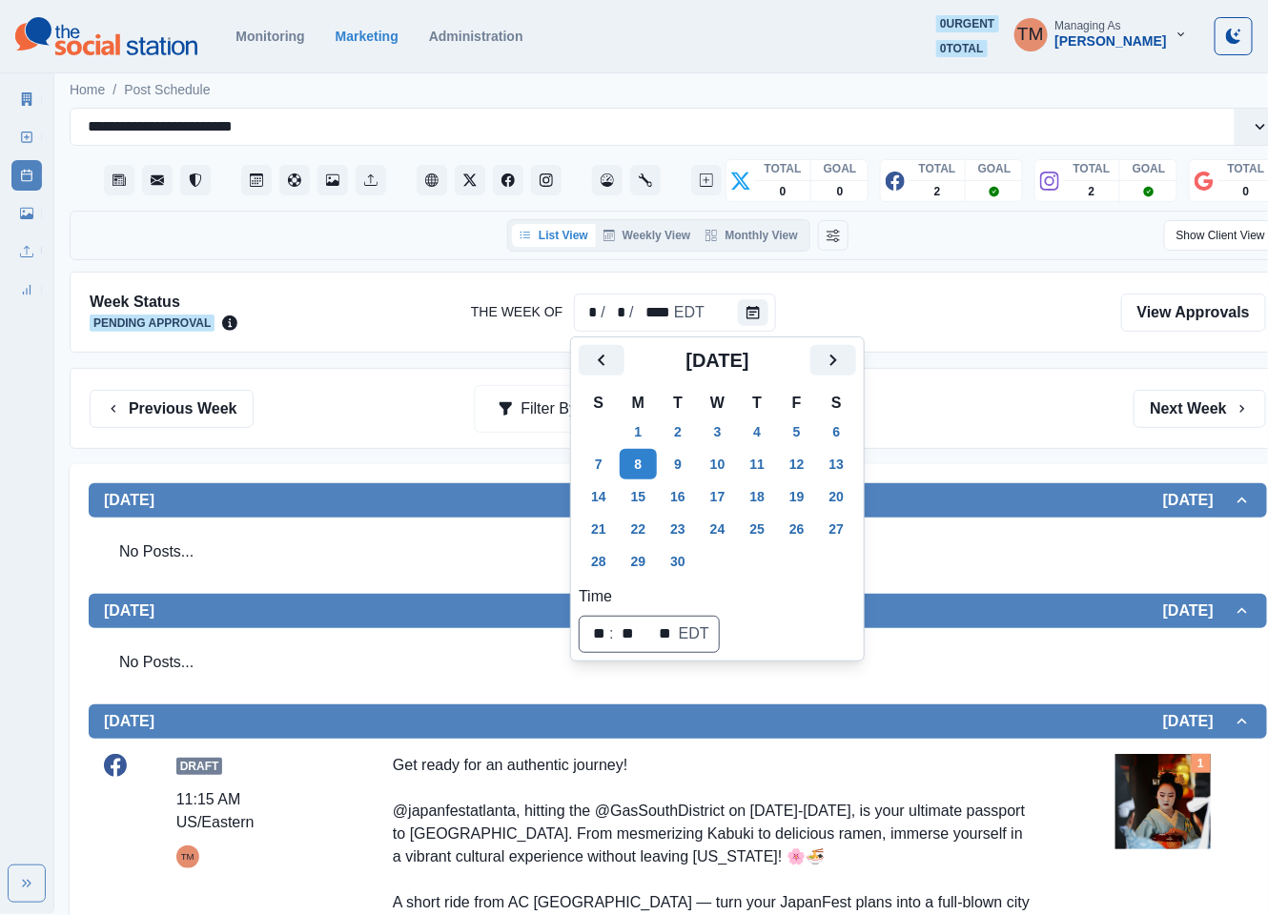
click at [1036, 423] on div "Previous Week Filter By: Next Week" at bounding box center [678, 409] width 1176 height 38
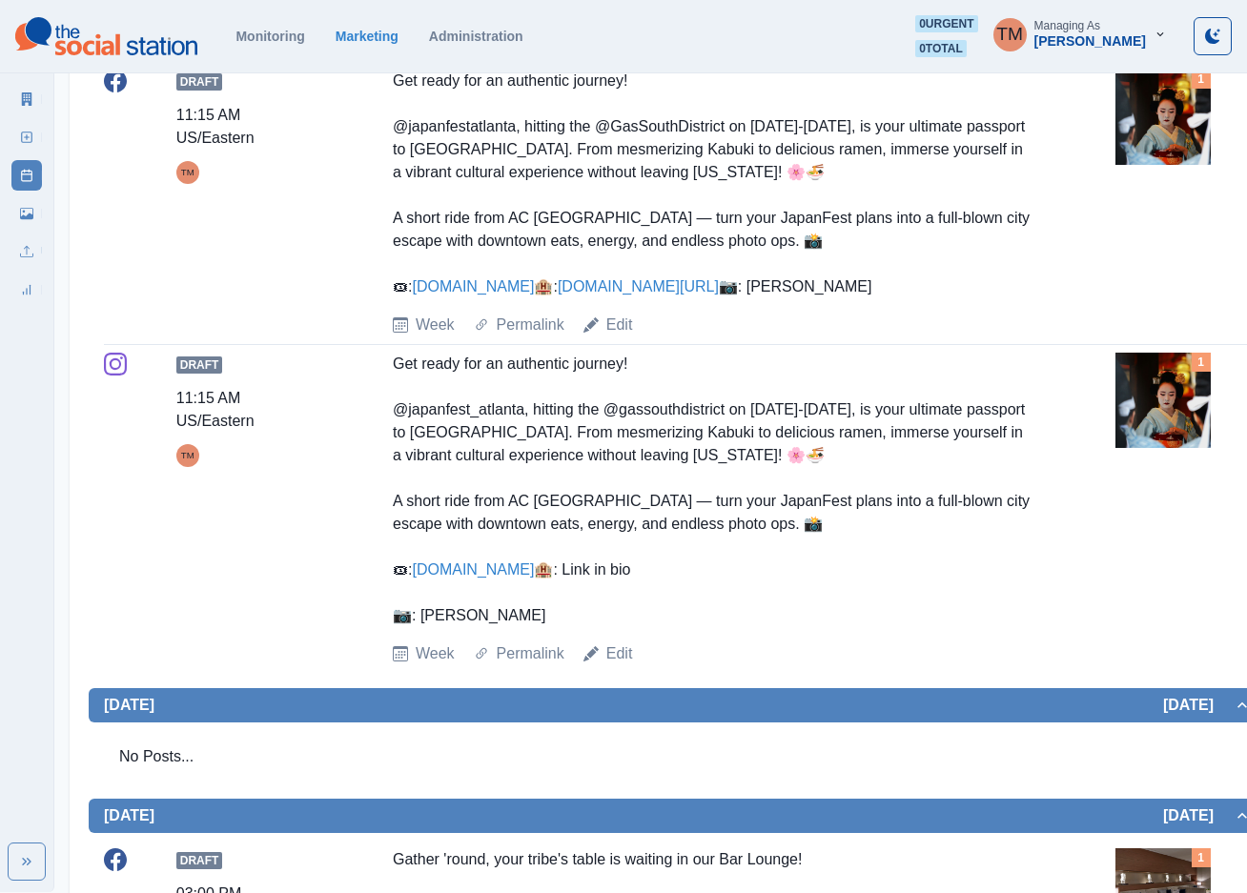
scroll to position [378, 0]
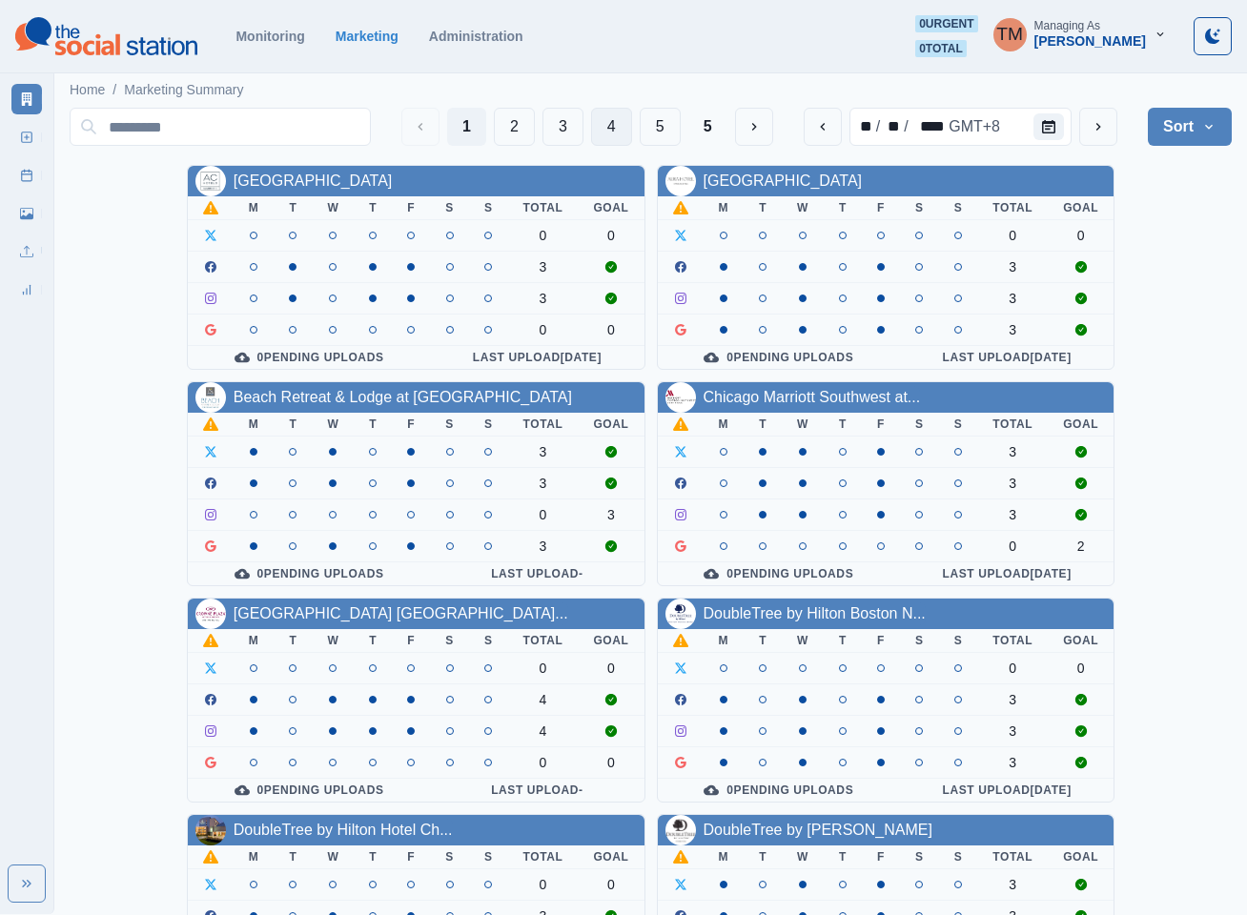
click at [610, 134] on button "4" at bounding box center [611, 127] width 41 height 38
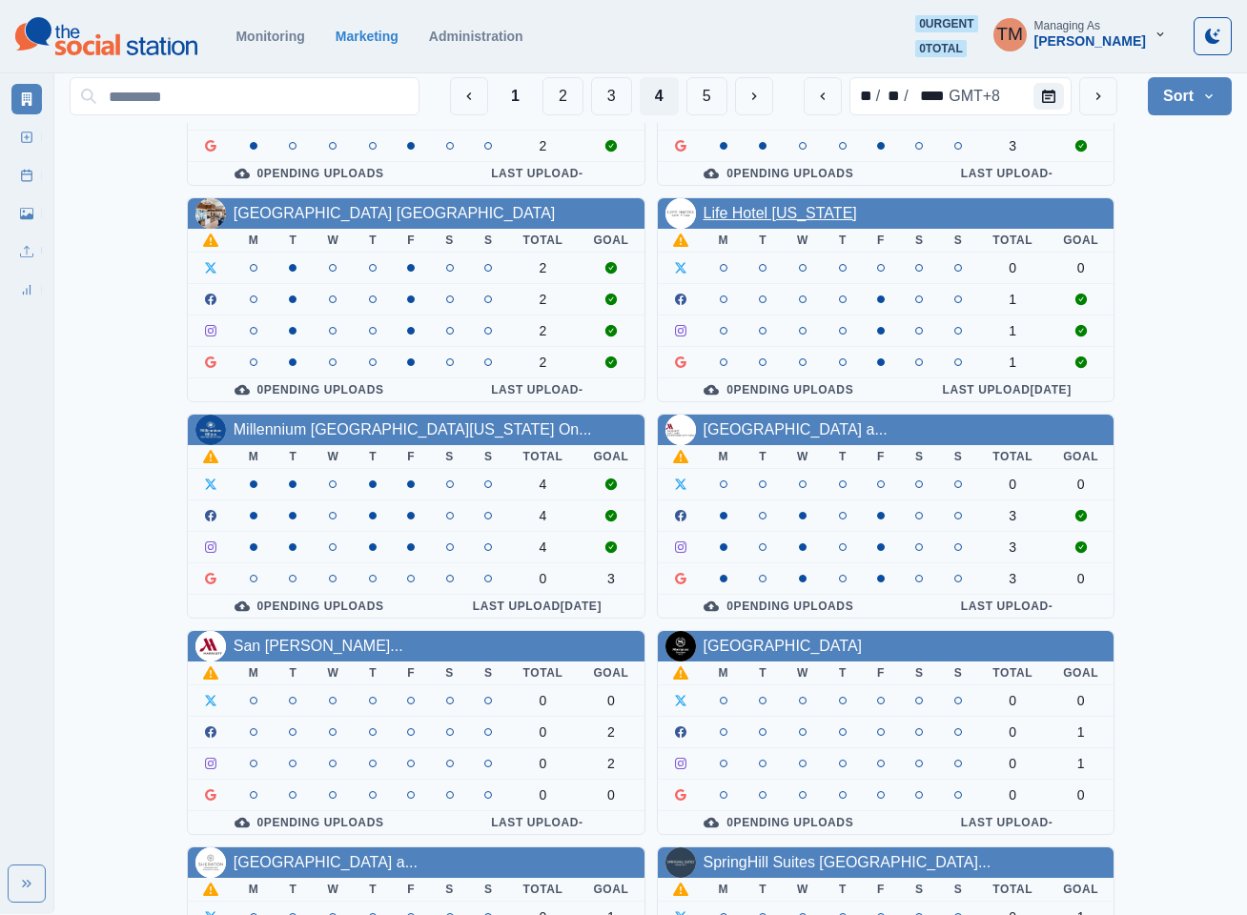
scroll to position [572, 0]
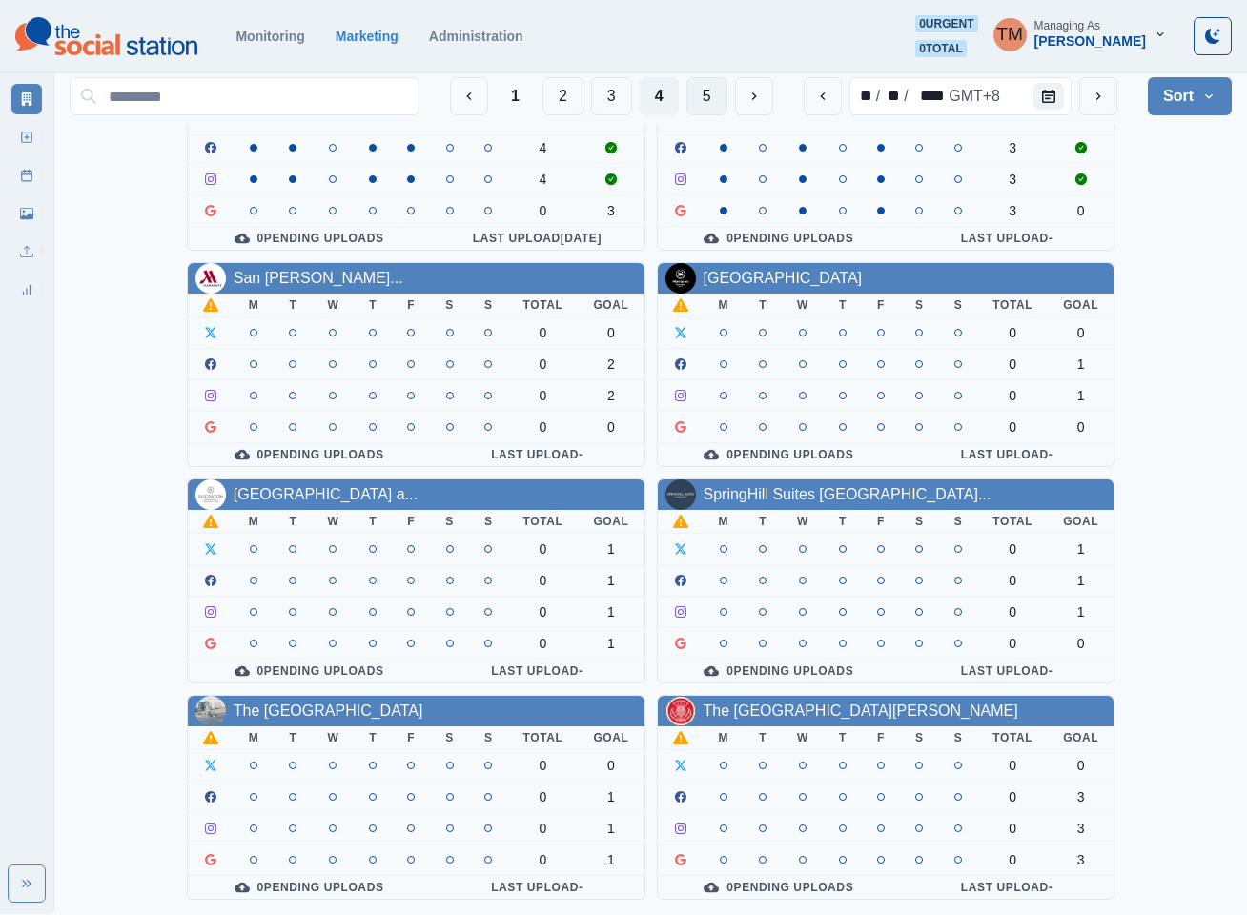
click at [701, 103] on button "5" at bounding box center [706, 96] width 41 height 38
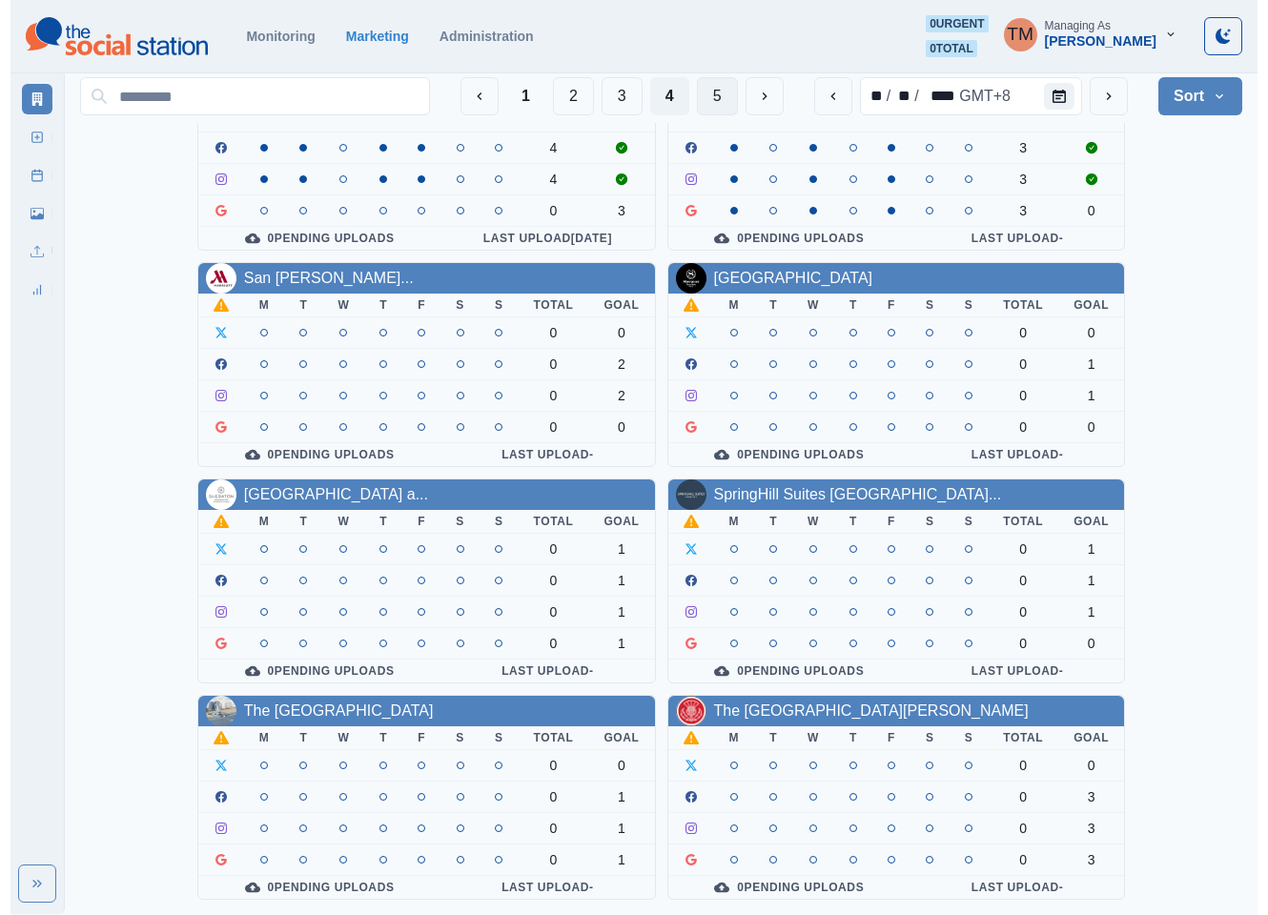
scroll to position [0, 0]
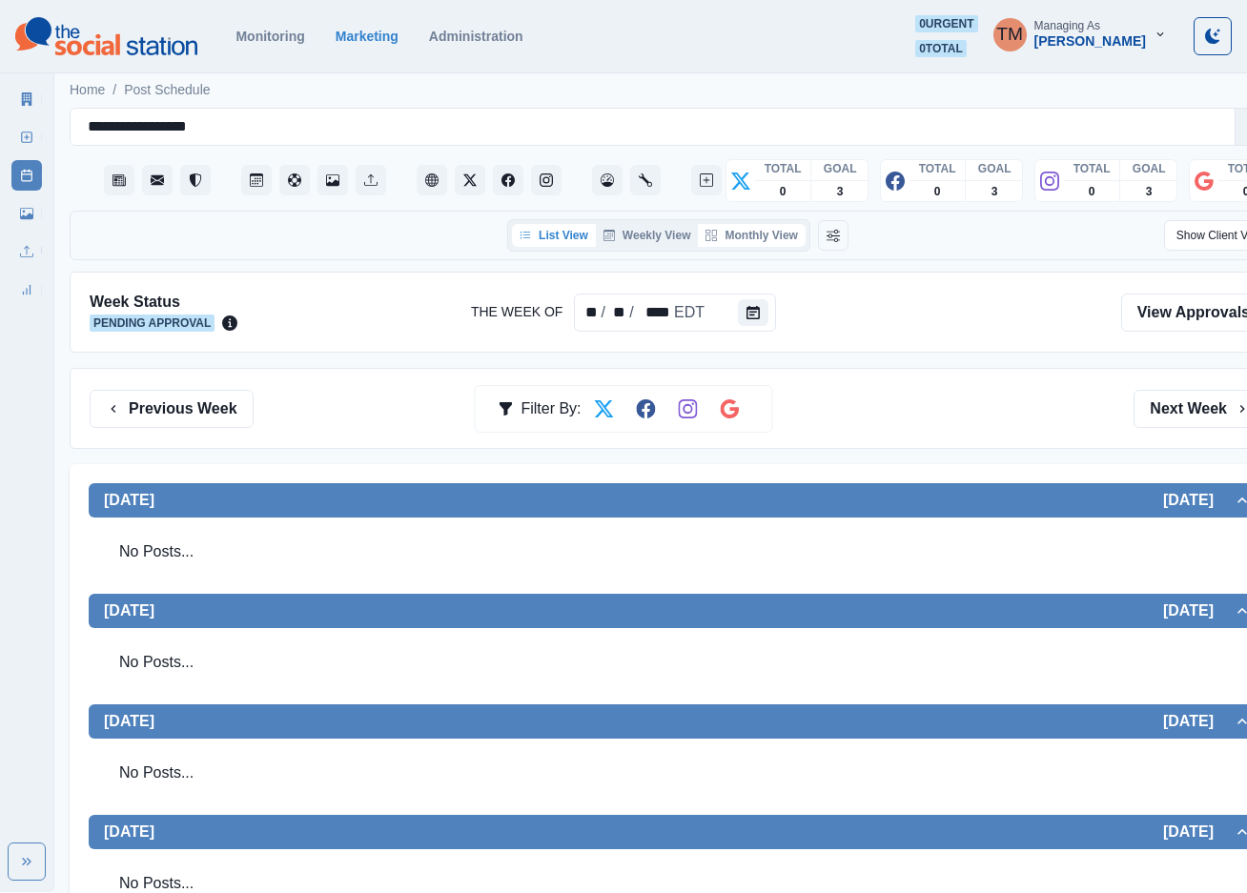
click at [779, 235] on button "Monthly View" at bounding box center [751, 235] width 107 height 23
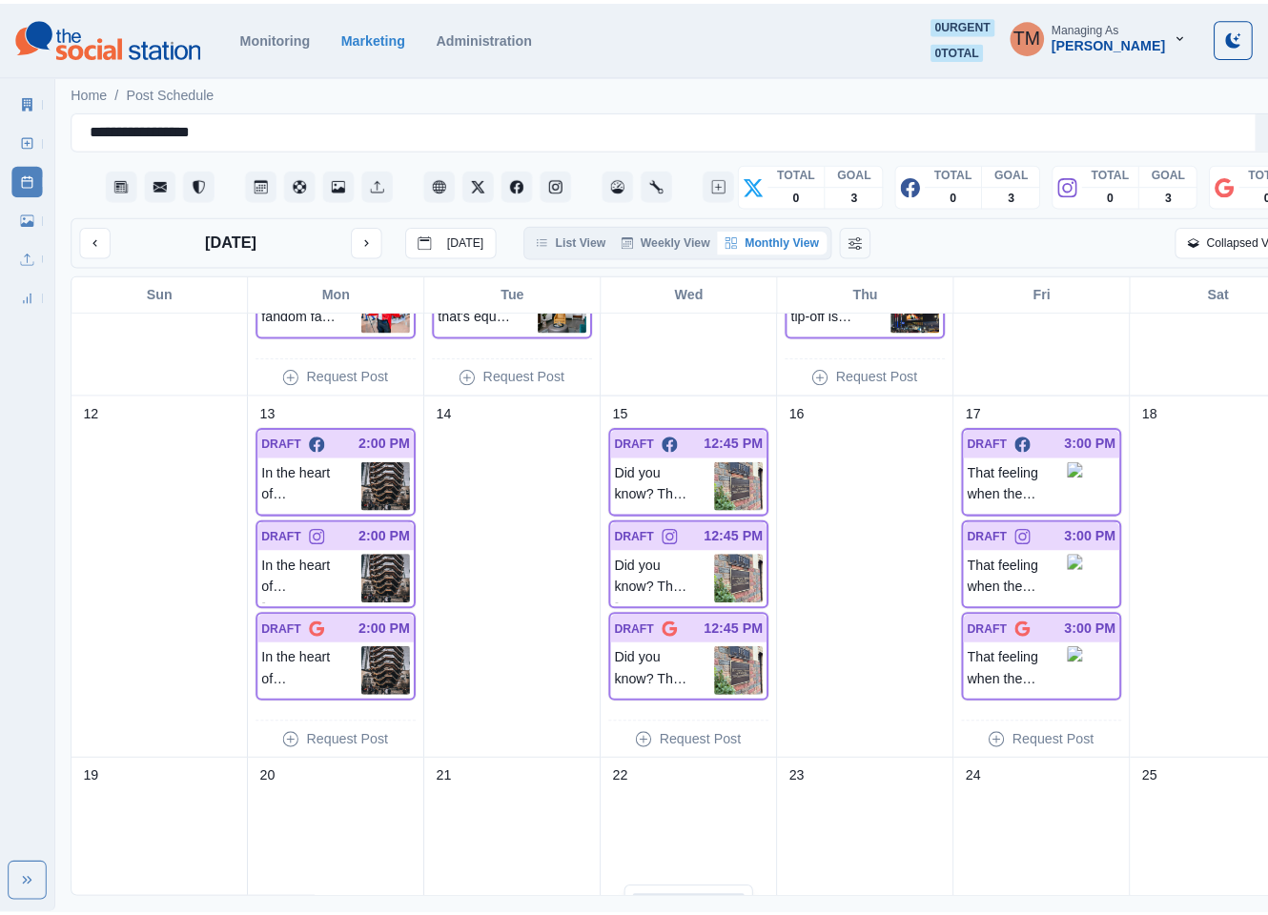
scroll to position [715, 0]
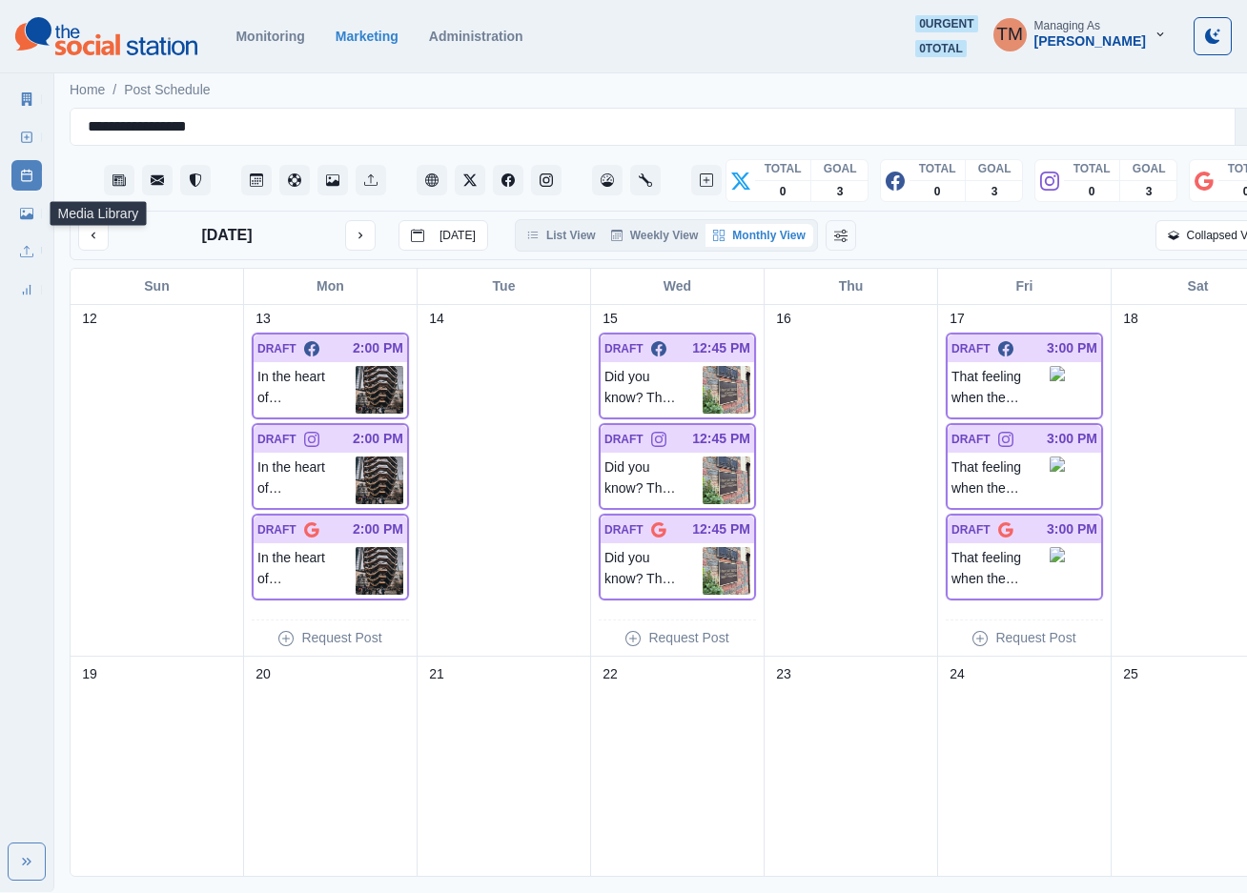
click at [24, 221] on link "Media Library" at bounding box center [26, 213] width 31 height 31
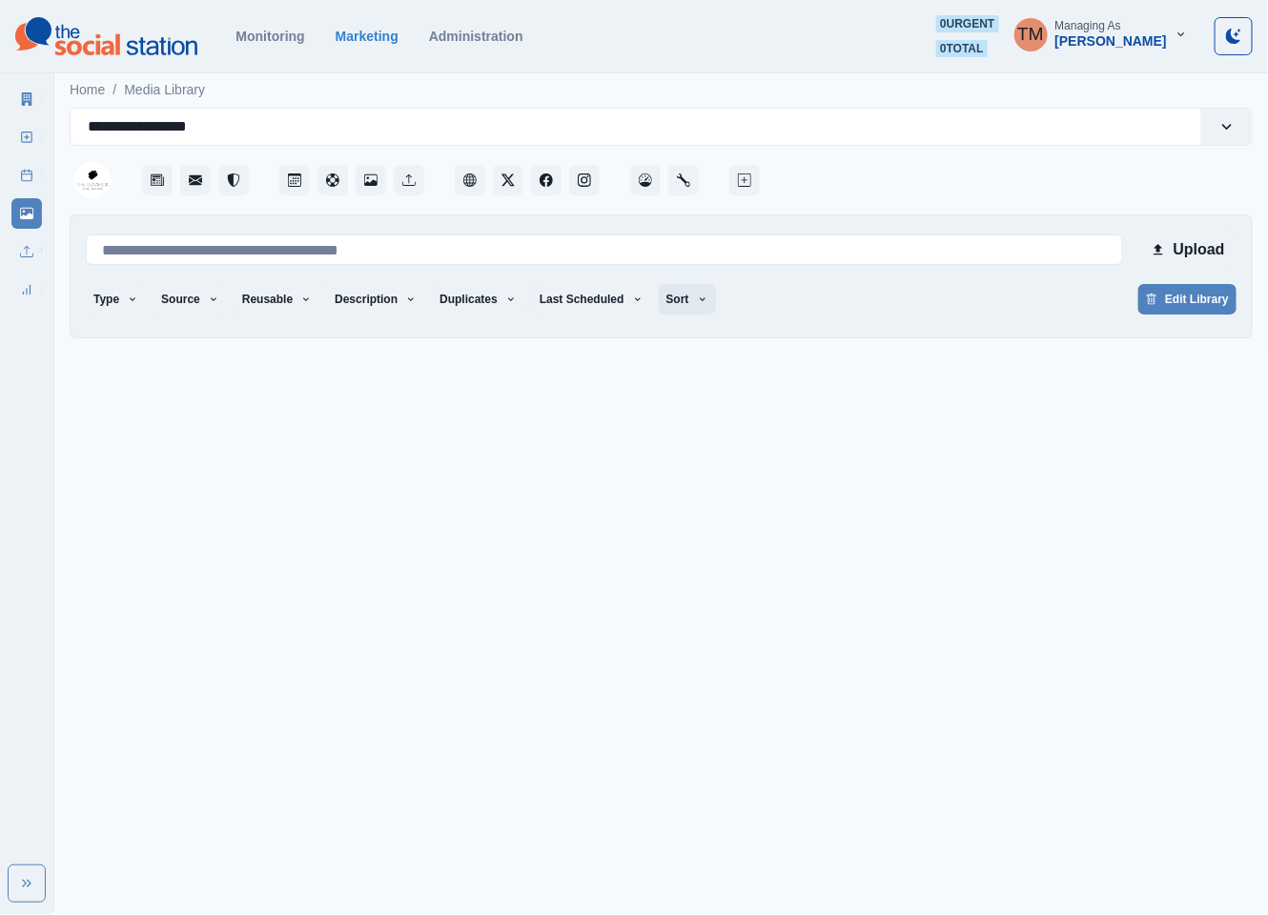
click at [659, 295] on button "Sort" at bounding box center [687, 299] width 57 height 31
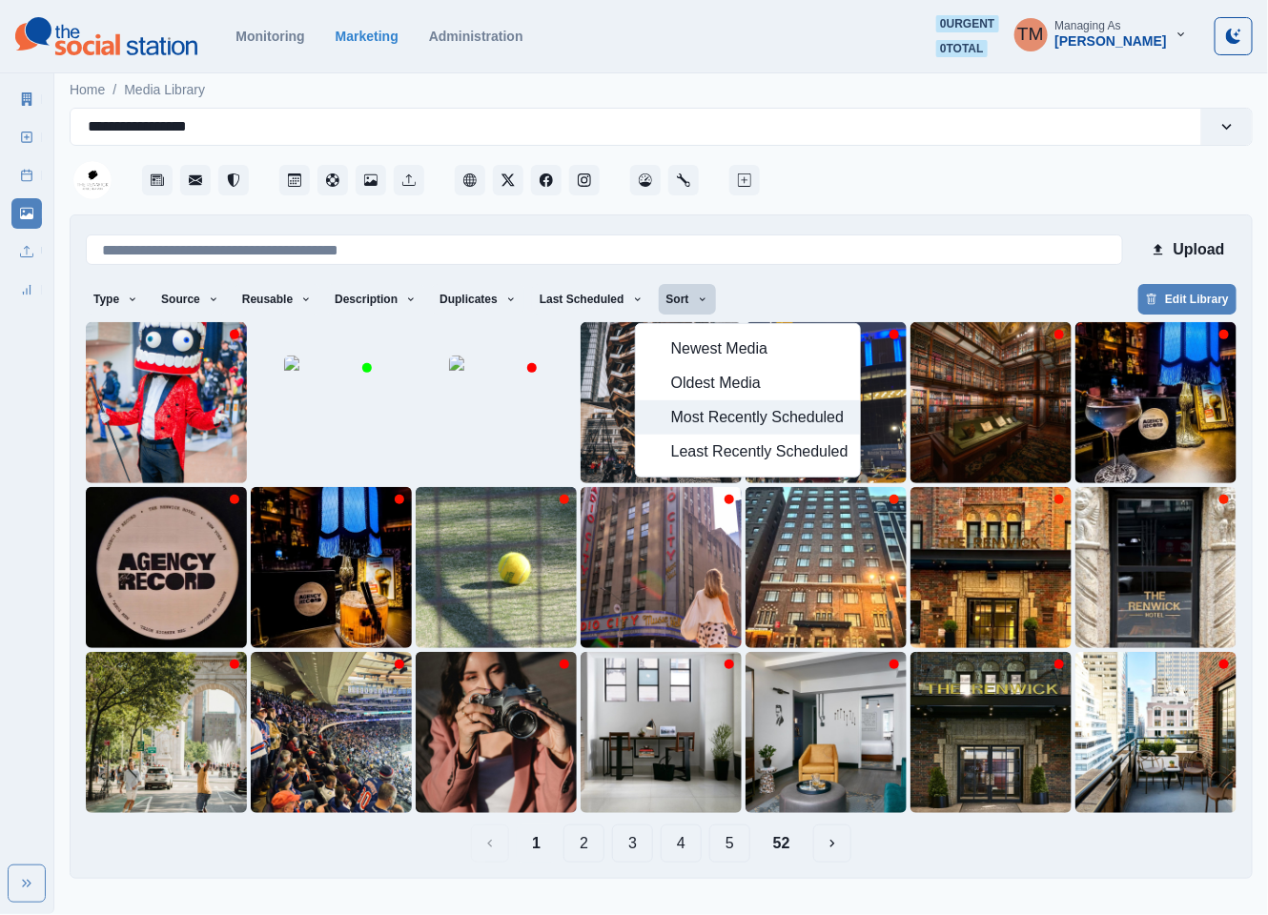
click at [671, 409] on span "Most Recently Scheduled" at bounding box center [759, 417] width 177 height 23
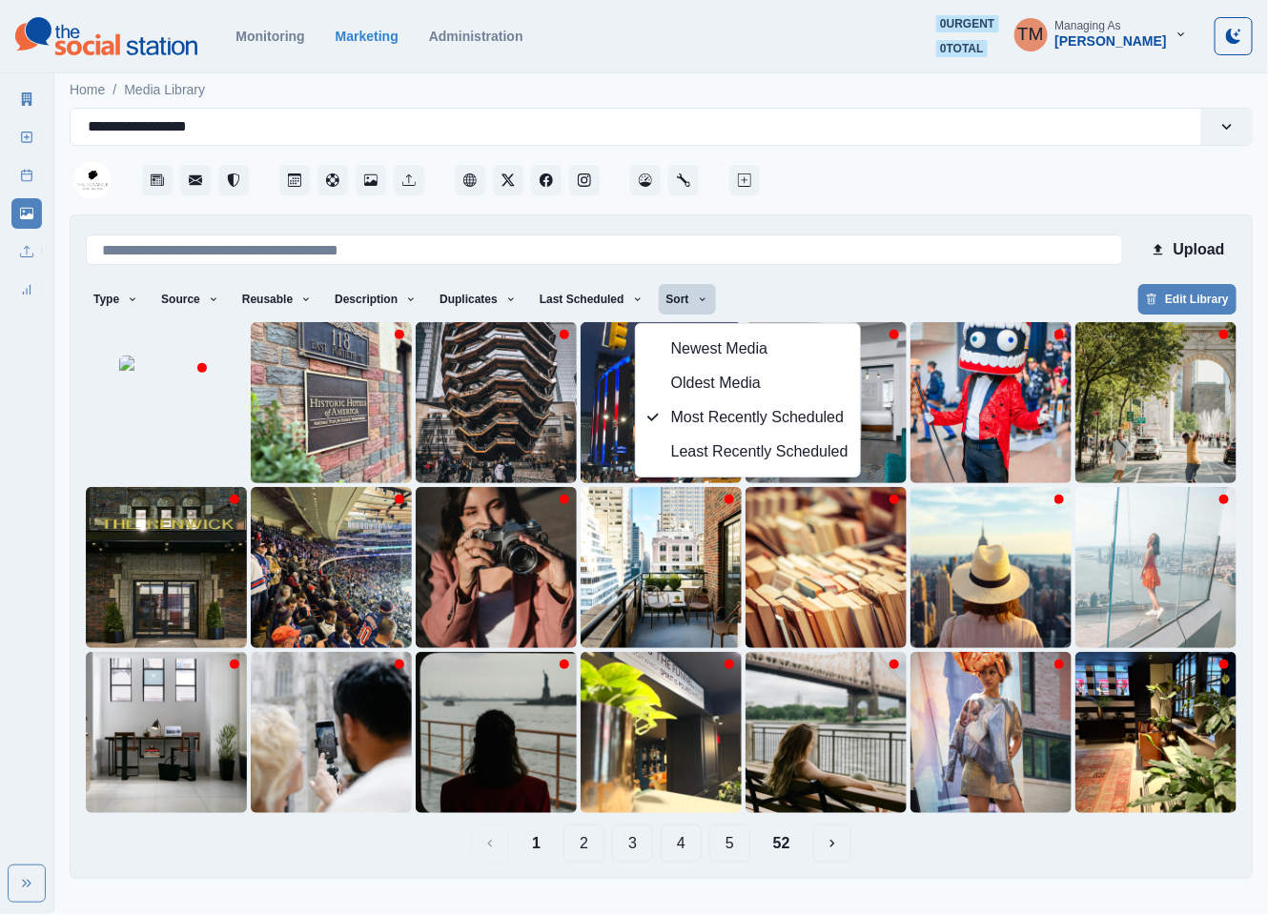
click at [865, 290] on div "Type Any Image Video Source Any Upload Social Manager Found: Instagram Found: G…" at bounding box center [661, 301] width 1150 height 34
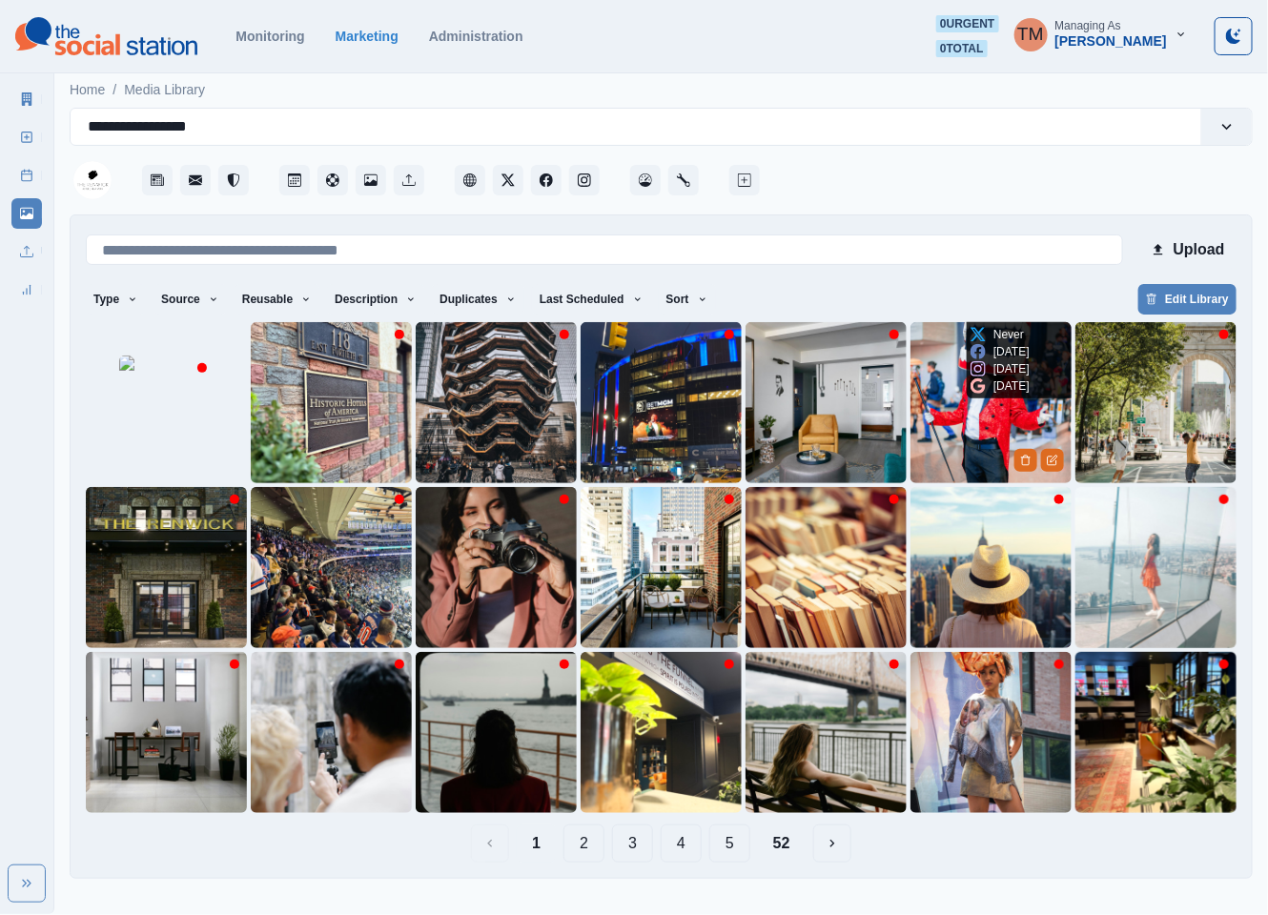
click at [956, 426] on img at bounding box center [990, 402] width 161 height 161
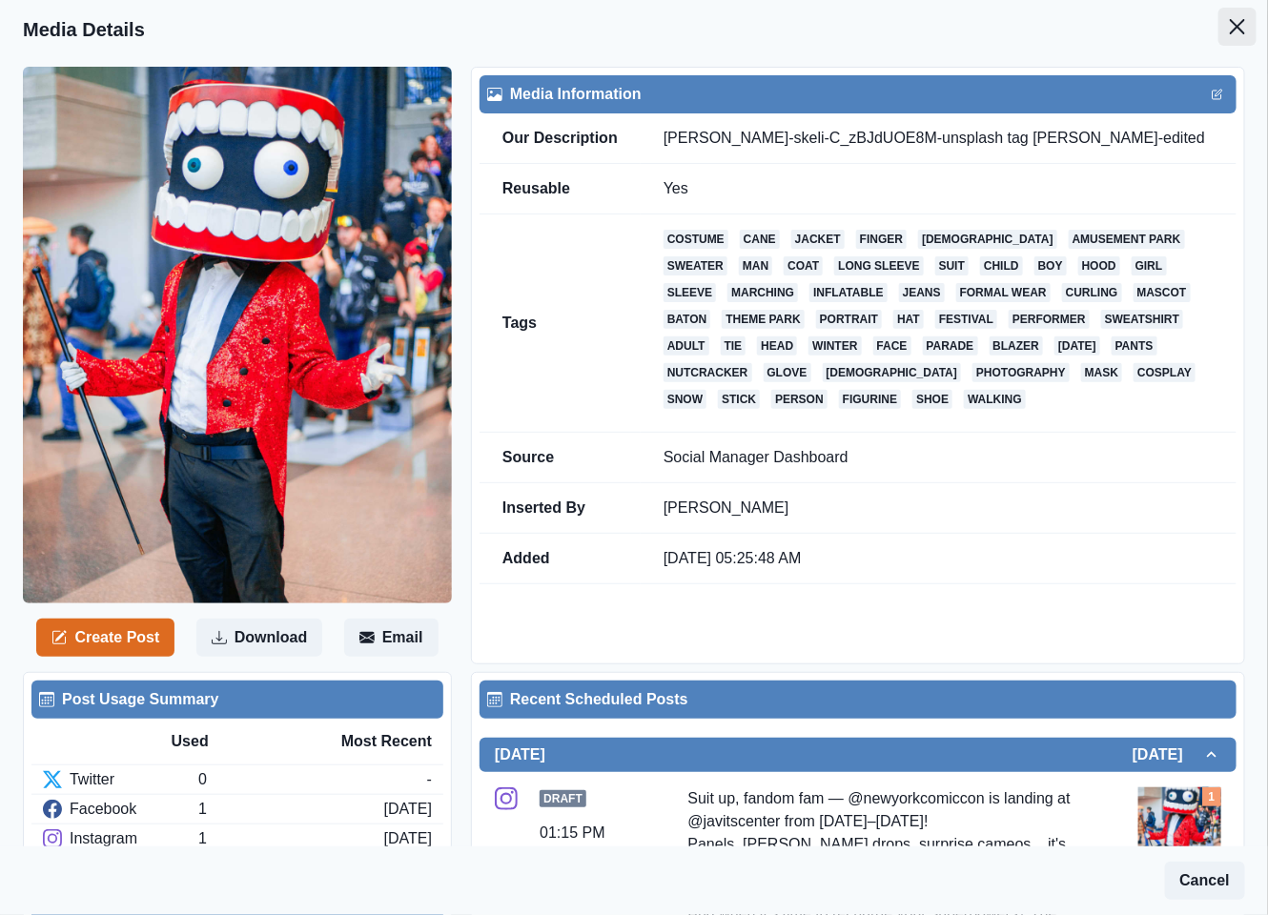
click at [1230, 26] on icon "Close" at bounding box center [1237, 26] width 15 height 15
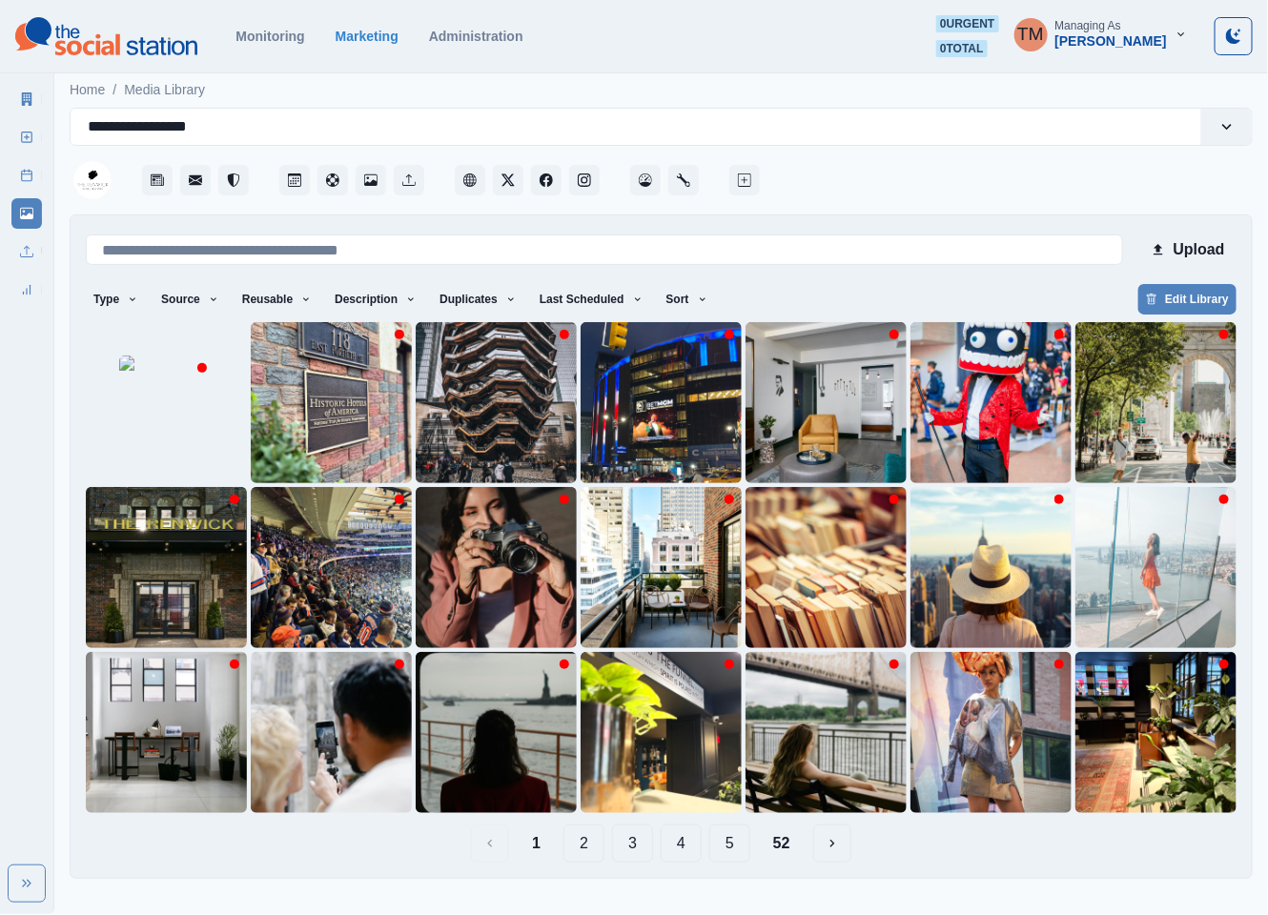
click at [586, 852] on button "2" at bounding box center [583, 843] width 41 height 38
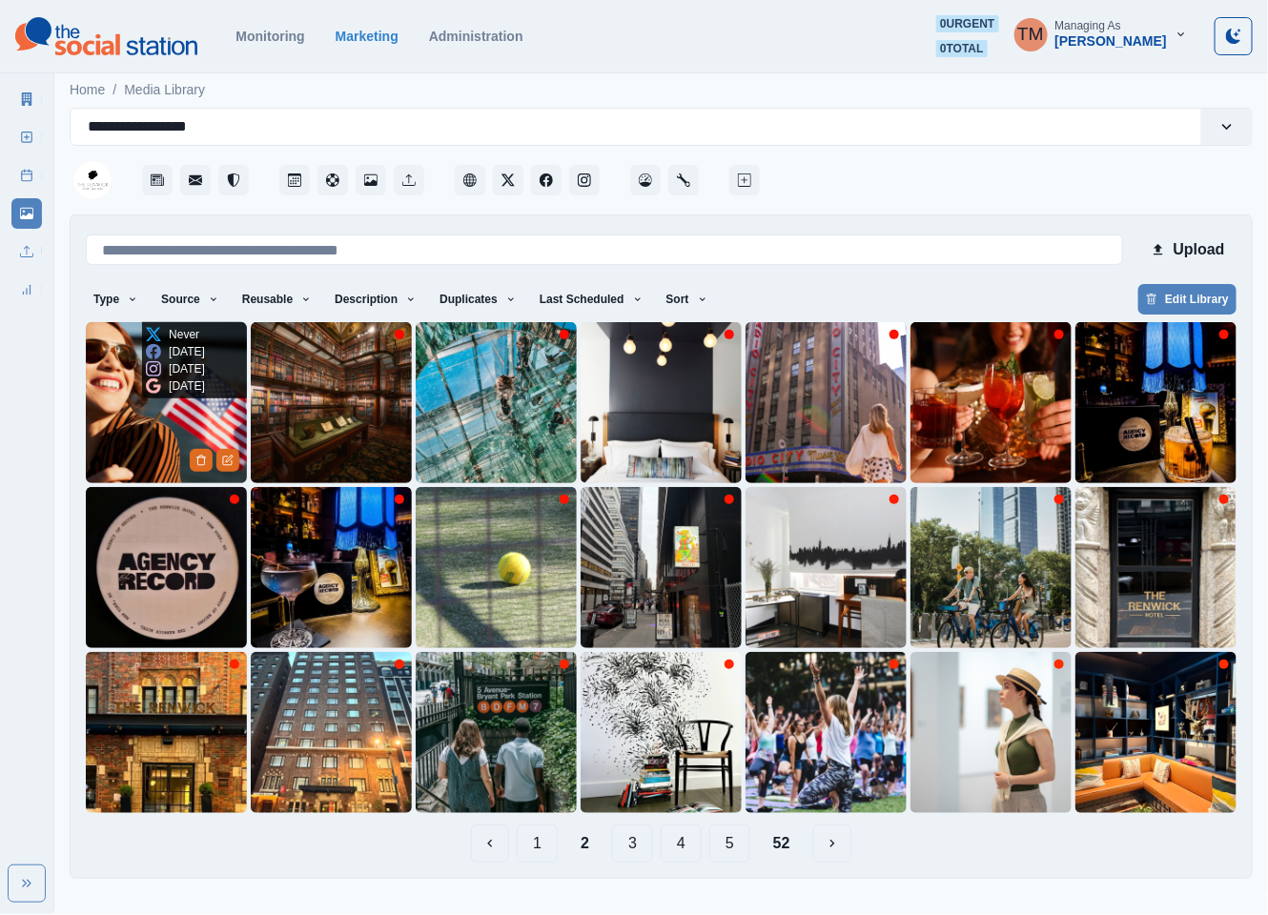
click at [158, 430] on img at bounding box center [166, 402] width 161 height 161
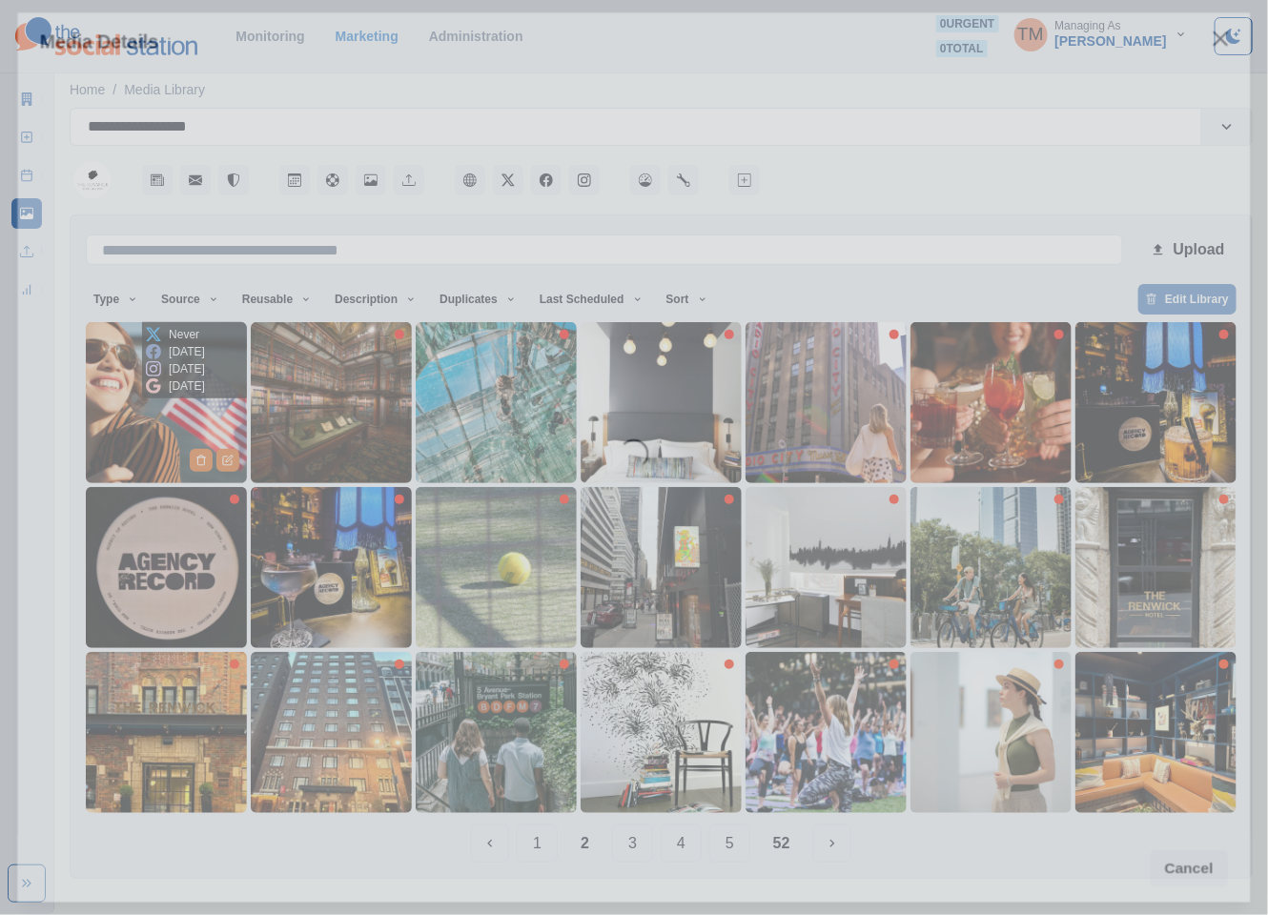
click at [158, 430] on div "Loading..." at bounding box center [633, 487] width 1232 height 832
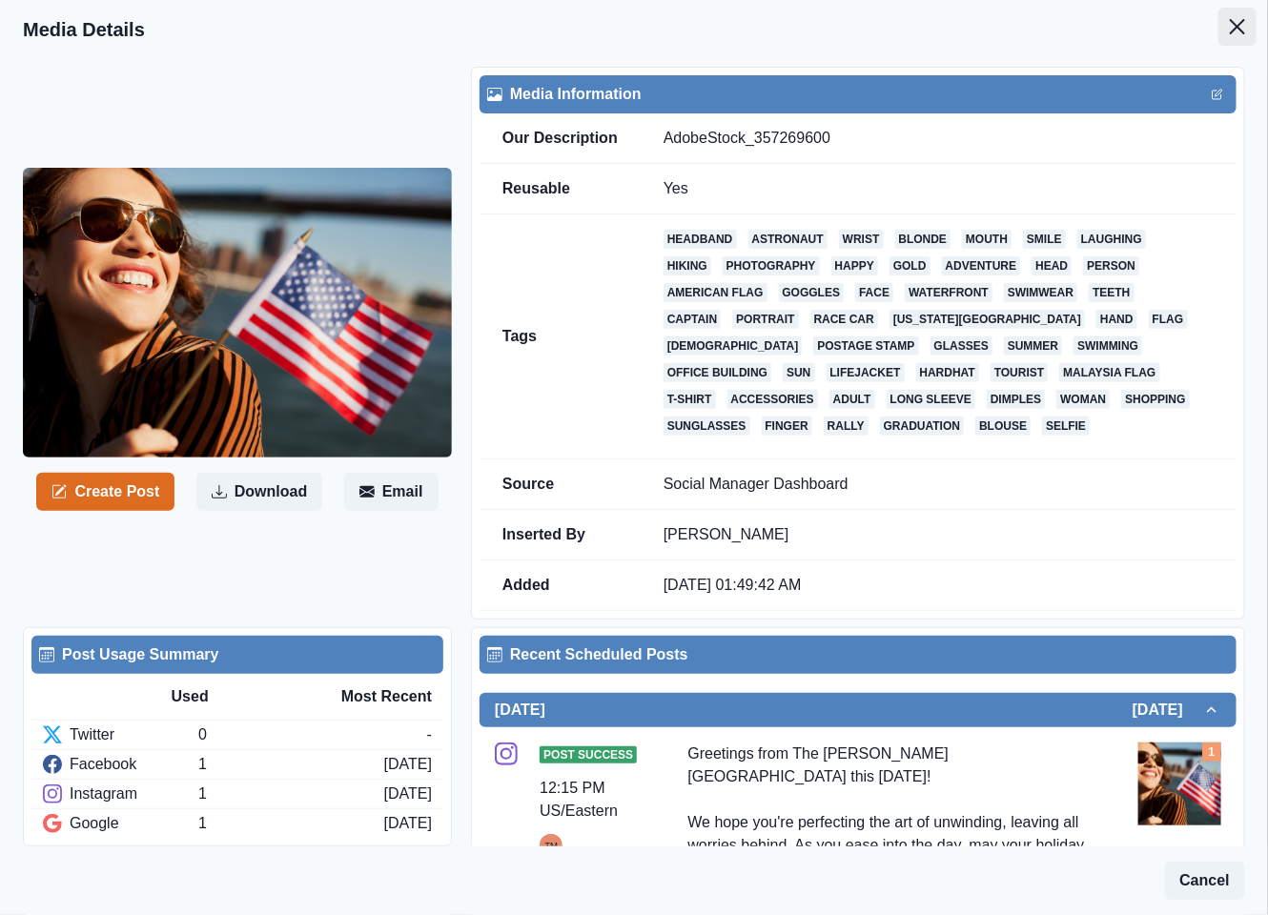
click at [1225, 40] on button "Close" at bounding box center [1237, 27] width 38 height 38
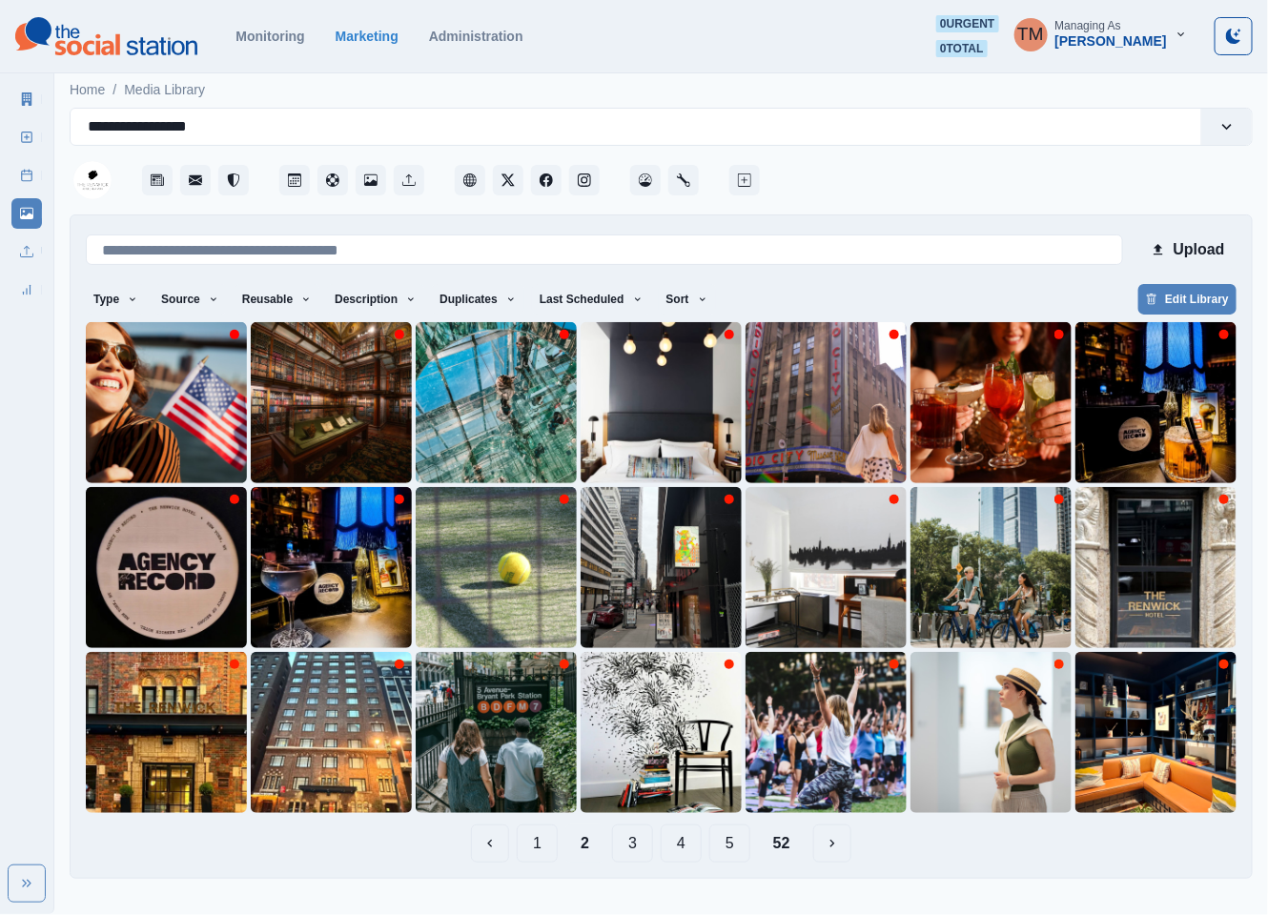
click at [541, 845] on button "1" at bounding box center [537, 843] width 41 height 38
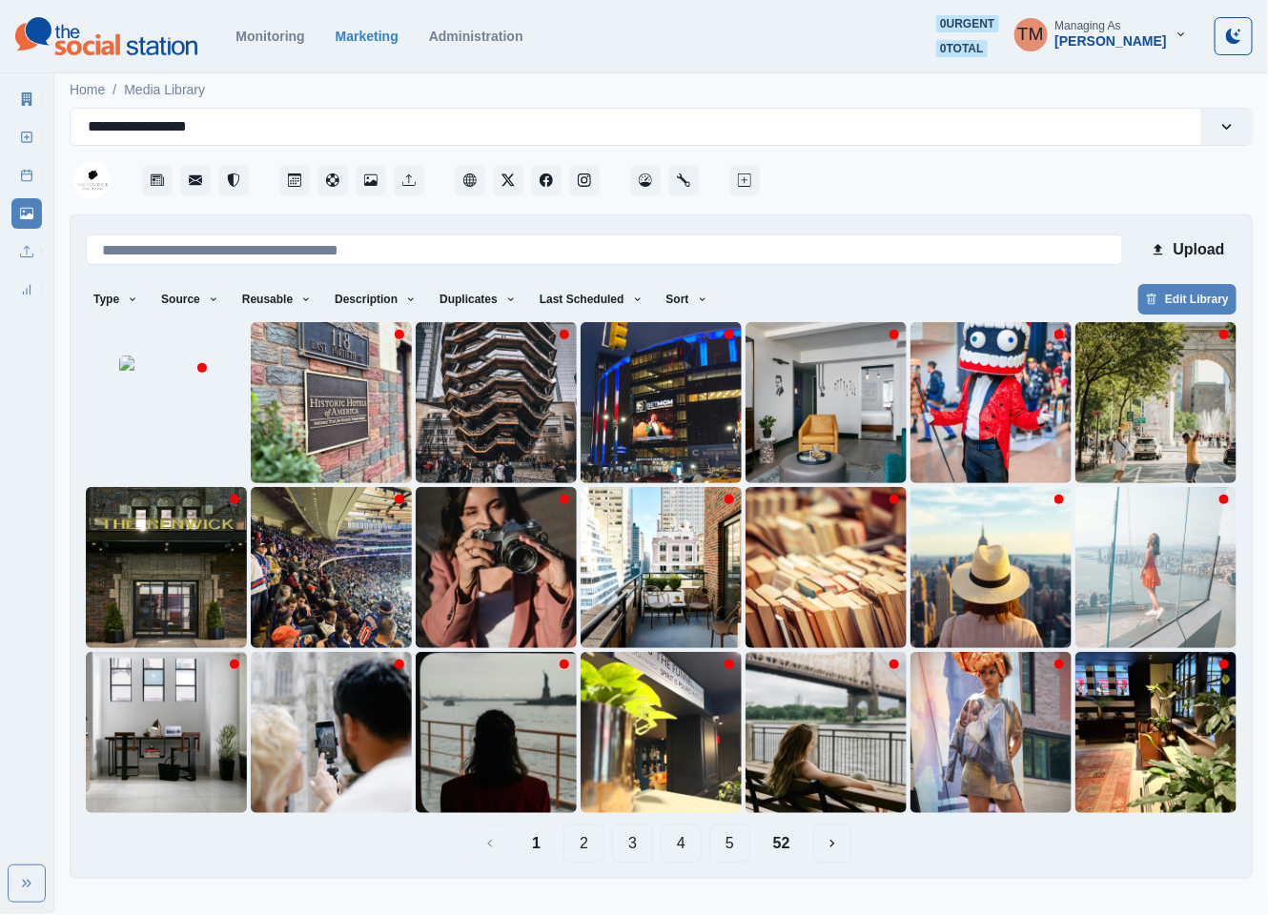
click at [587, 852] on button "2" at bounding box center [583, 843] width 41 height 38
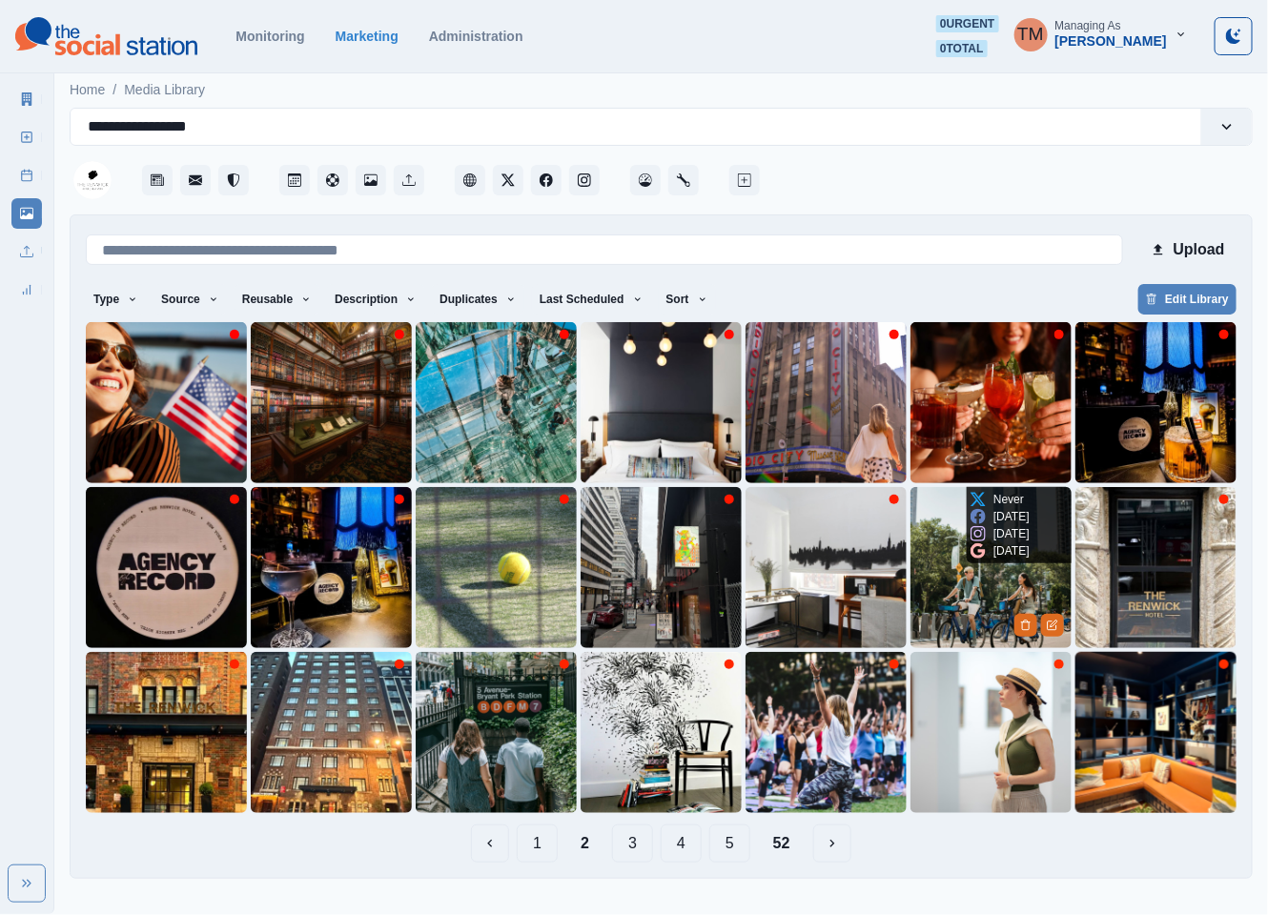
click at [972, 584] on img at bounding box center [990, 567] width 161 height 161
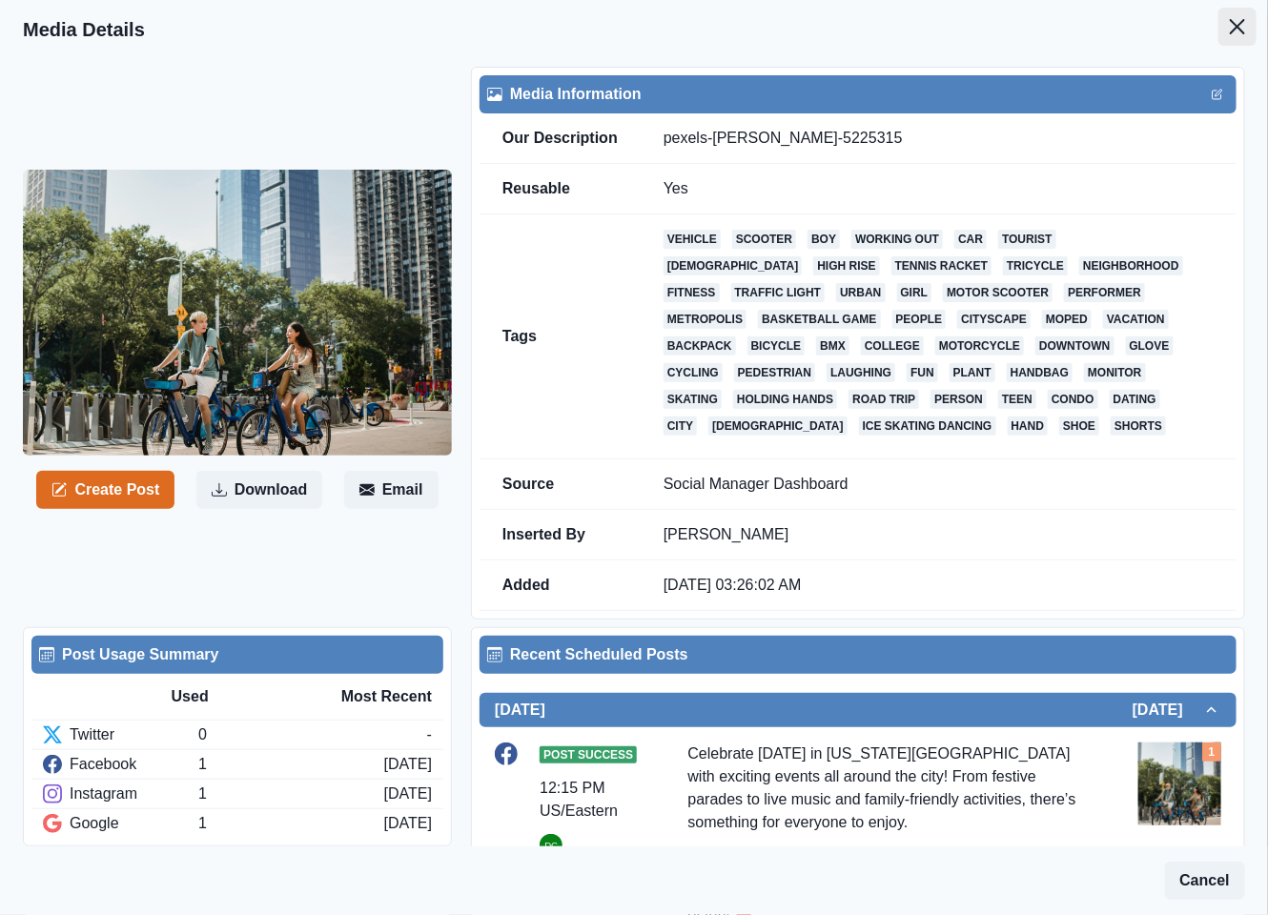
click at [1230, 27] on icon "Close" at bounding box center [1237, 26] width 15 height 15
